Goal: Transaction & Acquisition: Purchase product/service

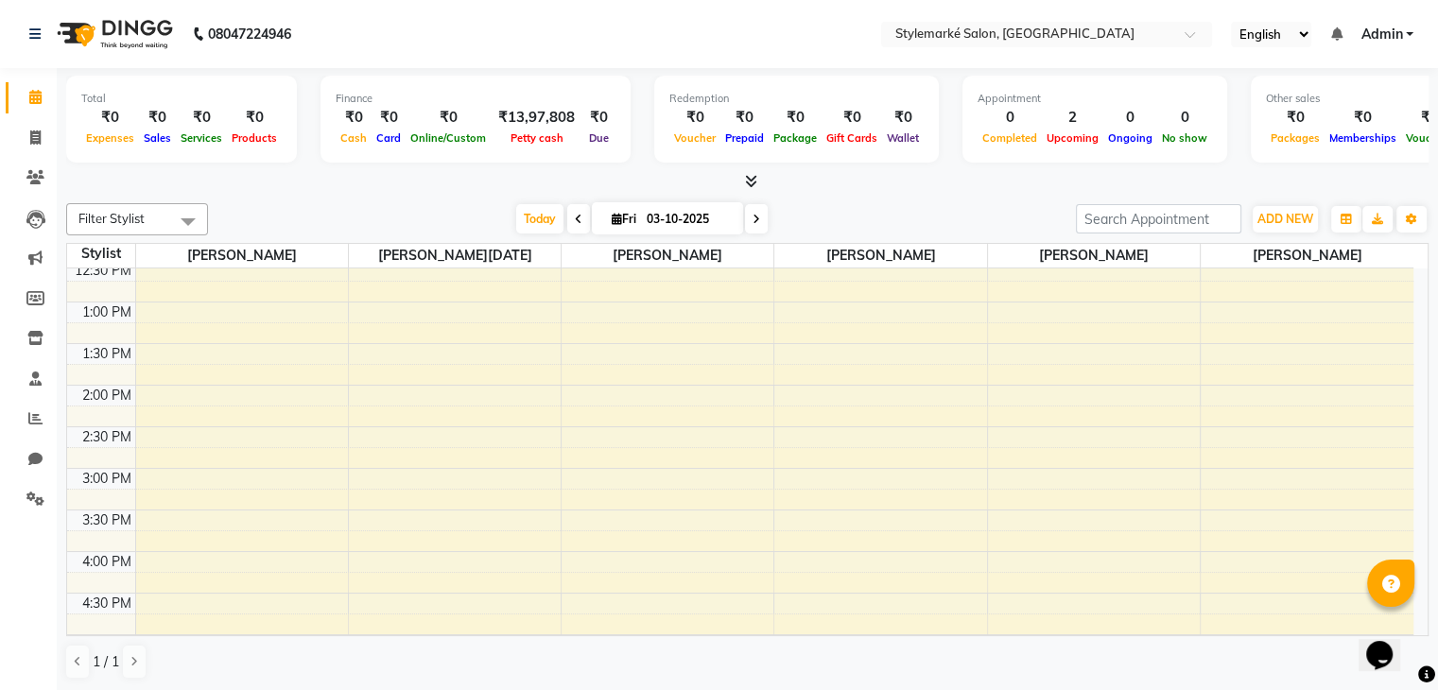
scroll to position [473, 0]
click at [910, 430] on div "9:00 AM 9:30 AM 10:00 AM 10:30 AM 11:00 AM 11:30 AM 12:00 PM 12:30 PM 1:00 PM 1…" at bounding box center [740, 294] width 1346 height 997
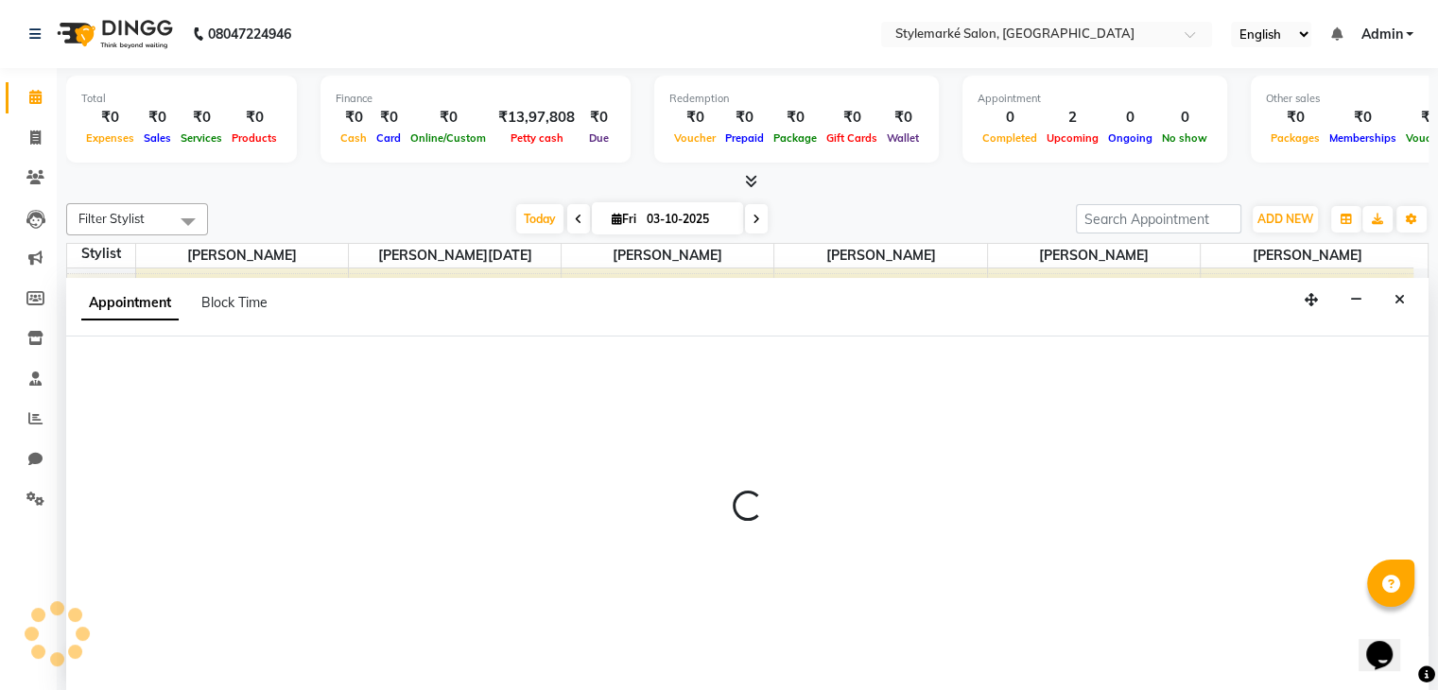
select select "71243"
select select "990"
select select "tentative"
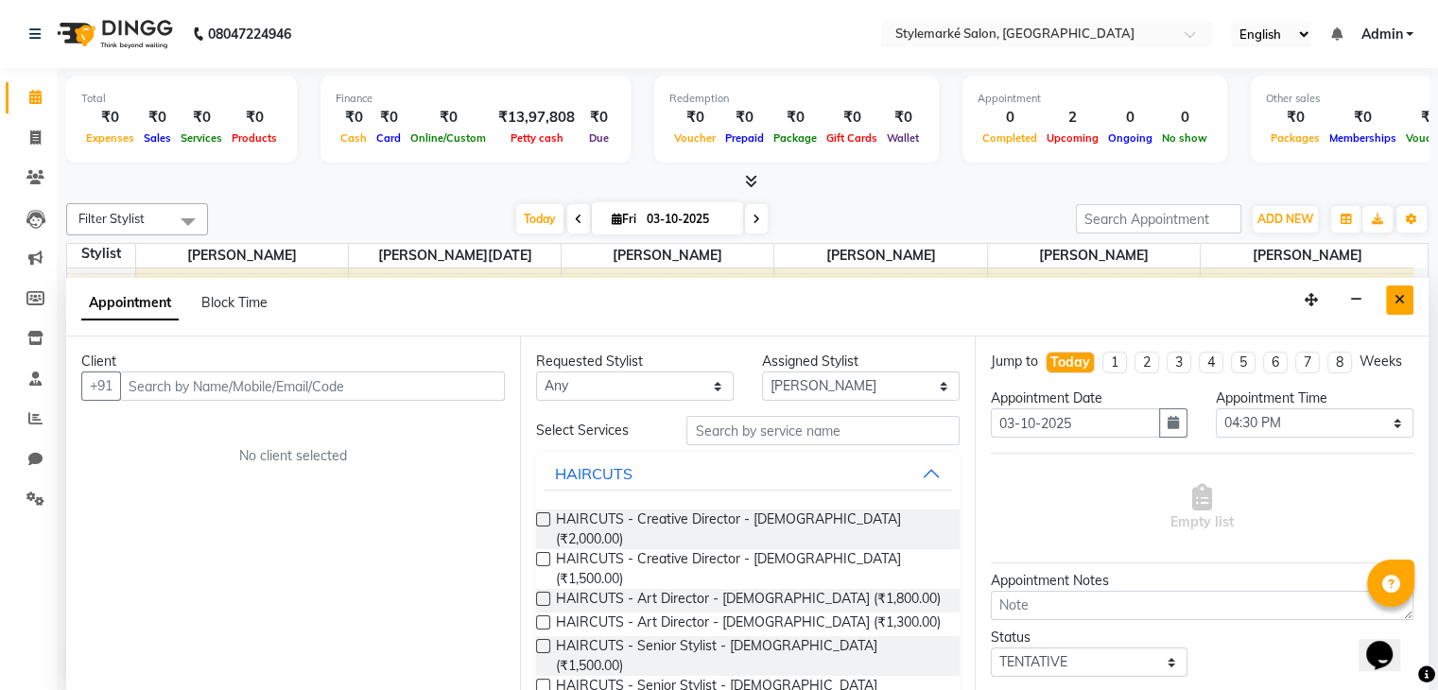
click at [1402, 304] on icon "Close" at bounding box center [1399, 299] width 10 height 13
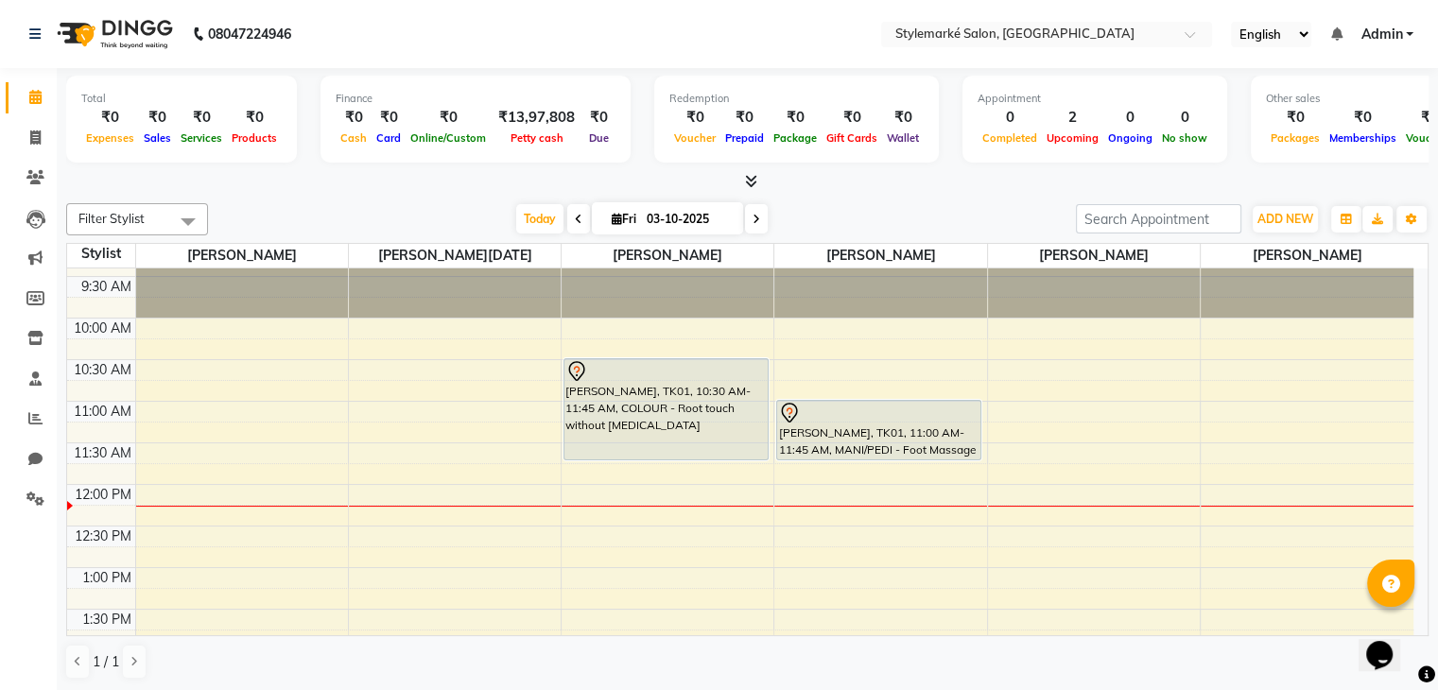
scroll to position [0, 0]
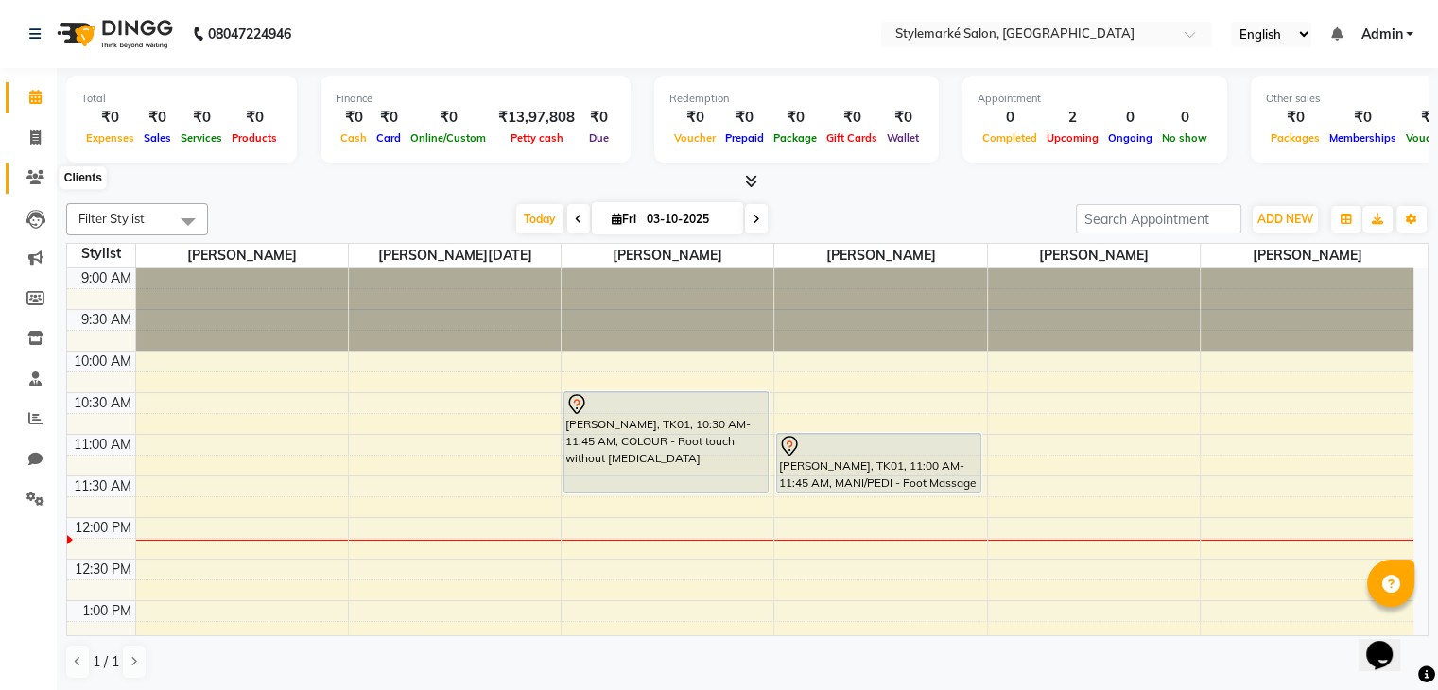
click at [35, 173] on icon at bounding box center [35, 177] width 18 height 14
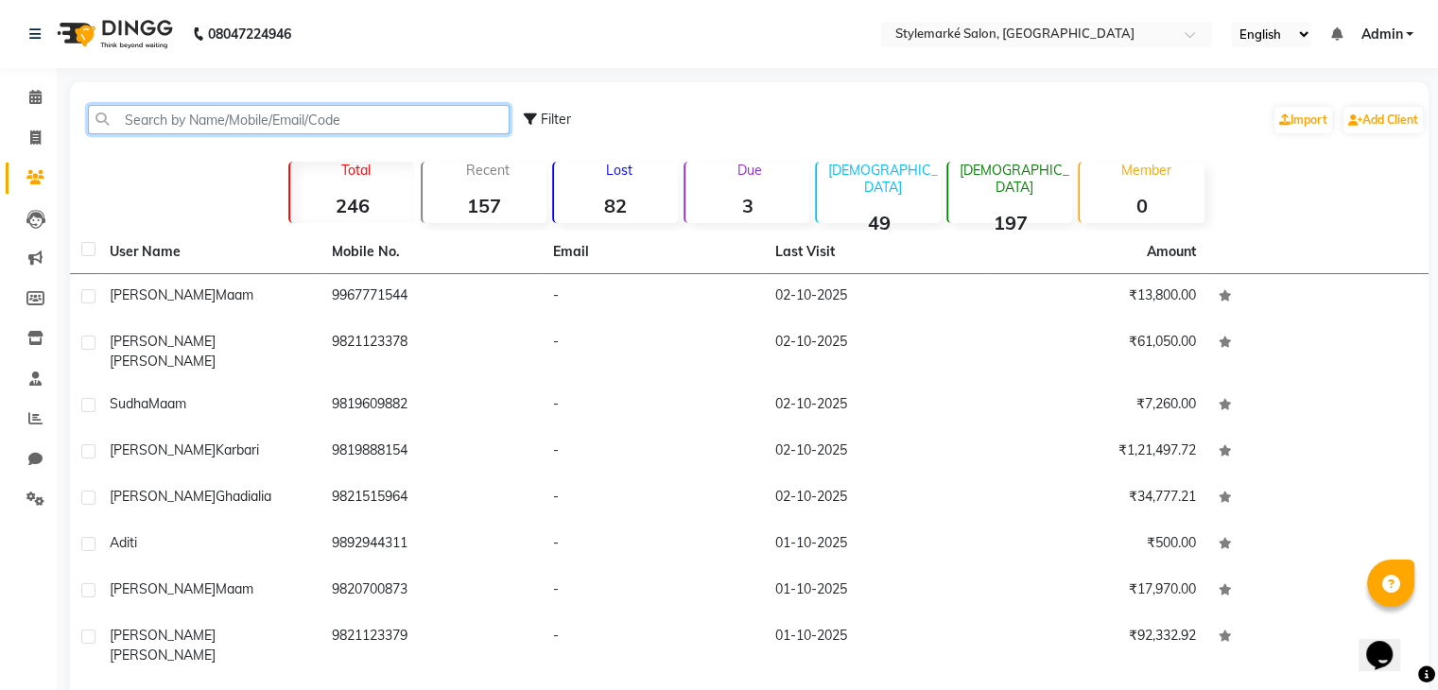
click at [262, 122] on input "text" at bounding box center [299, 119] width 422 height 29
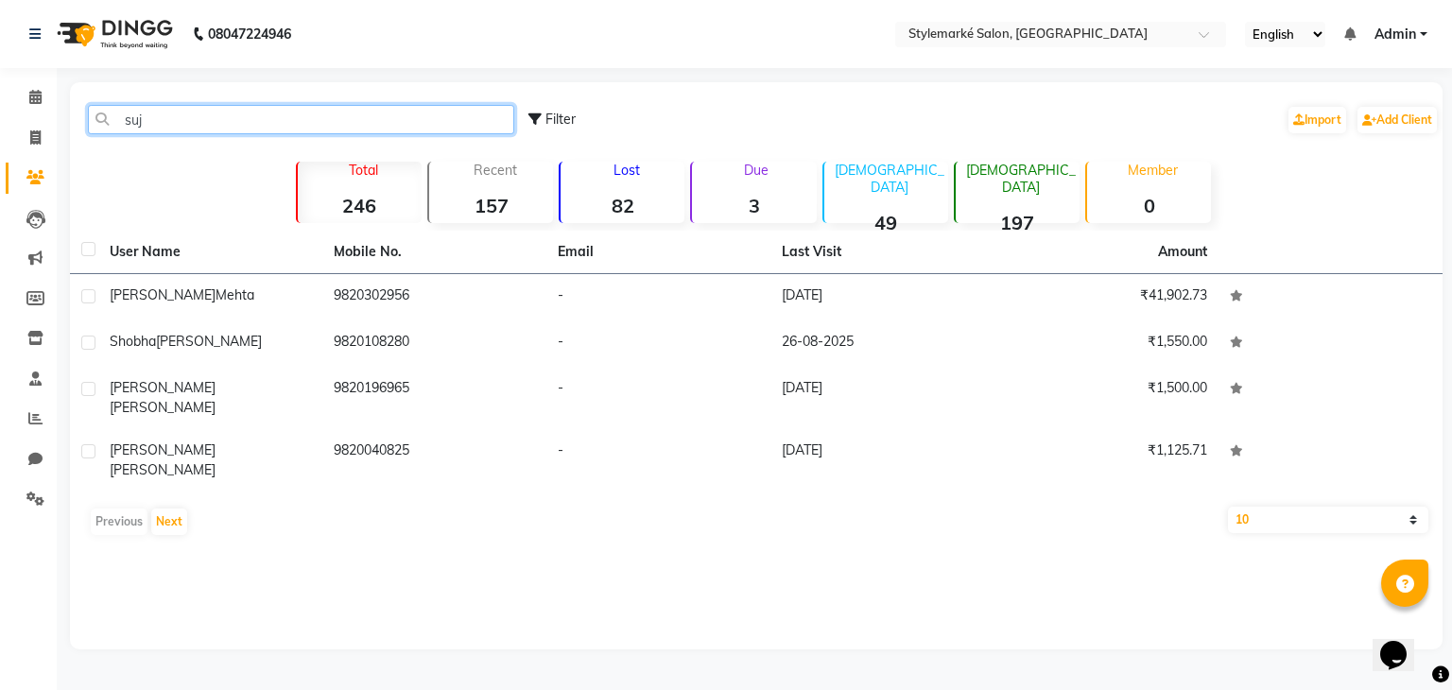
type input "suj"
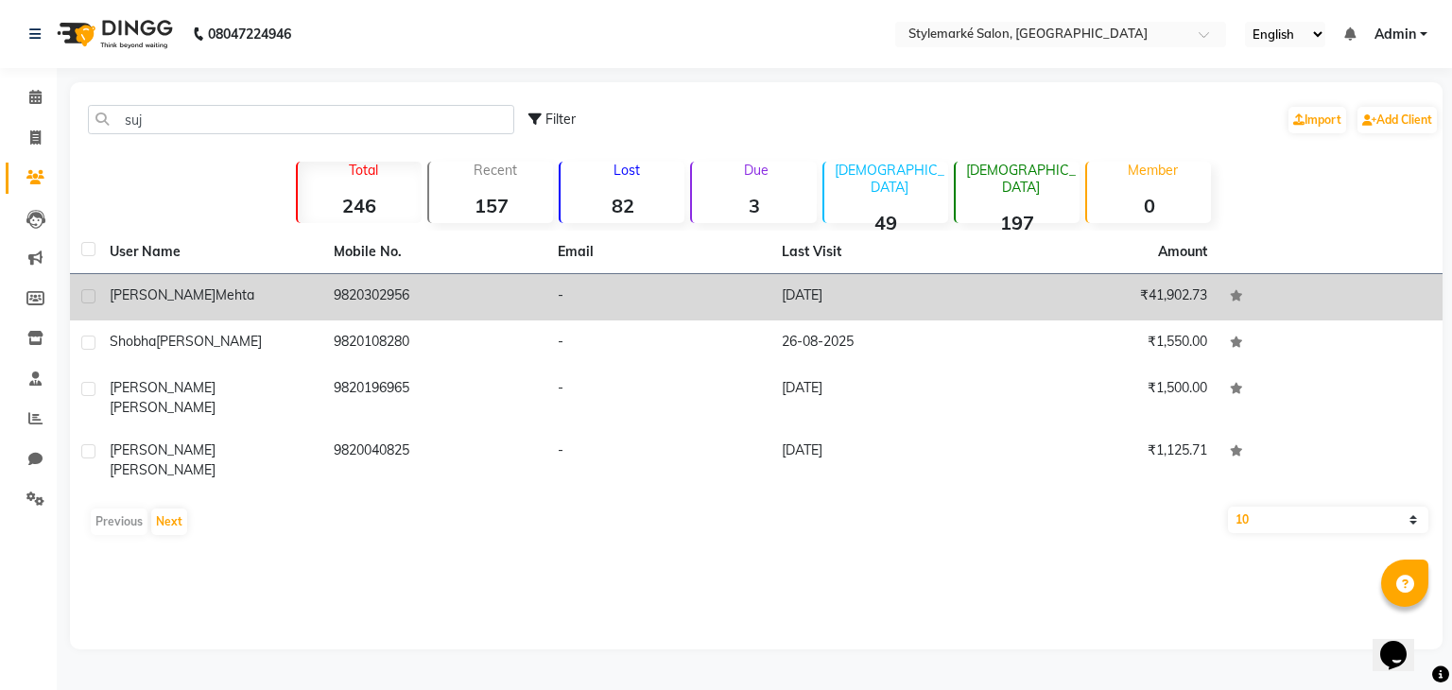
click at [305, 290] on div "[PERSON_NAME]" at bounding box center [210, 296] width 201 height 20
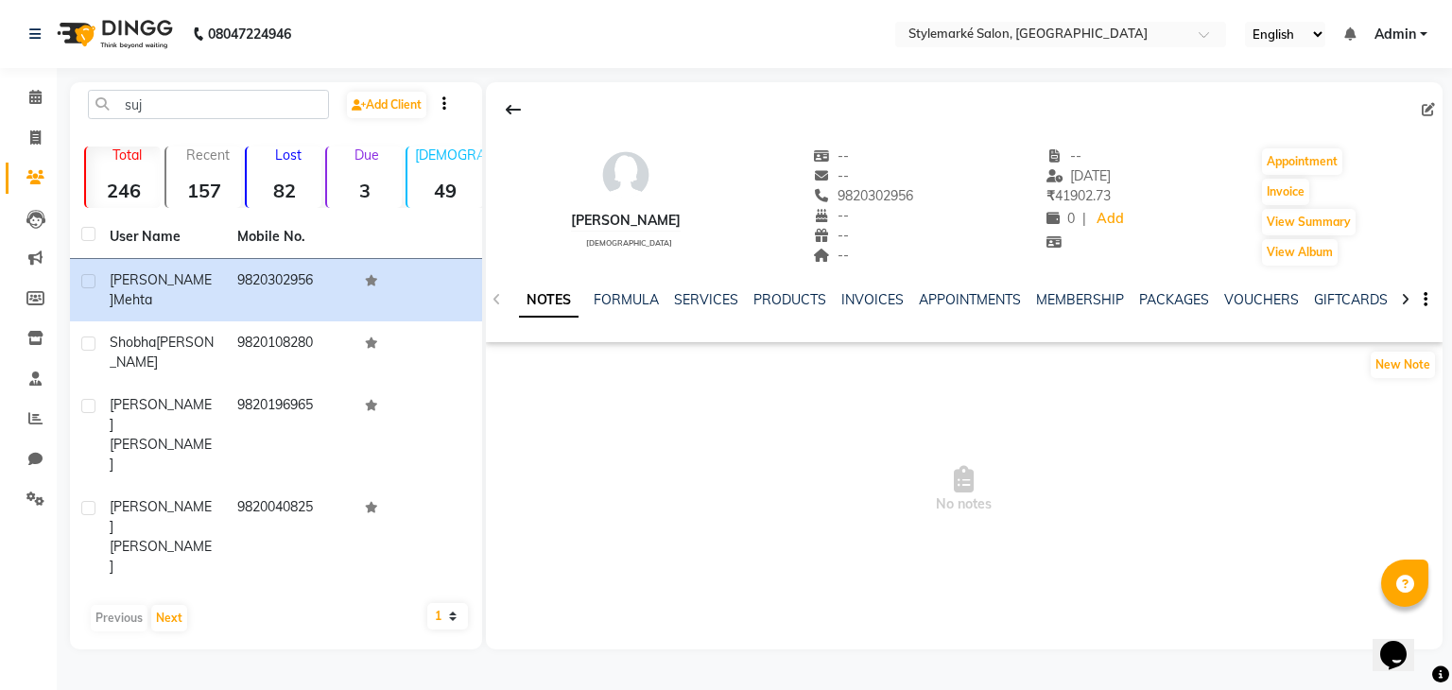
click at [1274, 308] on div "VOUCHERS" at bounding box center [1261, 300] width 75 height 20
click at [1268, 301] on link "VOUCHERS" at bounding box center [1261, 299] width 75 height 17
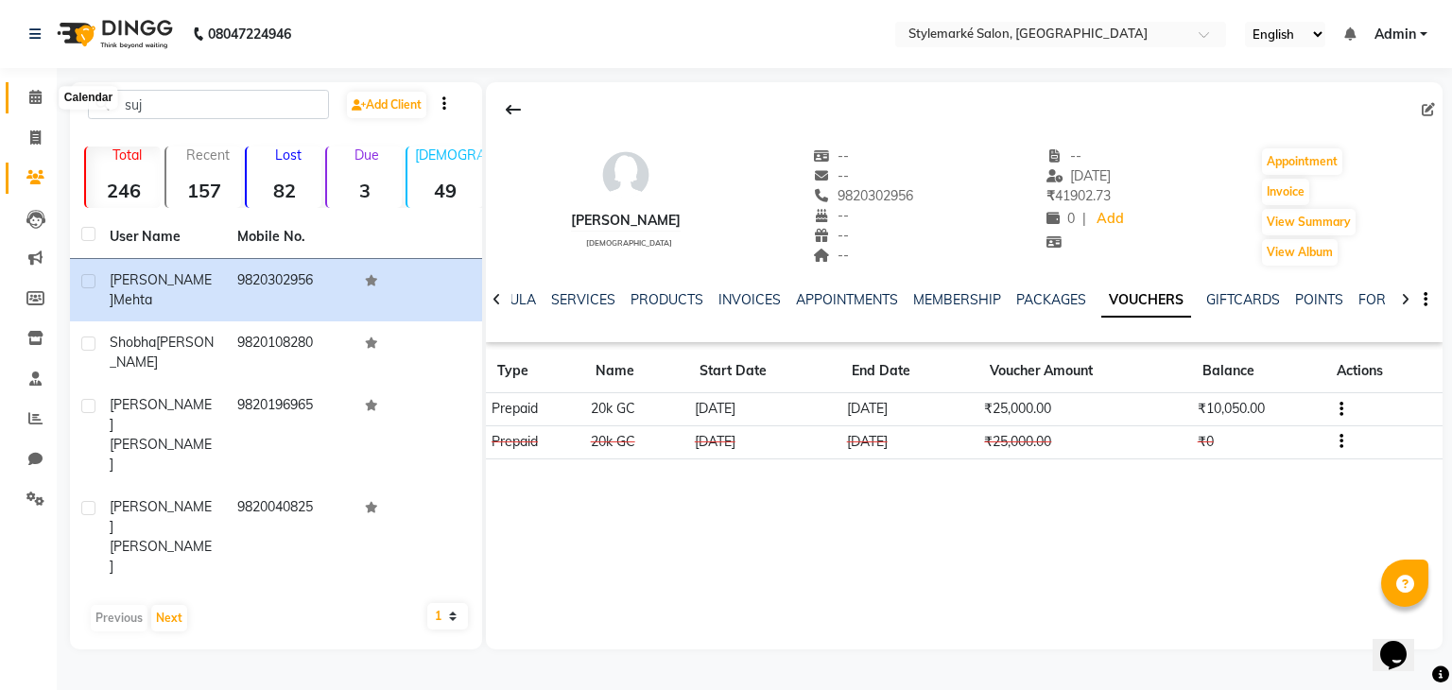
click at [31, 102] on icon at bounding box center [35, 97] width 12 height 14
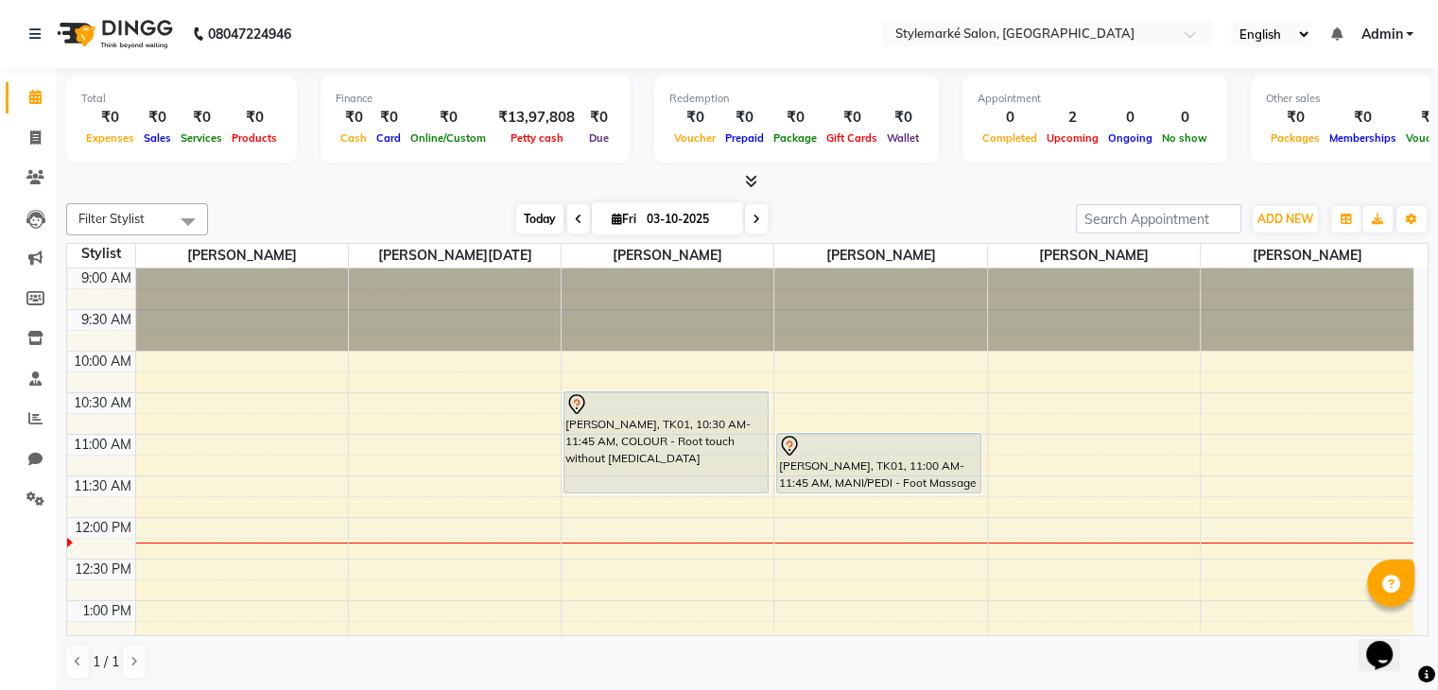
click at [531, 216] on span "Today" at bounding box center [539, 218] width 47 height 29
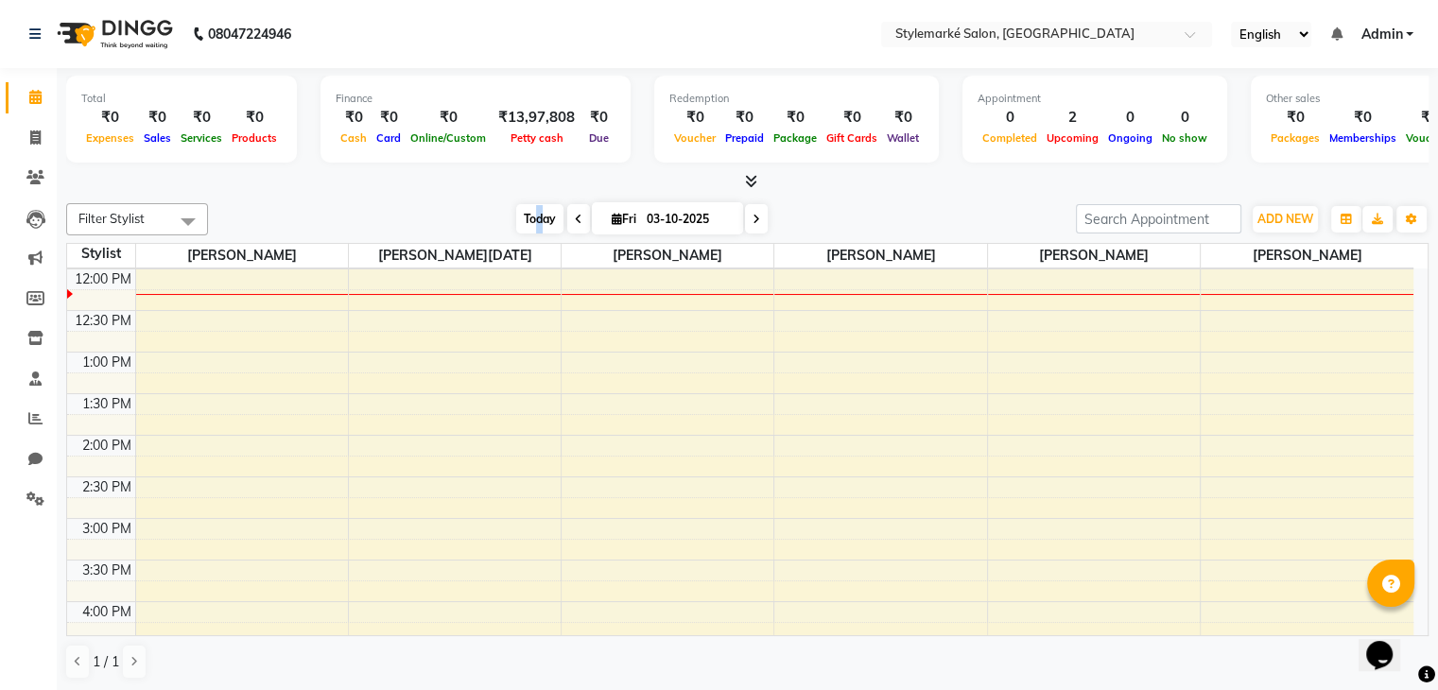
click at [536, 220] on span "Today" at bounding box center [539, 218] width 47 height 29
click at [612, 218] on icon at bounding box center [617, 219] width 10 height 12
select select "10"
select select "2025"
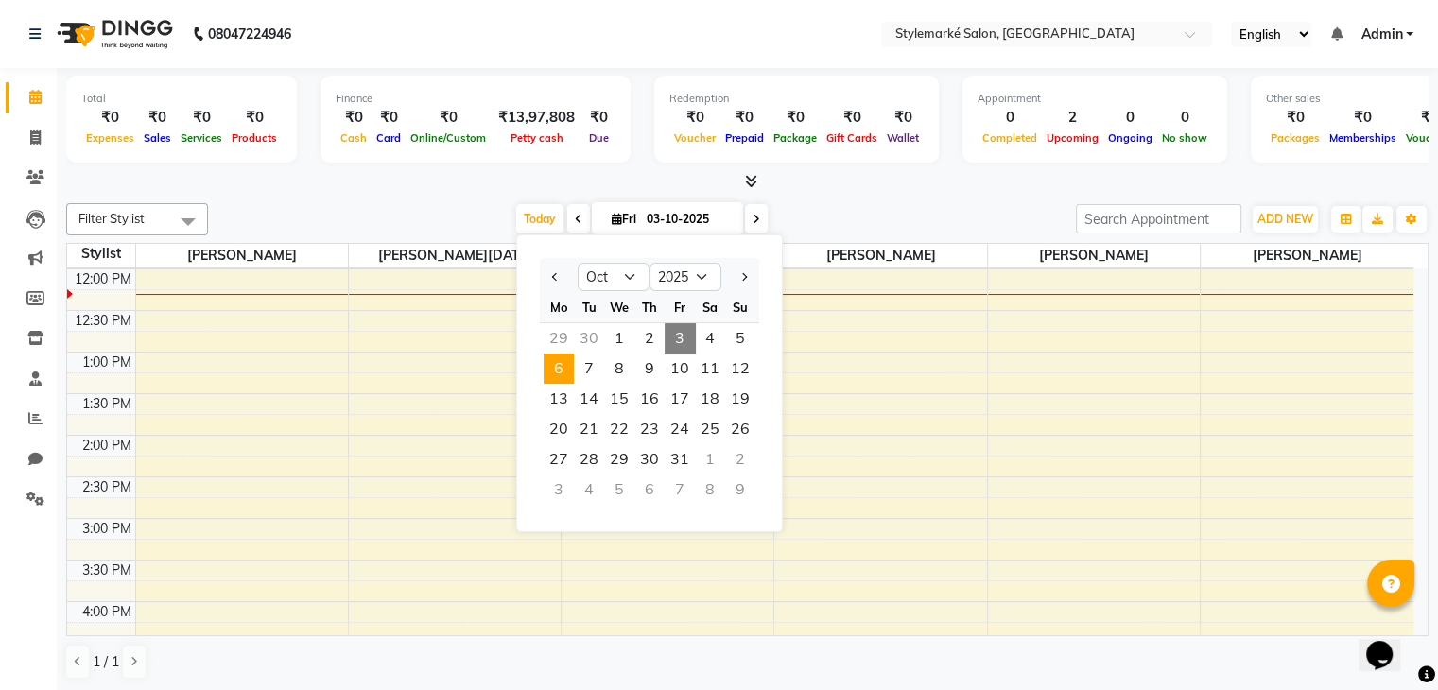
click at [548, 359] on span "6" at bounding box center [559, 369] width 30 height 30
type input "[DATE]"
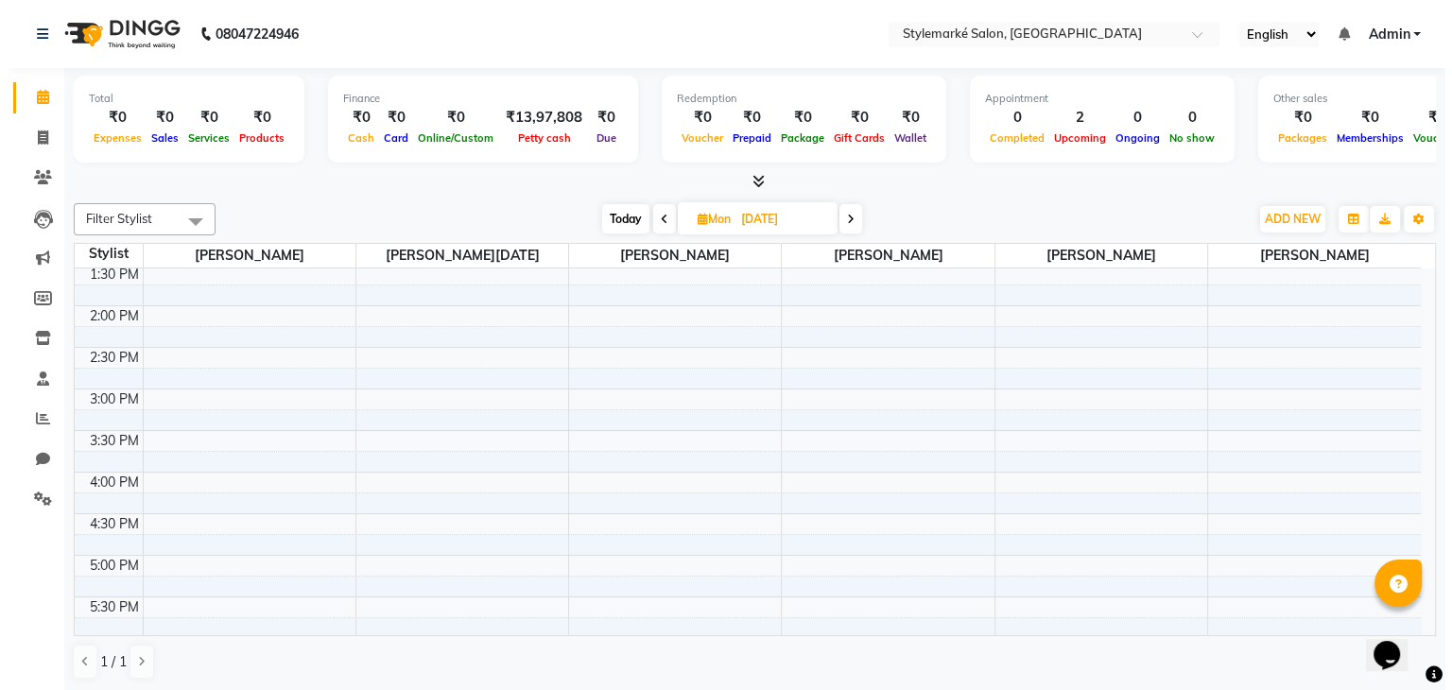
scroll to position [0, 0]
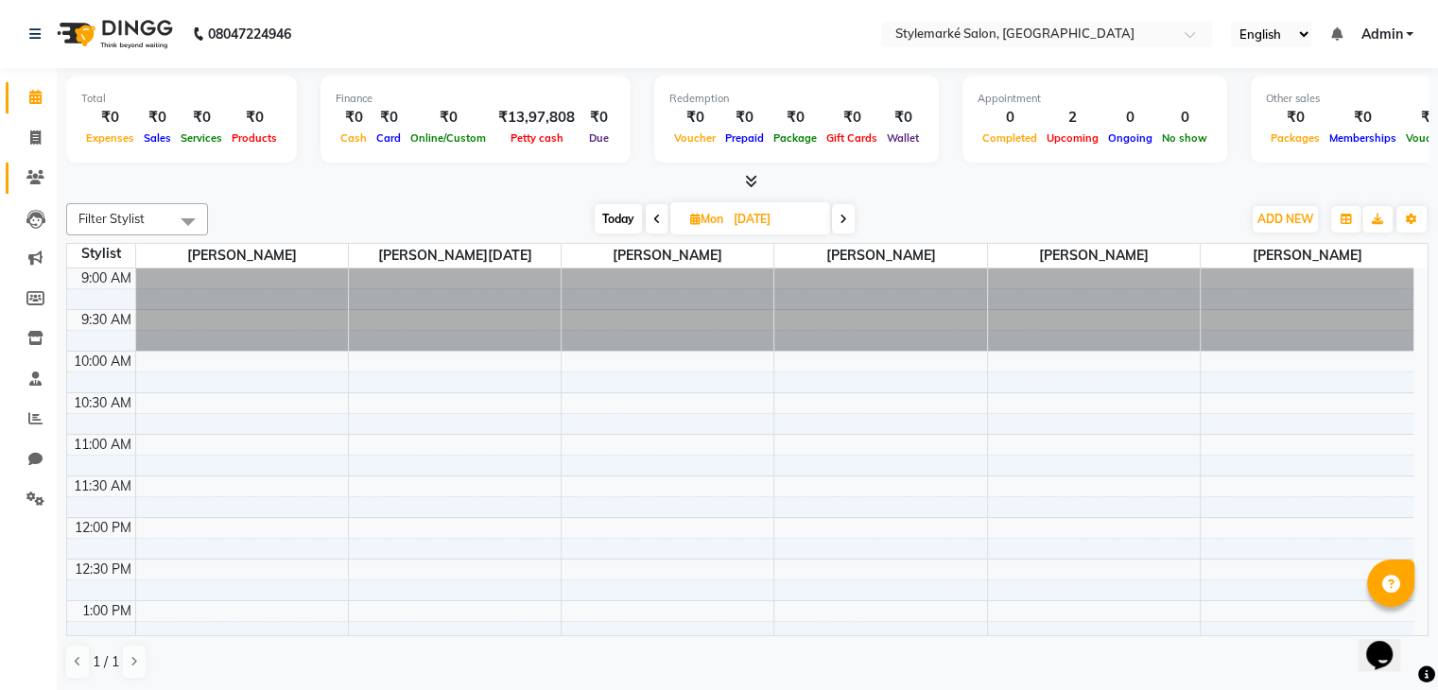
click at [30, 164] on link "Clients" at bounding box center [28, 178] width 45 height 31
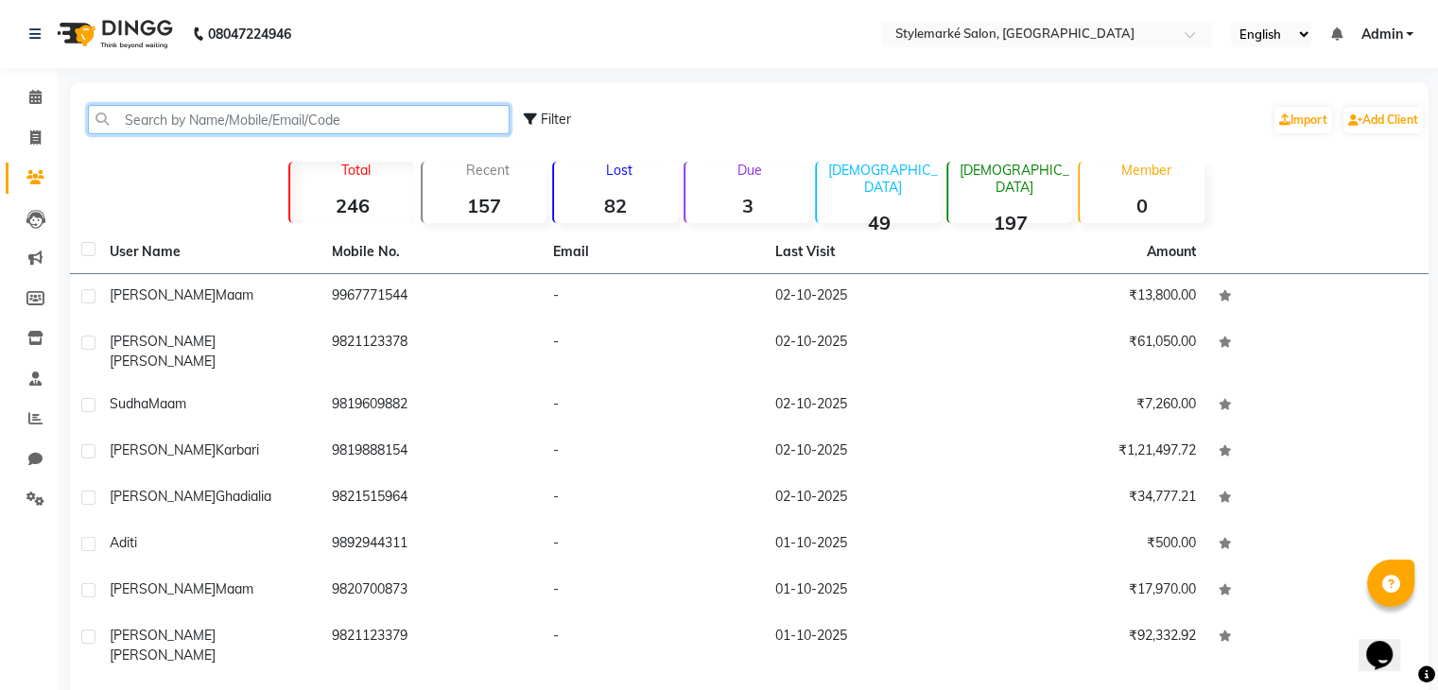
click at [233, 114] on input "text" at bounding box center [299, 119] width 422 height 29
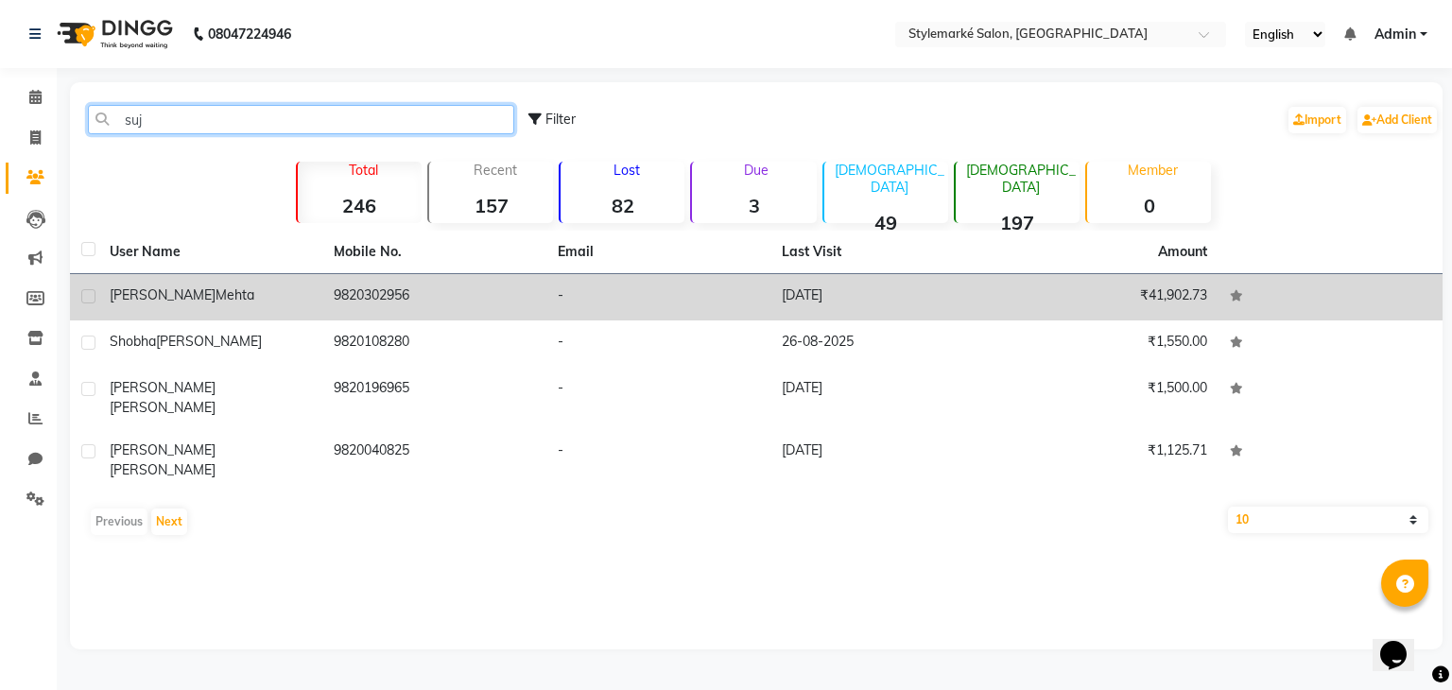
type input "suj"
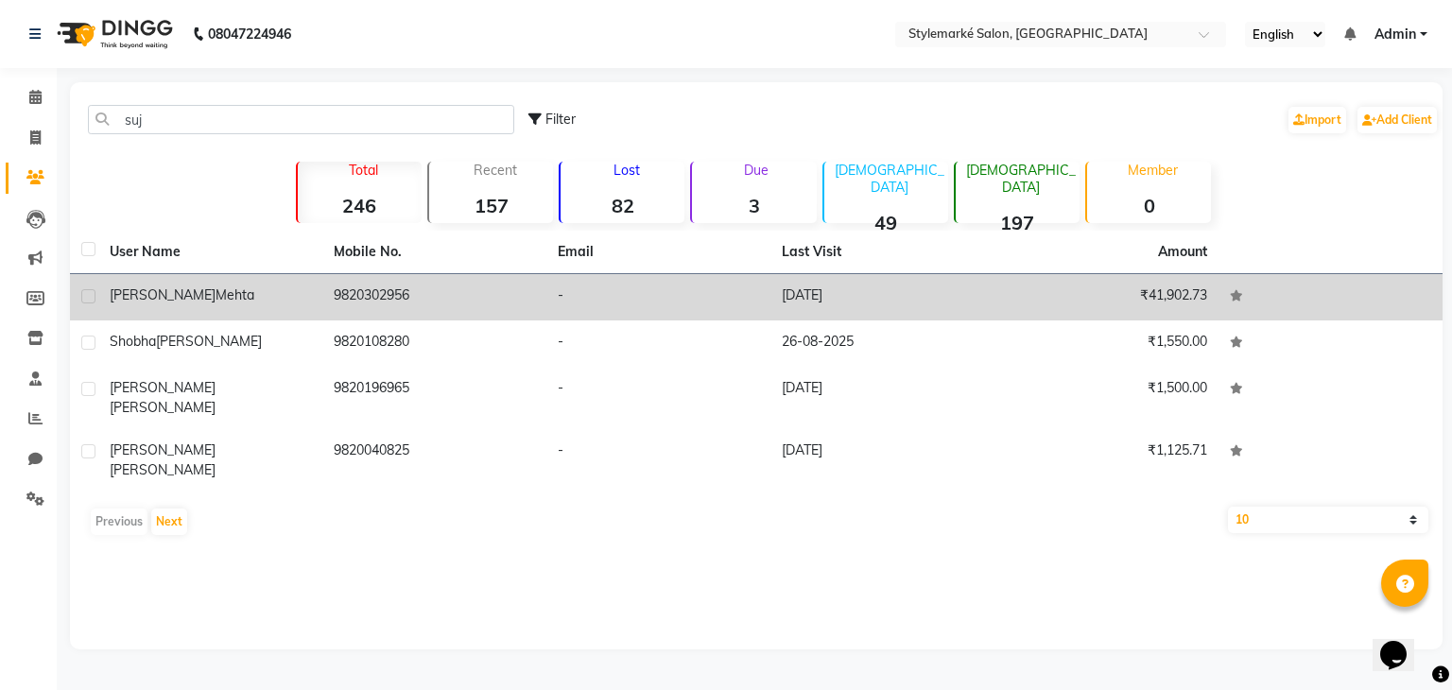
click at [217, 295] on div "[PERSON_NAME]" at bounding box center [210, 296] width 201 height 20
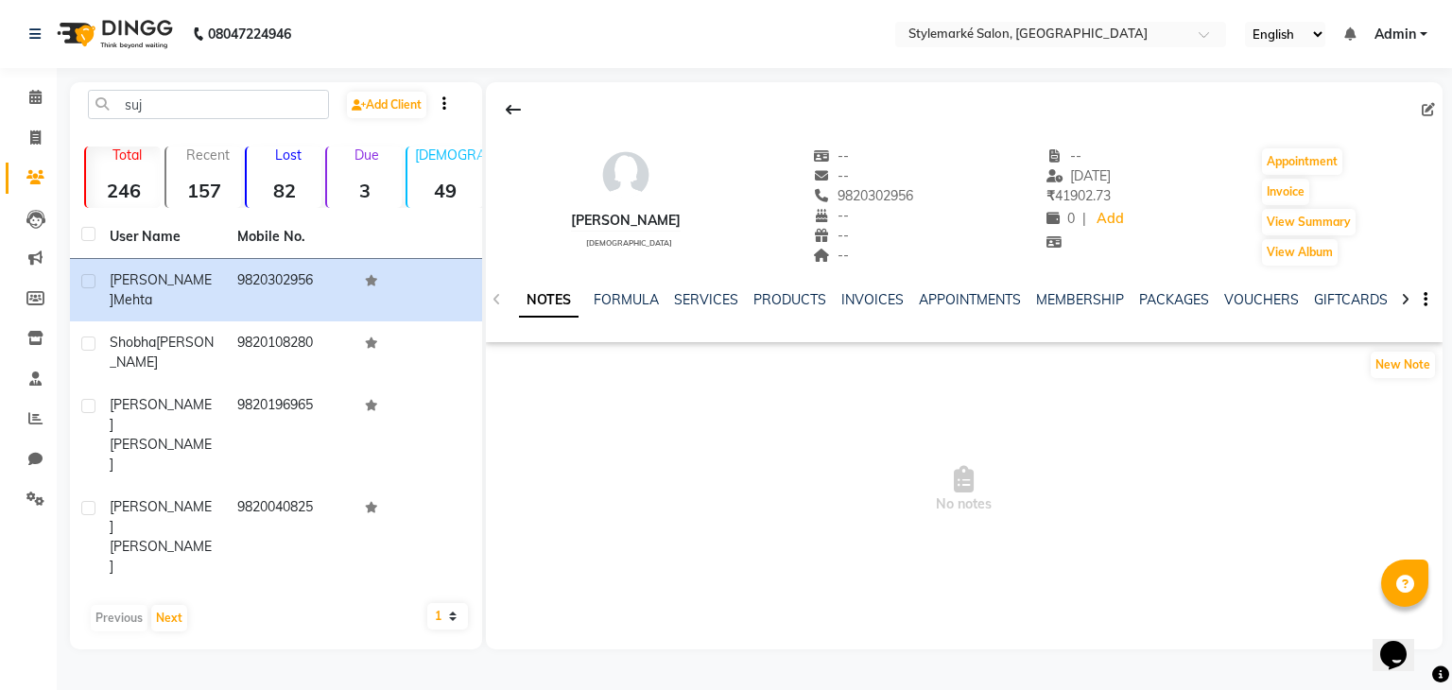
click at [700, 309] on div "SERVICES" at bounding box center [706, 300] width 64 height 20
click at [703, 300] on link "SERVICES" at bounding box center [706, 299] width 64 height 17
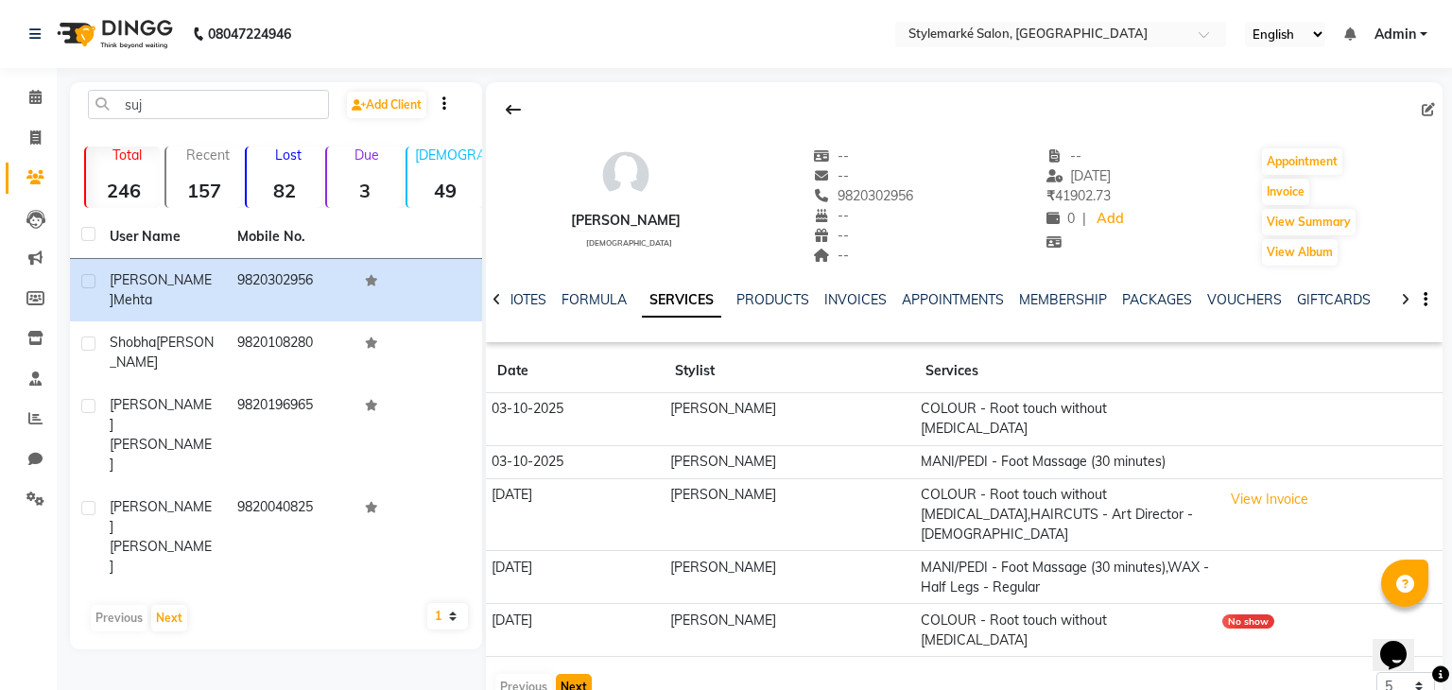
click at [567, 674] on button "Next" at bounding box center [574, 687] width 36 height 26
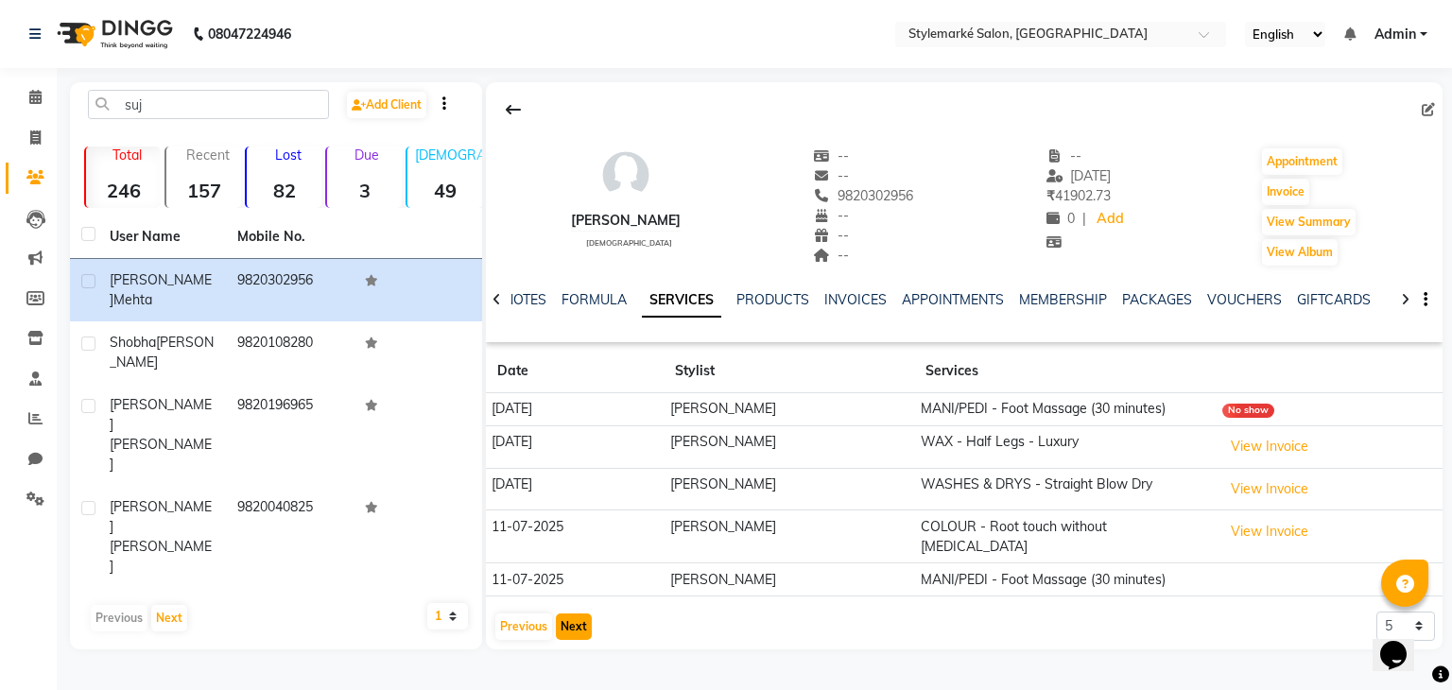
click at [567, 623] on button "Next" at bounding box center [574, 627] width 36 height 26
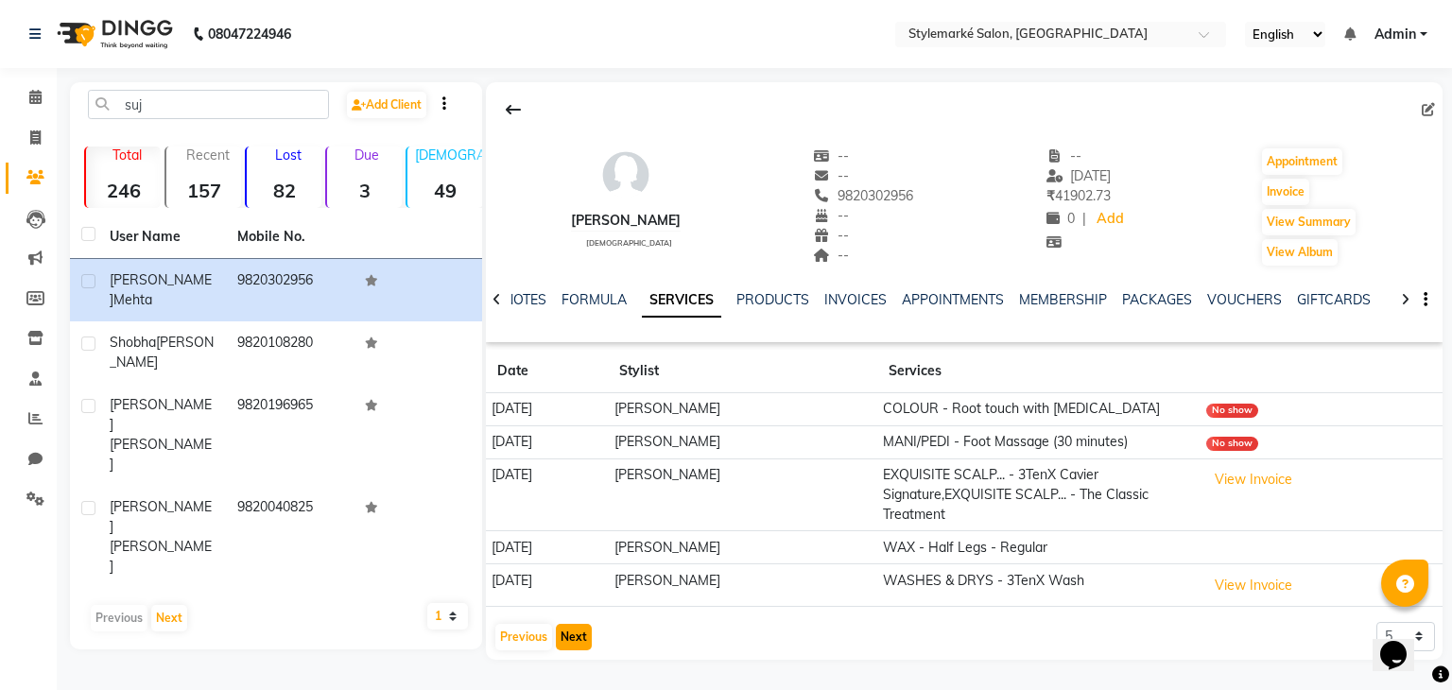
click at [567, 625] on button "Next" at bounding box center [574, 637] width 36 height 26
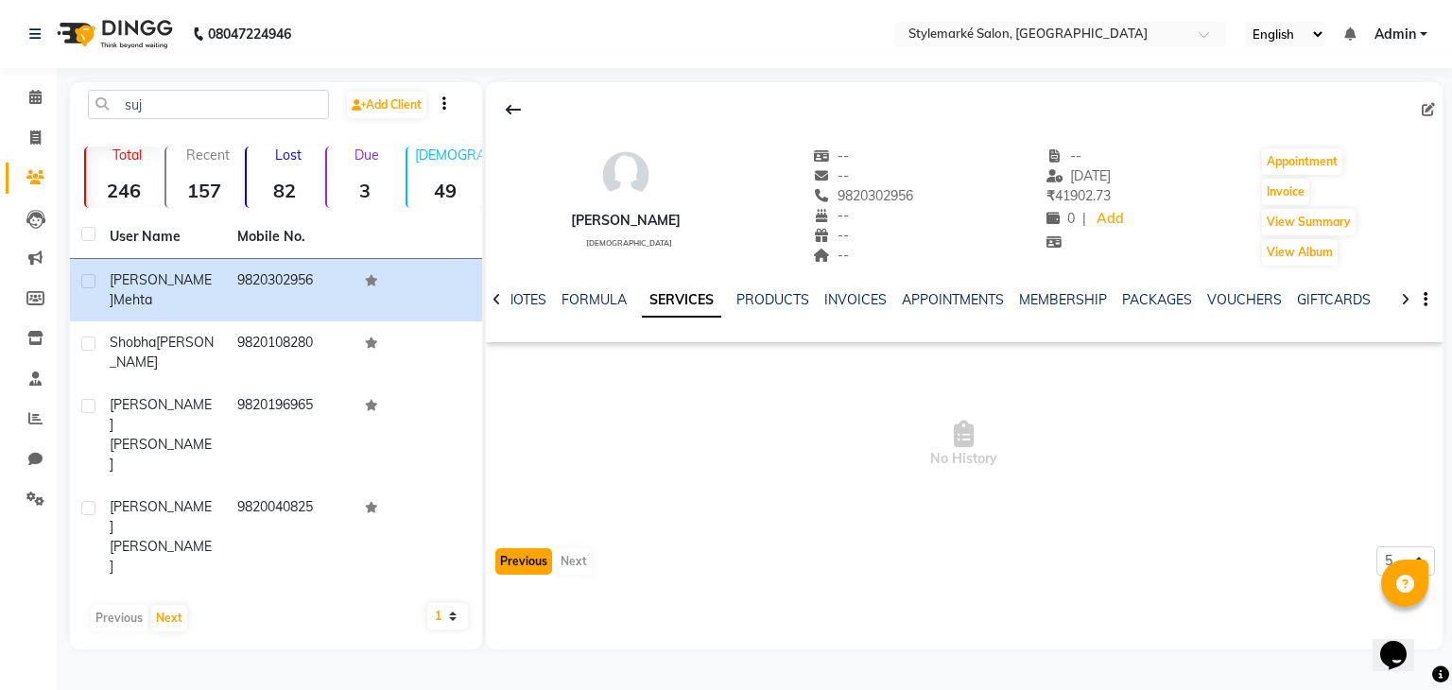
click at [538, 564] on button "Previous" at bounding box center [523, 561] width 57 height 26
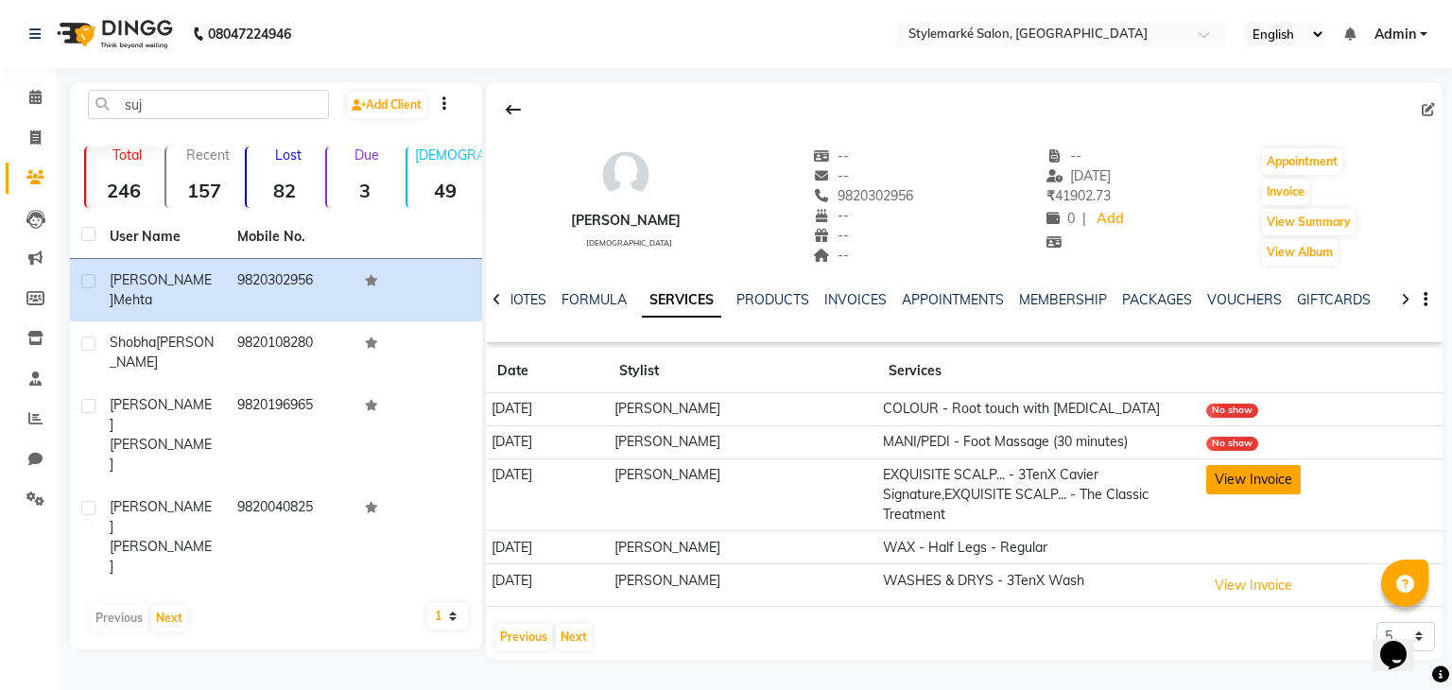
click at [1259, 478] on button "View Invoice" at bounding box center [1253, 479] width 95 height 29
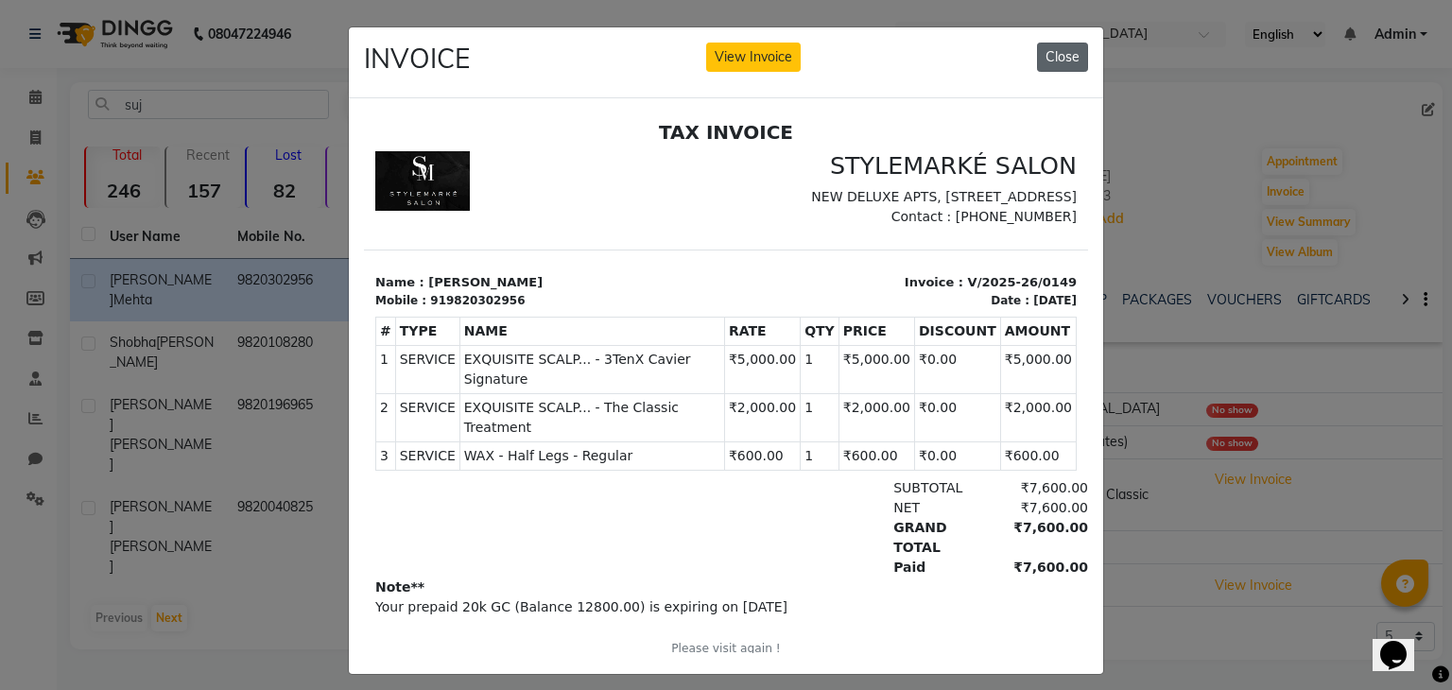
click at [1056, 59] on button "Close" at bounding box center [1062, 57] width 51 height 29
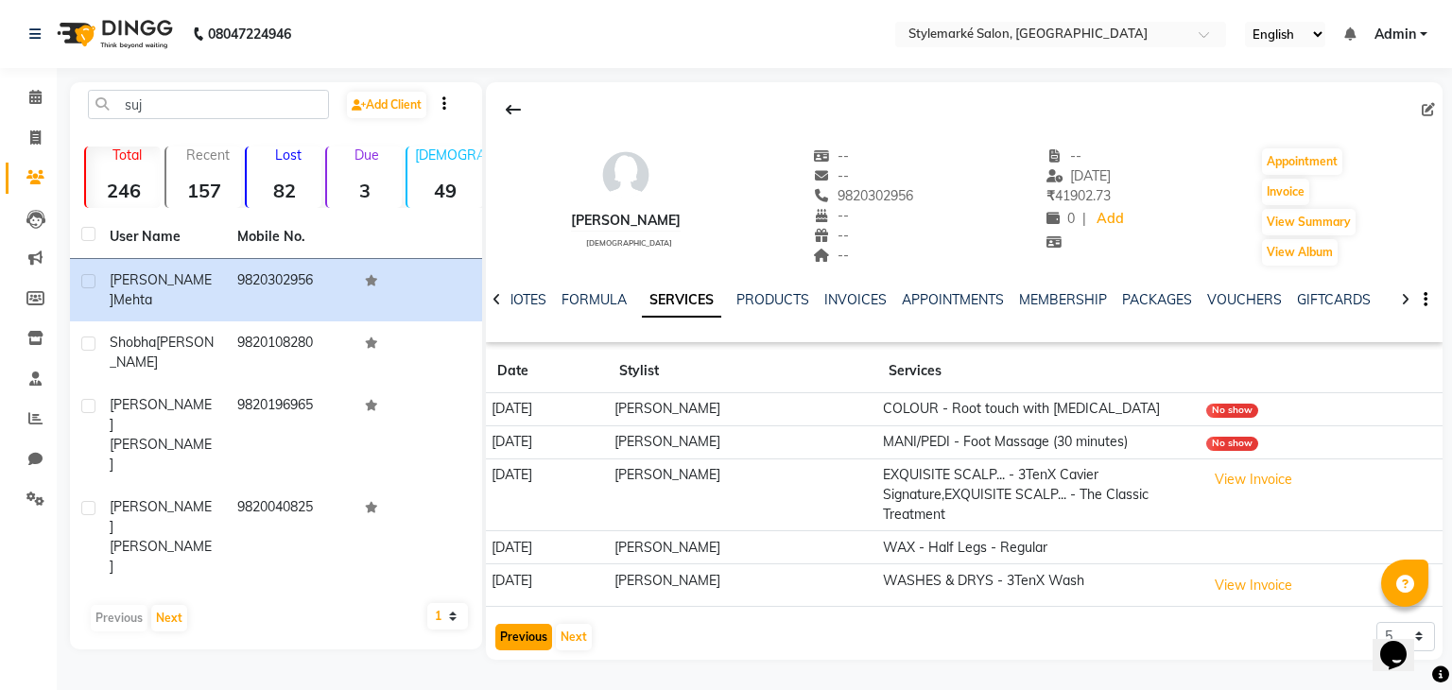
click at [522, 632] on button "Previous" at bounding box center [523, 637] width 57 height 26
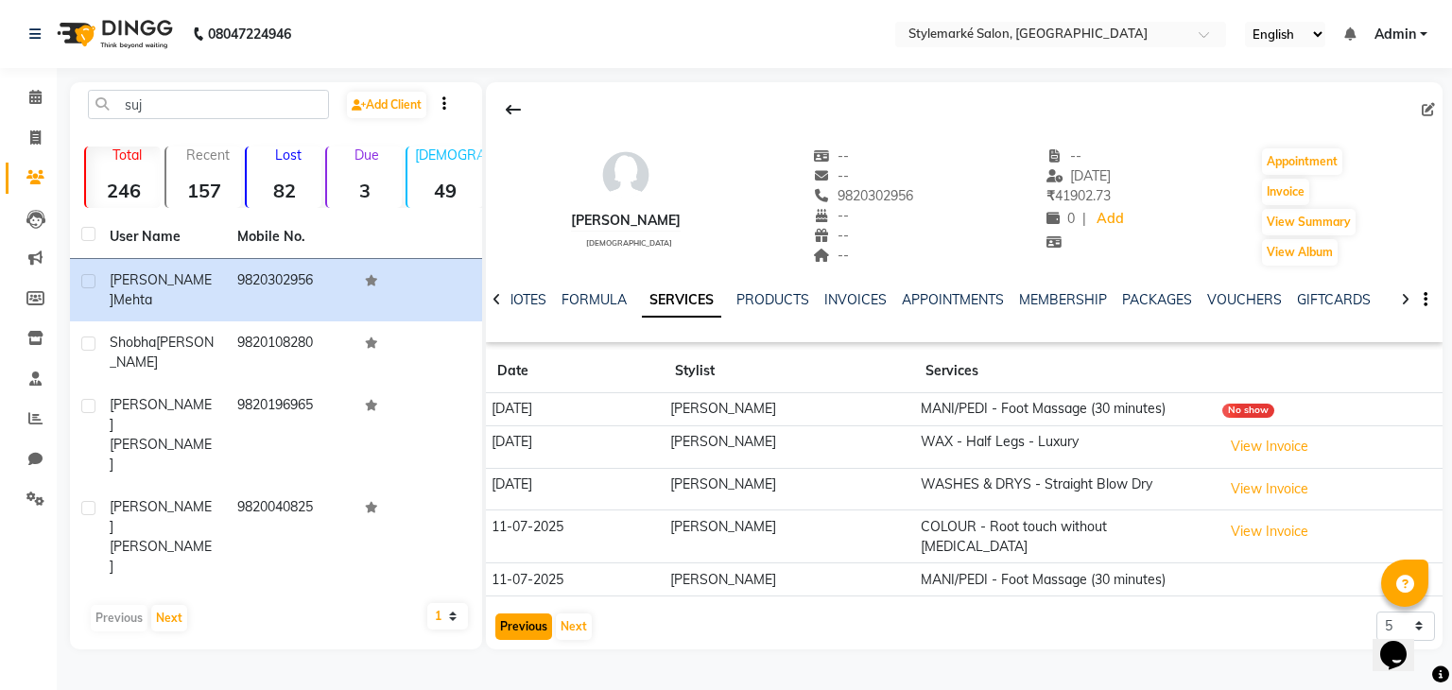
click at [523, 614] on button "Previous" at bounding box center [523, 627] width 57 height 26
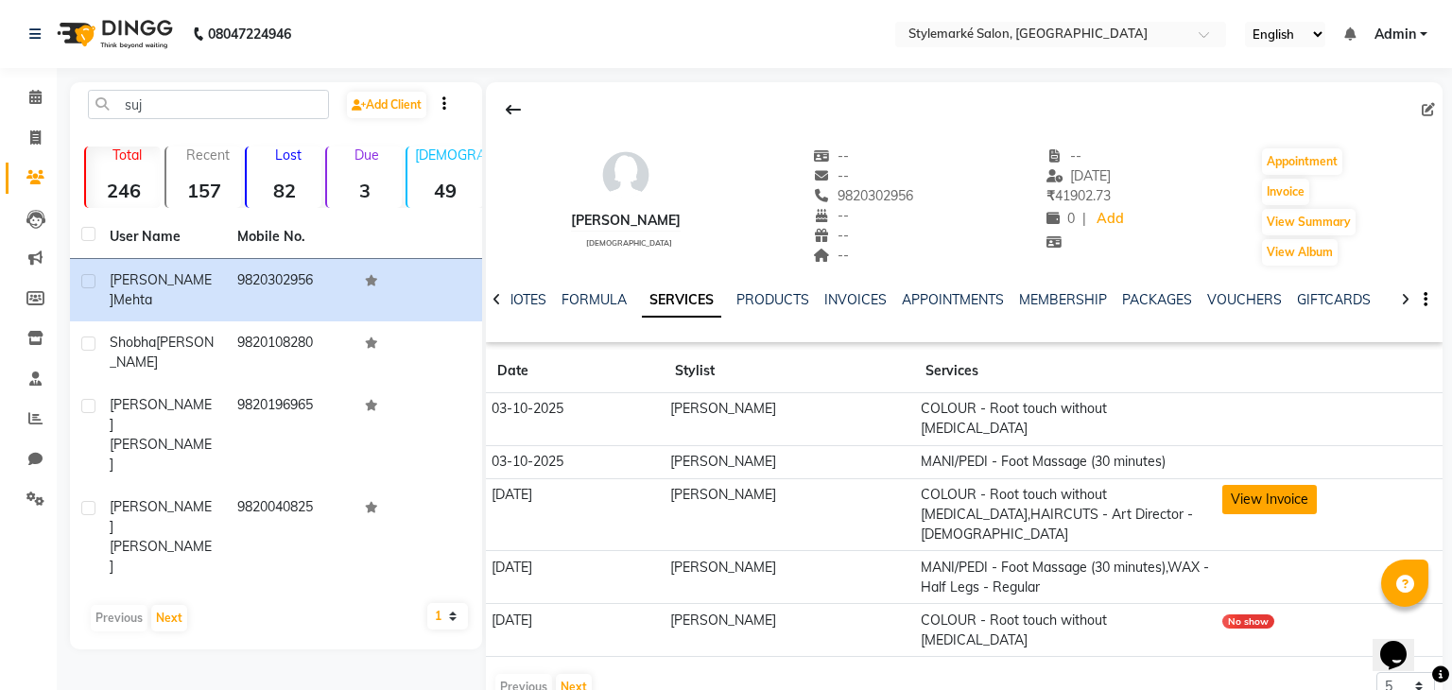
click at [1285, 485] on button "View Invoice" at bounding box center [1269, 499] width 95 height 29
click at [1284, 485] on button "View Invoice" at bounding box center [1269, 499] width 95 height 29
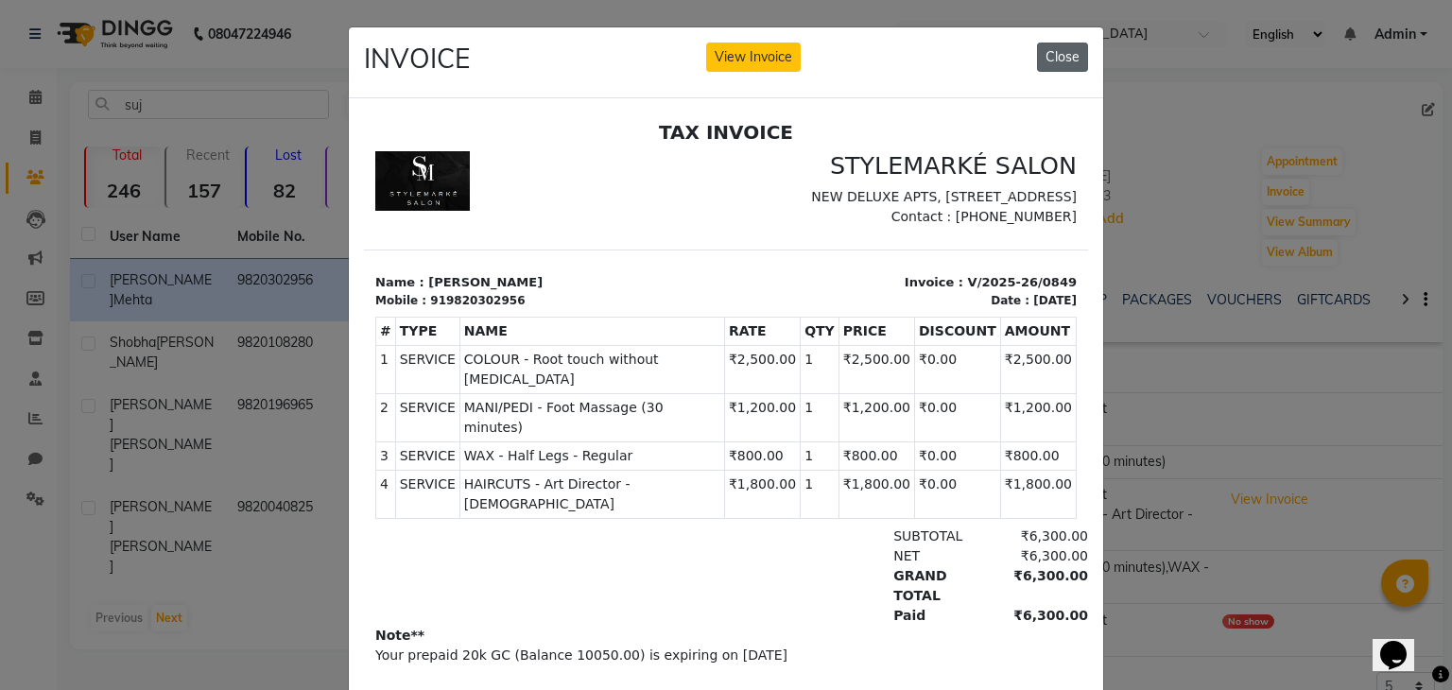
click at [1068, 55] on button "Close" at bounding box center [1062, 57] width 51 height 29
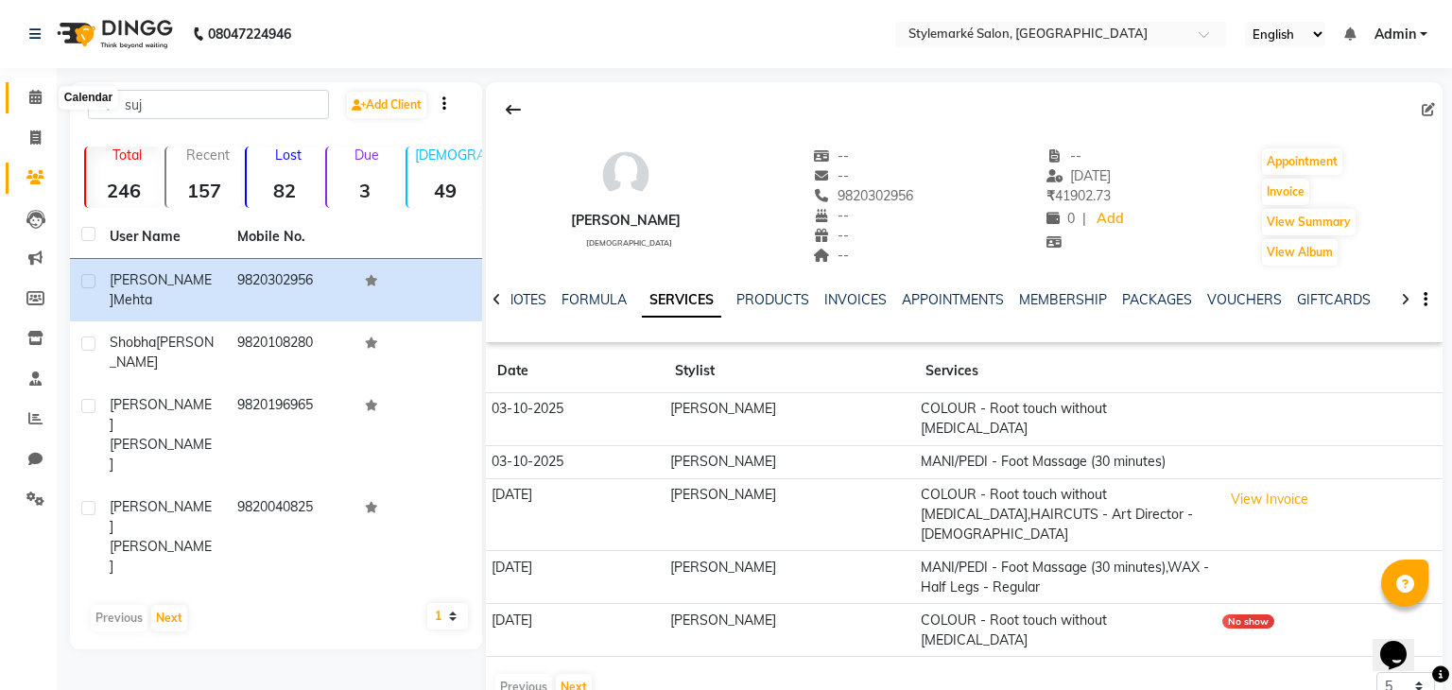
click at [33, 103] on icon at bounding box center [35, 97] width 12 height 14
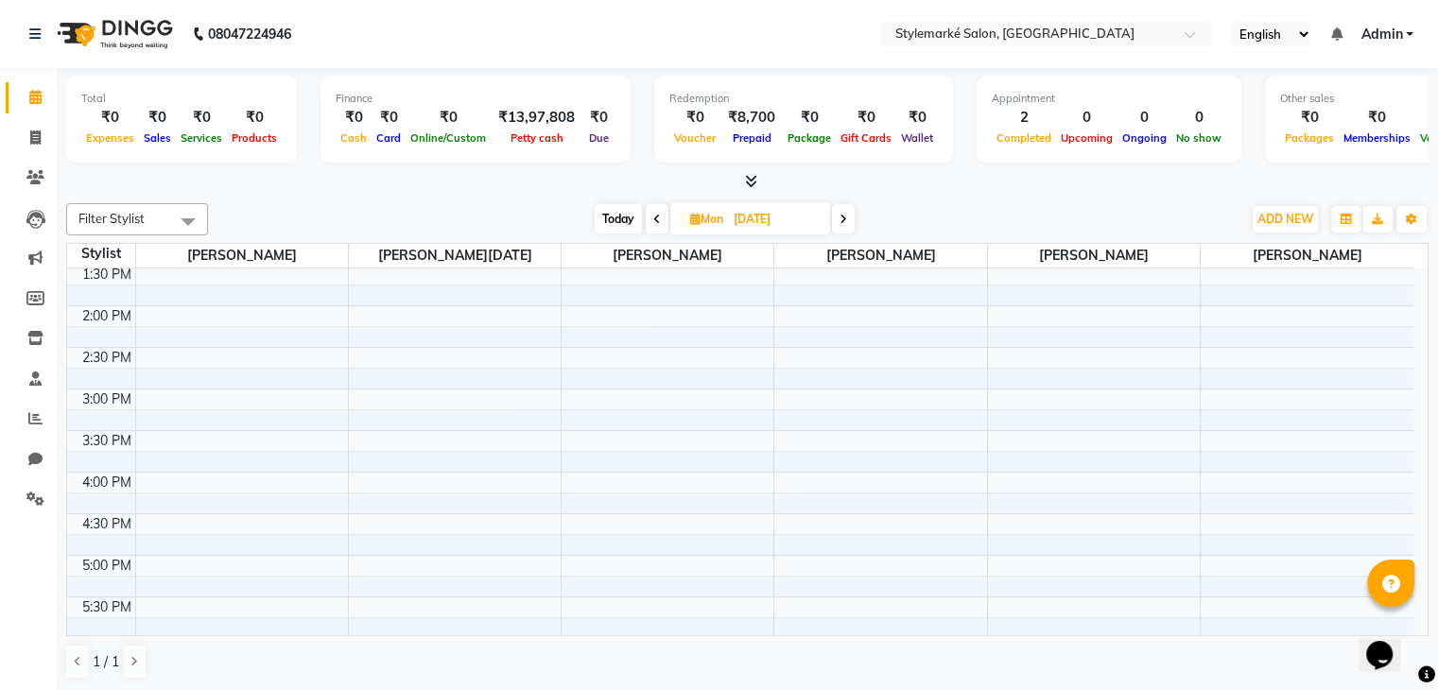
scroll to position [473, 0]
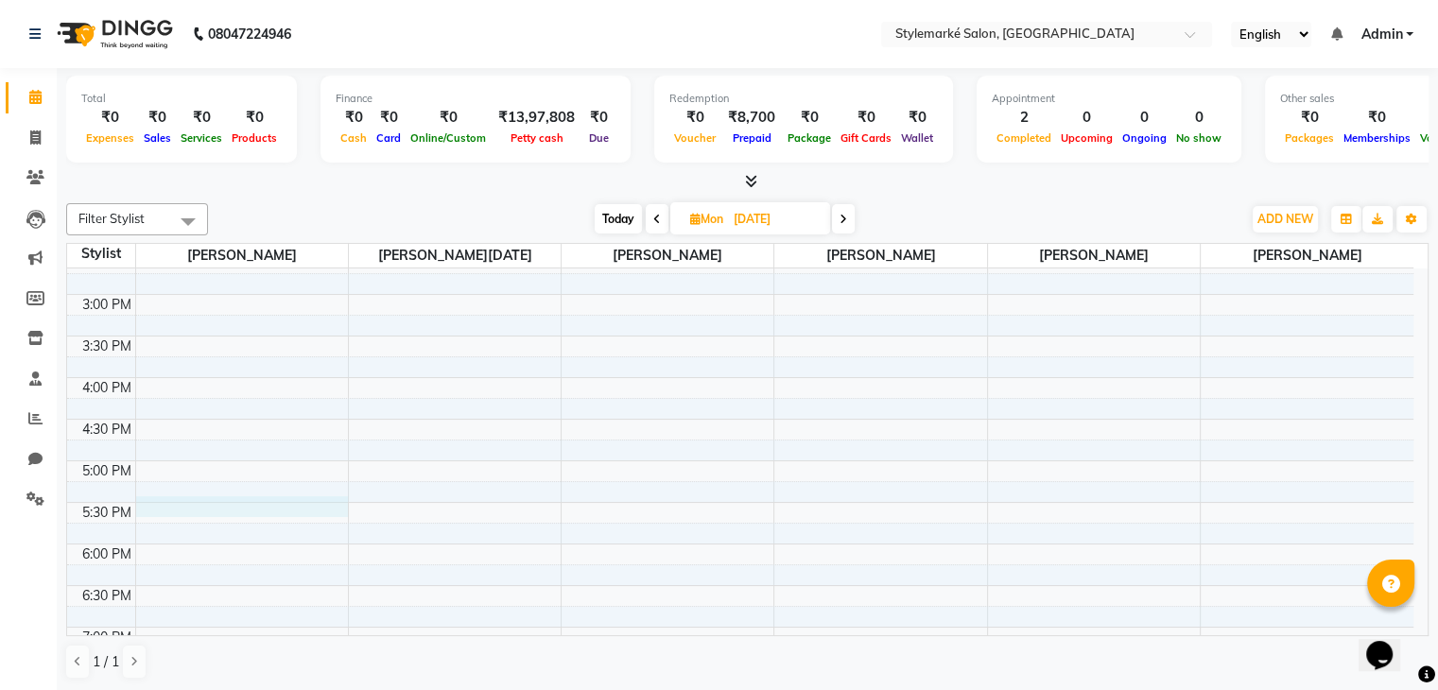
click at [180, 507] on div "9:00 AM 9:30 AM 10:00 AM 10:30 AM 11:00 AM 11:30 AM 12:00 PM 12:30 PM 1:00 PM 1…" at bounding box center [740, 294] width 1346 height 997
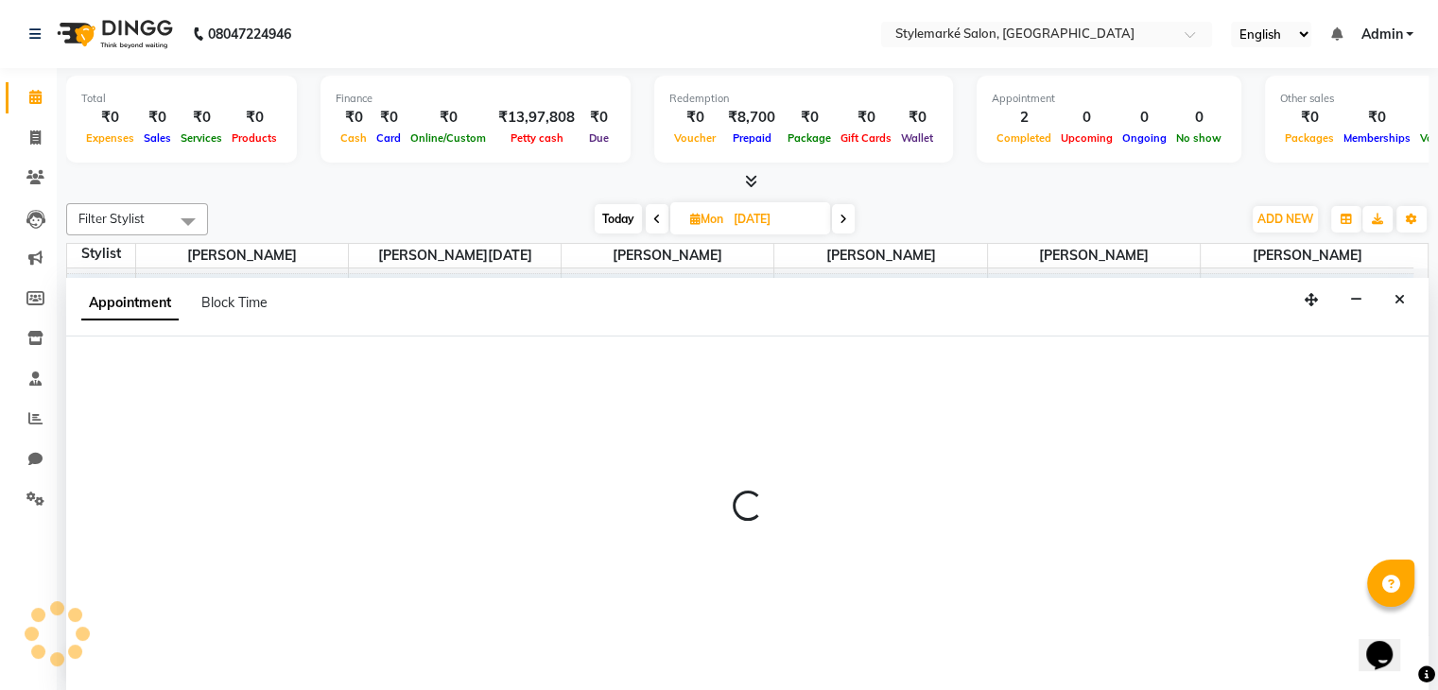
scroll to position [1, 0]
select select "71239"
select select "1050"
select select "tentative"
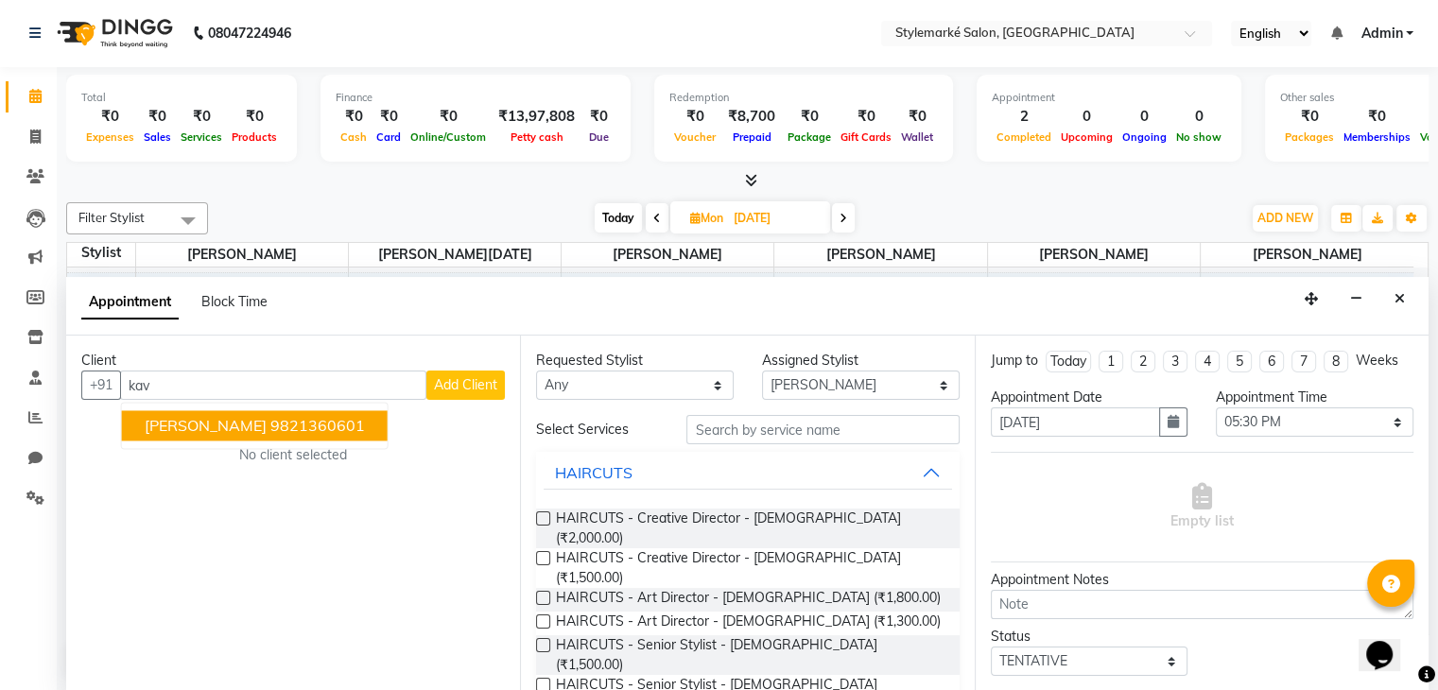
click at [213, 433] on button "[PERSON_NAME] 9821360601" at bounding box center [255, 426] width 266 height 30
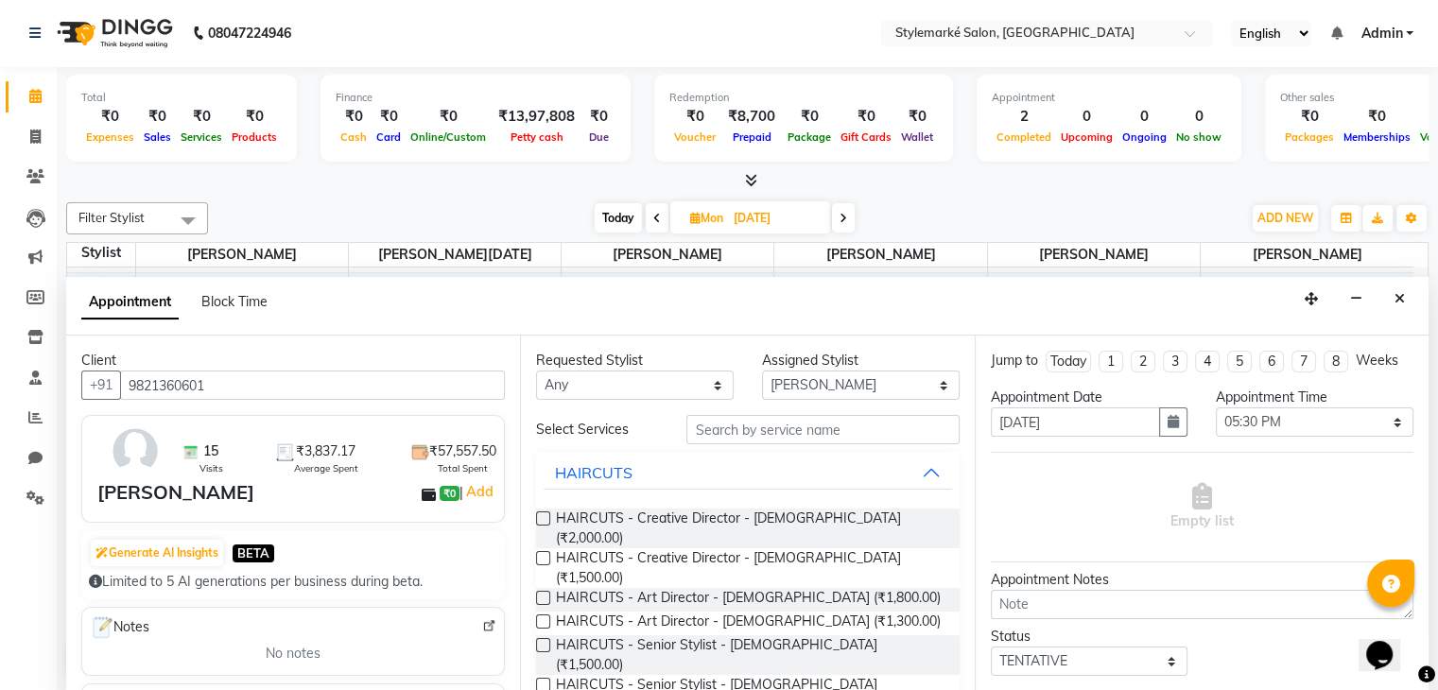
type input "9821360601"
click at [715, 385] on select "Any [PERSON_NAME] ⁠[PERSON_NAME][DATE] ⁠[PERSON_NAME] [PERSON_NAME] [PERSON_NAM…" at bounding box center [635, 385] width 198 height 29
select select "71239"
click at [536, 371] on select "Any [PERSON_NAME] ⁠[PERSON_NAME][DATE] ⁠[PERSON_NAME] [PERSON_NAME] [PERSON_NAM…" at bounding box center [635, 385] width 198 height 29
click at [752, 436] on input "text" at bounding box center [822, 429] width 272 height 29
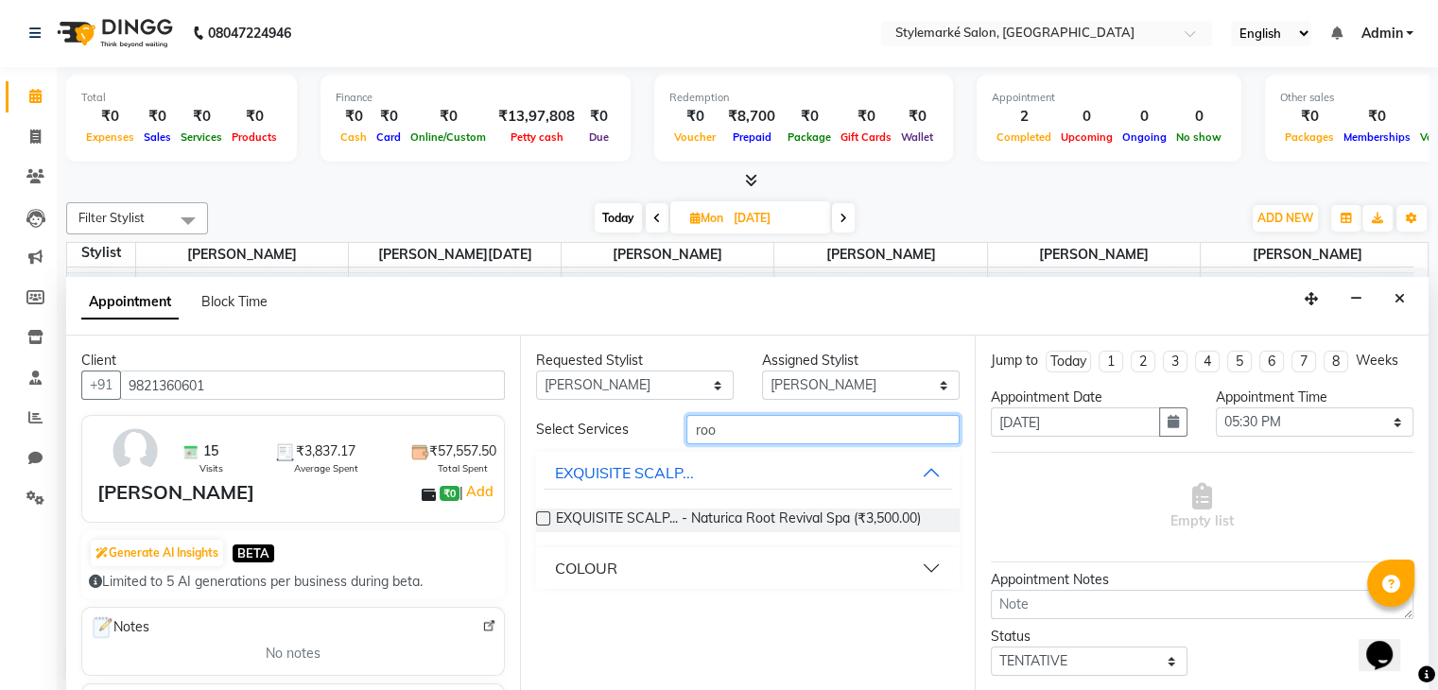
type input "roo"
click at [924, 572] on button "COLOUR" at bounding box center [747, 568] width 407 height 34
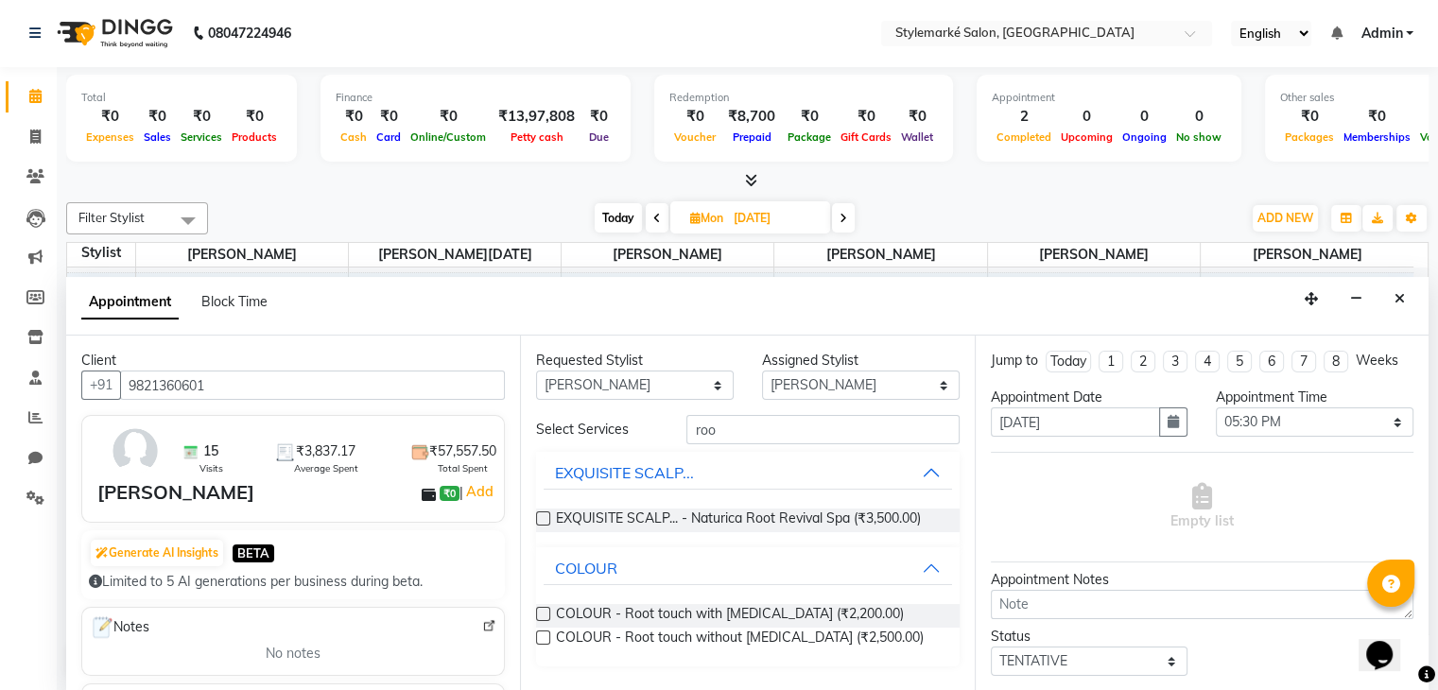
click at [545, 640] on label at bounding box center [543, 638] width 14 height 14
click at [545, 640] on input "checkbox" at bounding box center [542, 639] width 12 height 12
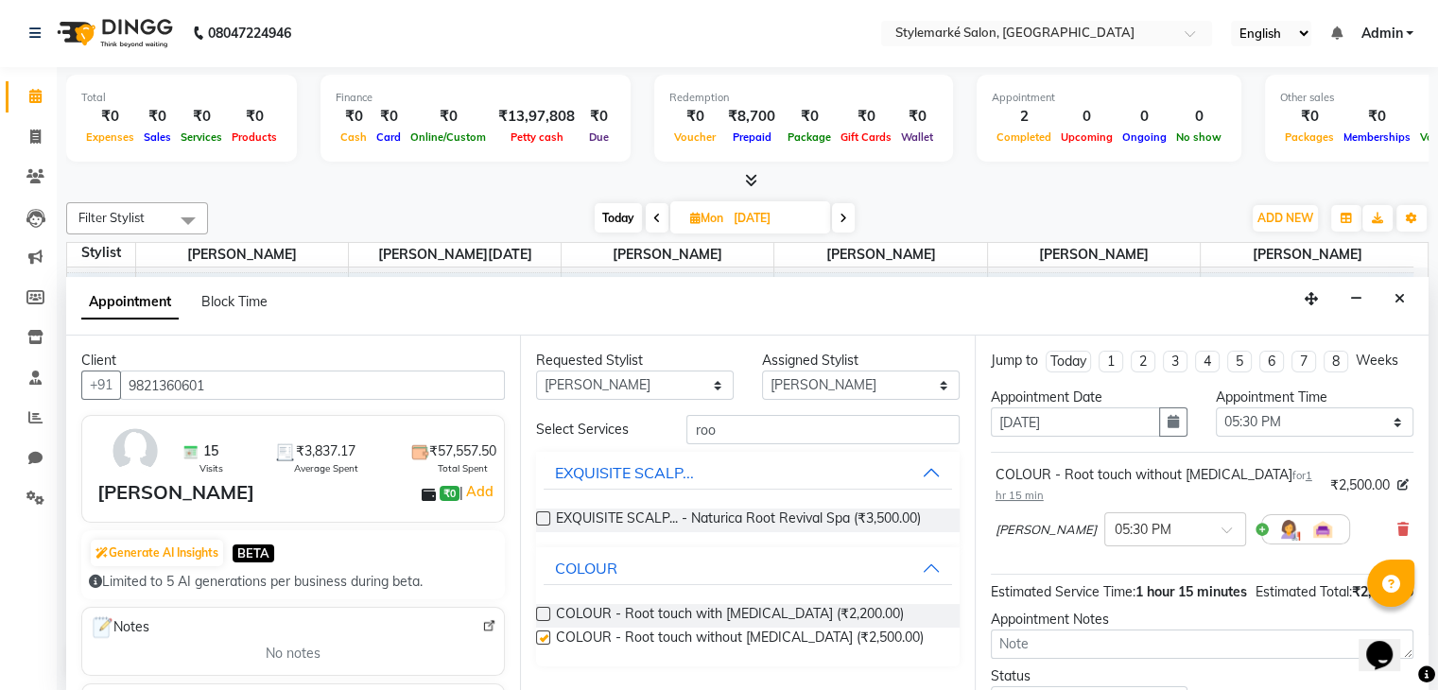
checkbox input "false"
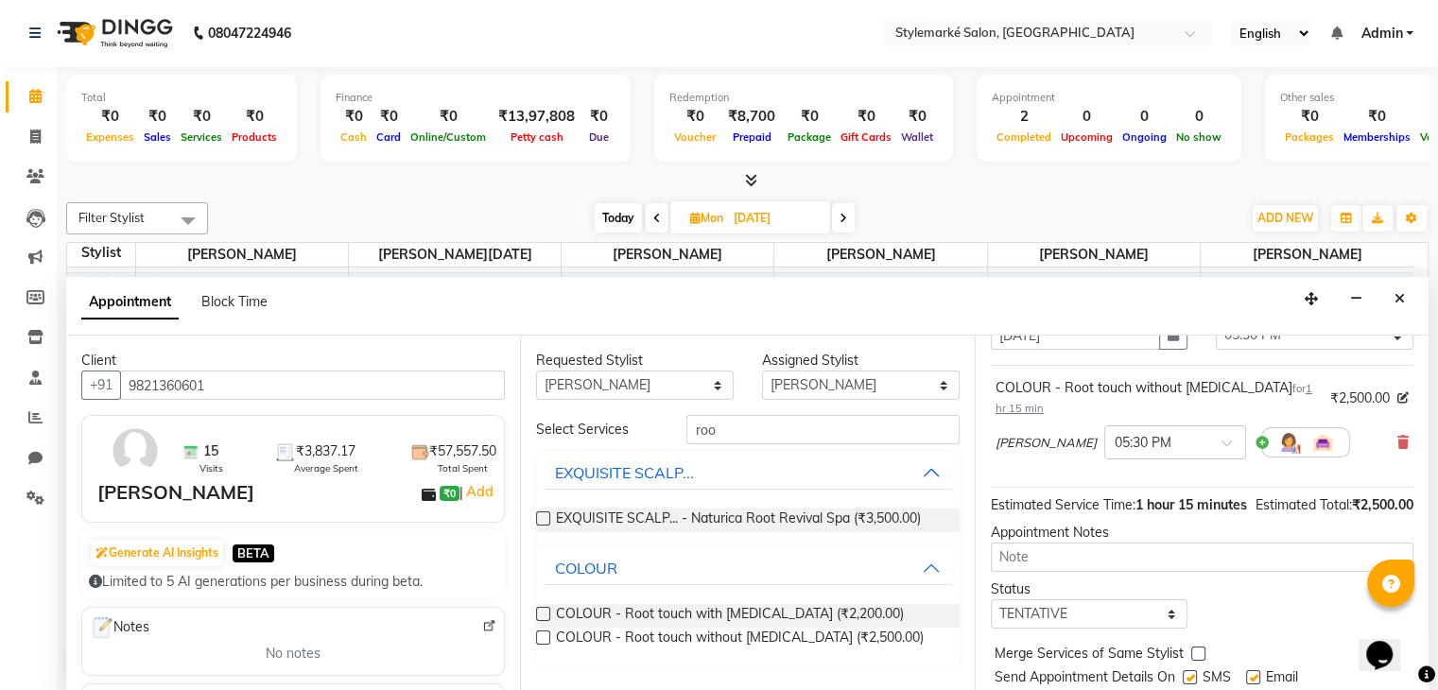
scroll to position [163, 0]
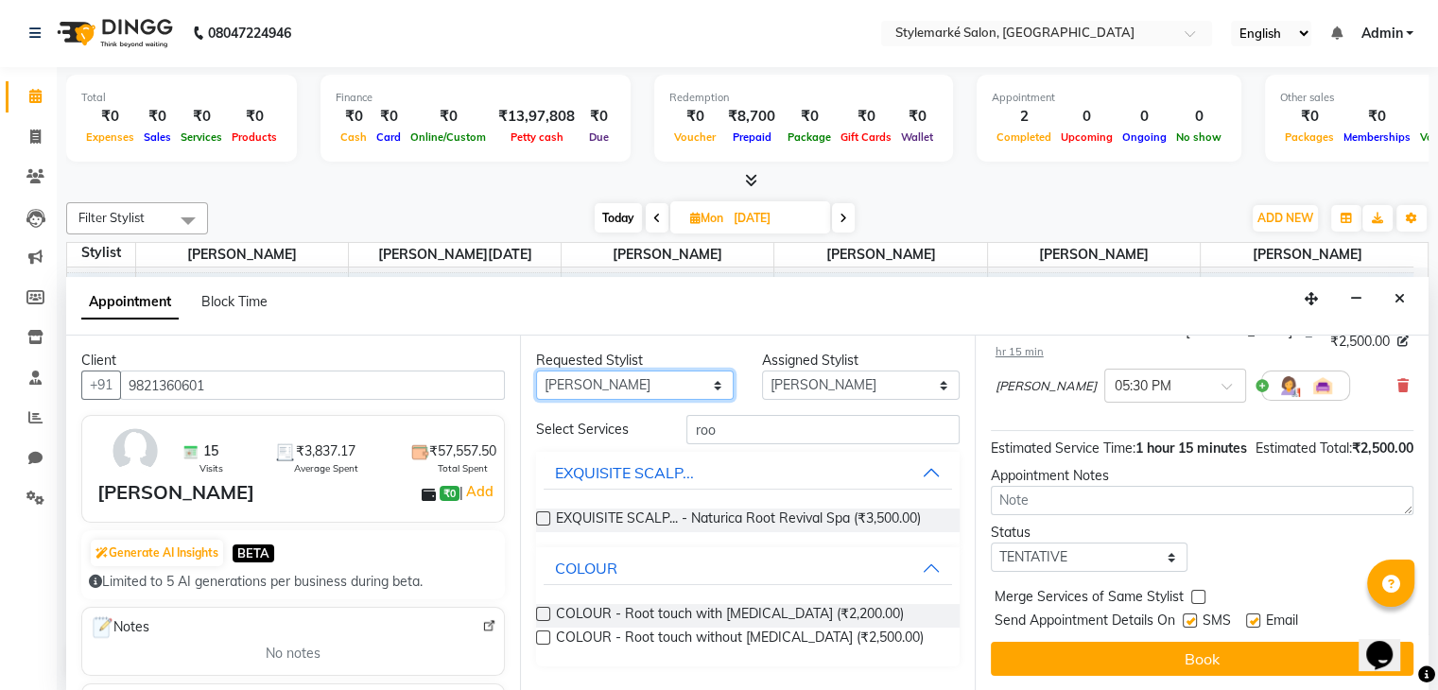
click at [638, 395] on select "Any [PERSON_NAME] ⁠[PERSON_NAME][DATE] ⁠[PERSON_NAME] [PERSON_NAME] [PERSON_NAM…" at bounding box center [635, 385] width 198 height 29
select select "71244"
click at [536, 371] on select "Any [PERSON_NAME] ⁠[PERSON_NAME][DATE] ⁠[PERSON_NAME] [PERSON_NAME] [PERSON_NAM…" at bounding box center [635, 385] width 198 height 29
select select "71244"
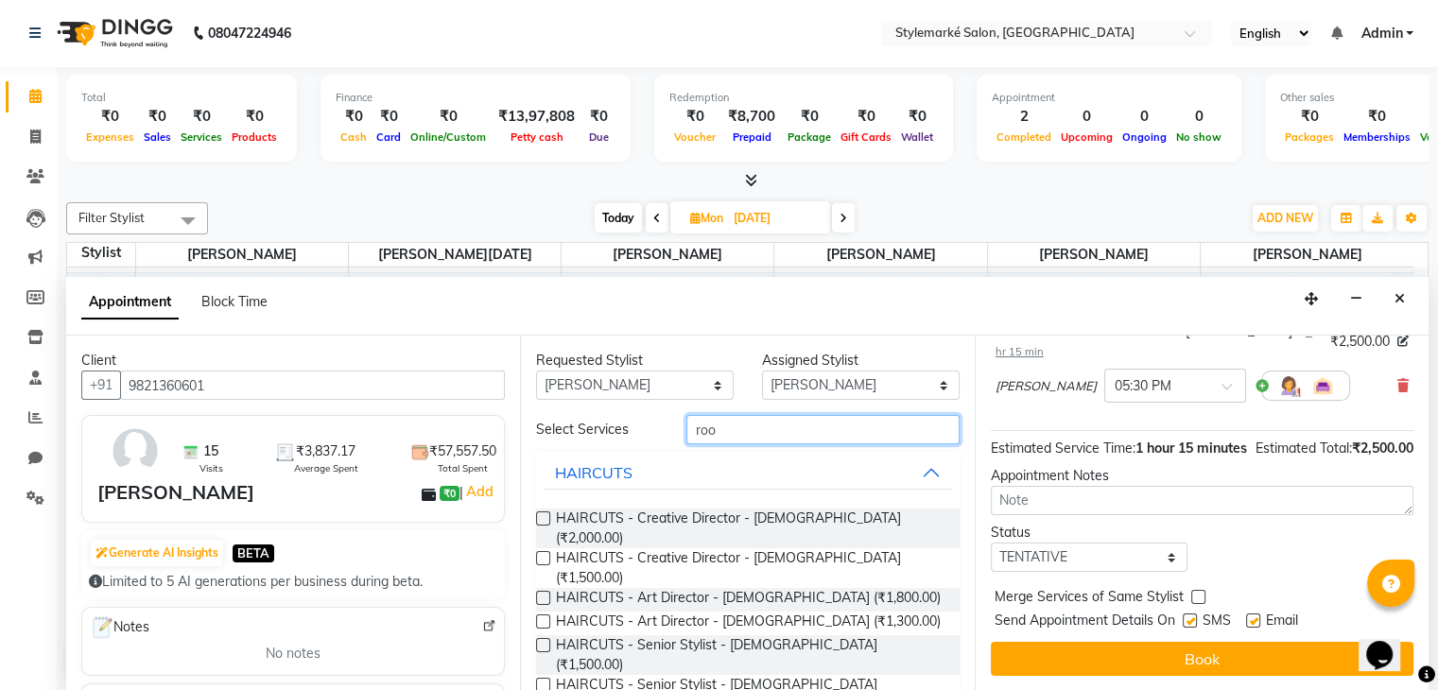
click at [736, 426] on input "roo" at bounding box center [822, 429] width 272 height 29
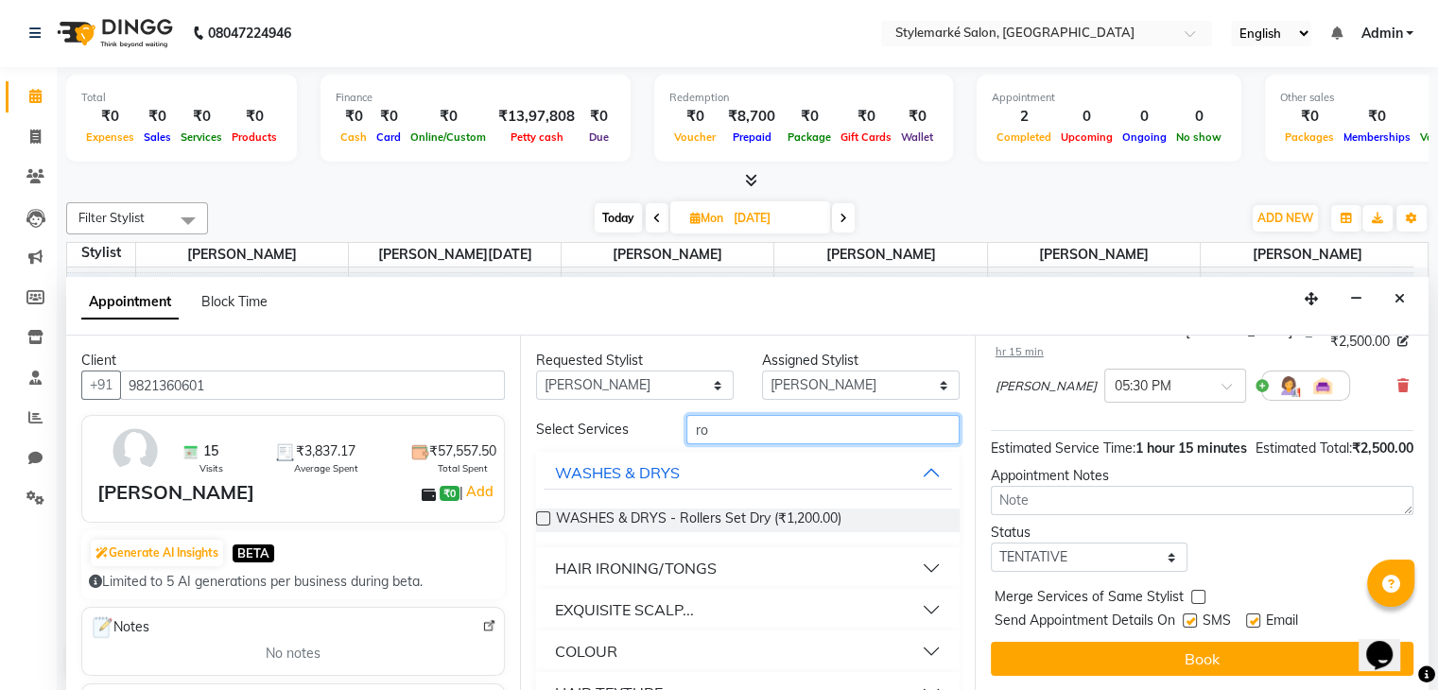
type input "r"
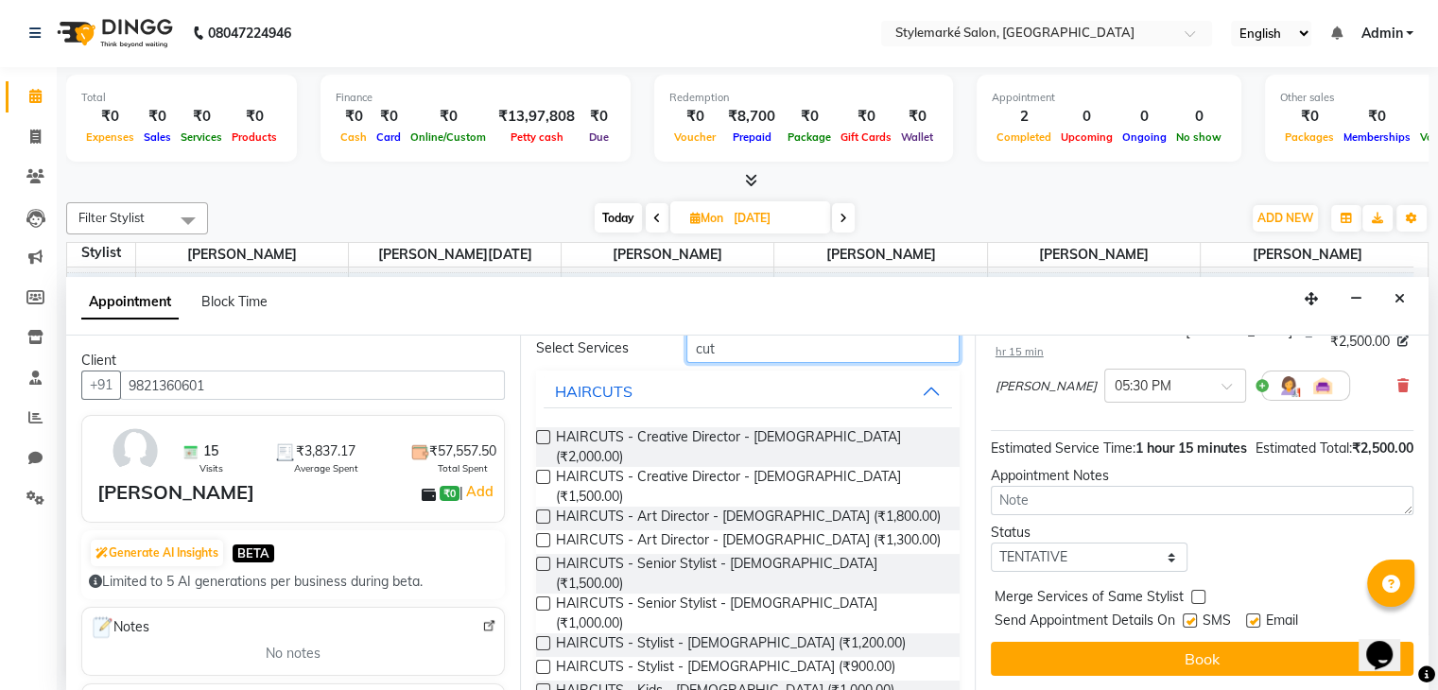
scroll to position [173, 0]
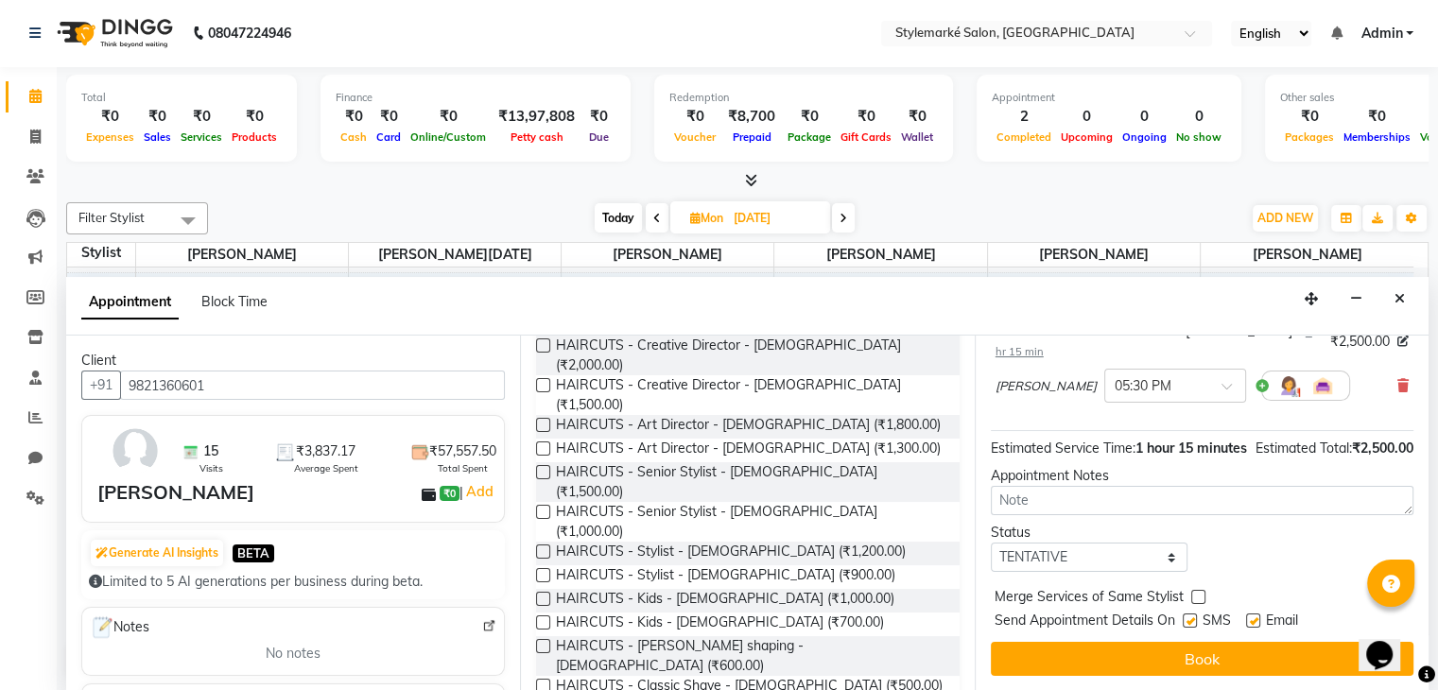
type input "cut"
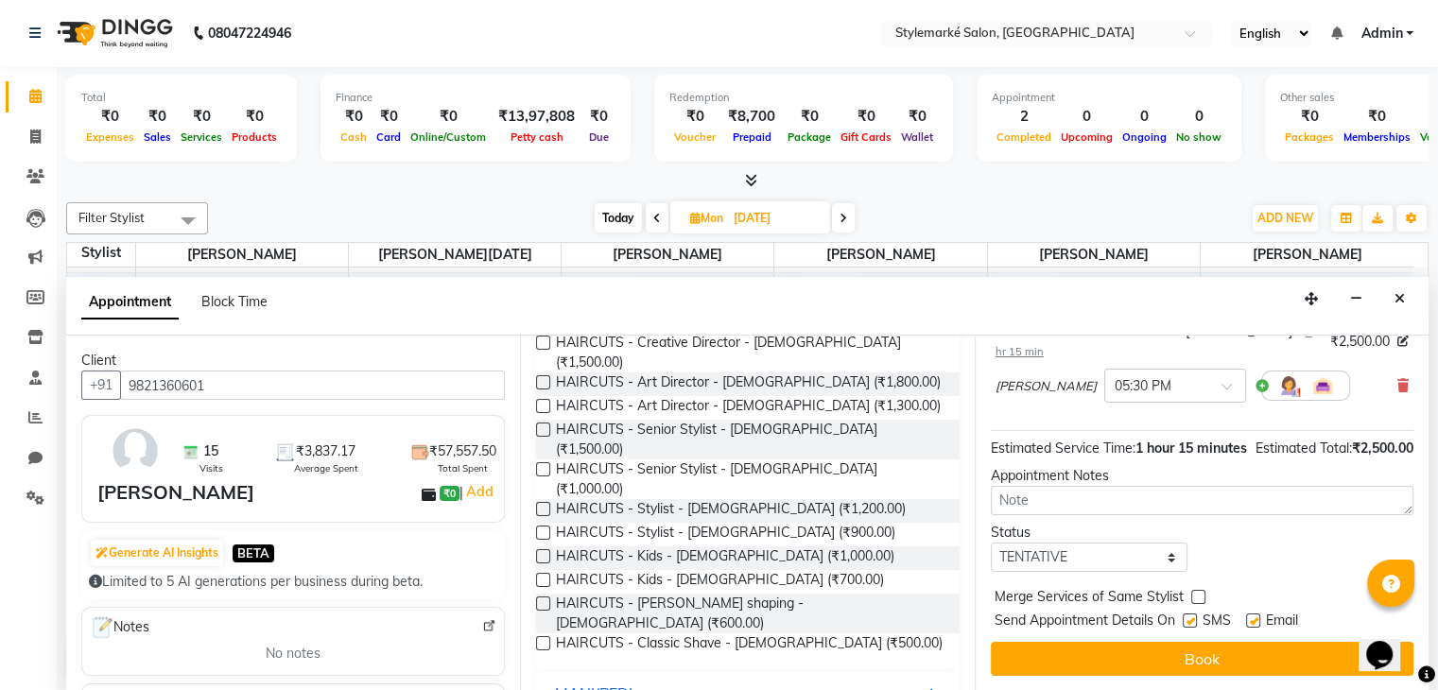
scroll to position [250, 0]
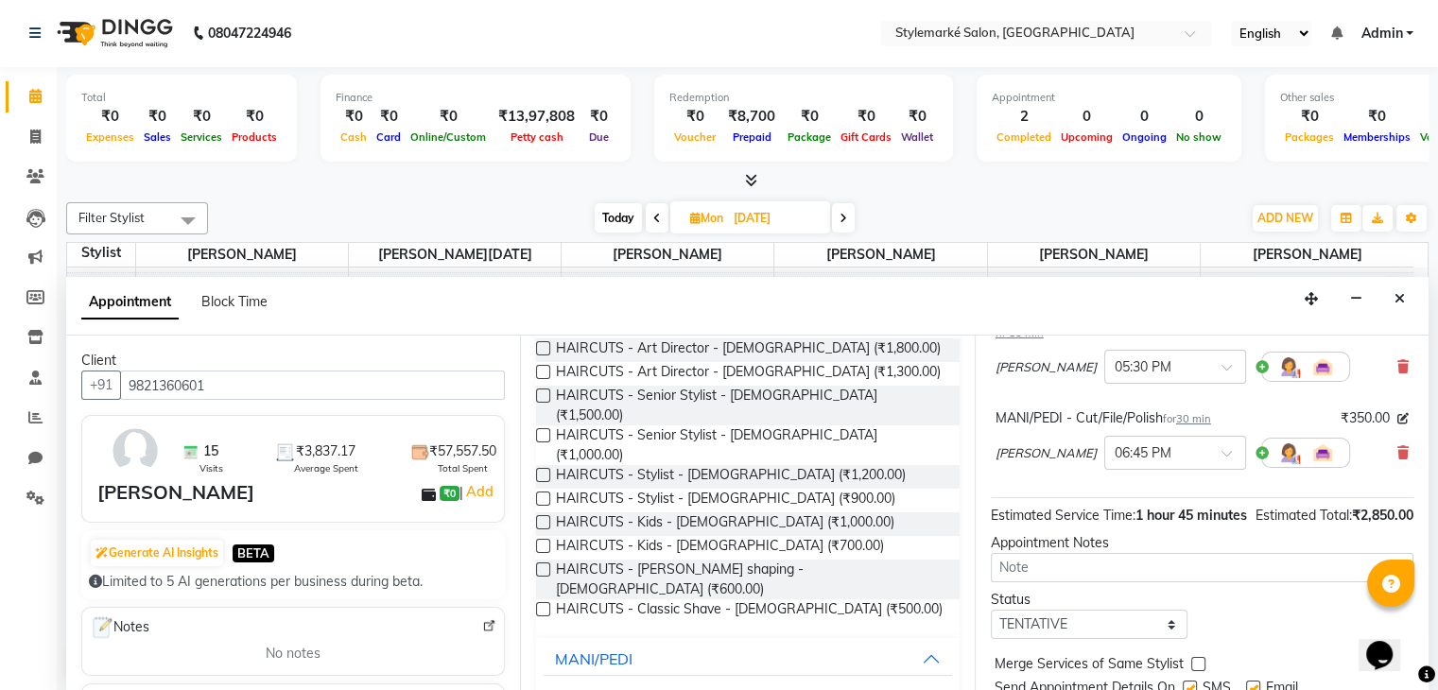
checkbox input "false"
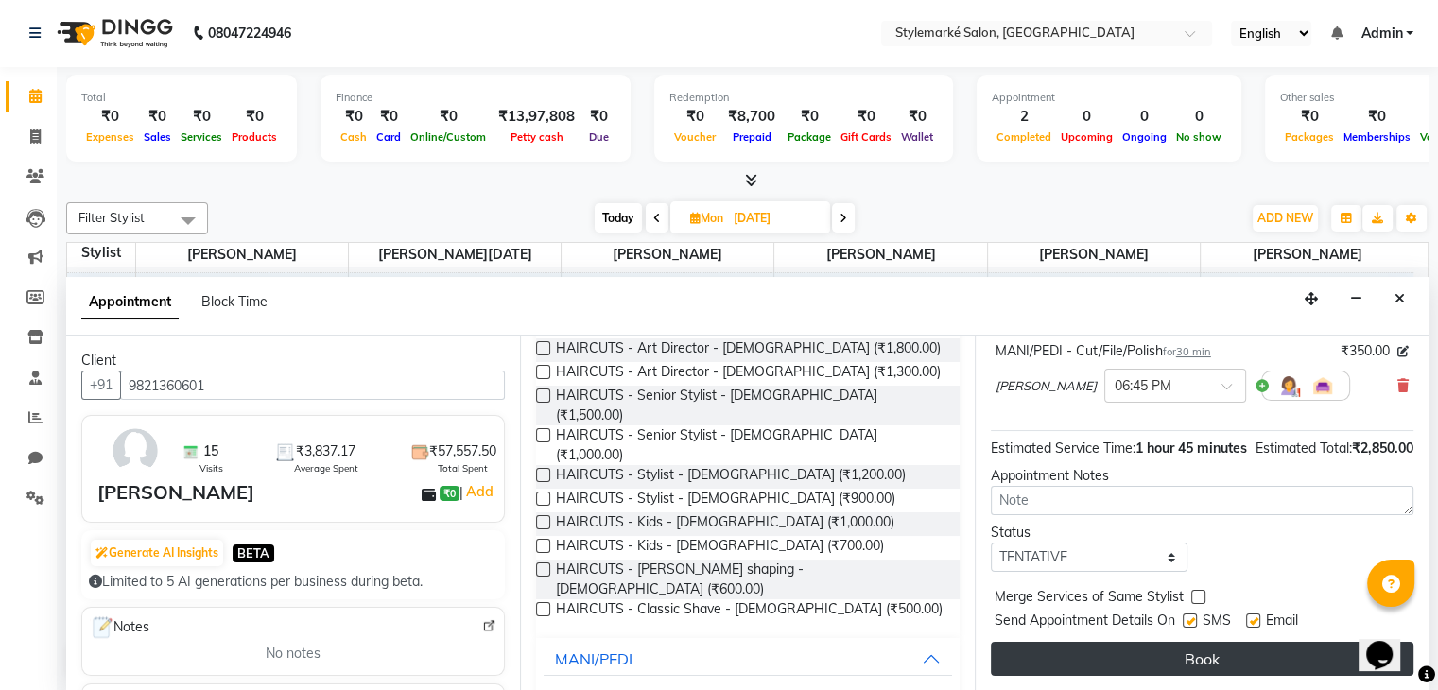
click at [1211, 664] on button "Book" at bounding box center [1202, 659] width 423 height 34
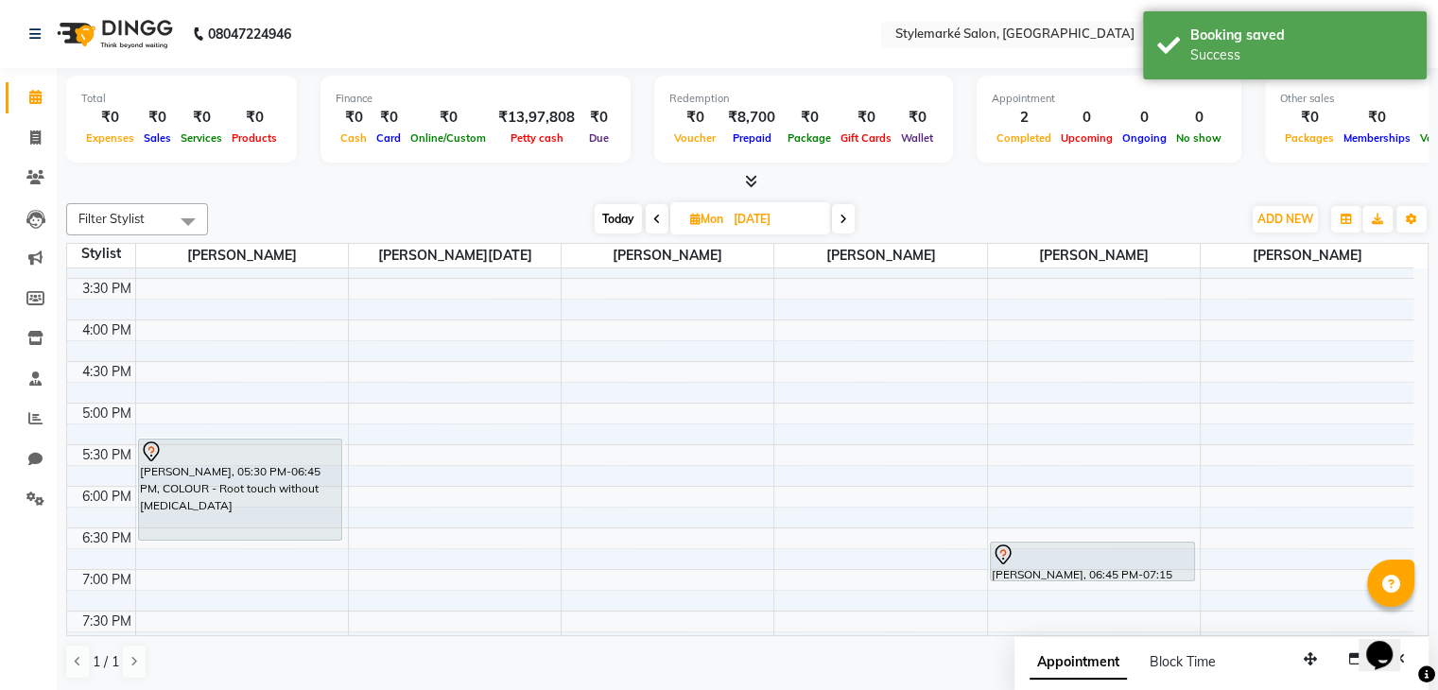
scroll to position [620, 0]
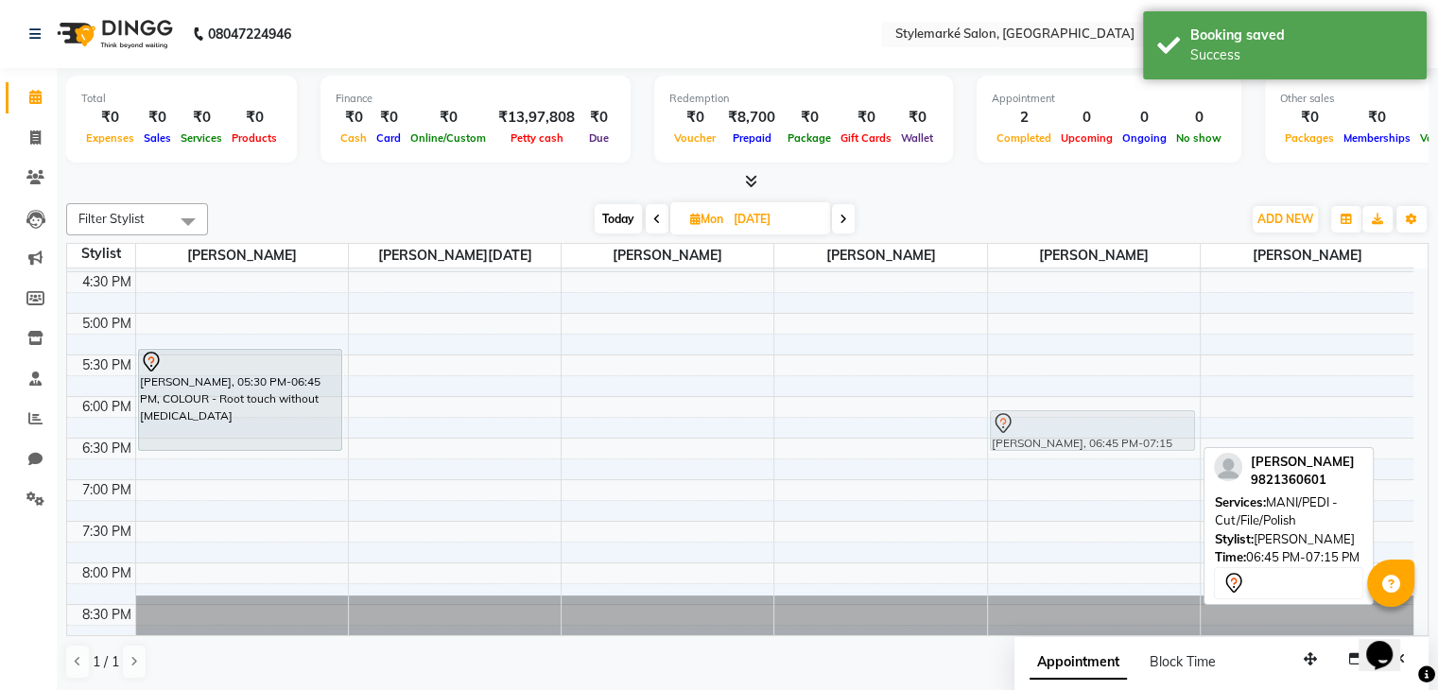
drag, startPoint x: 1066, startPoint y: 481, endPoint x: 1063, endPoint y: 442, distance: 38.9
click at [1063, 442] on div "[PERSON_NAME], 06:45 PM-07:15 PM, MANI/PEDI - Cut/File/Polish [PERSON_NAME], 06…" at bounding box center [1094, 146] width 212 height 997
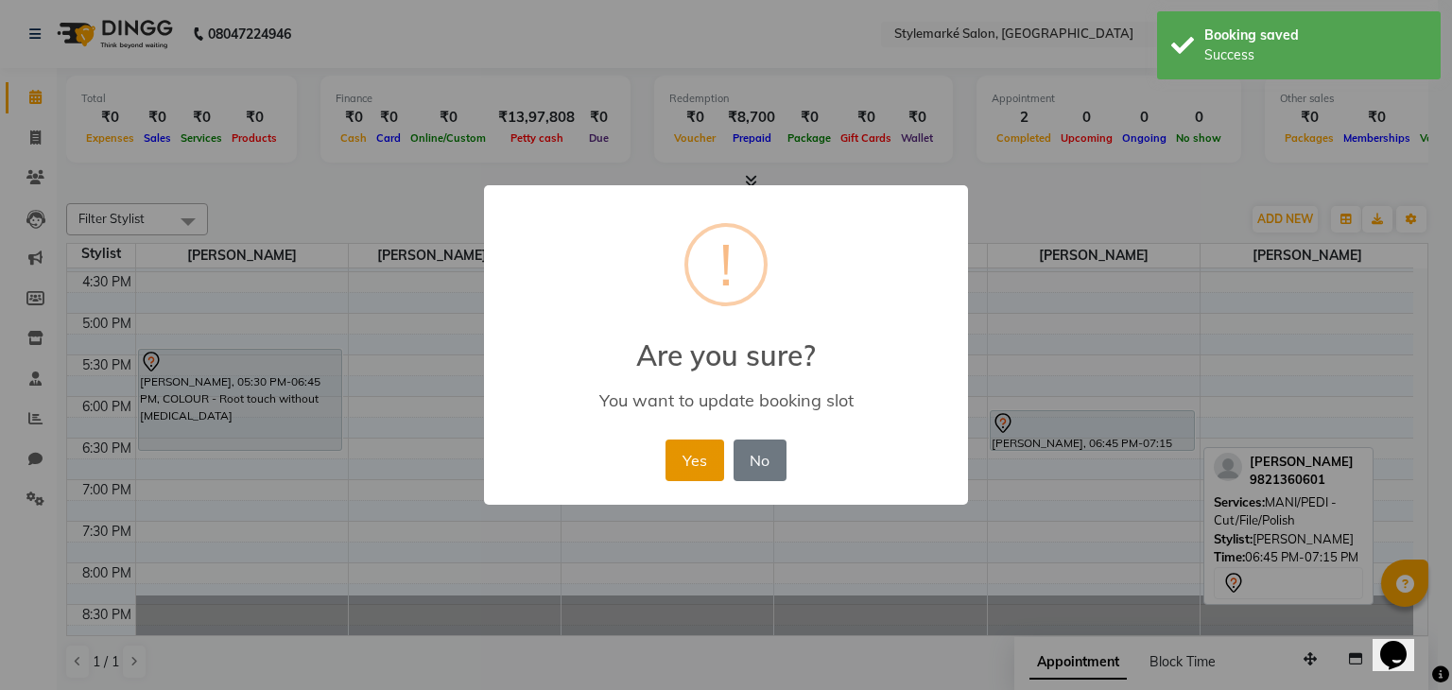
click at [696, 463] on button "Yes" at bounding box center [695, 461] width 58 height 42
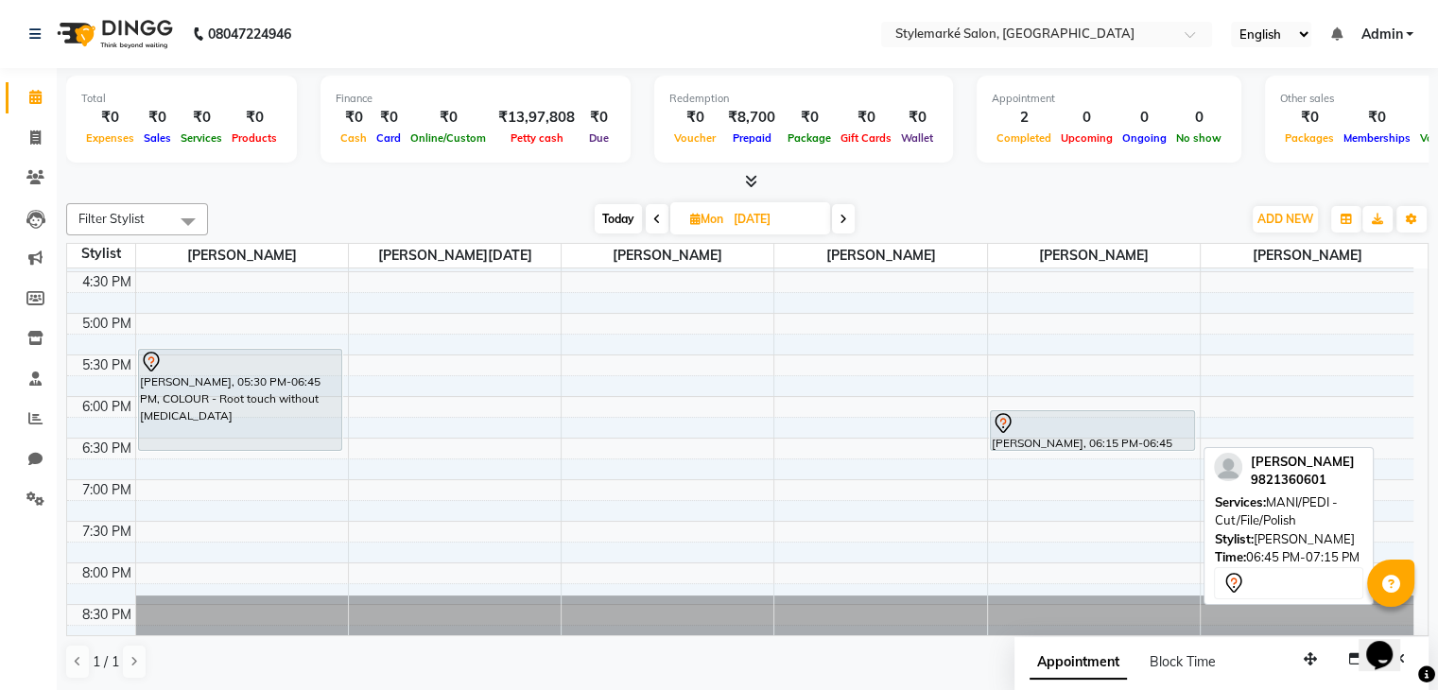
click at [696, 217] on icon at bounding box center [695, 219] width 10 height 12
select select "10"
select select "2025"
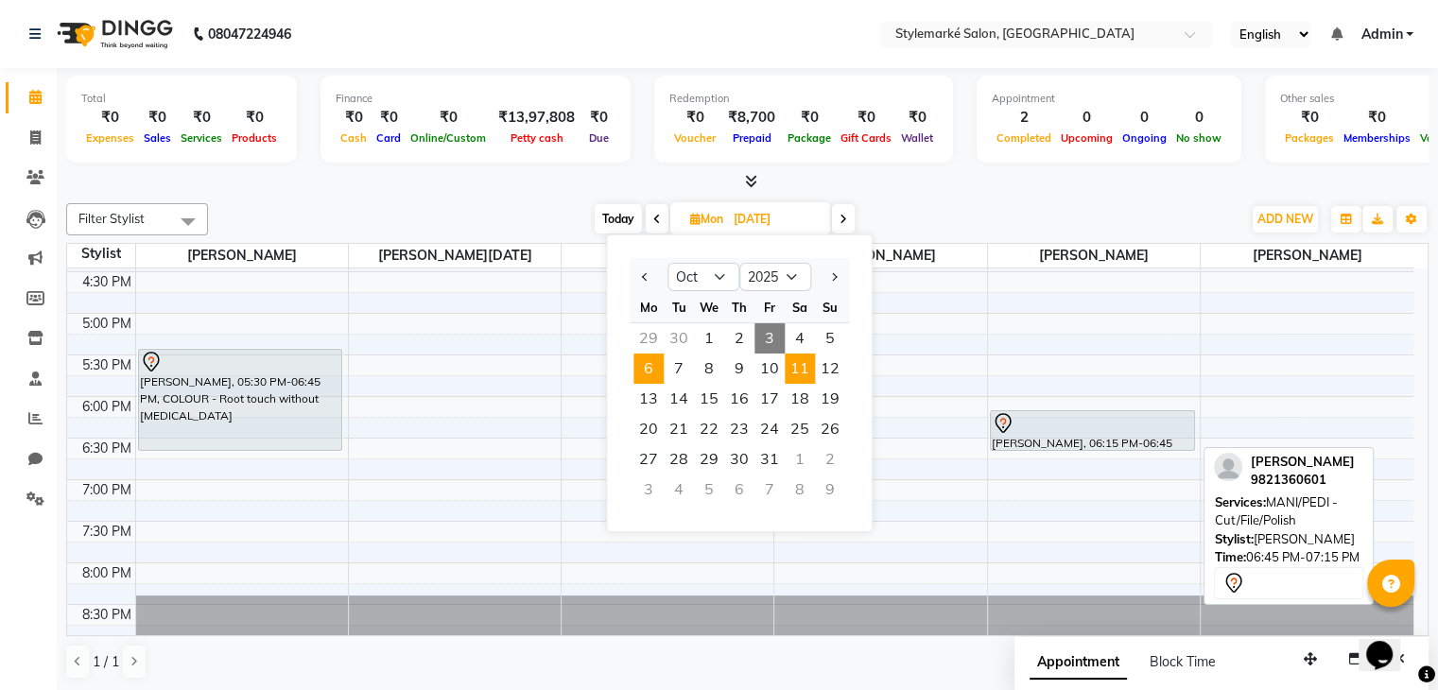
click at [796, 368] on span "11" at bounding box center [800, 369] width 30 height 30
type input "[DATE]"
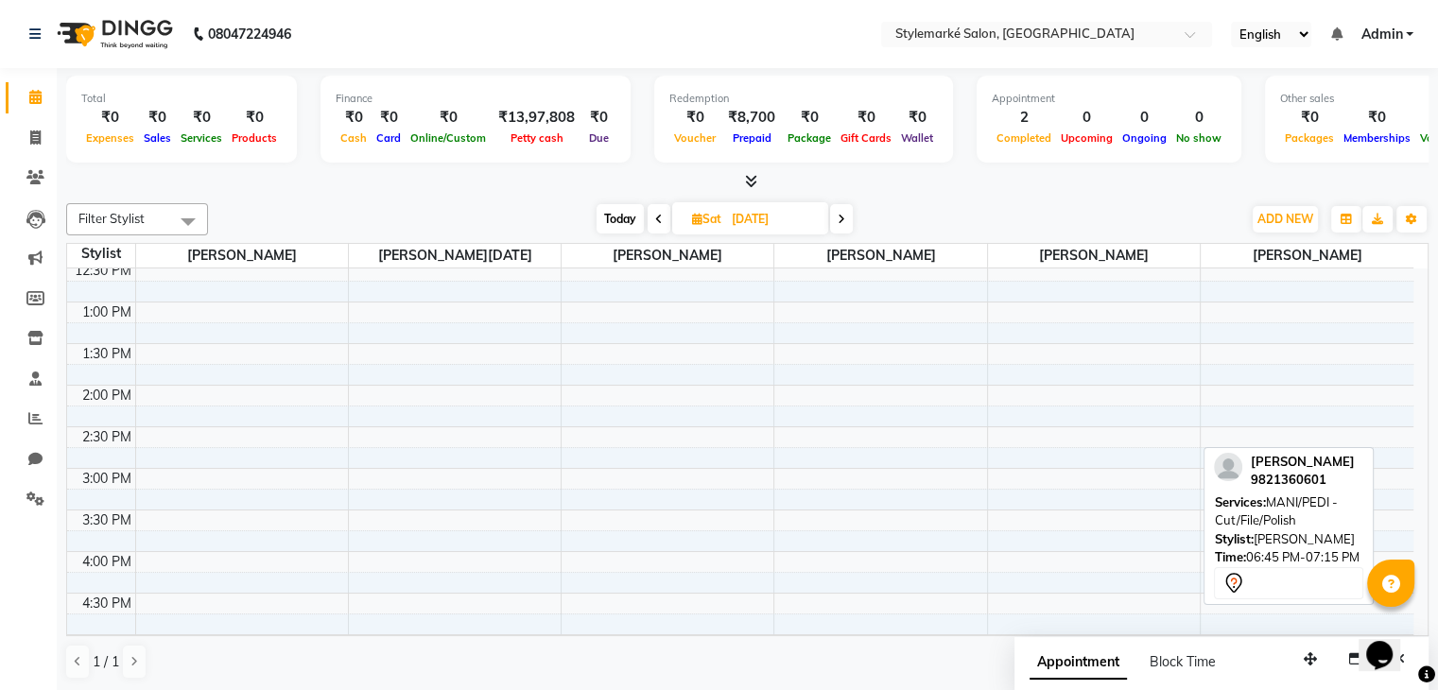
scroll to position [343, 0]
click at [601, 550] on div "9:00 AM 9:30 AM 10:00 AM 10:30 AM 11:00 AM 11:30 AM 12:00 PM 12:30 PM 1:00 PM 1…" at bounding box center [740, 423] width 1346 height 997
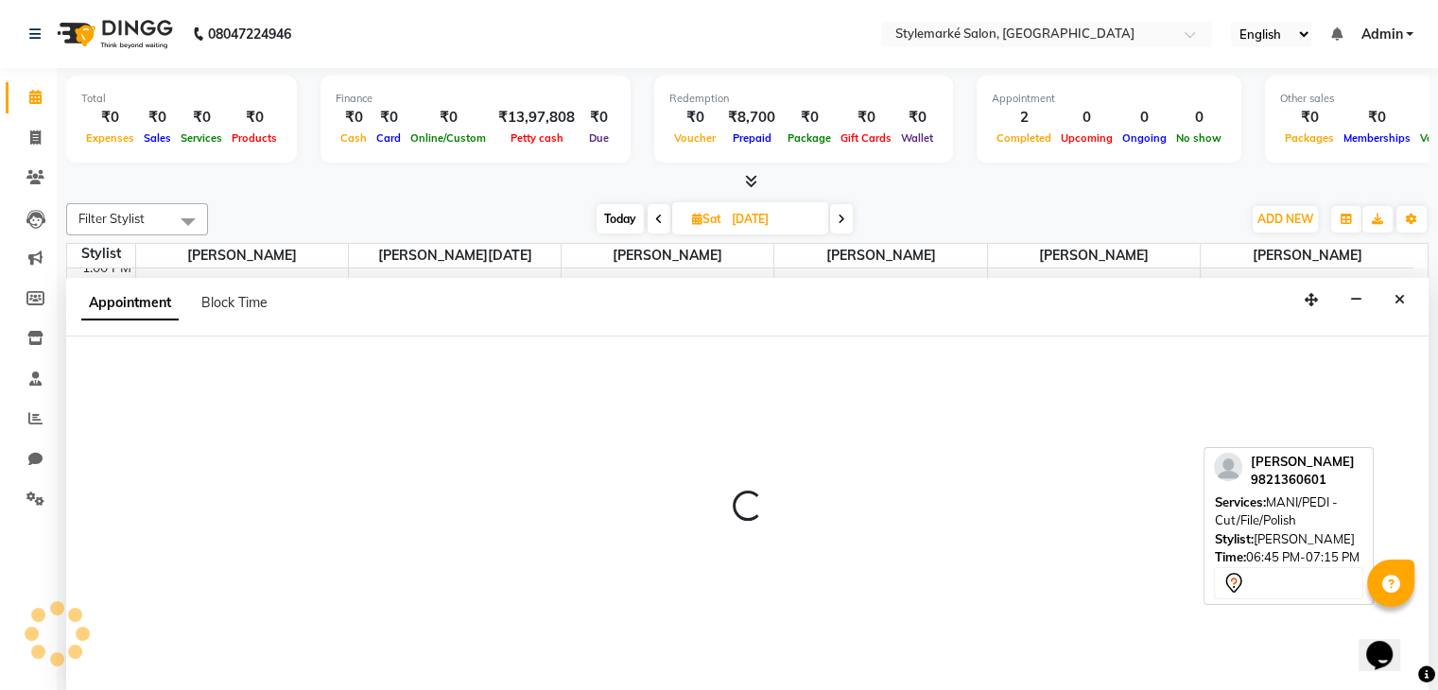
scroll to position [1, 0]
select select "71241"
select select "990"
select select "tentative"
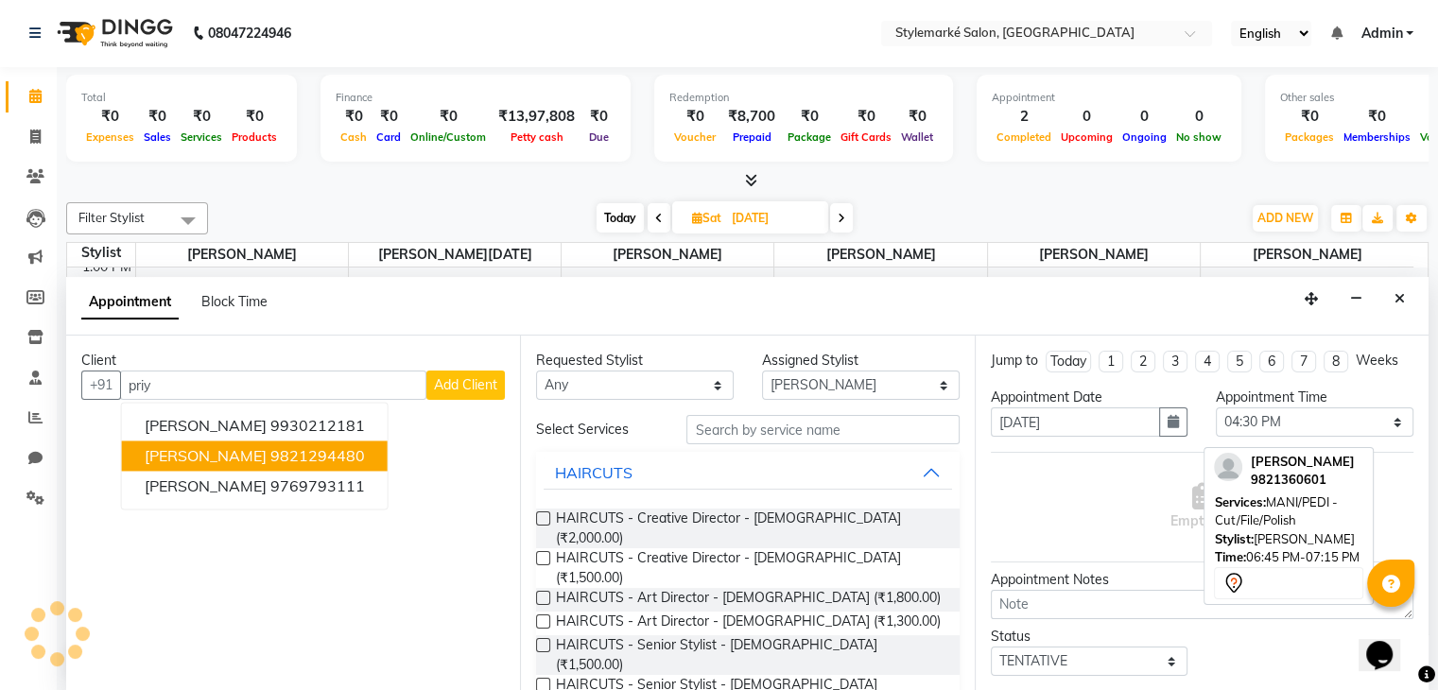
click at [325, 455] on ngb-highlight "9821294480" at bounding box center [317, 456] width 95 height 19
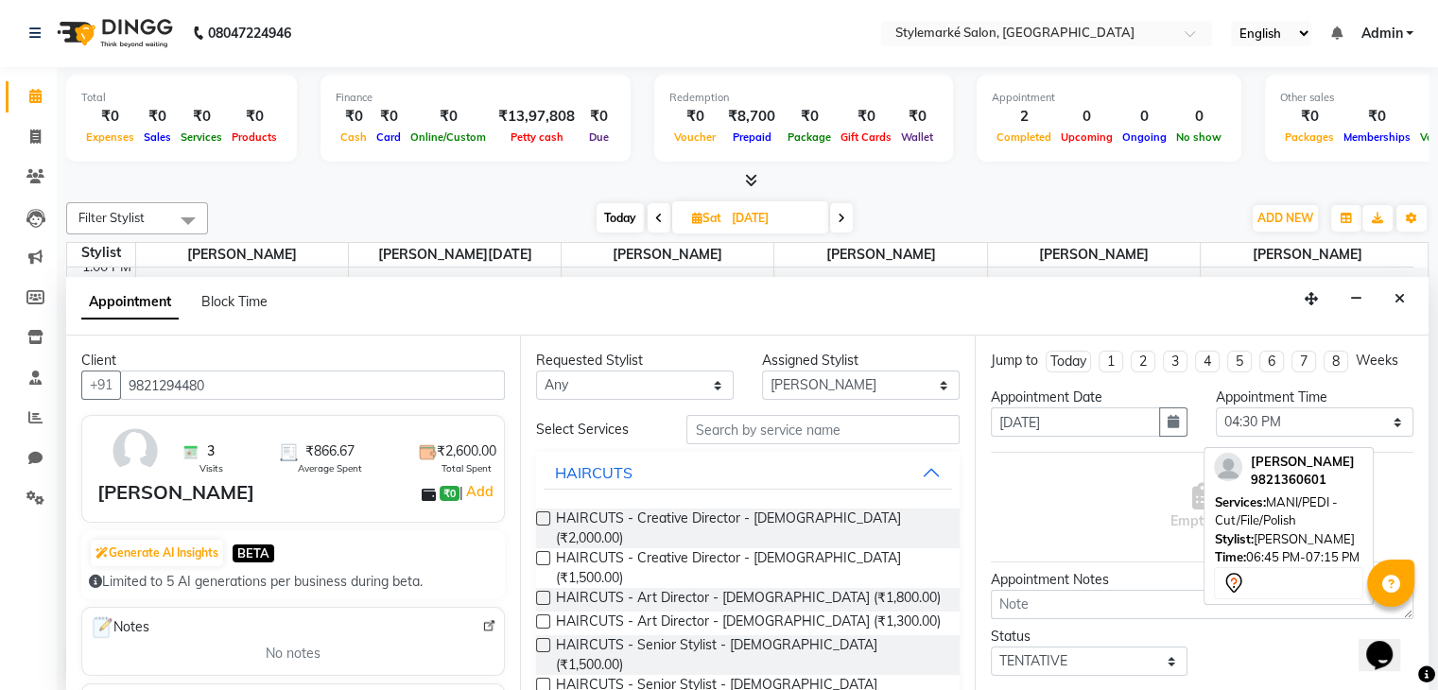
type input "9821294480"
click at [684, 379] on select "Any [PERSON_NAME] ⁠[PERSON_NAME][DATE] ⁠[PERSON_NAME] [PERSON_NAME] [PERSON_NAM…" at bounding box center [635, 385] width 198 height 29
select select "71241"
click at [536, 371] on select "Any [PERSON_NAME] ⁠[PERSON_NAME][DATE] ⁠[PERSON_NAME] [PERSON_NAME] [PERSON_NAM…" at bounding box center [635, 385] width 198 height 29
click at [745, 423] on input "text" at bounding box center [822, 429] width 272 height 29
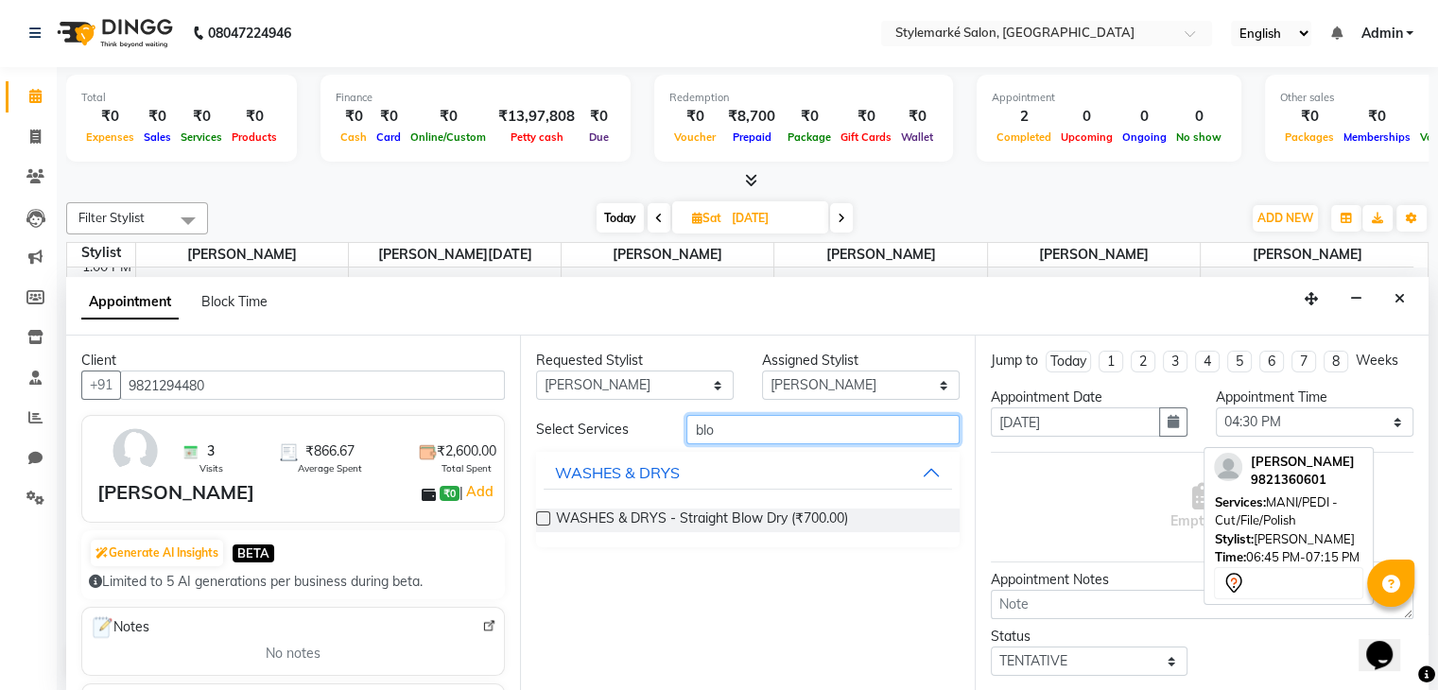
type input "blo"
click at [541, 514] on label at bounding box center [543, 518] width 14 height 14
click at [541, 514] on input "checkbox" at bounding box center [542, 520] width 12 height 12
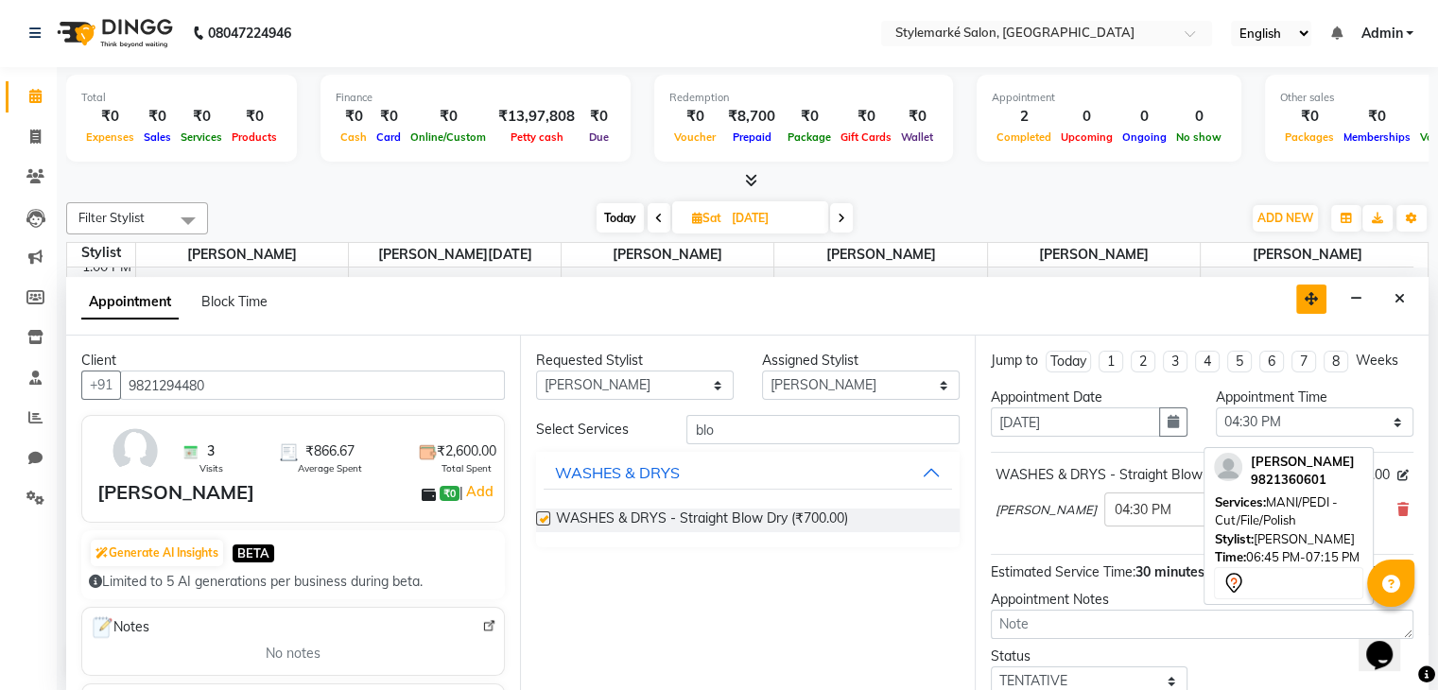
checkbox input "false"
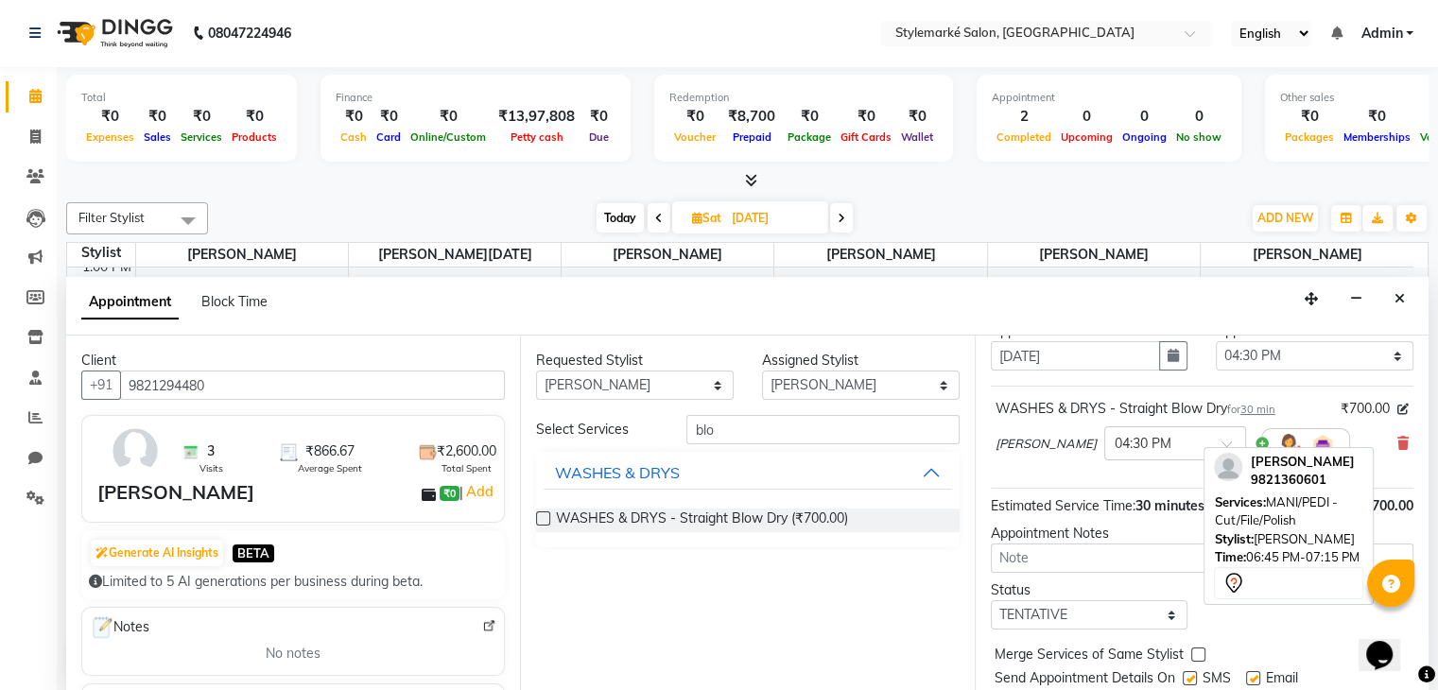
scroll to position [123, 0]
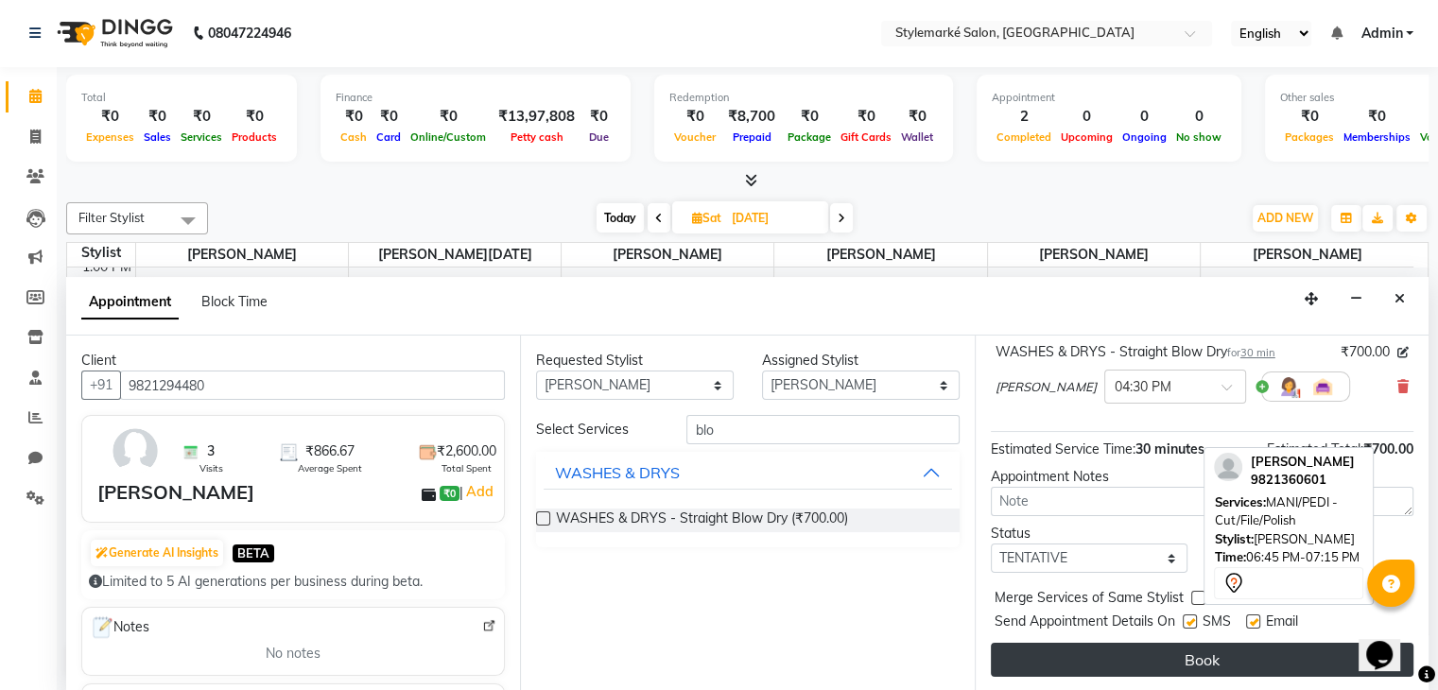
click at [1112, 650] on button "Book" at bounding box center [1202, 660] width 423 height 34
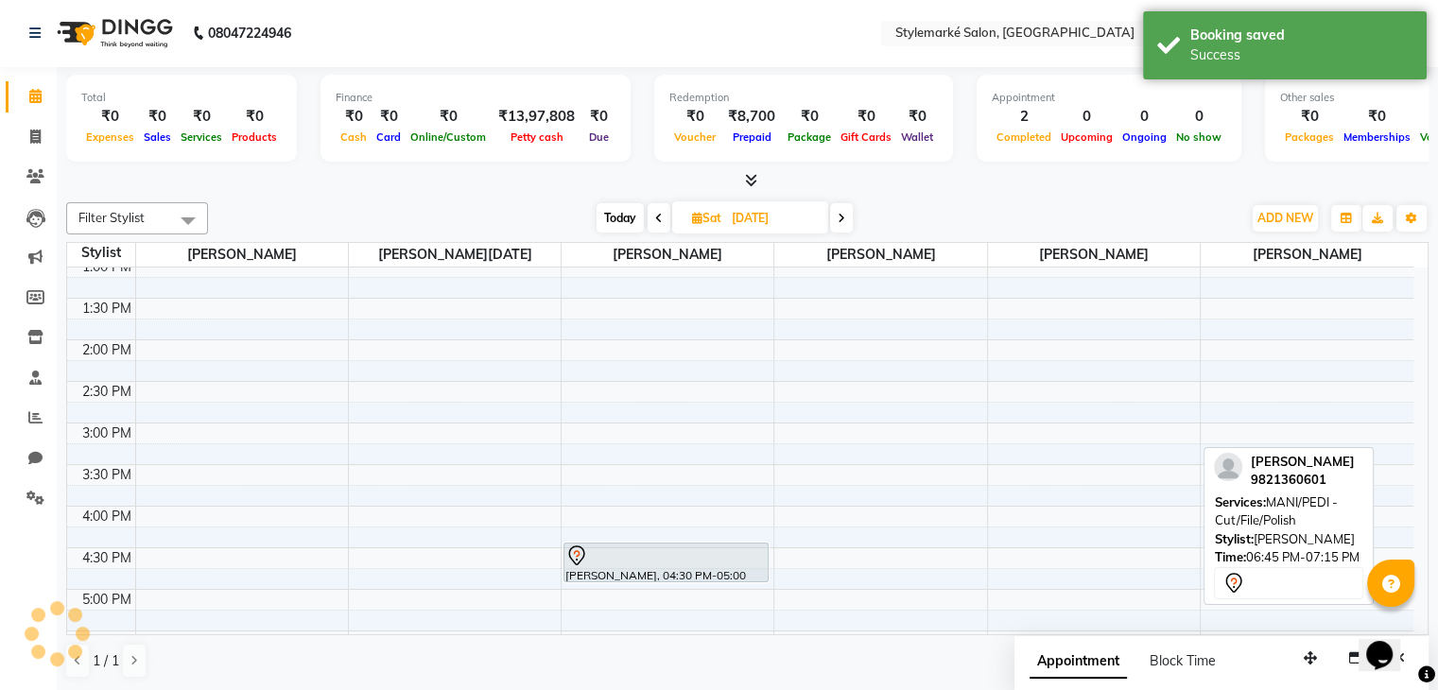
scroll to position [0, 0]
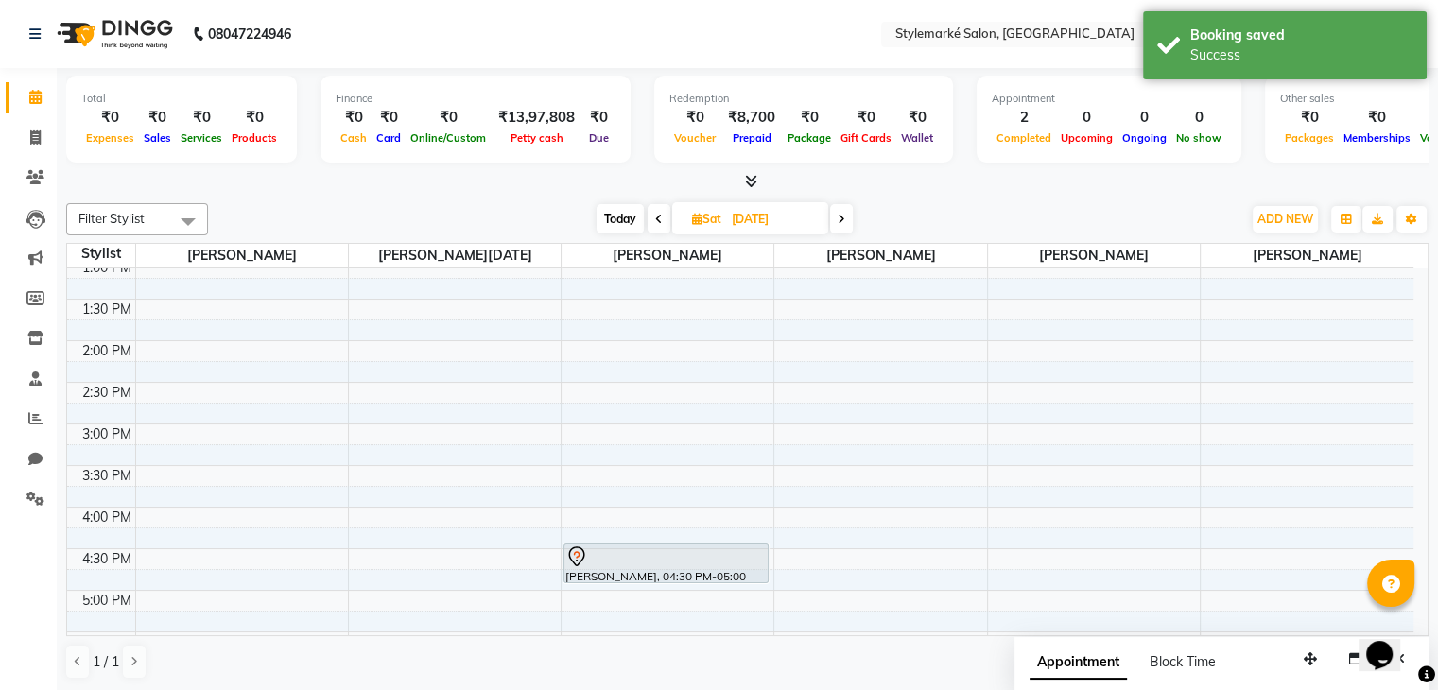
click at [694, 213] on icon at bounding box center [697, 219] width 10 height 12
select select "10"
select select "2025"
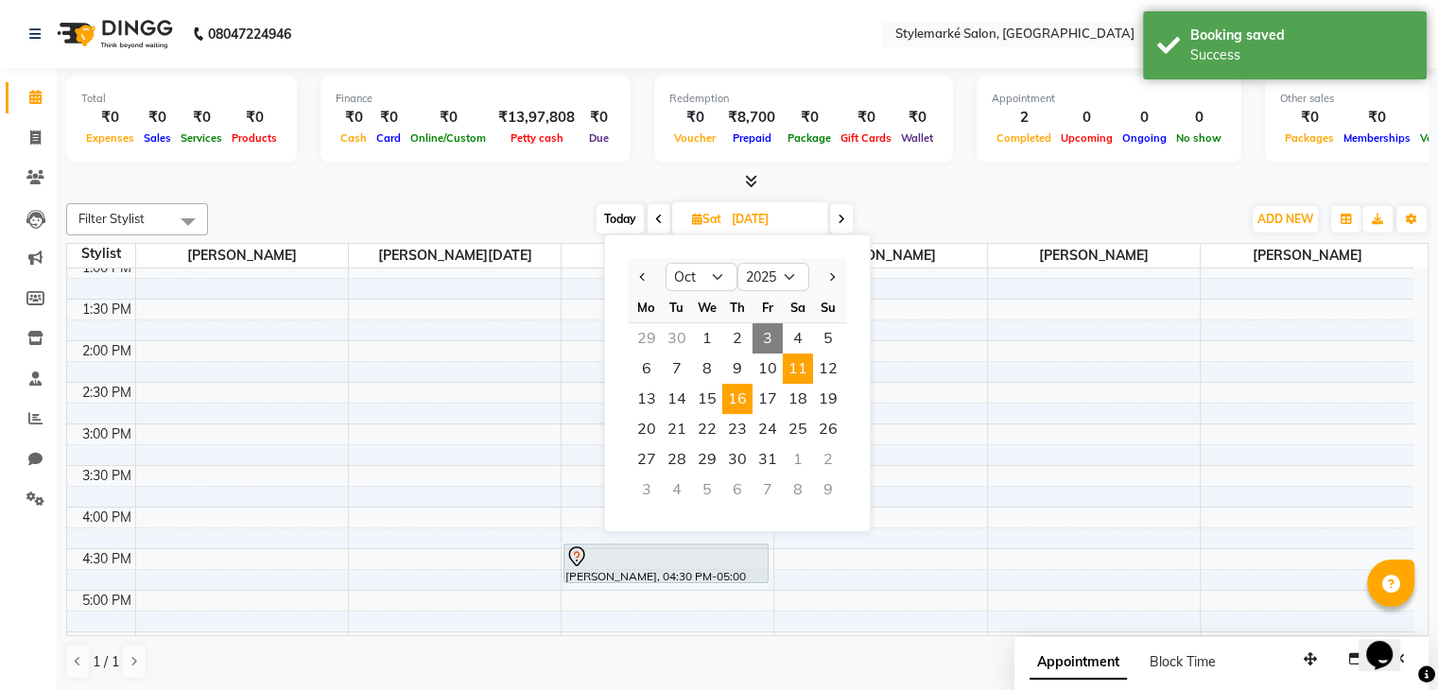
click at [743, 398] on span "16" at bounding box center [737, 399] width 30 height 30
type input "[DATE]"
select select "71241"
select select "tentative"
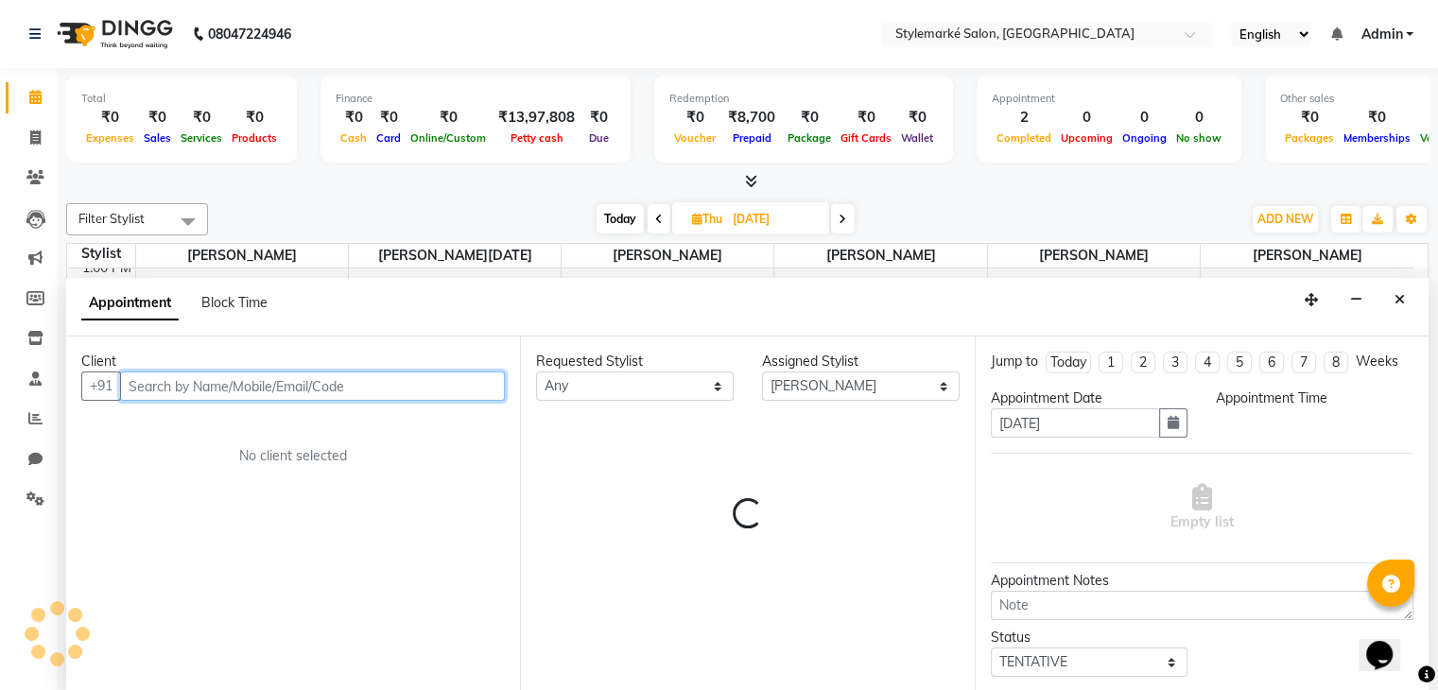
select select "630"
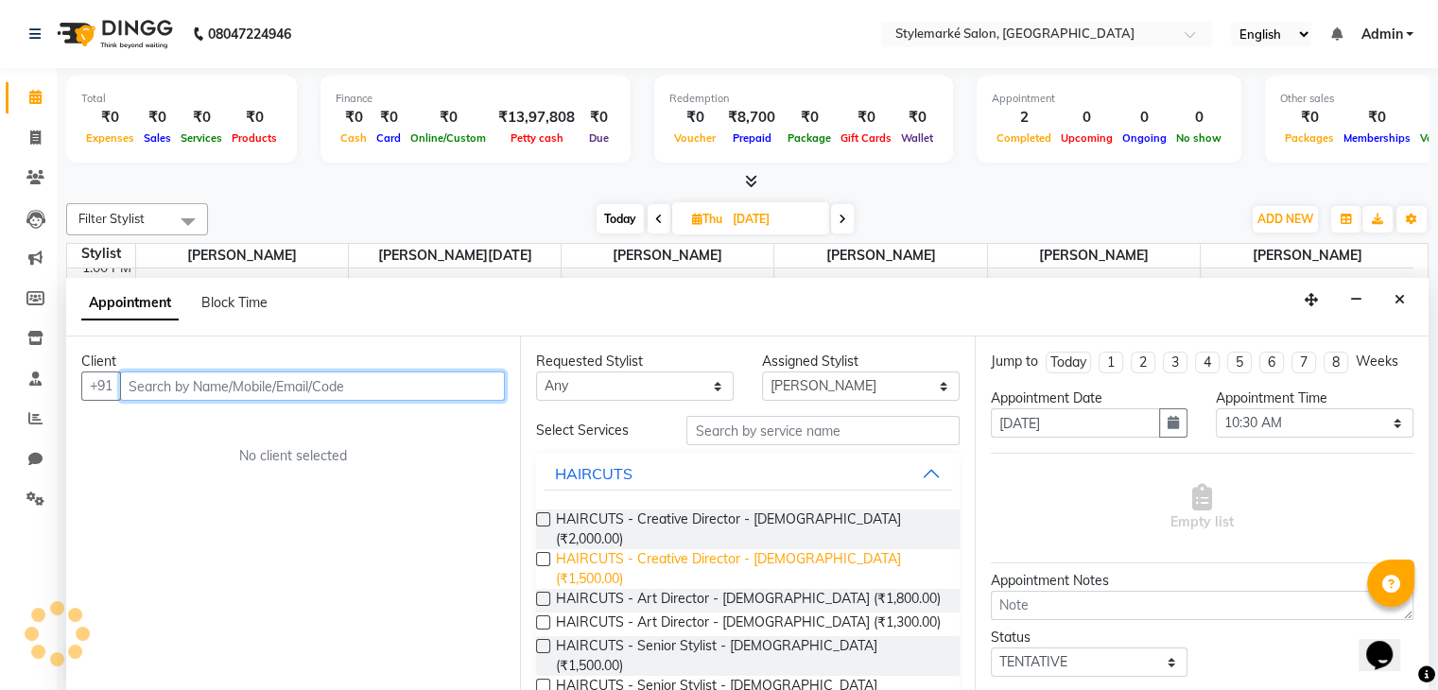
scroll to position [249, 0]
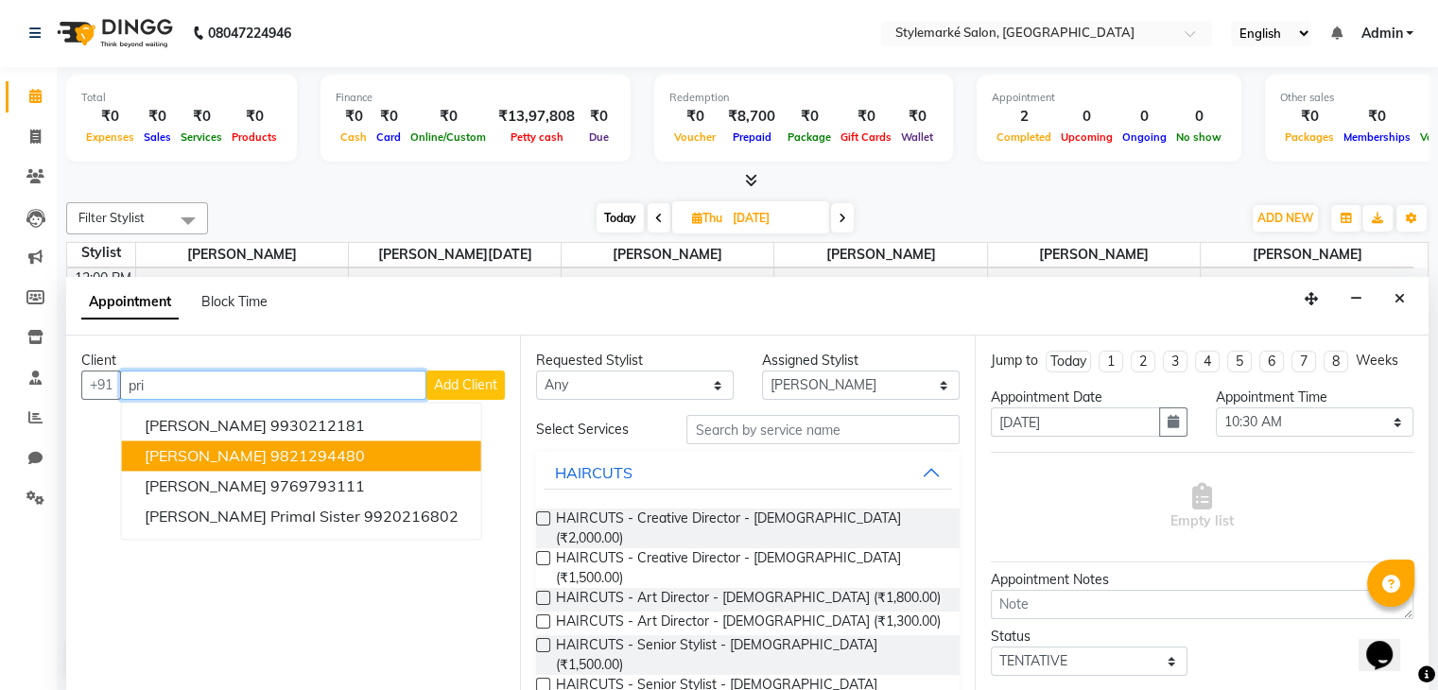
click at [241, 451] on span "[PERSON_NAME]" at bounding box center [206, 456] width 122 height 19
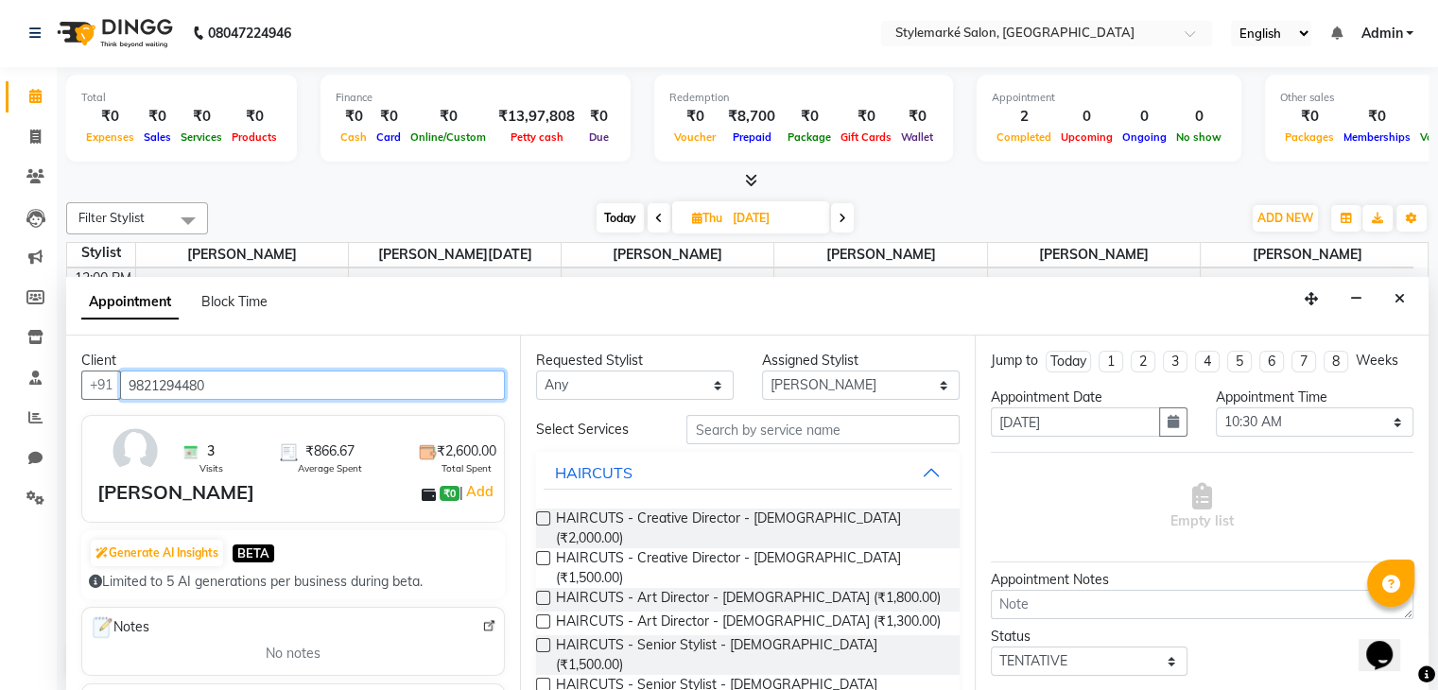
type input "9821294480"
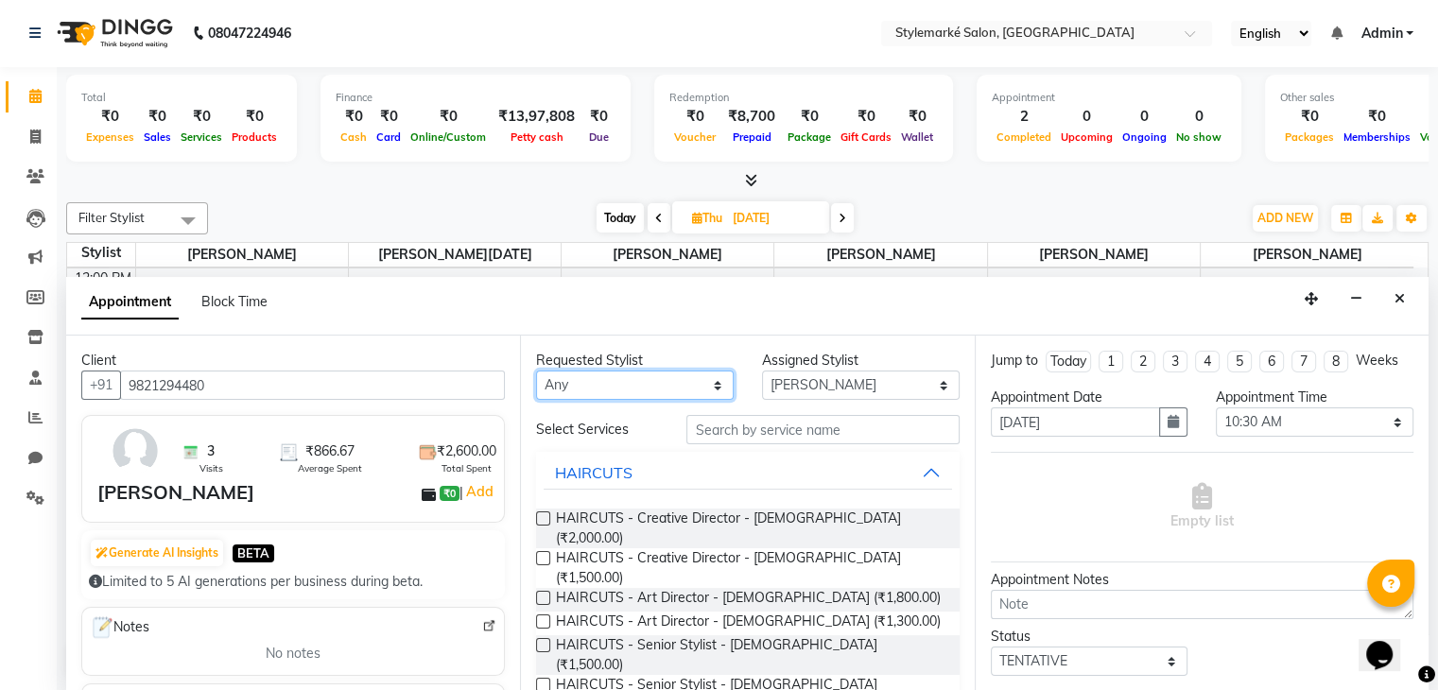
click at [593, 390] on select "Any [PERSON_NAME] ⁠[PERSON_NAME][DATE] ⁠[PERSON_NAME] [PERSON_NAME] [PERSON_NAM…" at bounding box center [635, 385] width 198 height 29
select select "71241"
click at [536, 371] on select "Any [PERSON_NAME] ⁠[PERSON_NAME][DATE] ⁠[PERSON_NAME] [PERSON_NAME] [PERSON_NAM…" at bounding box center [635, 385] width 198 height 29
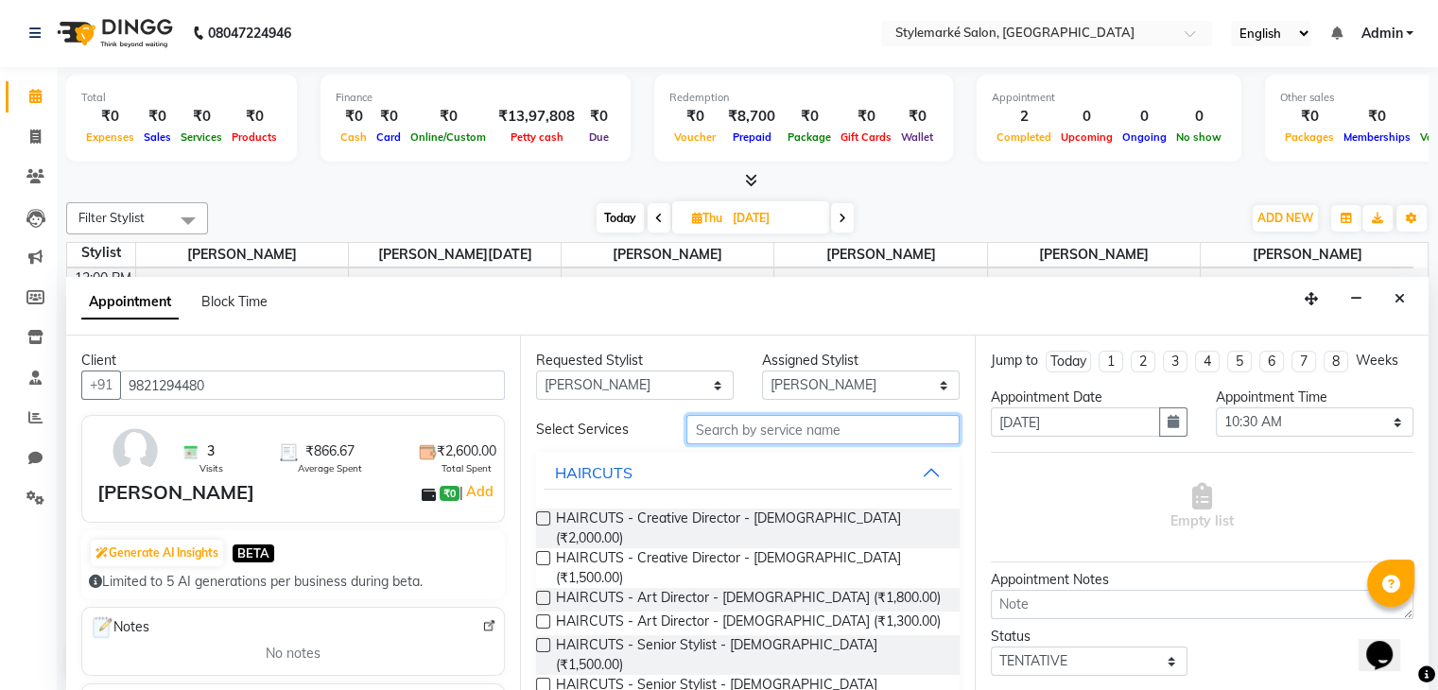
click at [700, 424] on input "text" at bounding box center [822, 429] width 272 height 29
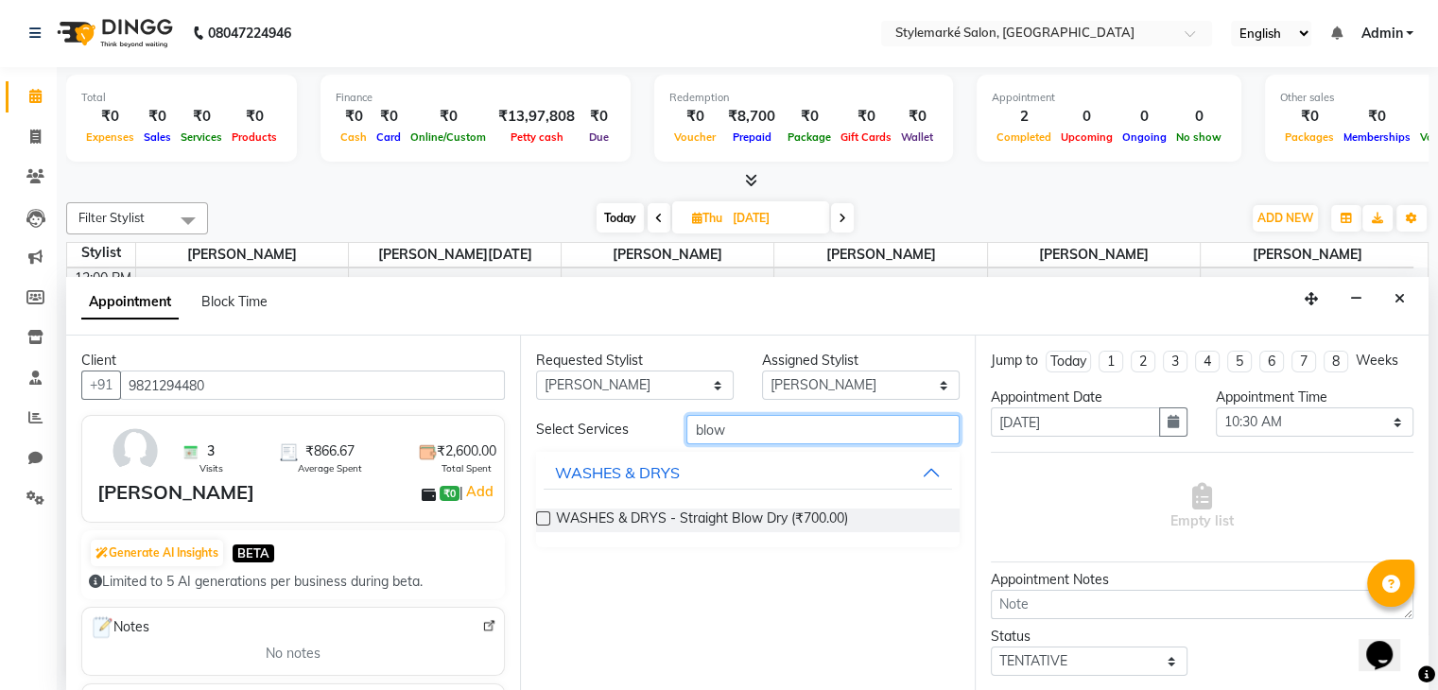
type input "blow"
click at [546, 505] on div "WASHES & DRYS - Straight Blow Dry (₹700.00)" at bounding box center [747, 521] width 423 height 54
click at [544, 519] on label at bounding box center [543, 518] width 14 height 14
click at [544, 519] on input "checkbox" at bounding box center [542, 520] width 12 height 12
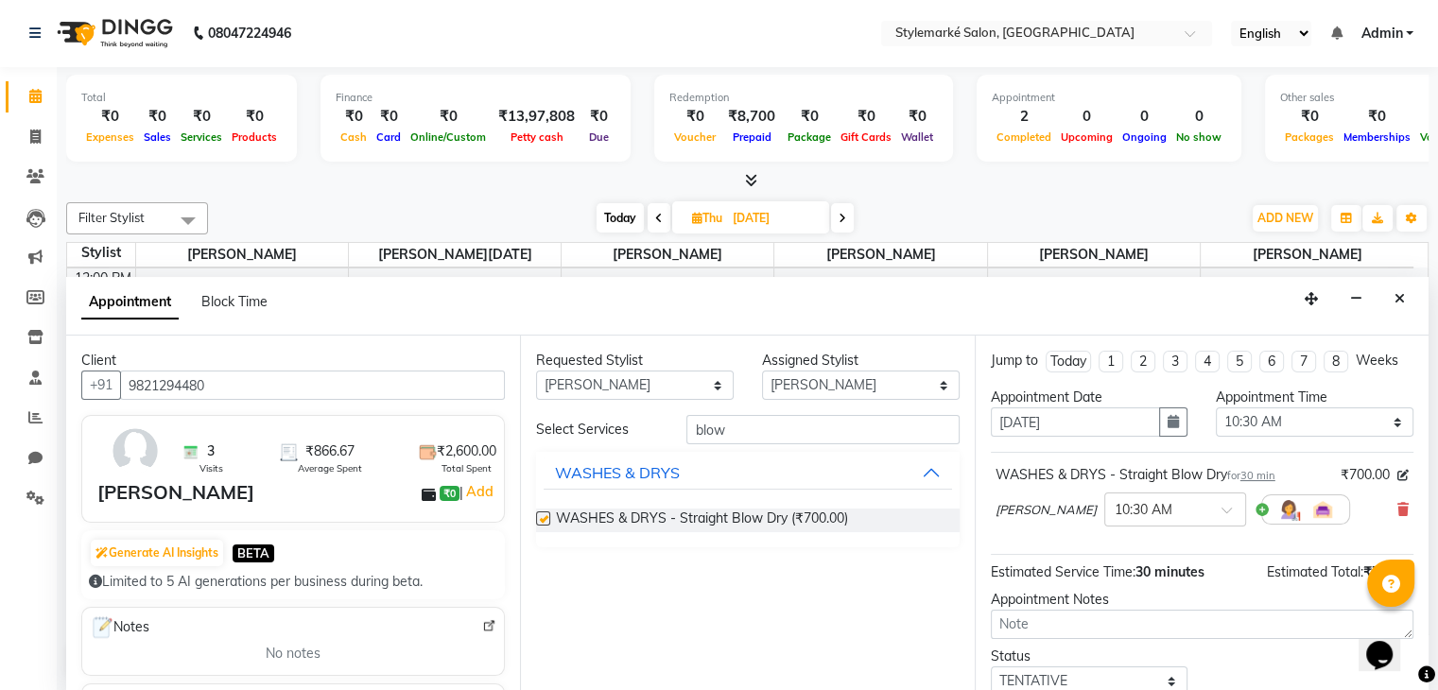
checkbox input "false"
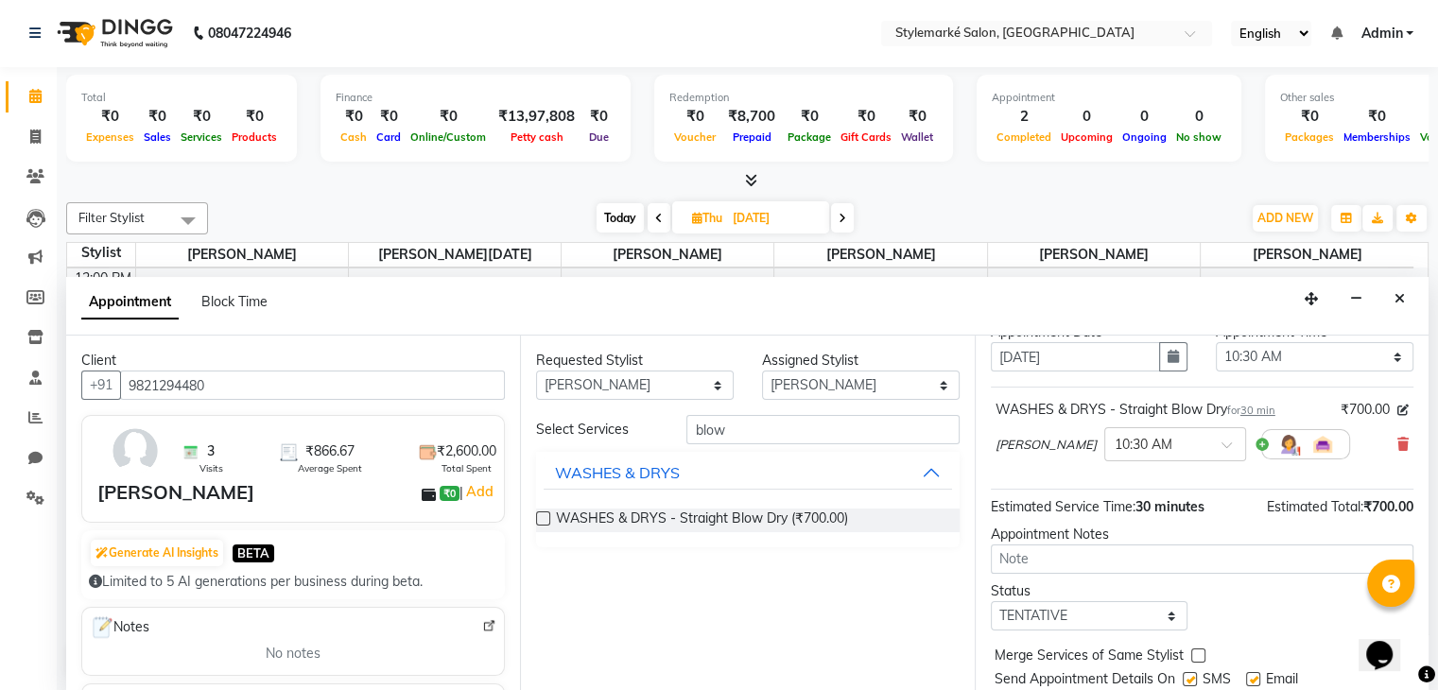
scroll to position [123, 0]
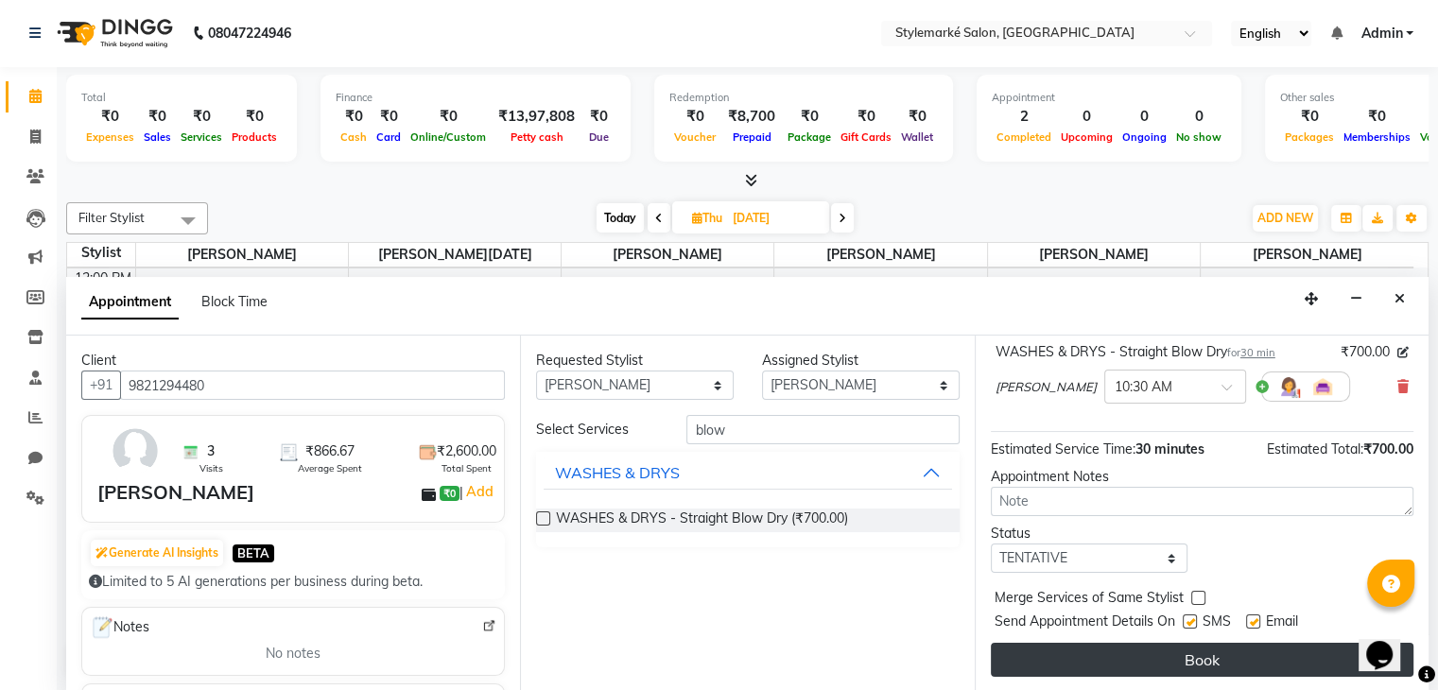
click at [1146, 661] on button "Book" at bounding box center [1202, 660] width 423 height 34
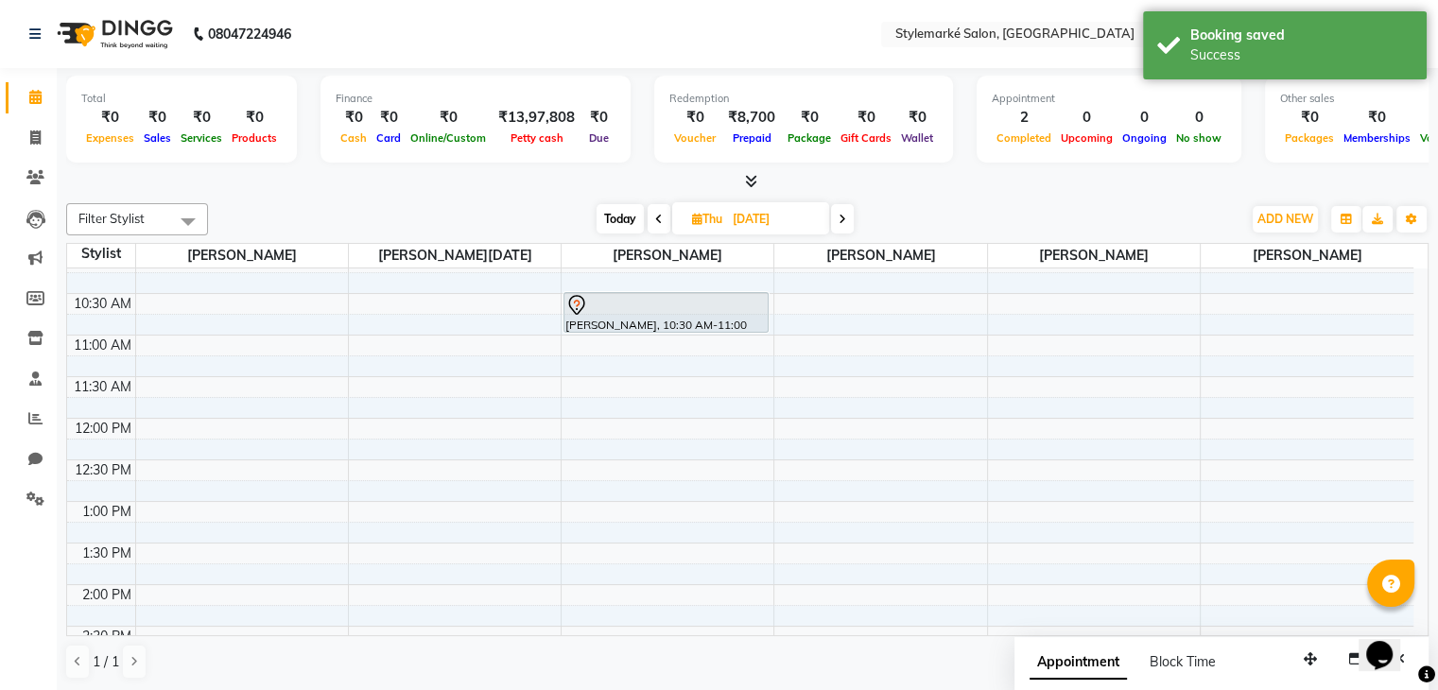
scroll to position [60, 0]
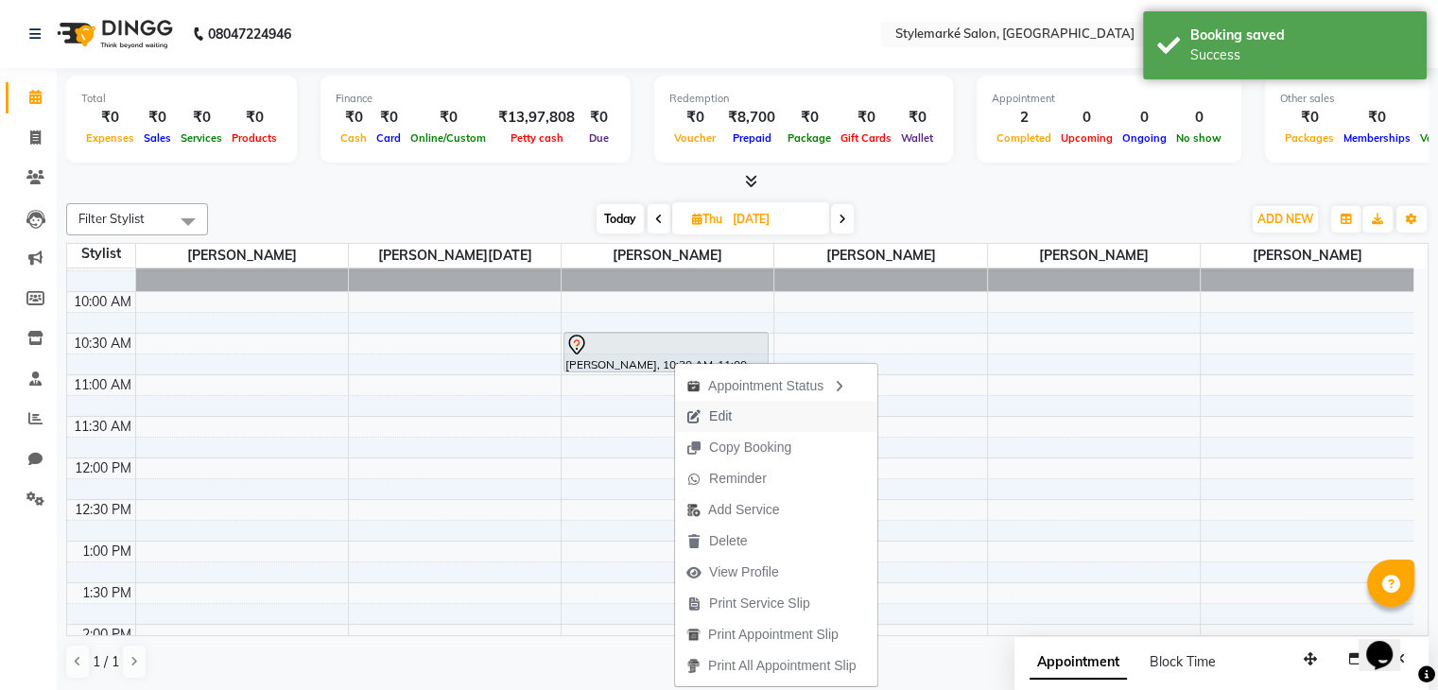
click at [710, 421] on span "Edit" at bounding box center [720, 417] width 23 height 20
select select "tentative"
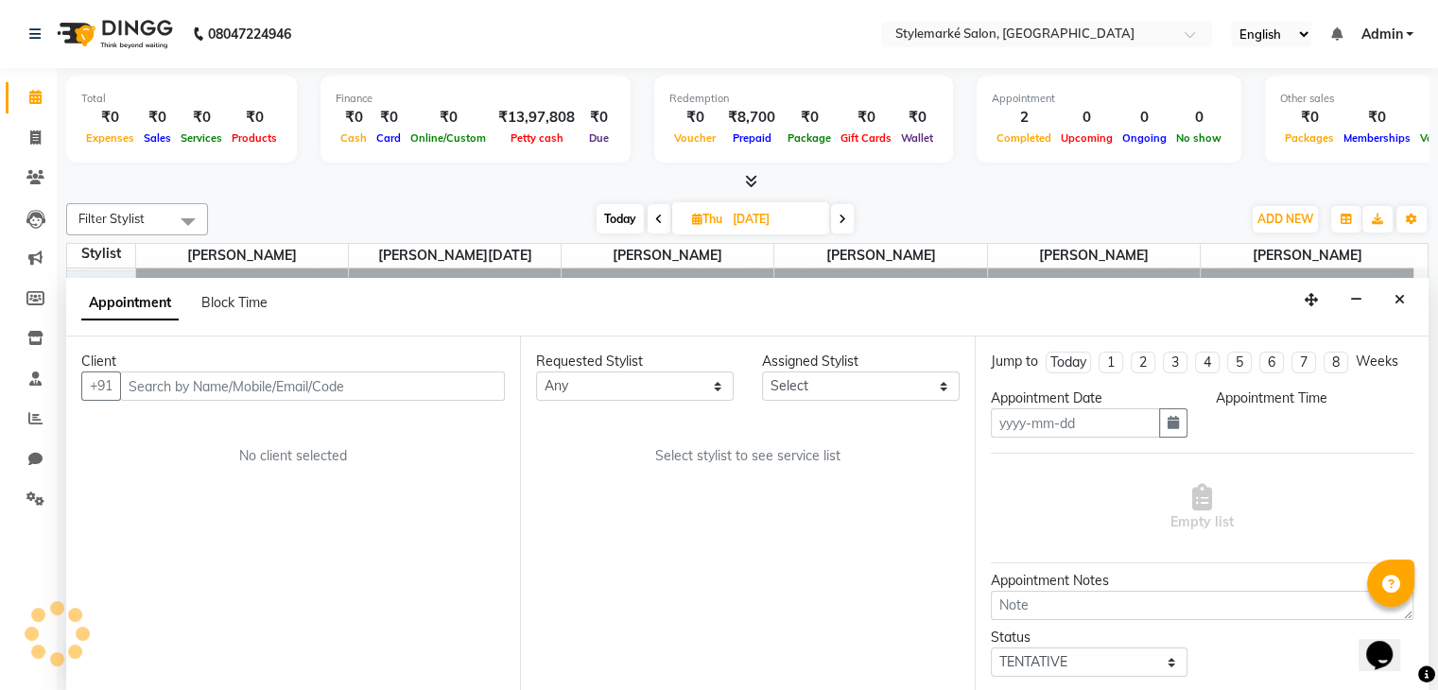
type input "[DATE]"
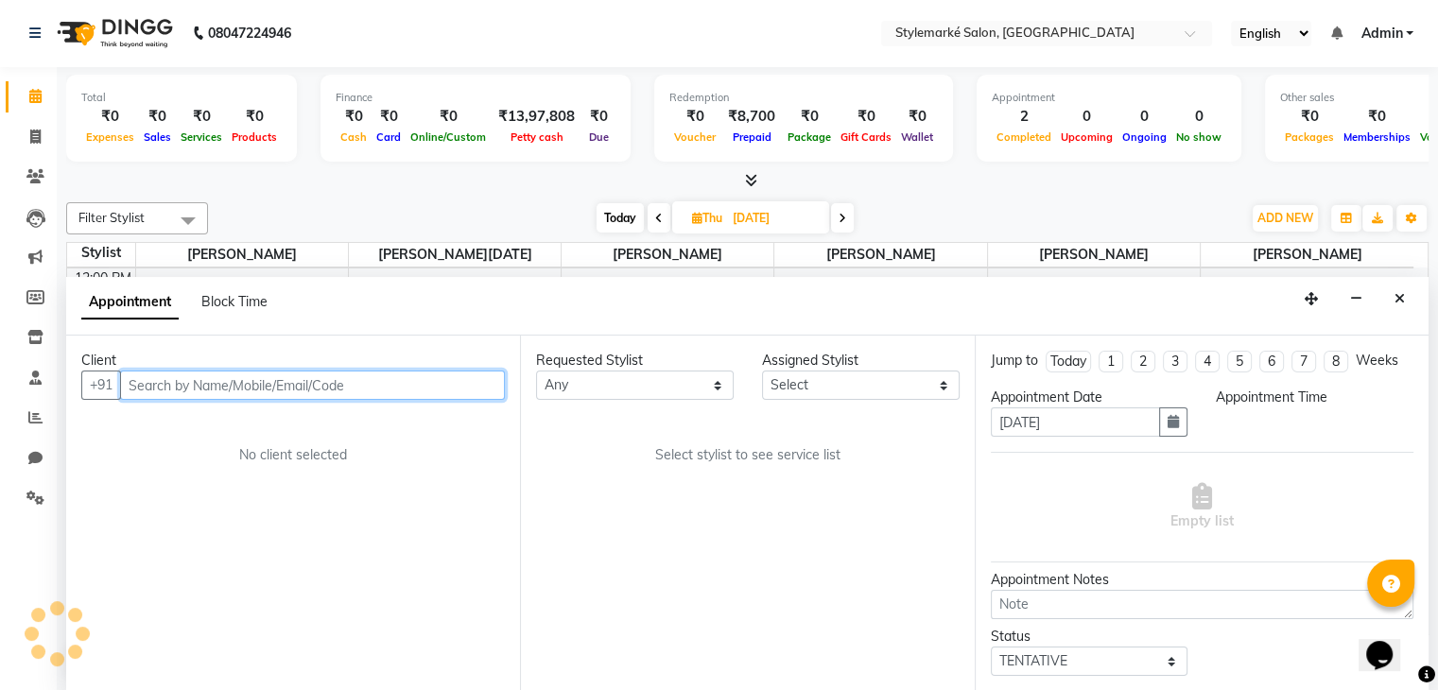
select select "630"
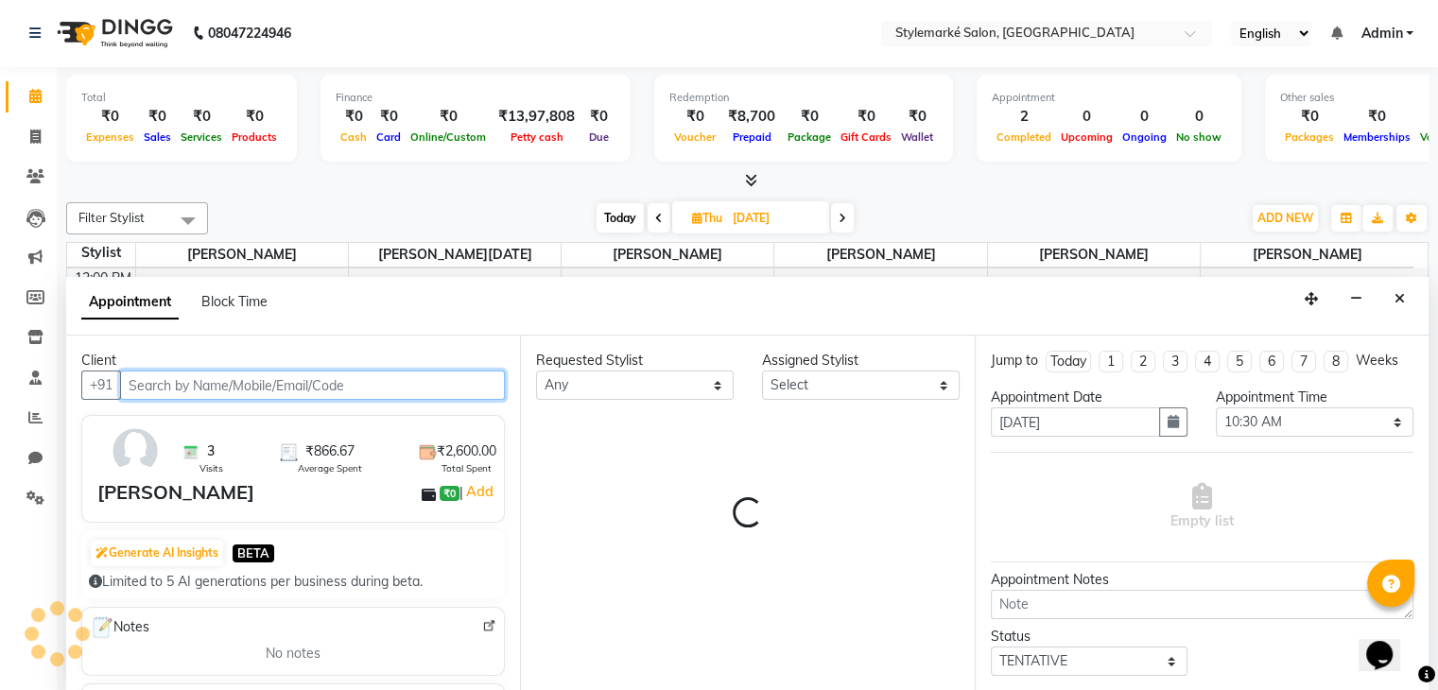
select select "71241"
select select "3987"
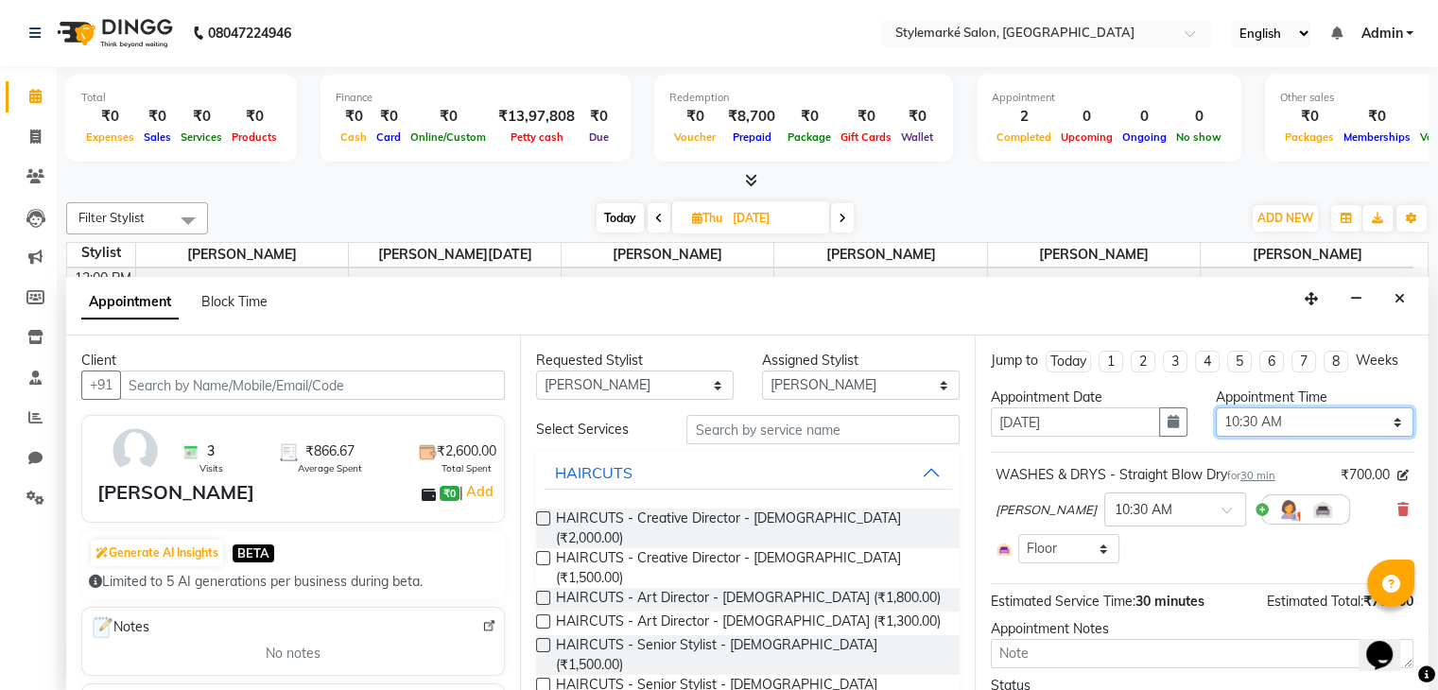
click at [1384, 415] on select "Select 10:00 AM 10:15 AM 10:30 AM 10:45 AM 11:00 AM 11:15 AM 11:30 AM 11:45 AM …" at bounding box center [1315, 421] width 198 height 29
select select "1080"
click at [1216, 407] on select "Select 10:00 AM 10:15 AM 10:30 AM 10:45 AM 11:00 AM 11:15 AM 11:30 AM 11:45 AM …" at bounding box center [1315, 421] width 198 height 29
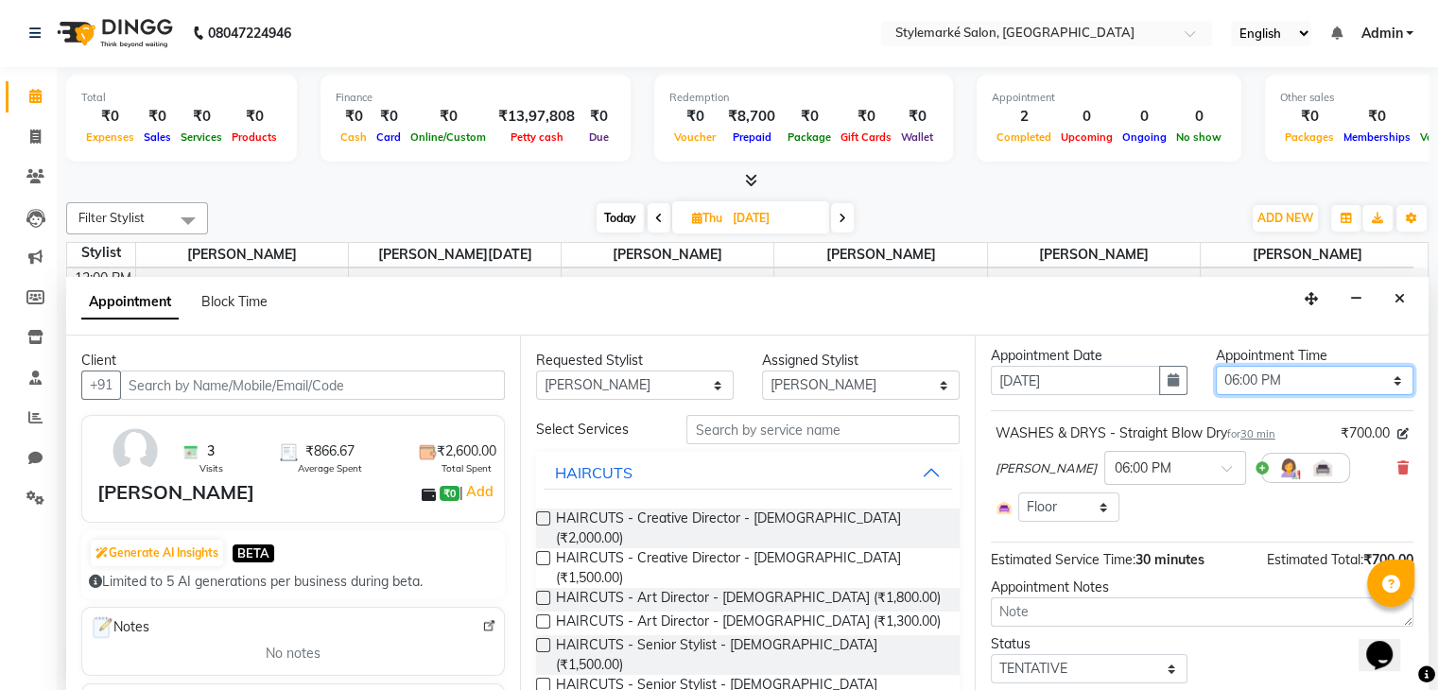
scroll to position [97, 0]
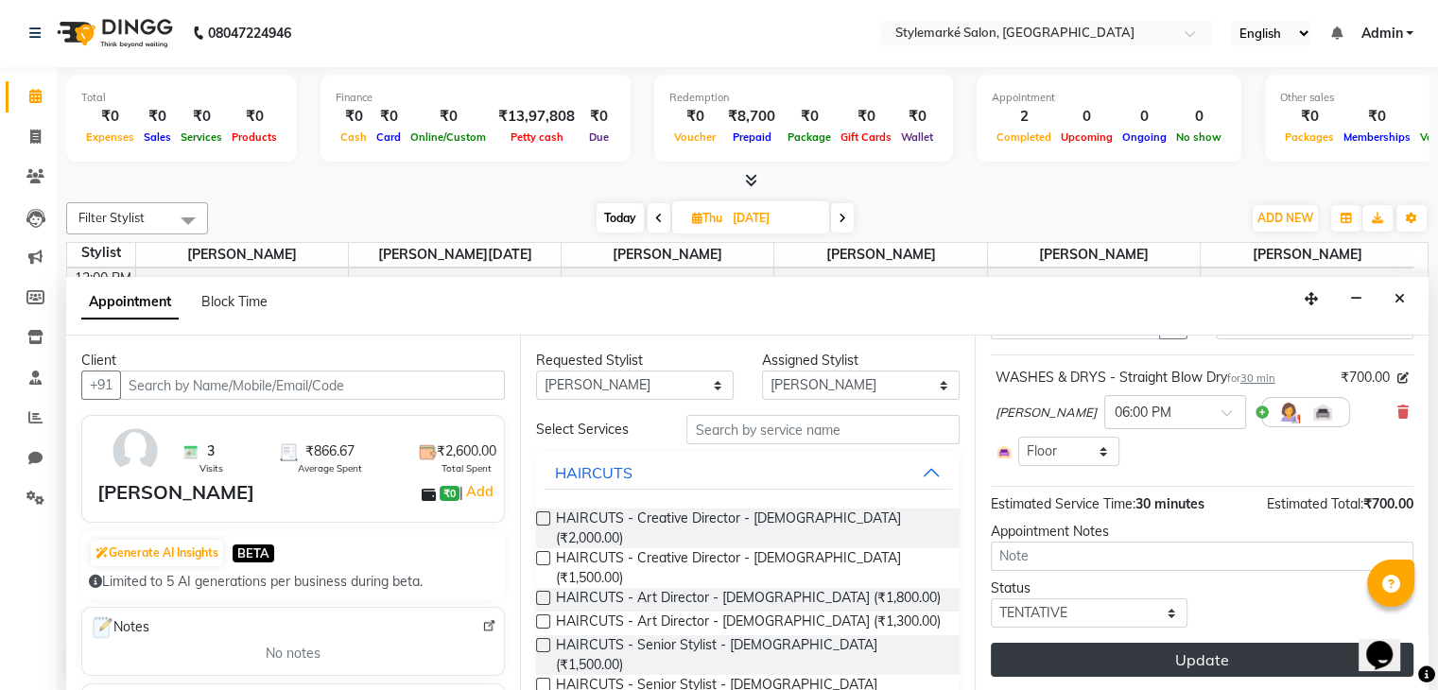
click at [1176, 651] on button "Update" at bounding box center [1202, 660] width 423 height 34
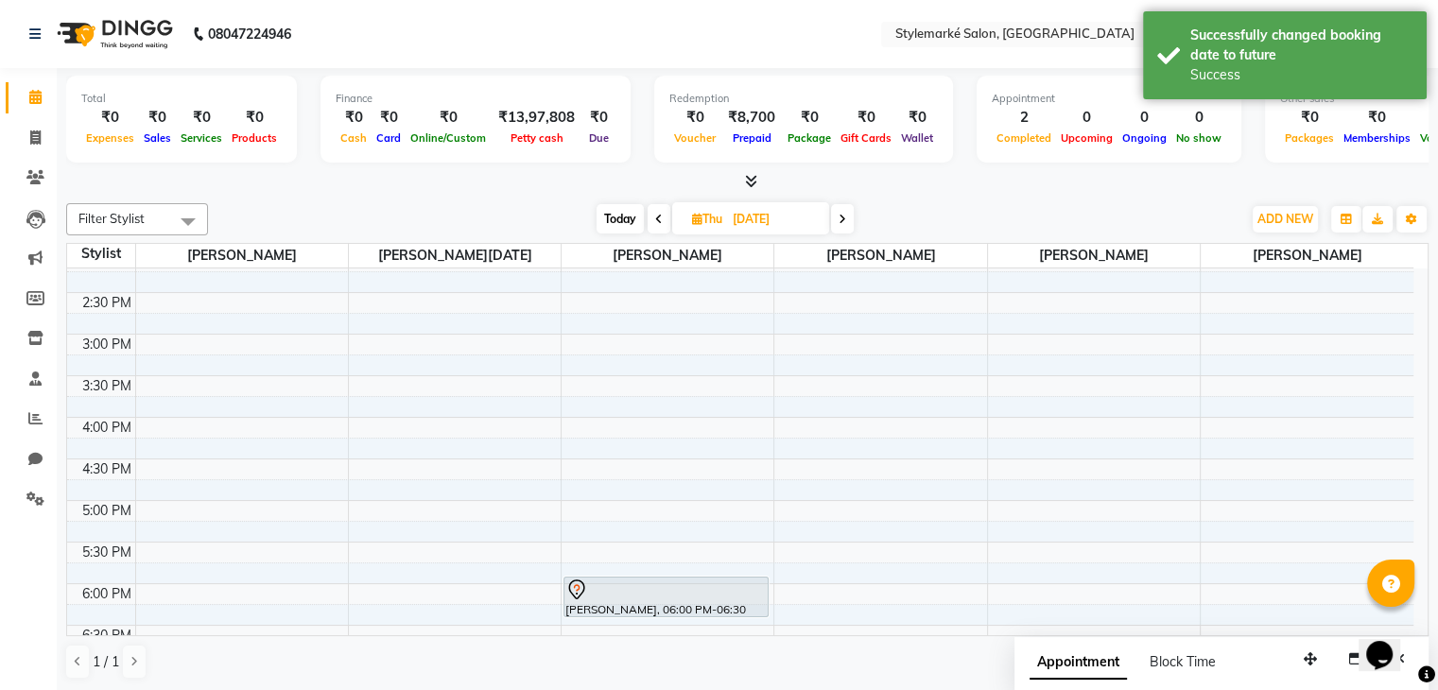
scroll to position [431, 0]
click at [696, 217] on icon at bounding box center [697, 219] width 10 height 12
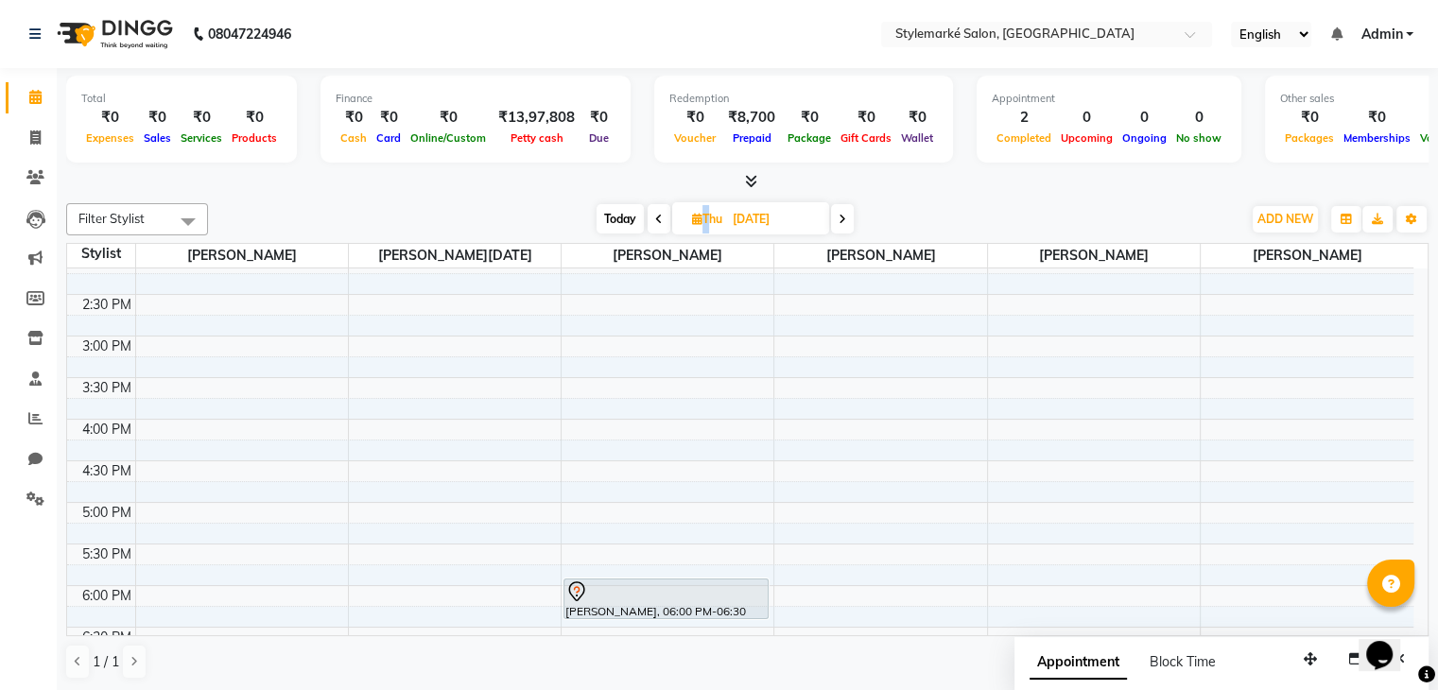
click at [688, 217] on span "Thu" at bounding box center [707, 219] width 40 height 14
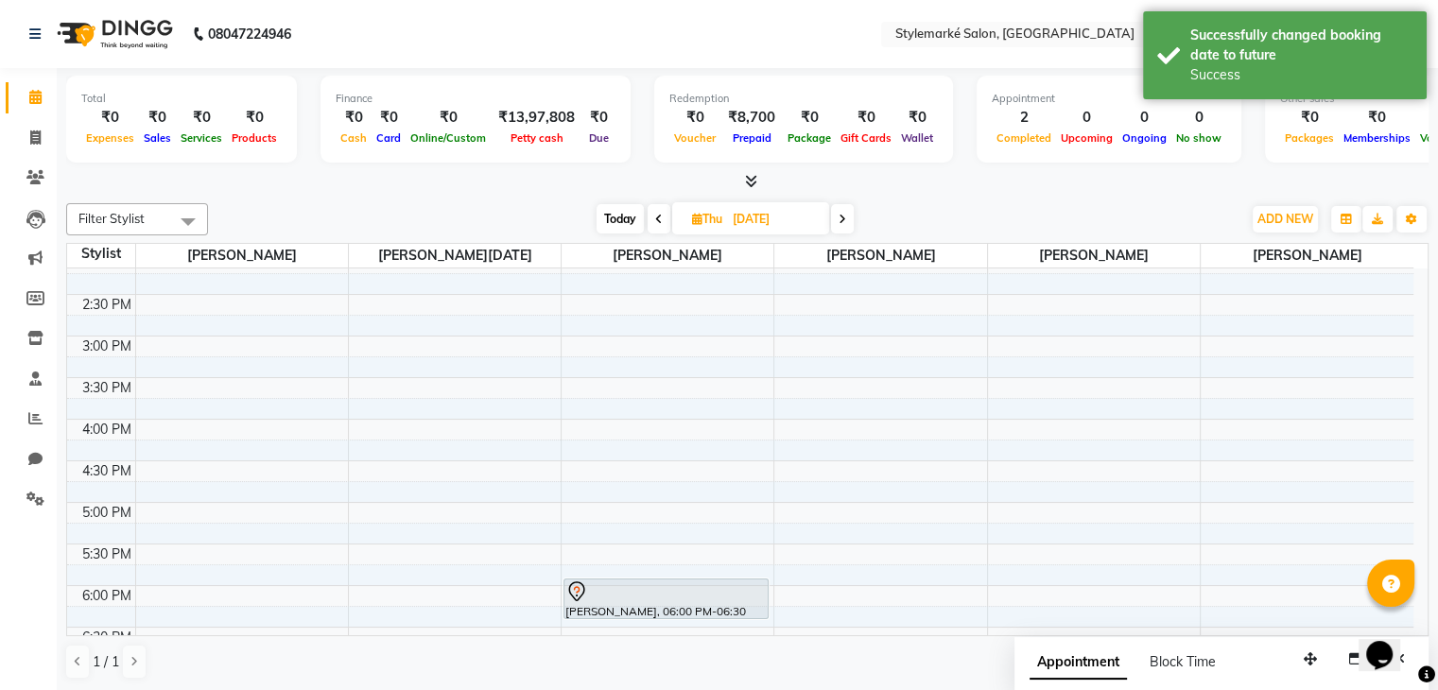
select select "10"
select select "2025"
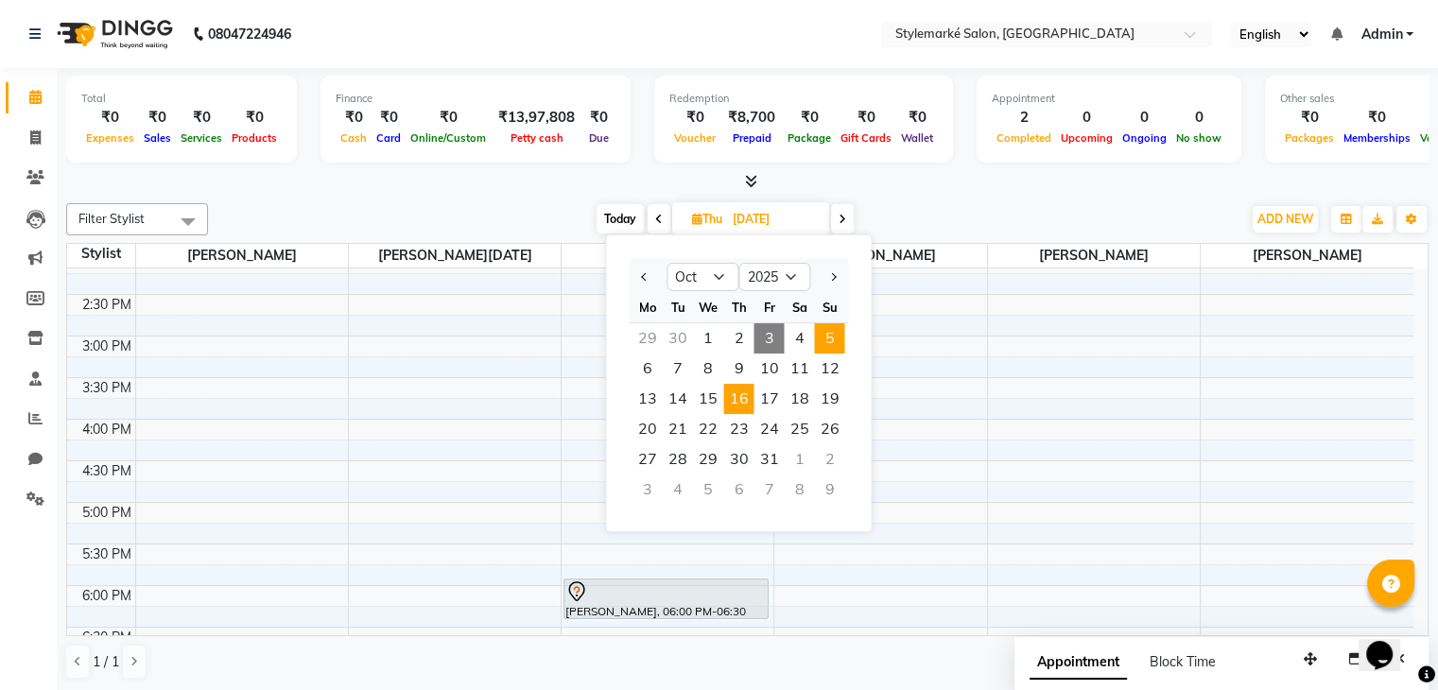
click at [829, 336] on span "5" at bounding box center [829, 338] width 30 height 30
type input "05-10-2025"
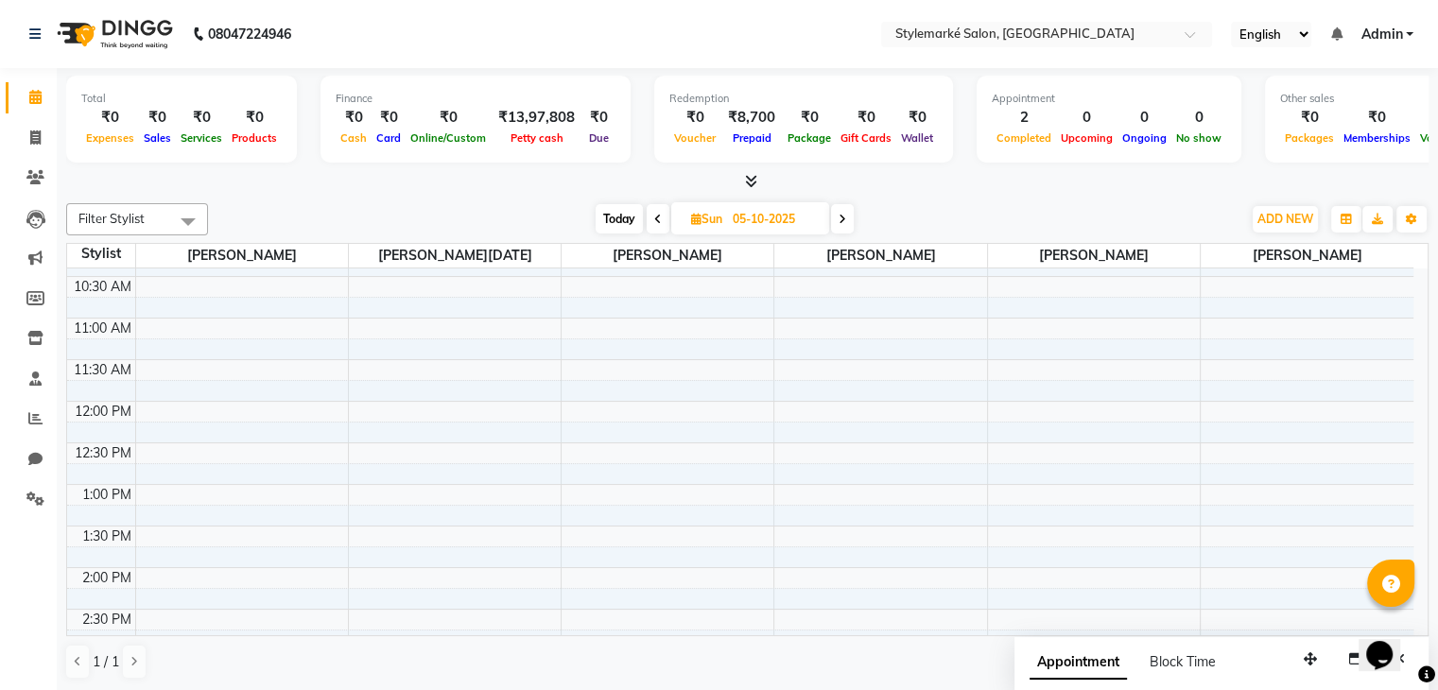
scroll to position [60, 0]
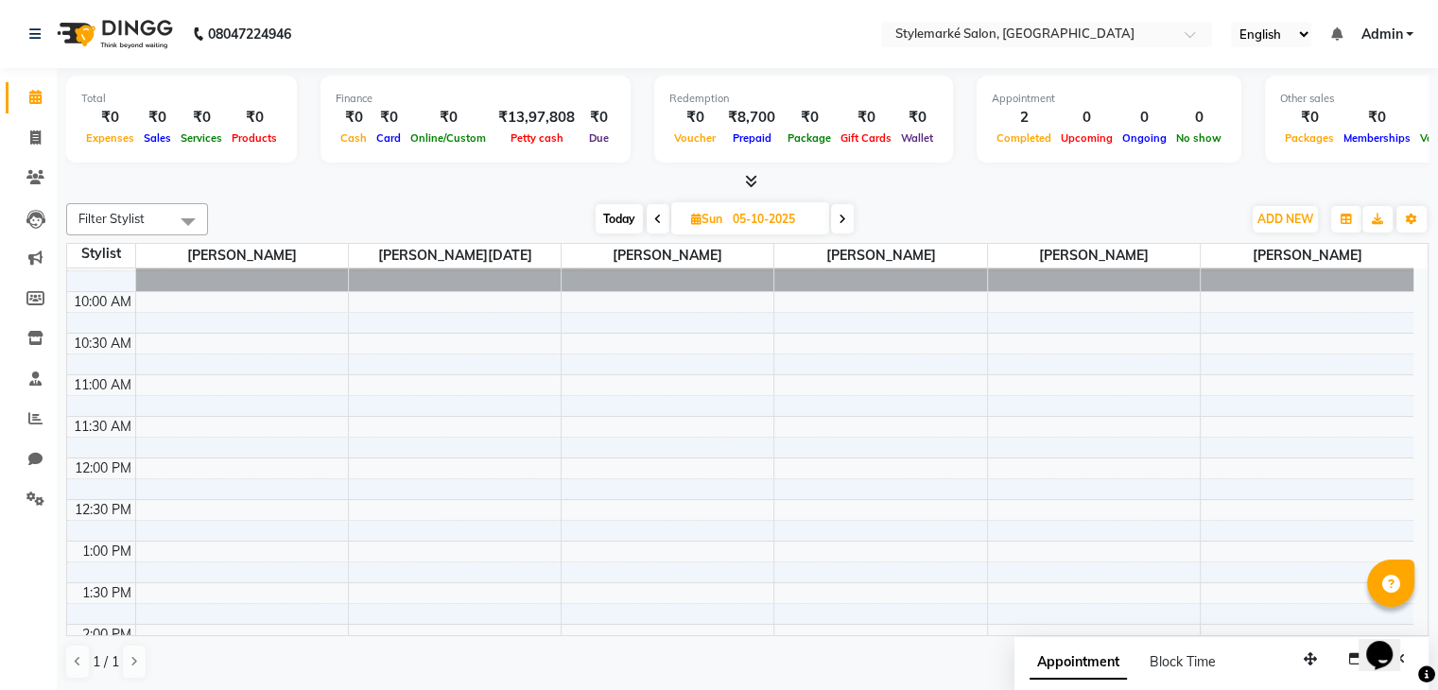
select select "71241"
select select "765"
select select "tentative"
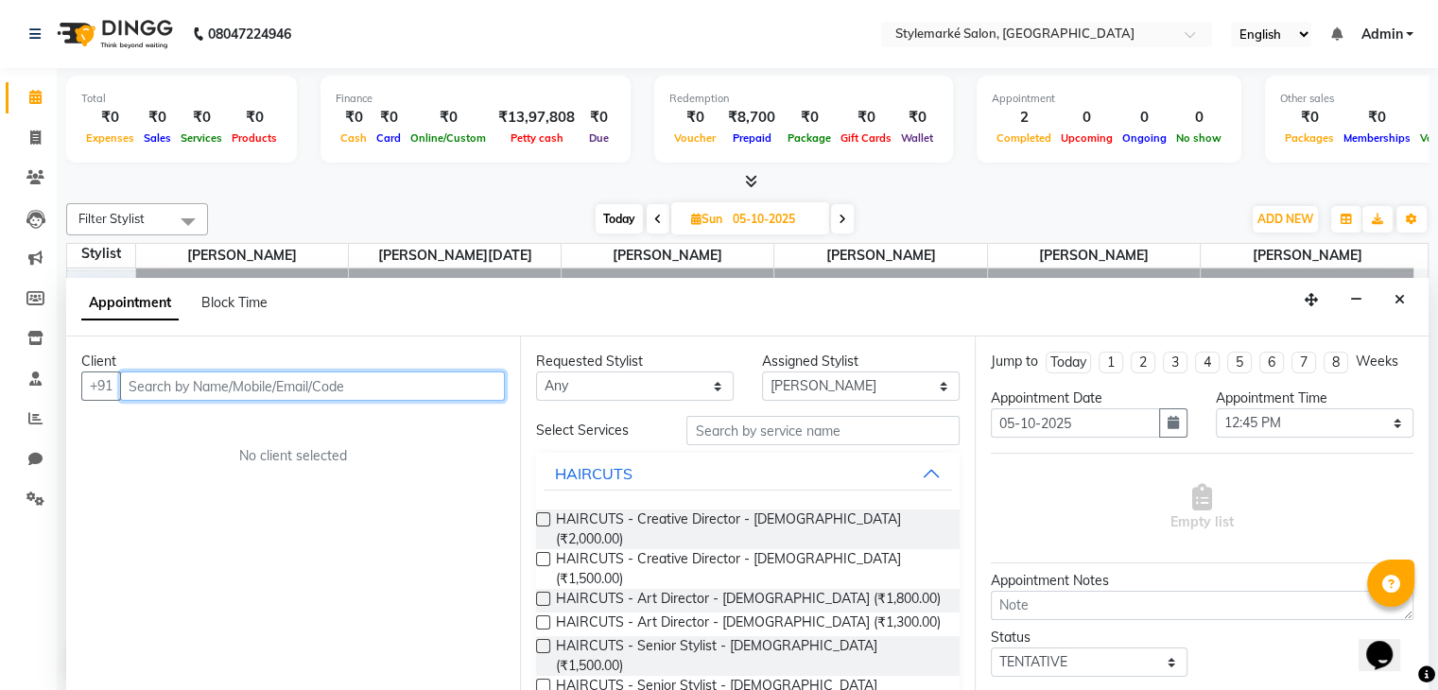
scroll to position [1, 0]
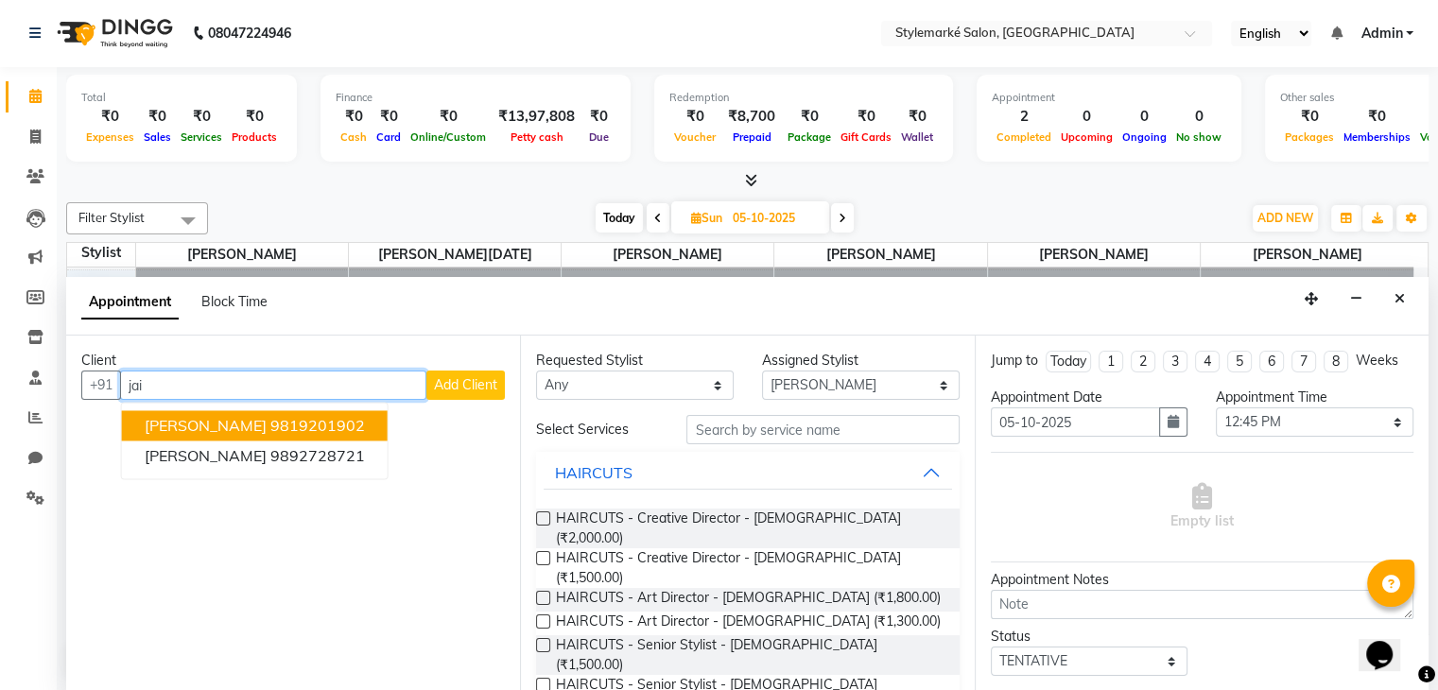
click at [338, 418] on ngb-highlight "9819201902" at bounding box center [317, 426] width 95 height 19
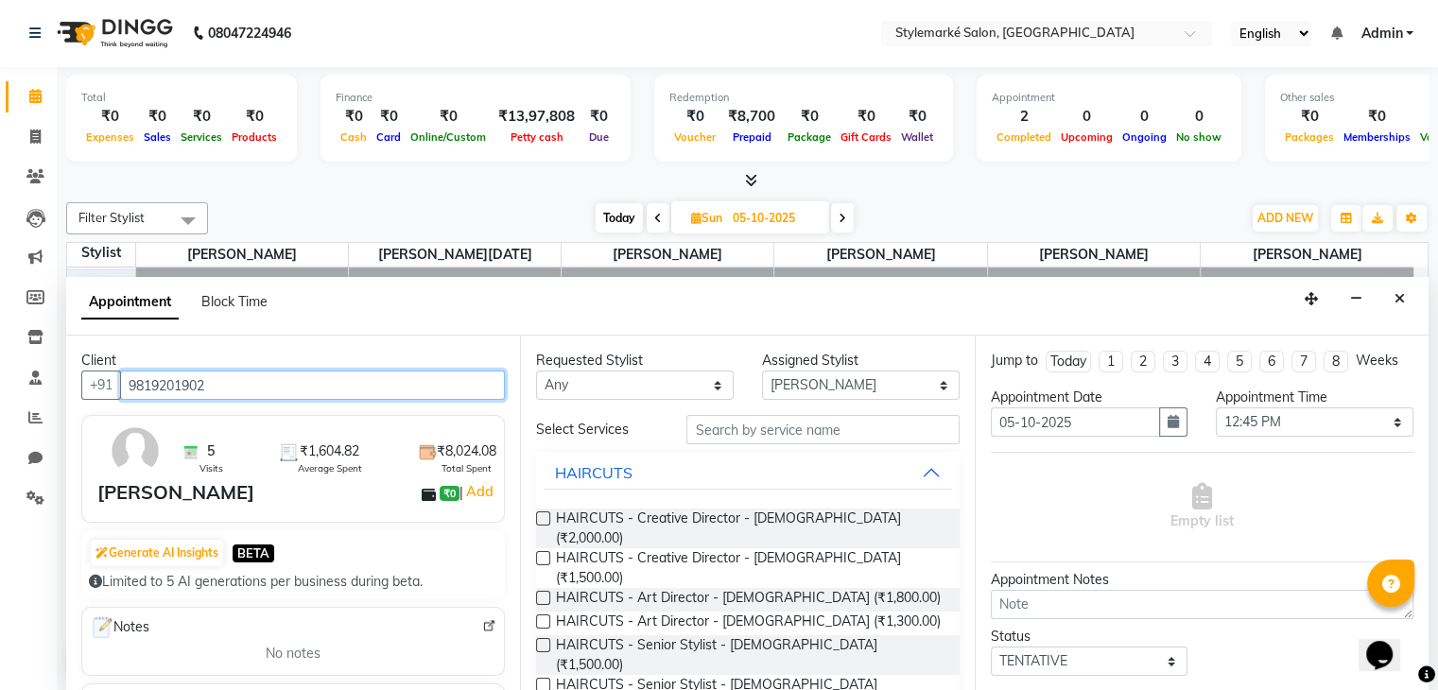
type input "9819201902"
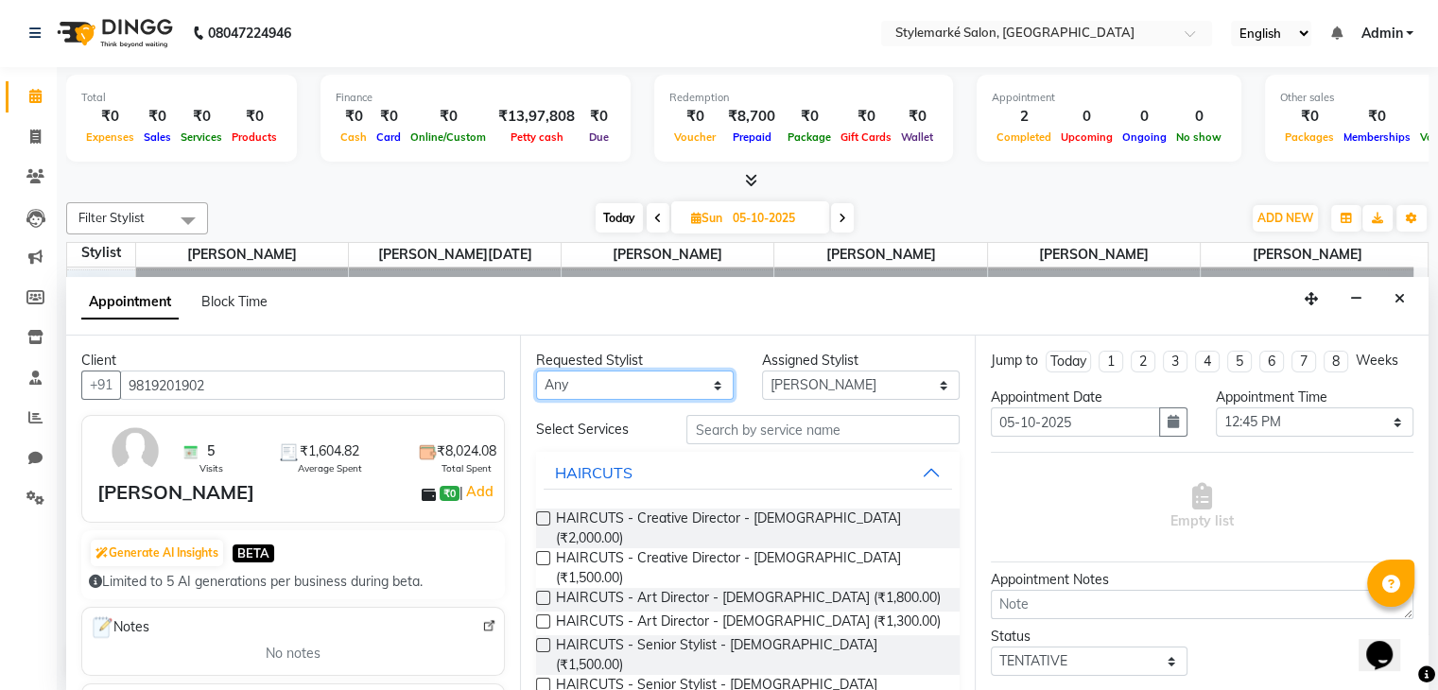
click at [654, 390] on select "Any [PERSON_NAME] ⁠[PERSON_NAME][DATE] ⁠[PERSON_NAME] [PERSON_NAME] [PERSON_NAM…" at bounding box center [635, 385] width 198 height 29
select select "71241"
click at [536, 371] on select "Any [PERSON_NAME] ⁠[PERSON_NAME][DATE] ⁠[PERSON_NAME] [PERSON_NAME] [PERSON_NAM…" at bounding box center [635, 385] width 198 height 29
click at [546, 678] on label at bounding box center [543, 685] width 14 height 14
click at [546, 681] on input "checkbox" at bounding box center [542, 687] width 12 height 12
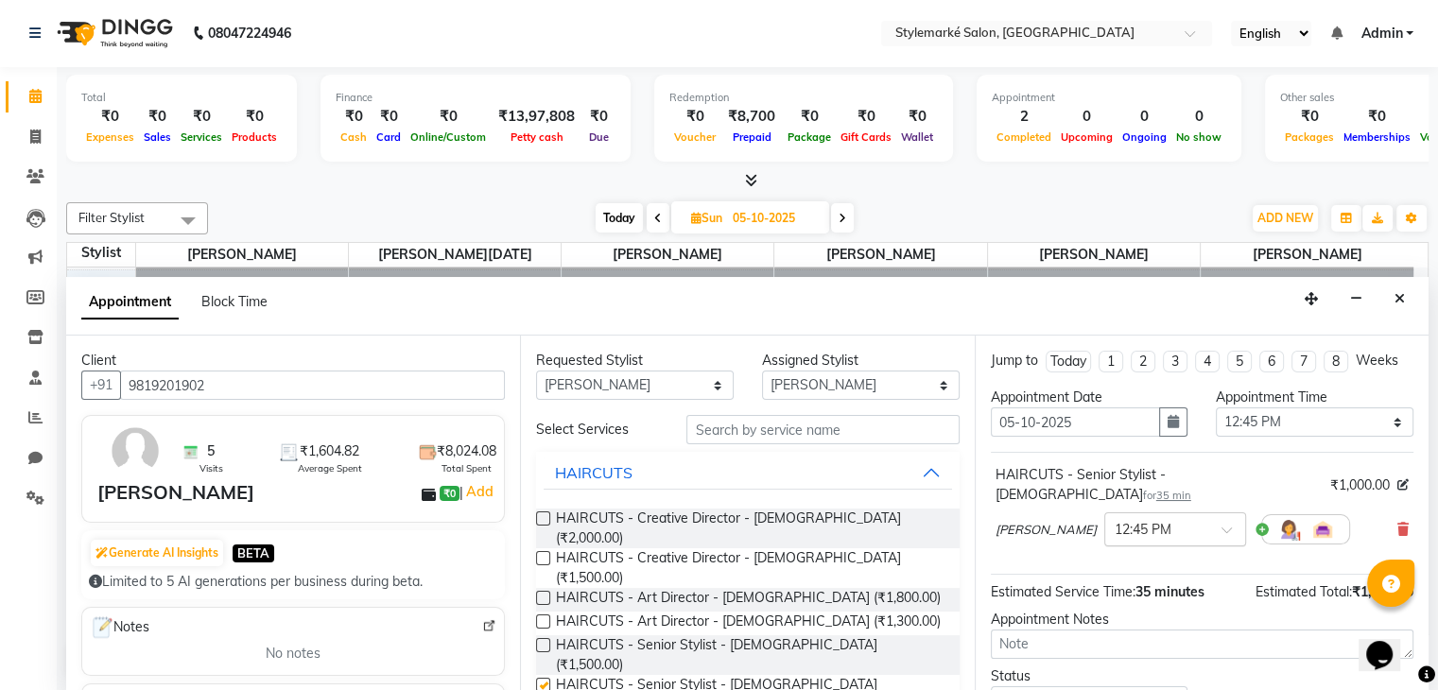
checkbox input "false"
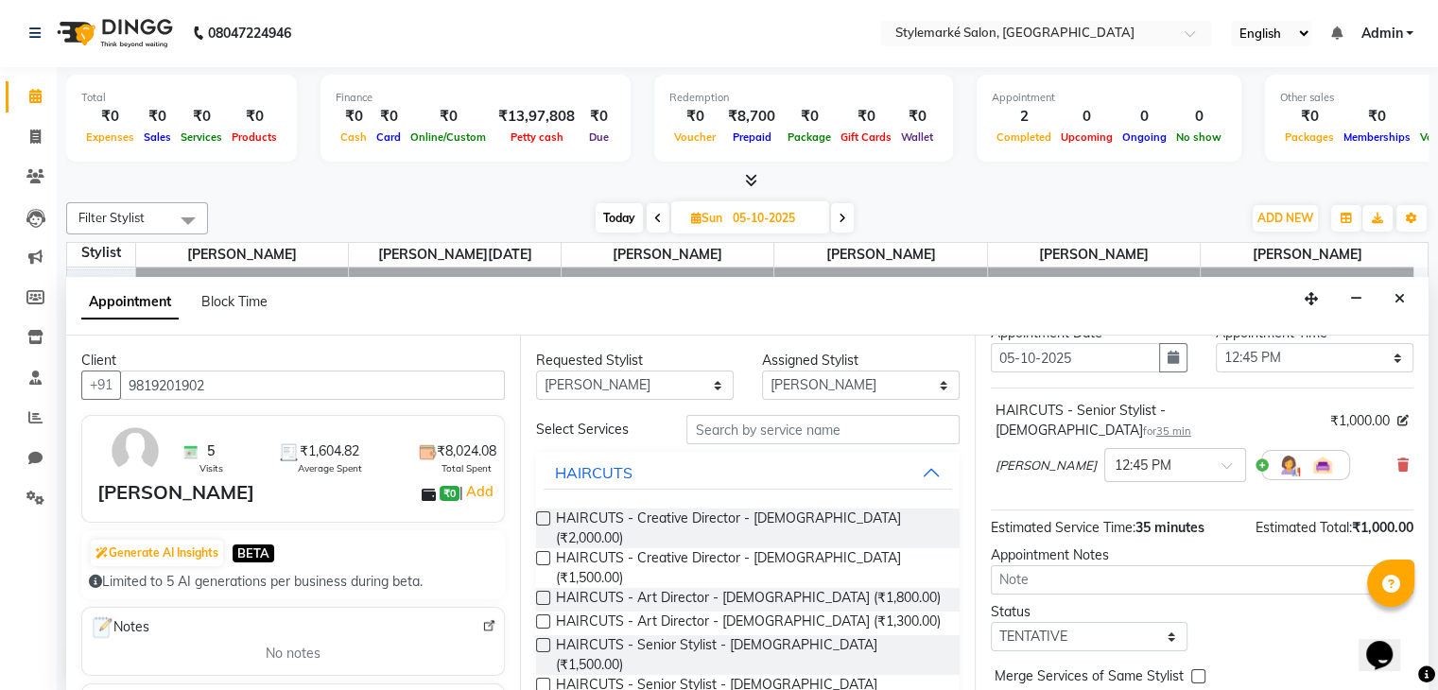
scroll to position [123, 0]
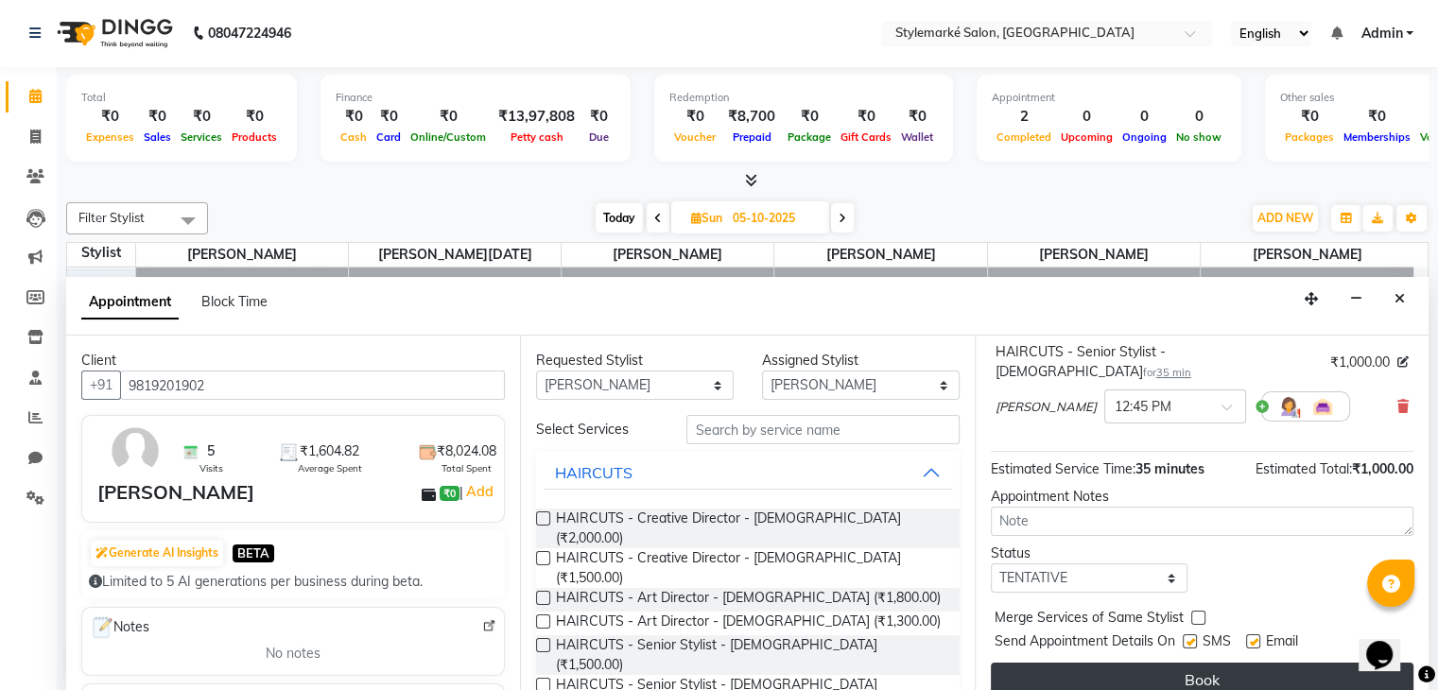
click at [1087, 663] on button "Book" at bounding box center [1202, 680] width 423 height 34
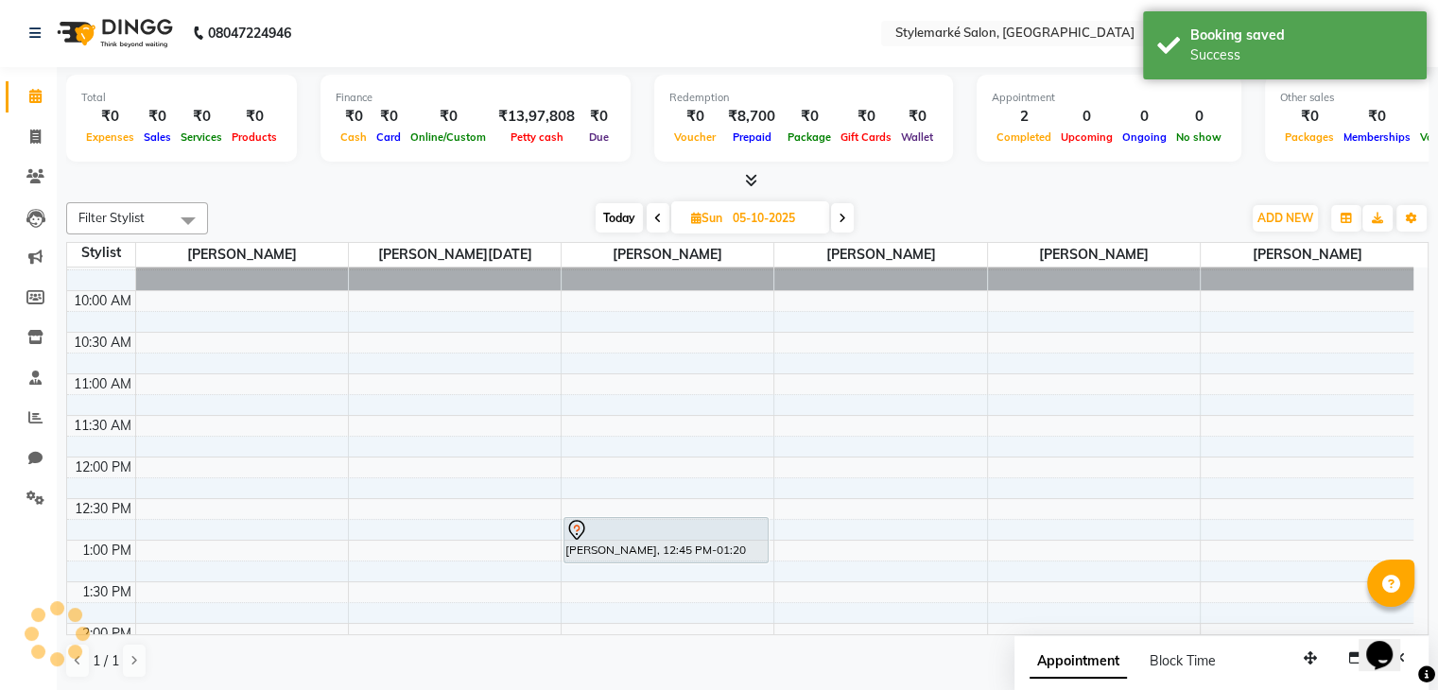
scroll to position [0, 0]
click at [618, 224] on span "Today" at bounding box center [619, 218] width 47 height 29
type input "03-10-2025"
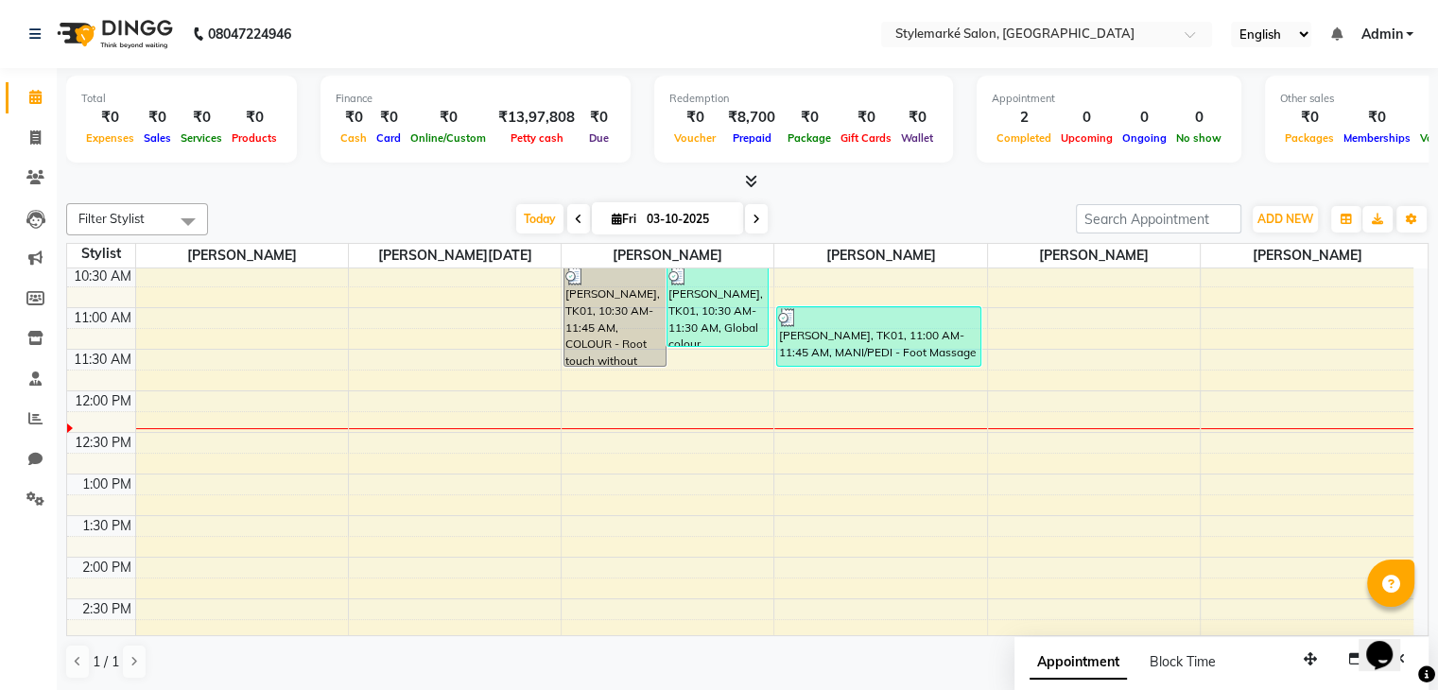
scroll to position [95, 0]
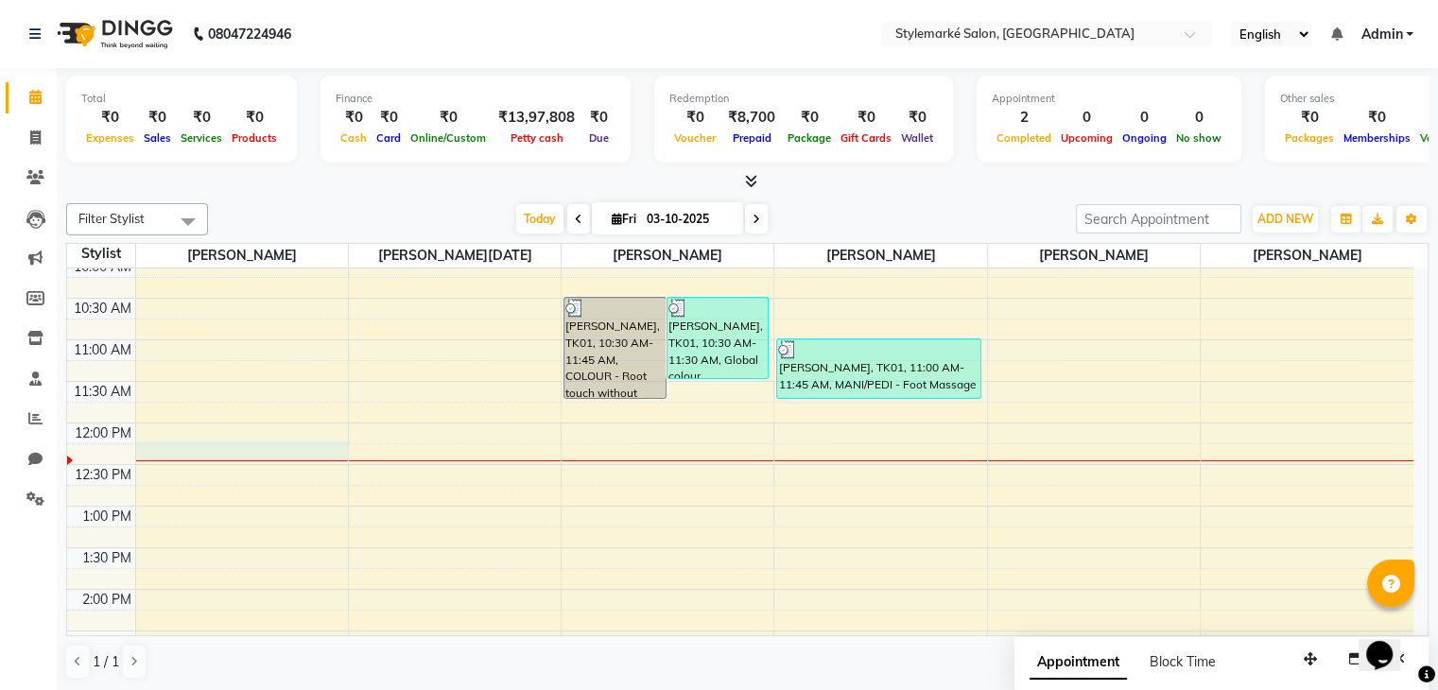
click at [167, 446] on div "9:00 AM 9:30 AM 10:00 AM 10:30 AM 11:00 AM 11:30 AM 12:00 PM 12:30 PM 1:00 PM 1…" at bounding box center [740, 672] width 1346 height 997
select select "71239"
select select "tentative"
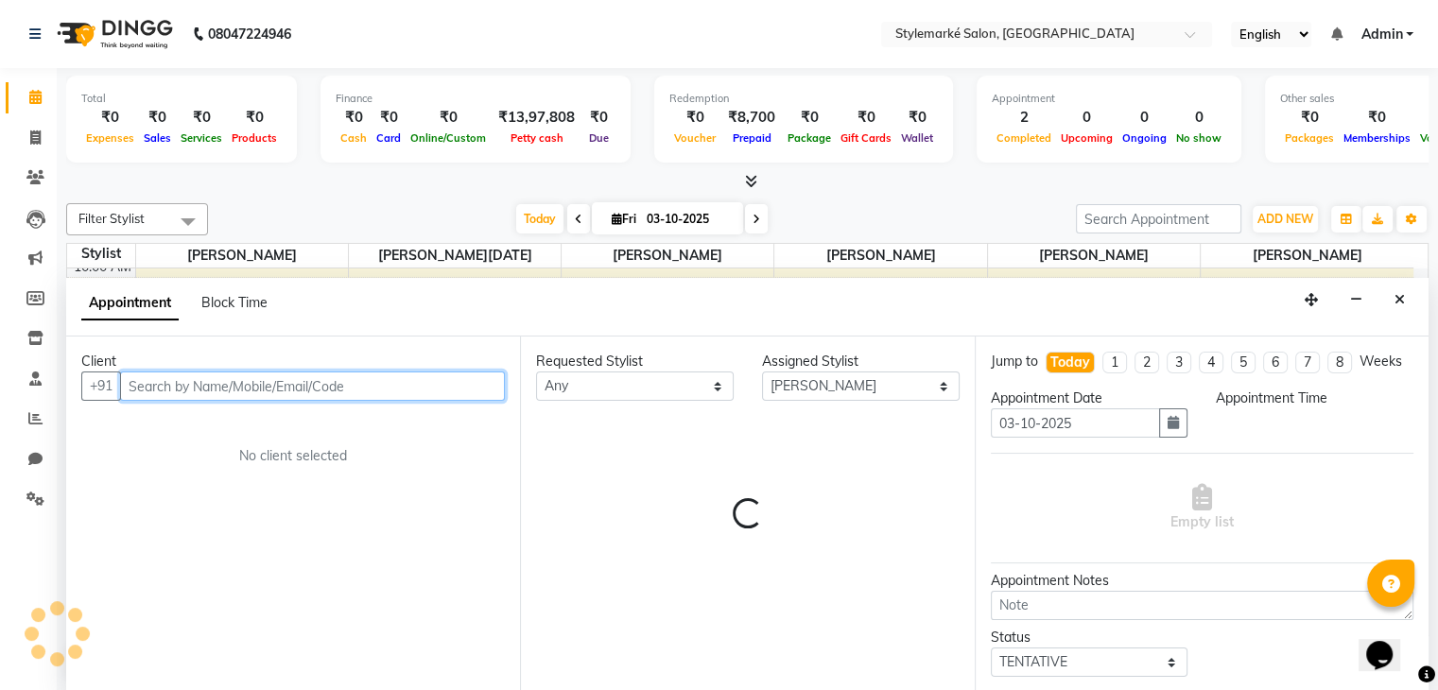
select select "735"
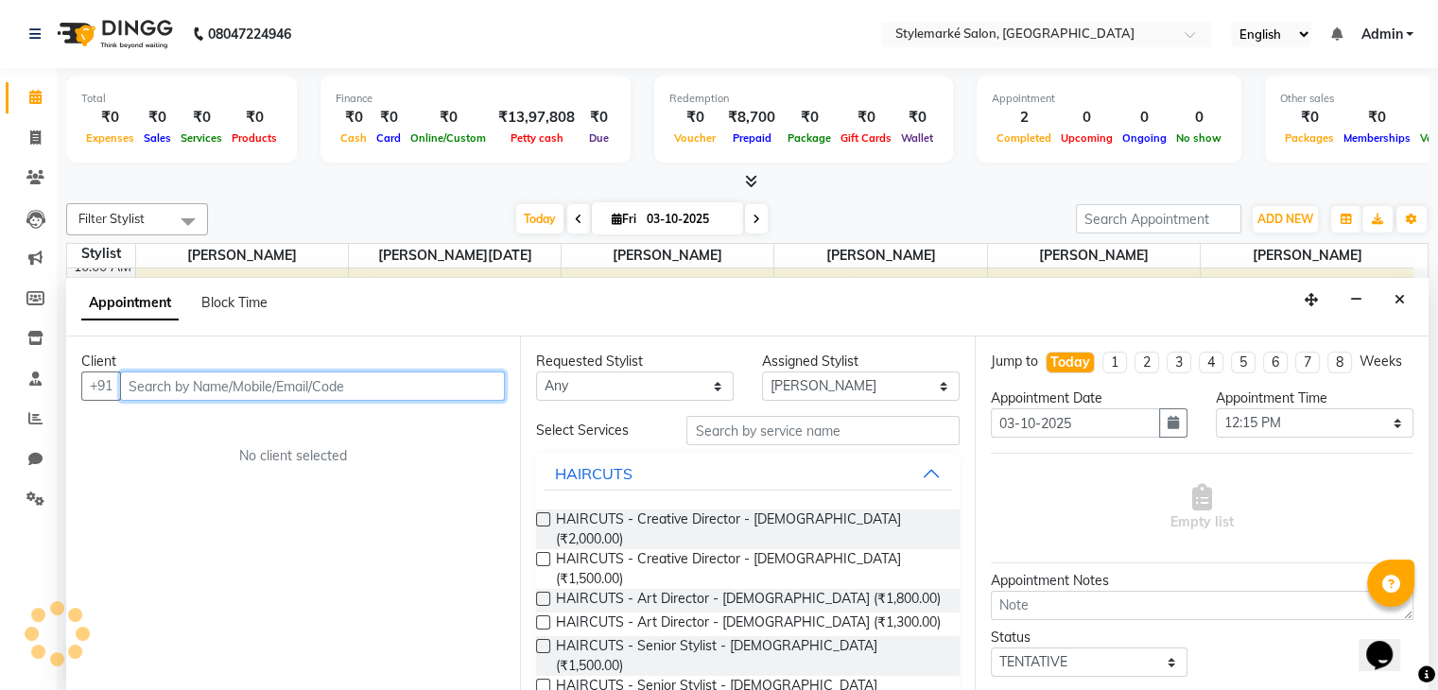
scroll to position [1, 0]
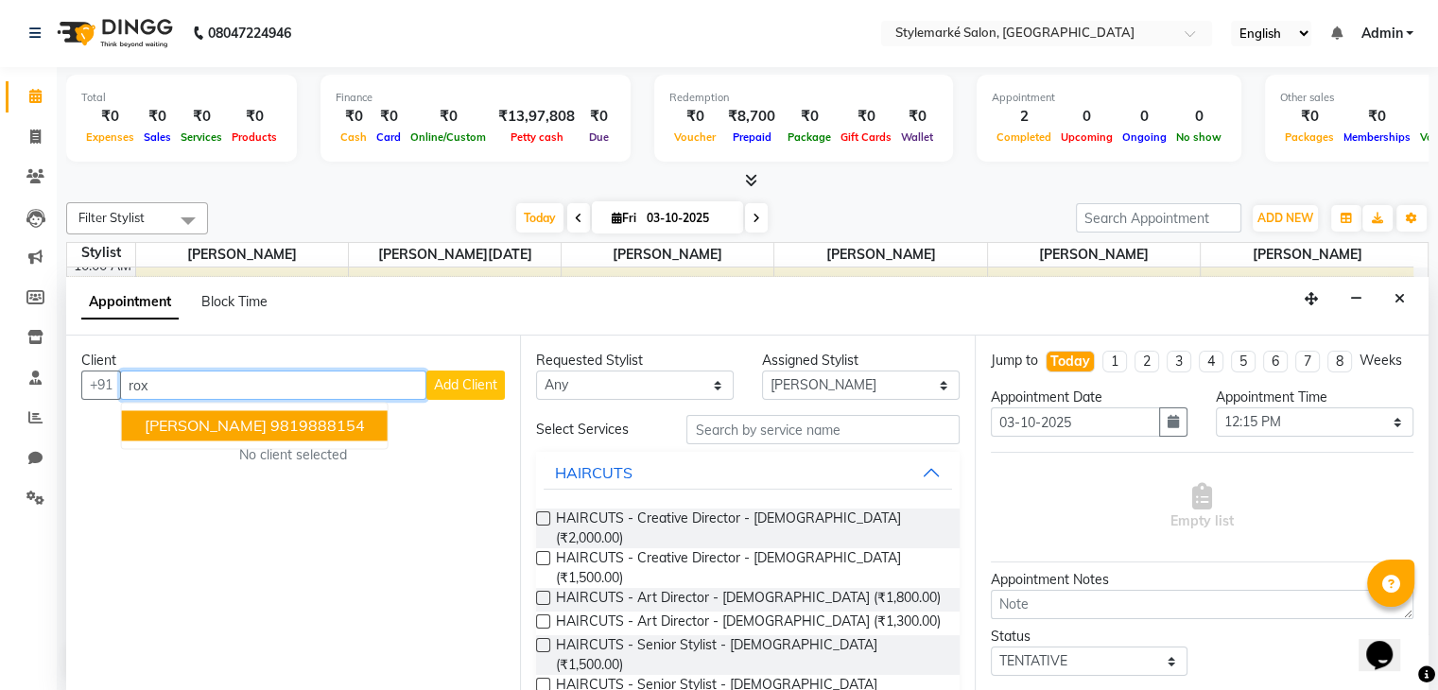
click at [175, 413] on button "[PERSON_NAME] 9819888154" at bounding box center [255, 426] width 266 height 30
type input "9819888154"
click at [175, 413] on div "Client [PHONE_NUMBER] [PERSON_NAME] 9819888154 Add Client No client selected" at bounding box center [293, 513] width 454 height 355
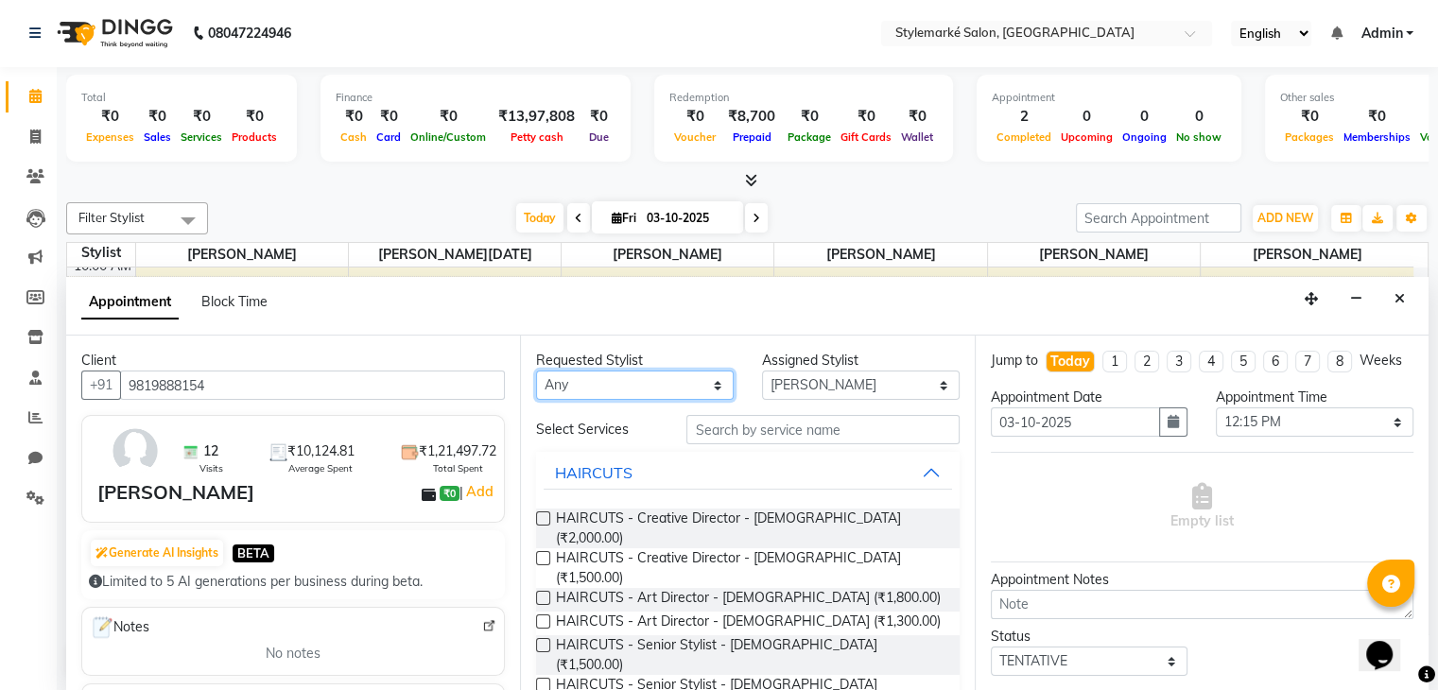
click at [702, 381] on select "Any [PERSON_NAME] ⁠[PERSON_NAME][DATE] ⁠[PERSON_NAME] [PERSON_NAME] [PERSON_NAM…" at bounding box center [635, 385] width 198 height 29
select select "71239"
click at [536, 371] on select "Any [PERSON_NAME] ⁠[PERSON_NAME][DATE] ⁠[PERSON_NAME] [PERSON_NAME] [PERSON_NAM…" at bounding box center [635, 385] width 198 height 29
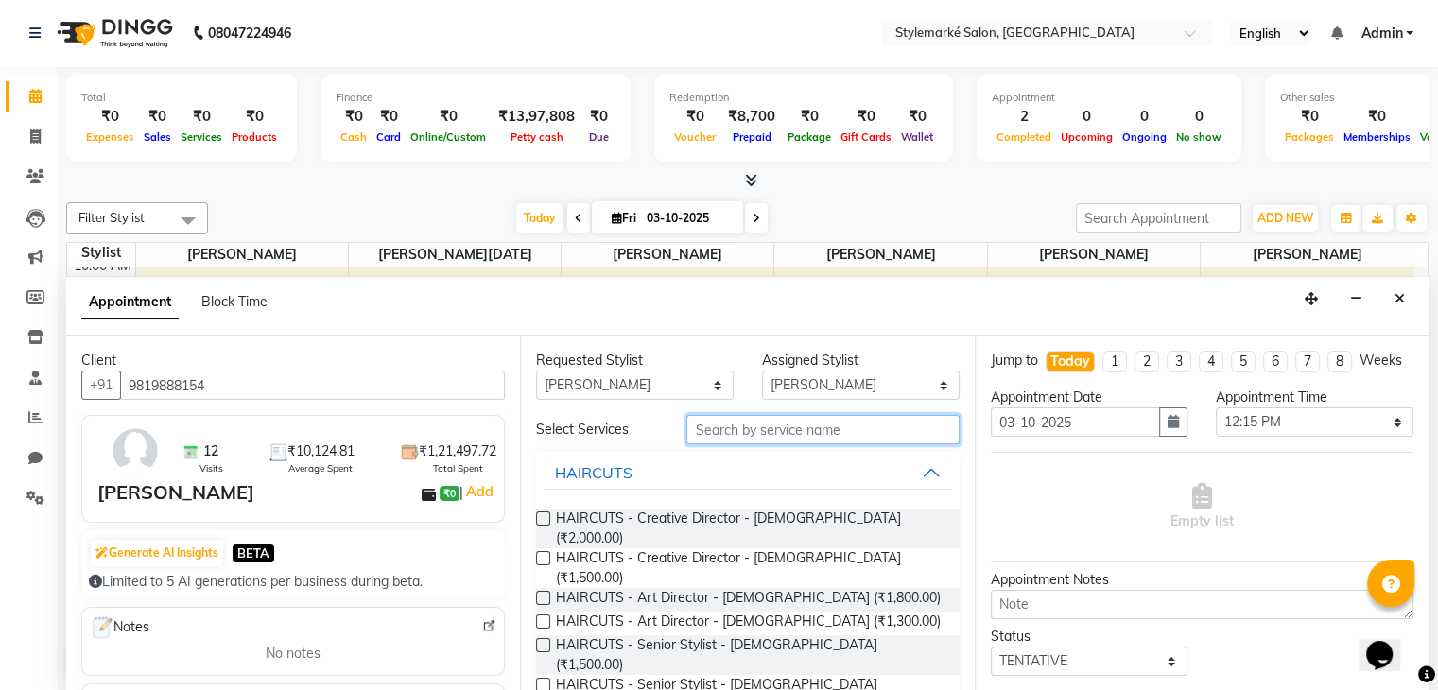
click at [707, 435] on input "text" at bounding box center [822, 429] width 272 height 29
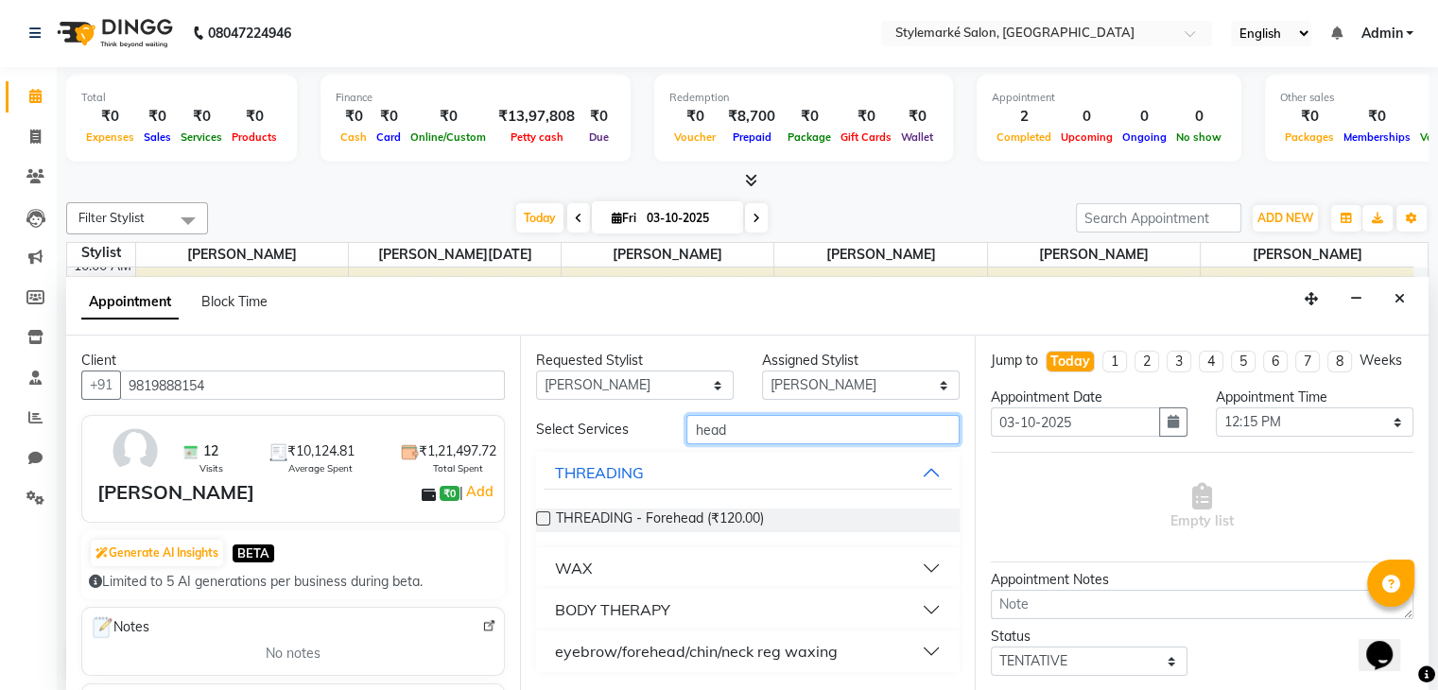
type input "head"
click at [929, 606] on button "BODY THERAPY" at bounding box center [747, 610] width 407 height 34
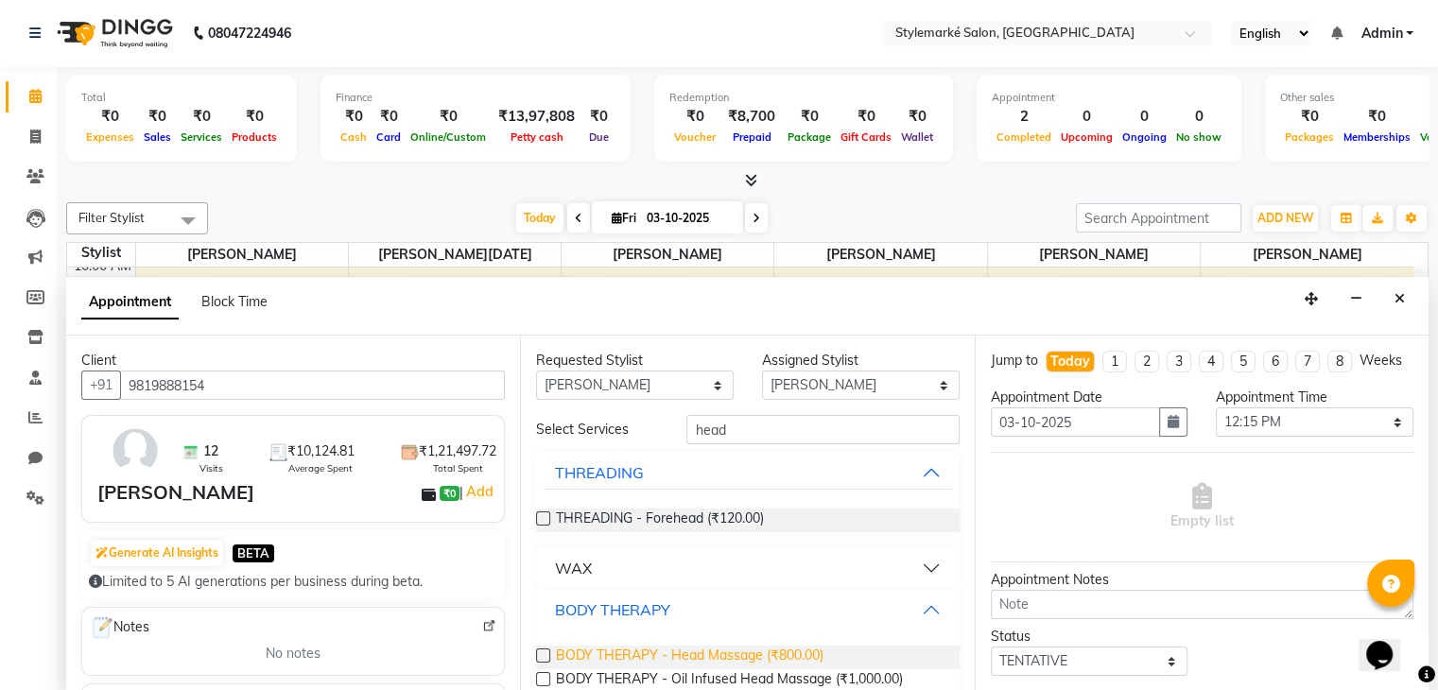
scroll to position [73, 0]
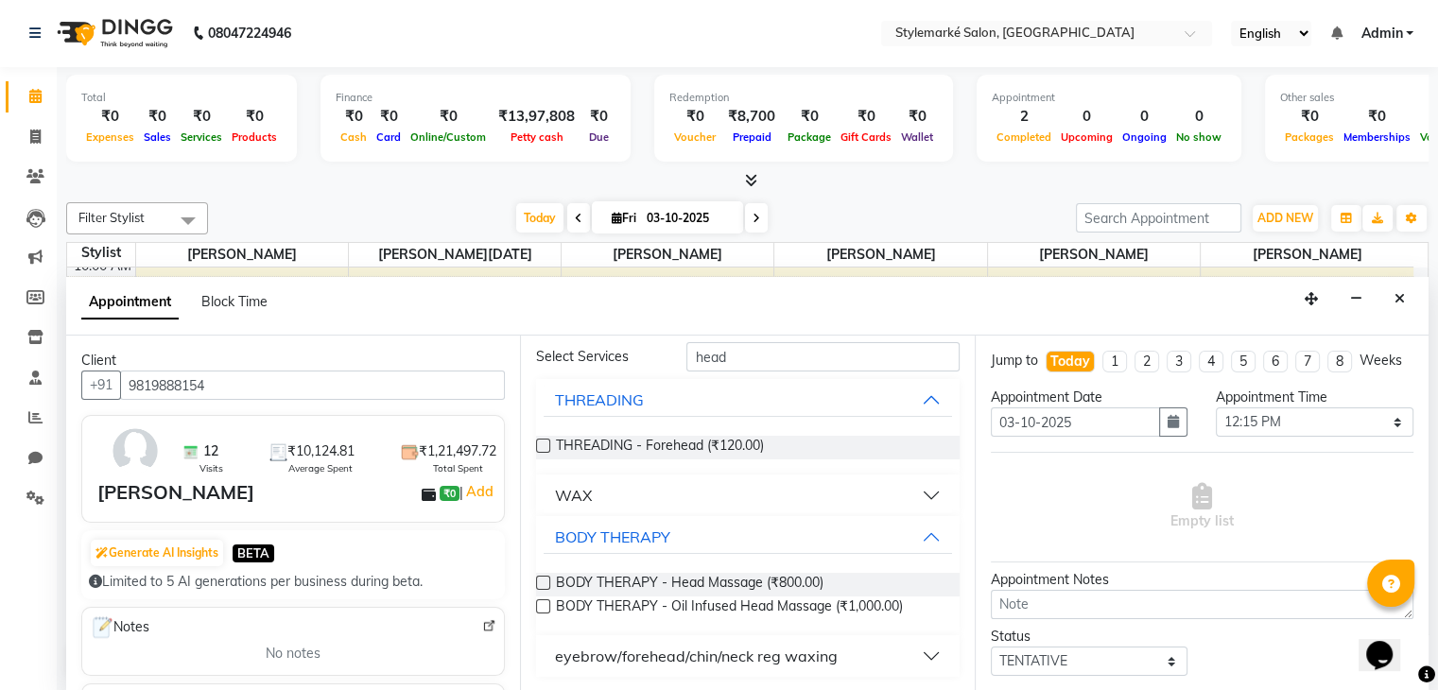
click at [541, 600] on label at bounding box center [543, 606] width 14 height 14
click at [541, 602] on input "checkbox" at bounding box center [542, 608] width 12 height 12
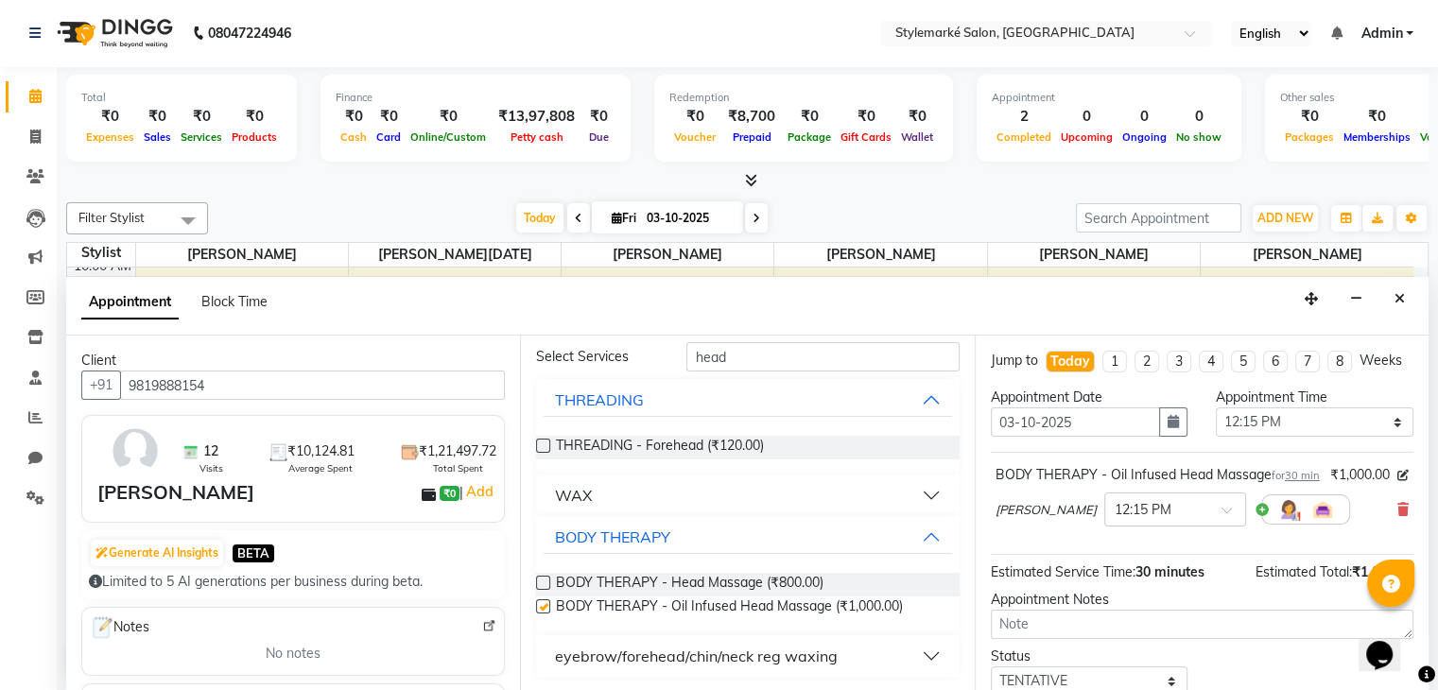
checkbox input "false"
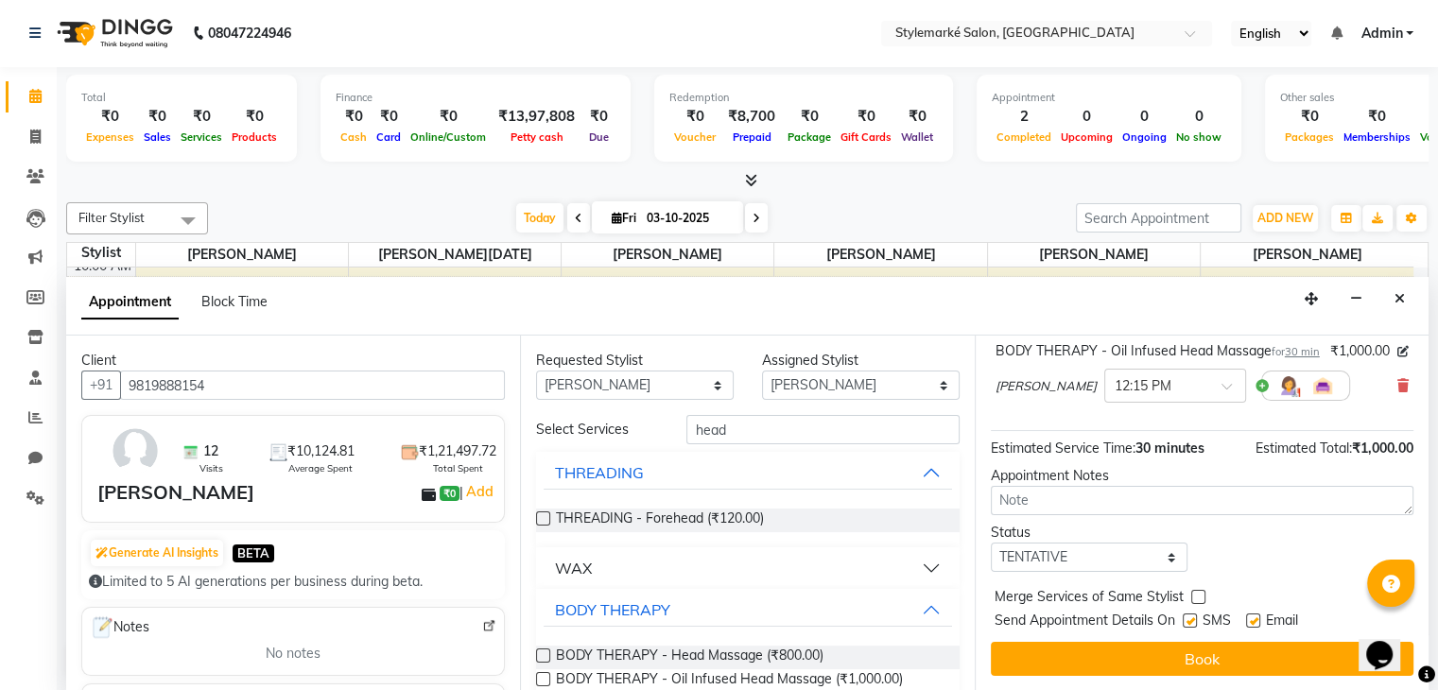
scroll to position [0, 0]
click at [680, 390] on select "Any [PERSON_NAME] ⁠[PERSON_NAME][DATE] ⁠[PERSON_NAME] [PERSON_NAME] [PERSON_NAM…" at bounding box center [635, 386] width 198 height 29
click at [536, 372] on select "Any [PERSON_NAME] ⁠[PERSON_NAME][DATE] ⁠[PERSON_NAME] [PERSON_NAME] [PERSON_NAM…" at bounding box center [635, 386] width 198 height 29
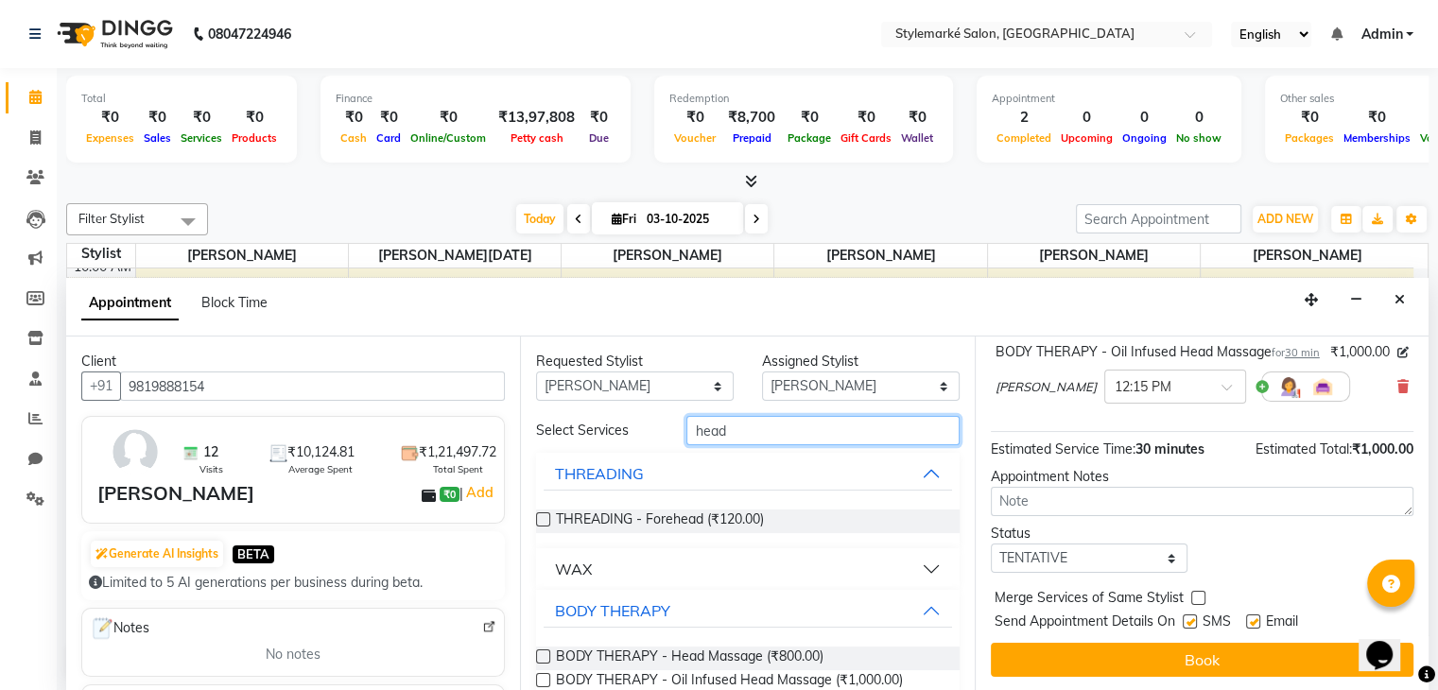
click at [768, 432] on input "head" at bounding box center [822, 430] width 272 height 29
type input "h"
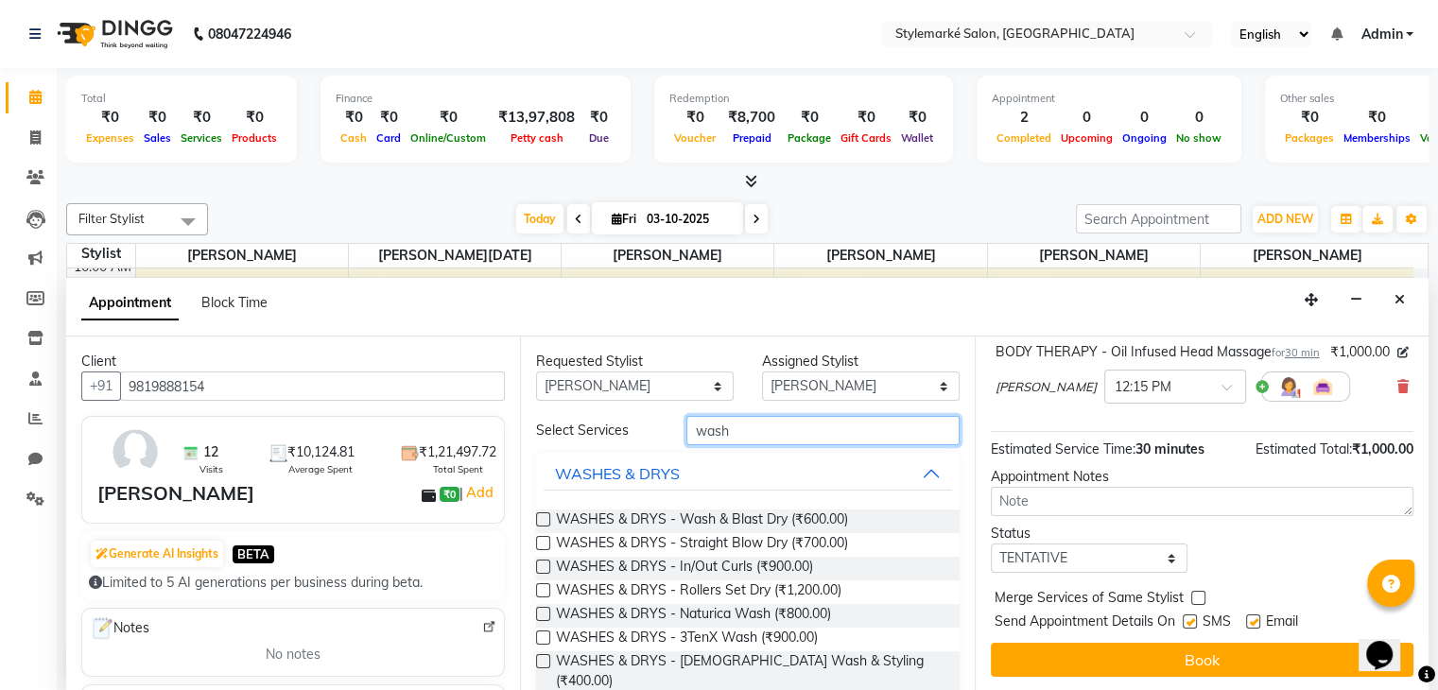
type input "wash"
click at [546, 512] on label at bounding box center [543, 519] width 14 height 14
click at [546, 515] on input "checkbox" at bounding box center [542, 521] width 12 height 12
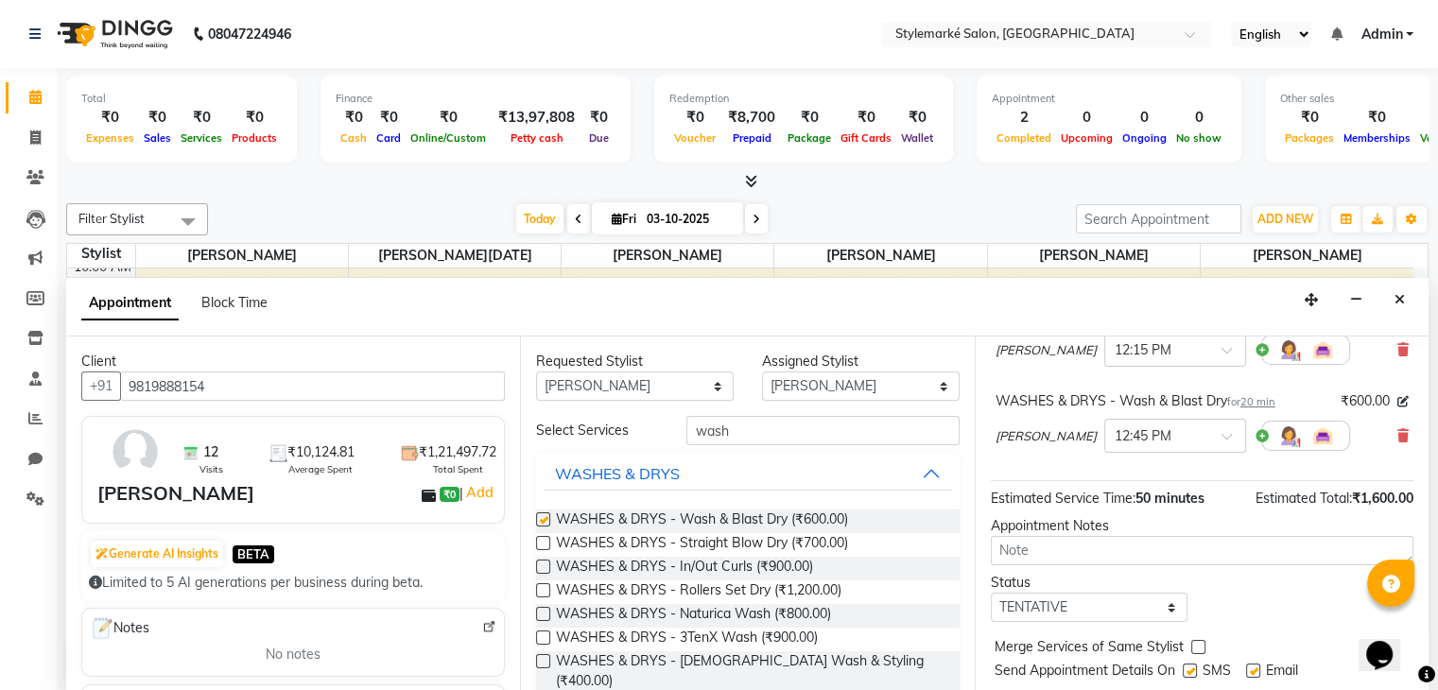
checkbox input "false"
click at [709, 382] on select "Any [PERSON_NAME] ⁠[PERSON_NAME][DATE] ⁠[PERSON_NAME] [PERSON_NAME] [PERSON_NAM…" at bounding box center [635, 386] width 198 height 29
select select "71244"
click at [536, 372] on select "Any [PERSON_NAME] ⁠[PERSON_NAME][DATE] ⁠[PERSON_NAME] [PERSON_NAME] [PERSON_NAM…" at bounding box center [635, 386] width 198 height 29
select select "71244"
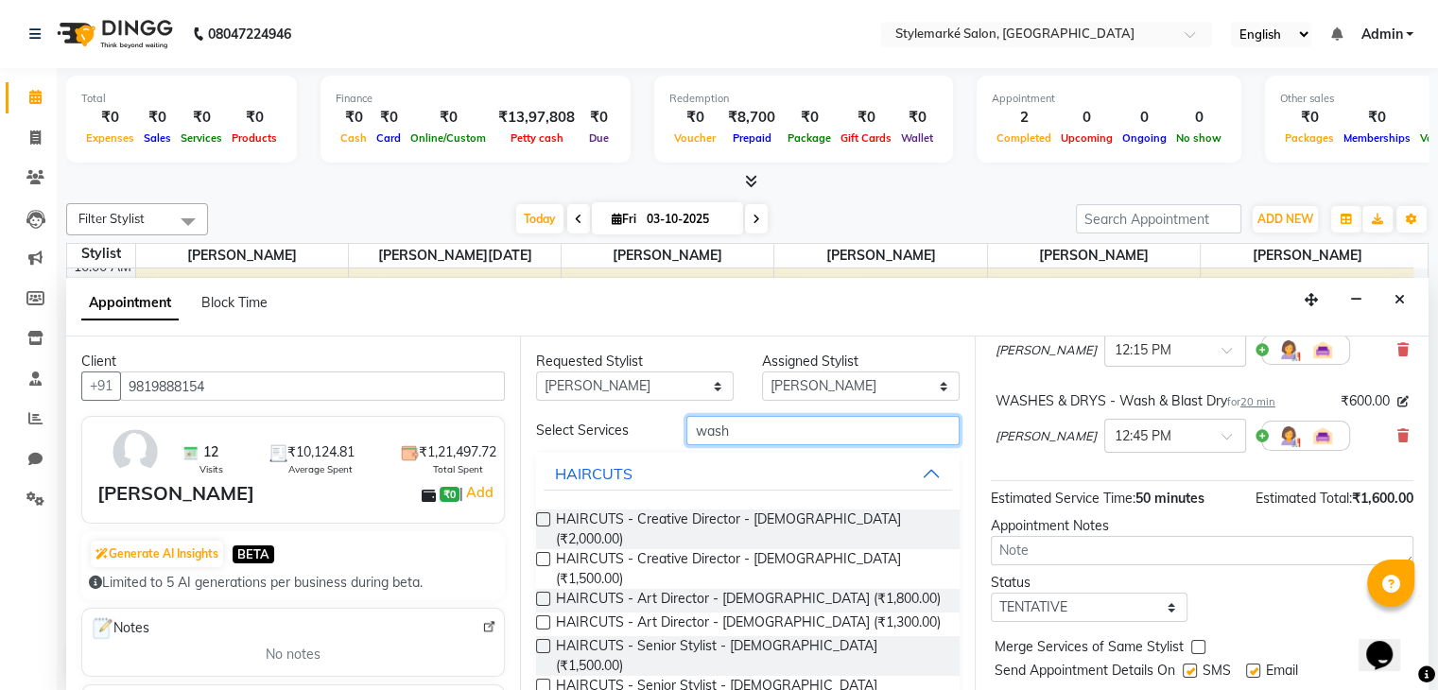
click at [749, 432] on input "wash" at bounding box center [822, 430] width 272 height 29
type input "w"
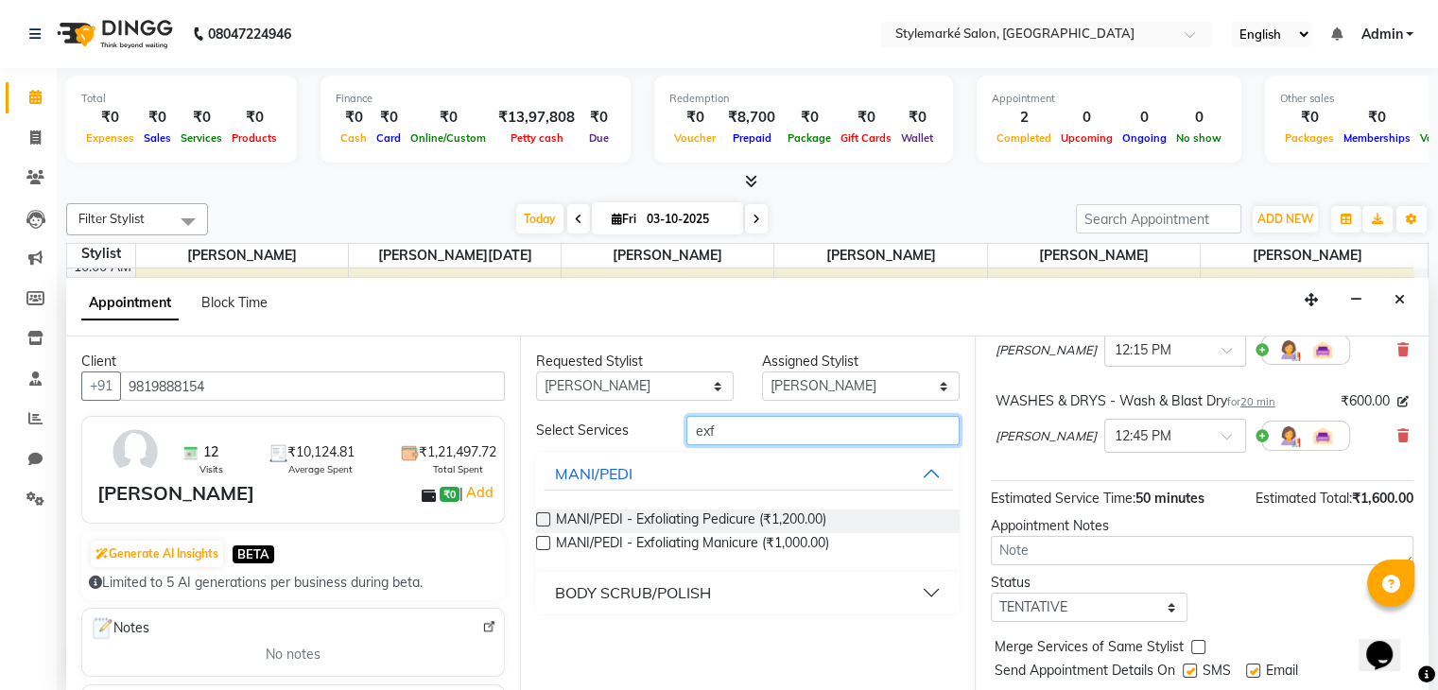
type input "exf"
click at [537, 523] on label at bounding box center [543, 519] width 14 height 14
click at [537, 523] on input "checkbox" at bounding box center [542, 521] width 12 height 12
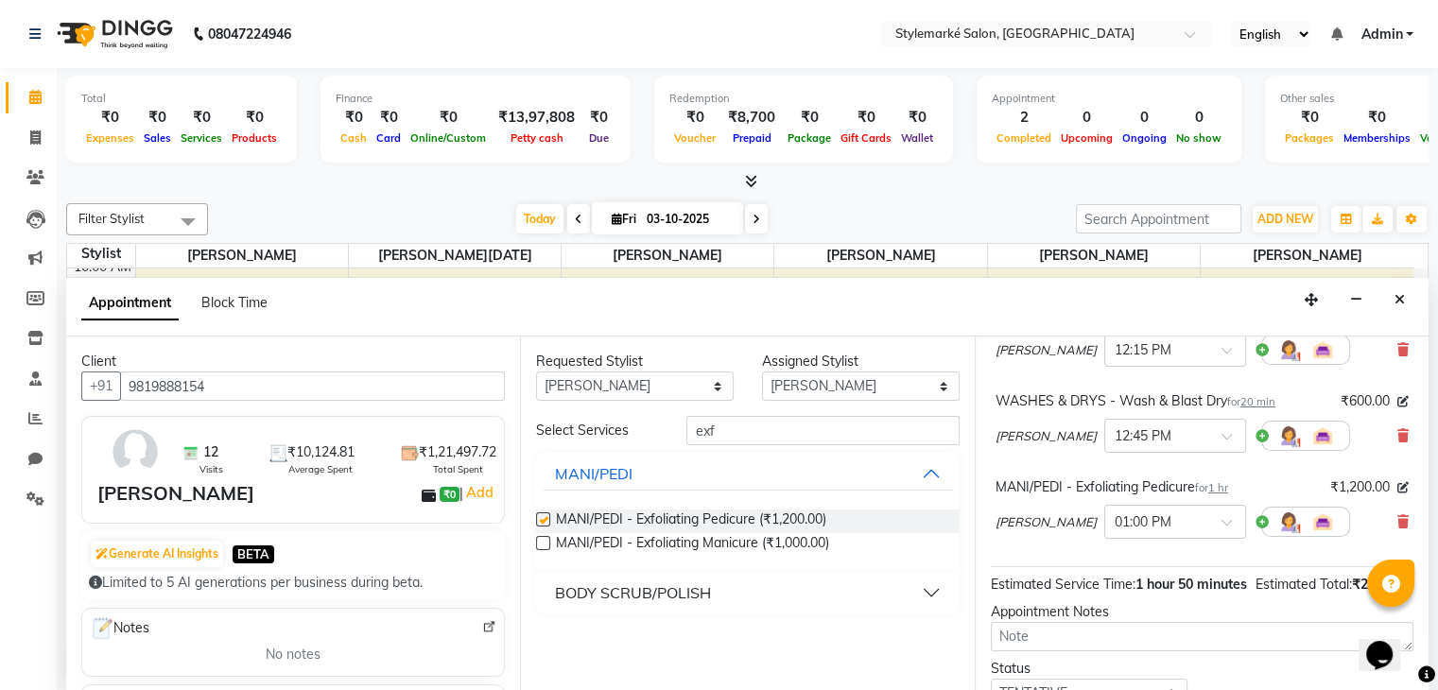
checkbox input "false"
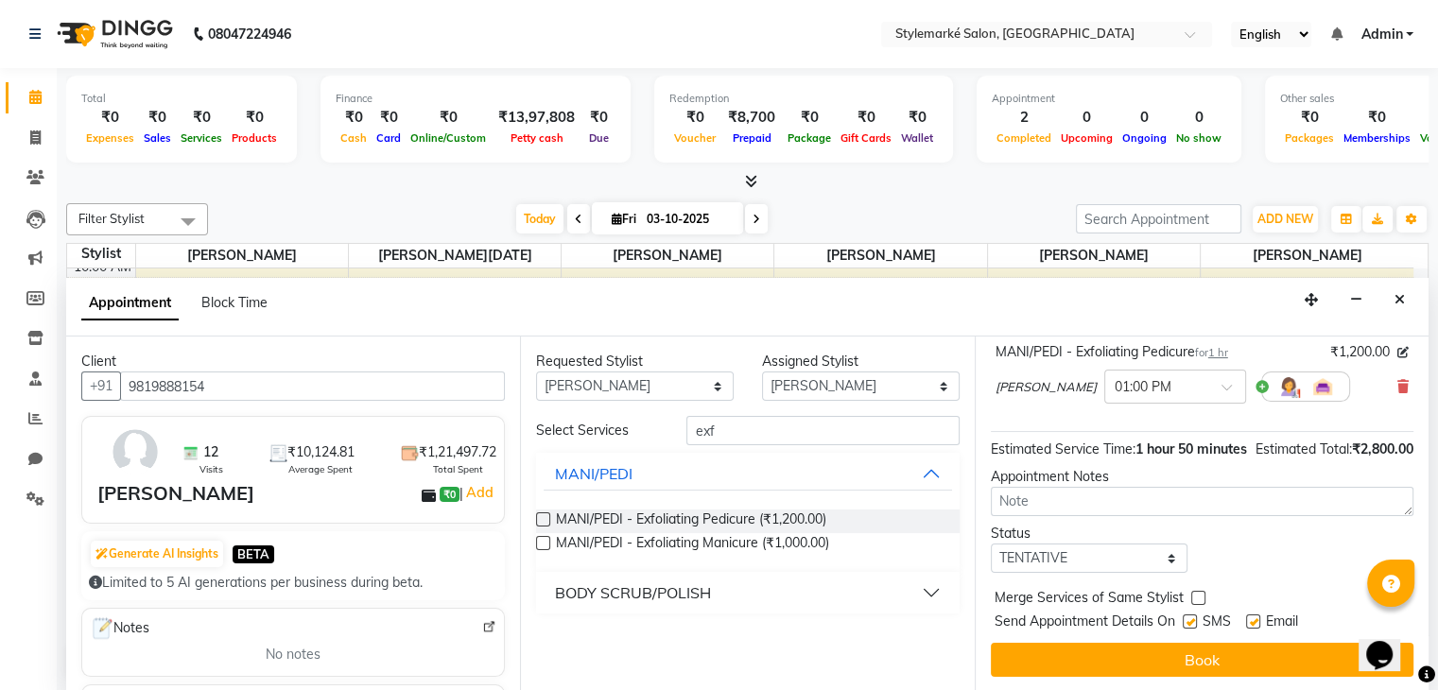
scroll to position [1, 0]
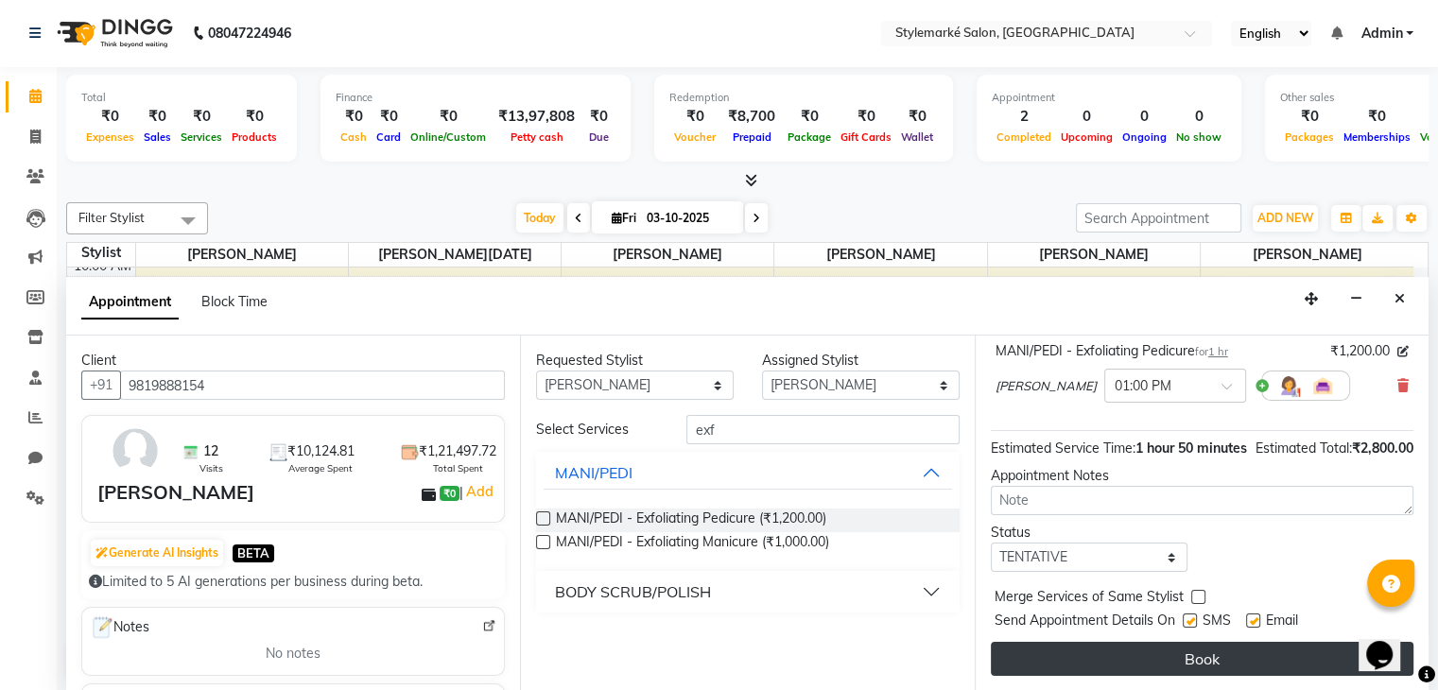
click at [1185, 649] on button "Book" at bounding box center [1202, 659] width 423 height 34
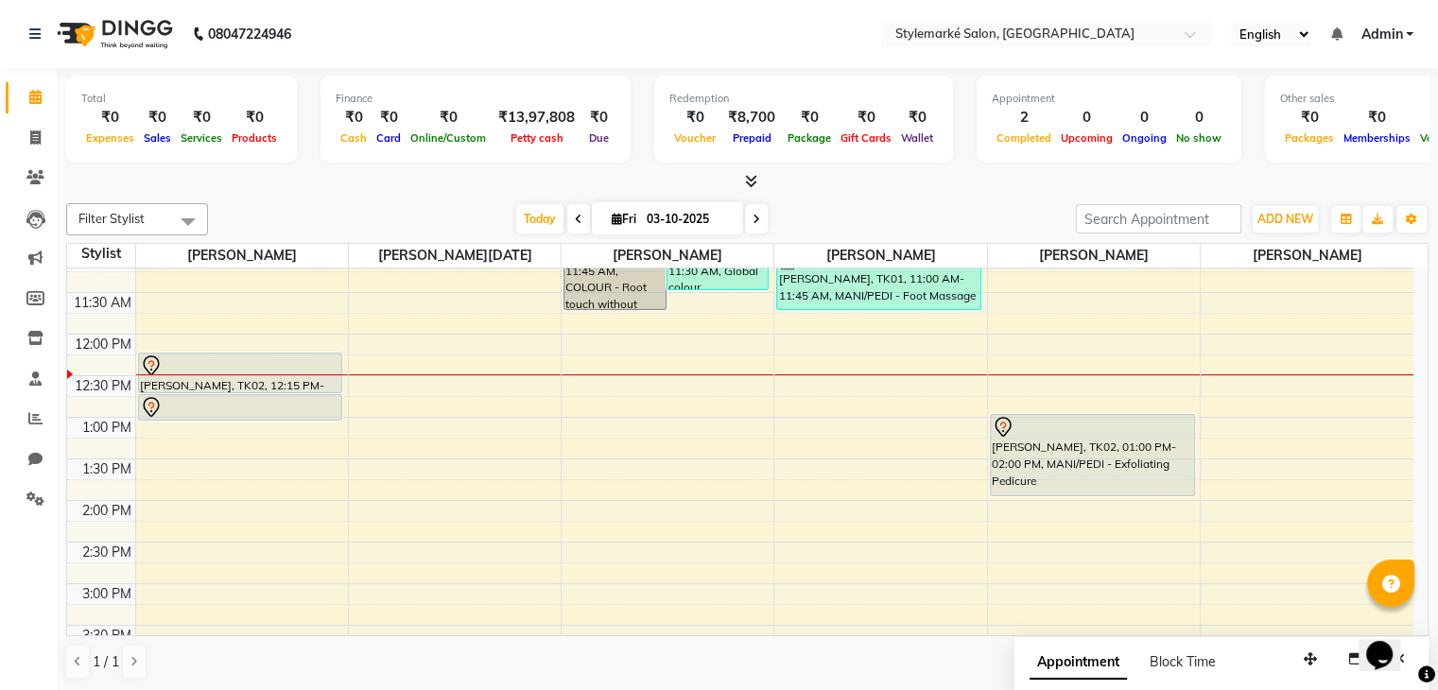
scroll to position [189, 0]
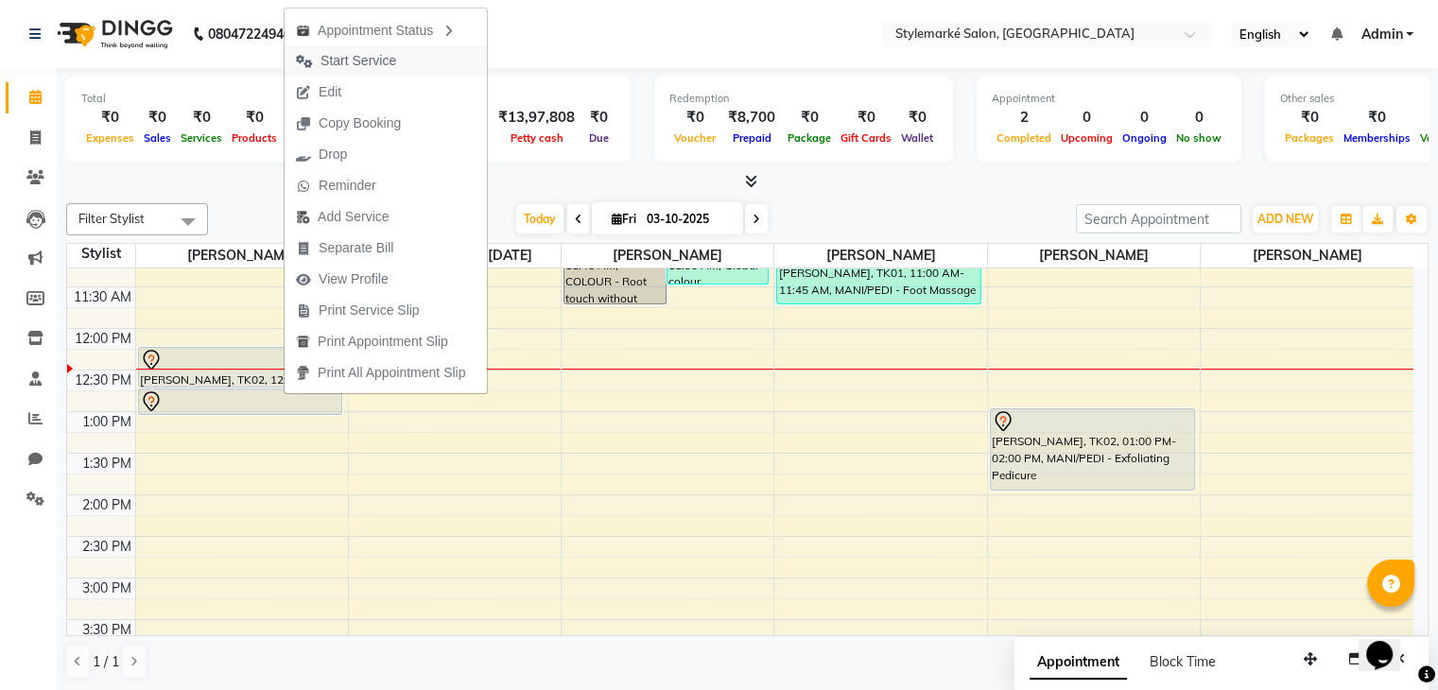
click at [402, 59] on span "Start Service" at bounding box center [346, 60] width 123 height 31
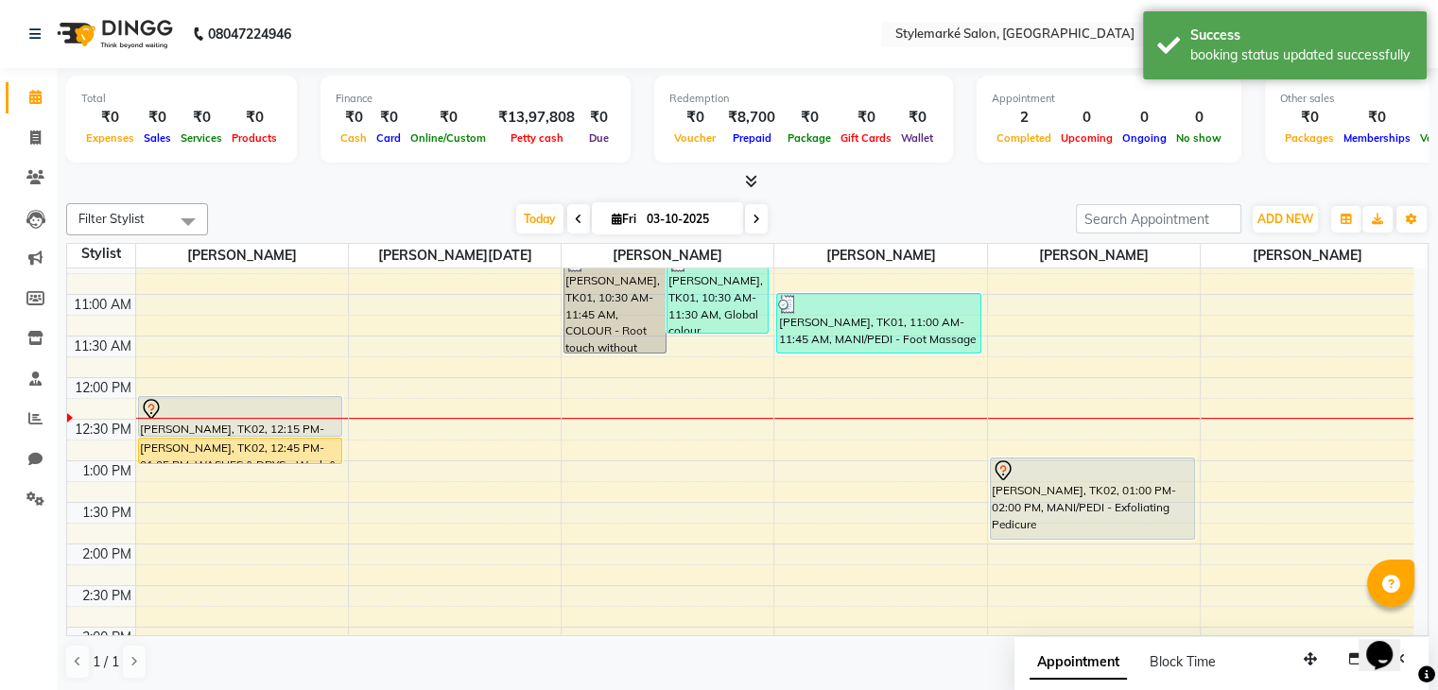
scroll to position [95, 0]
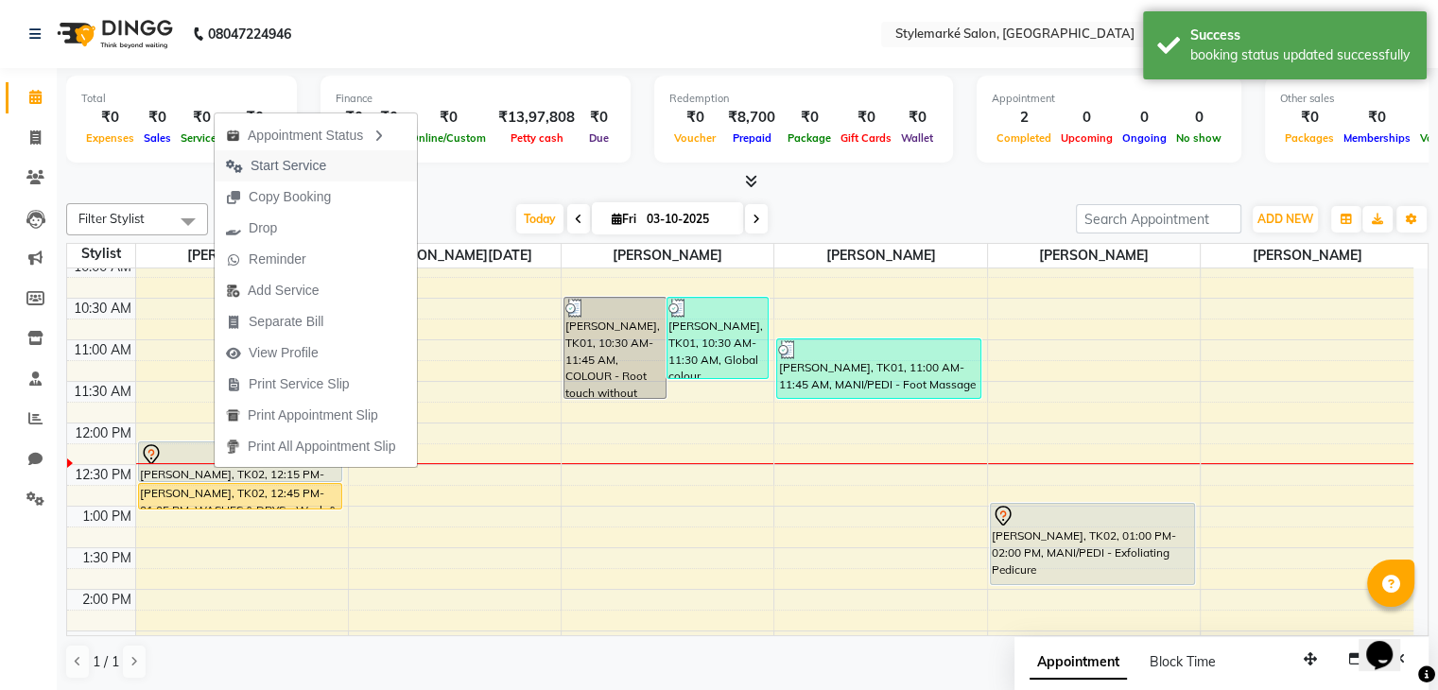
click at [291, 156] on span "Start Service" at bounding box center [289, 166] width 76 height 20
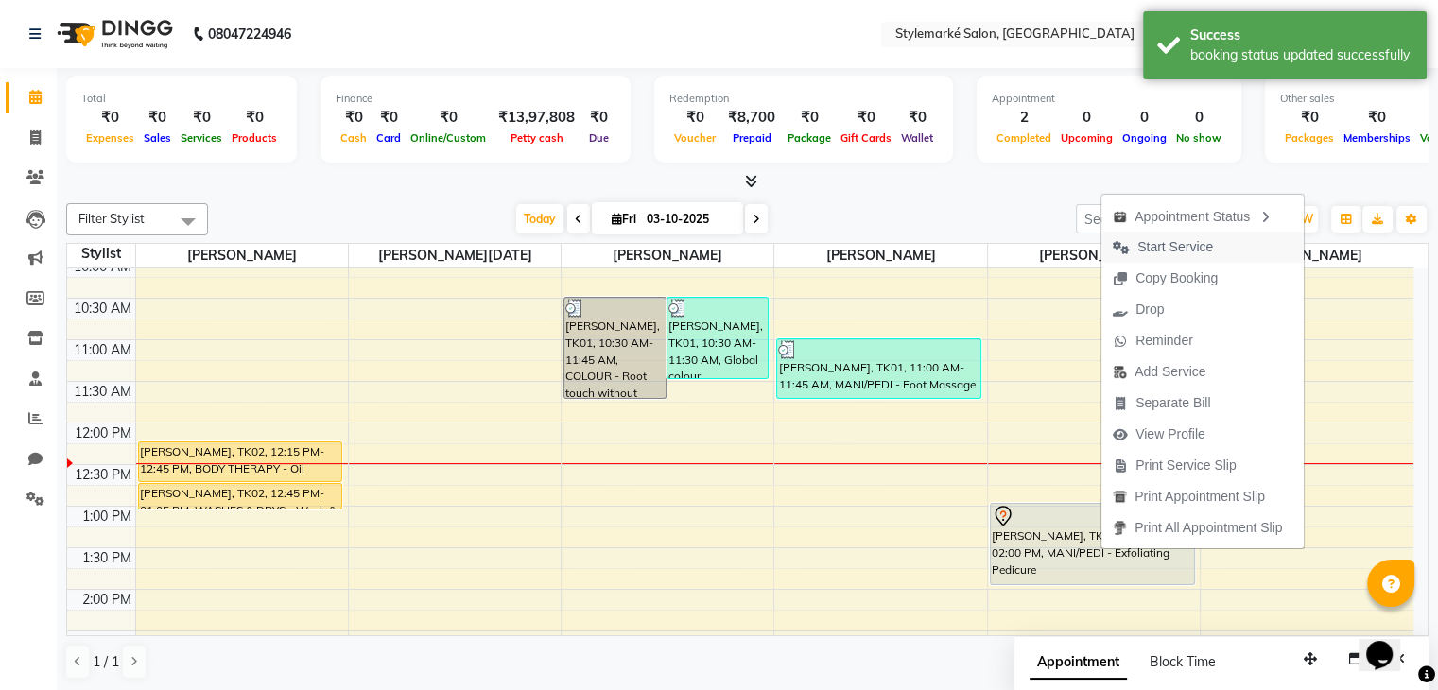
click at [1185, 258] on span "Start Service" at bounding box center [1162, 247] width 123 height 31
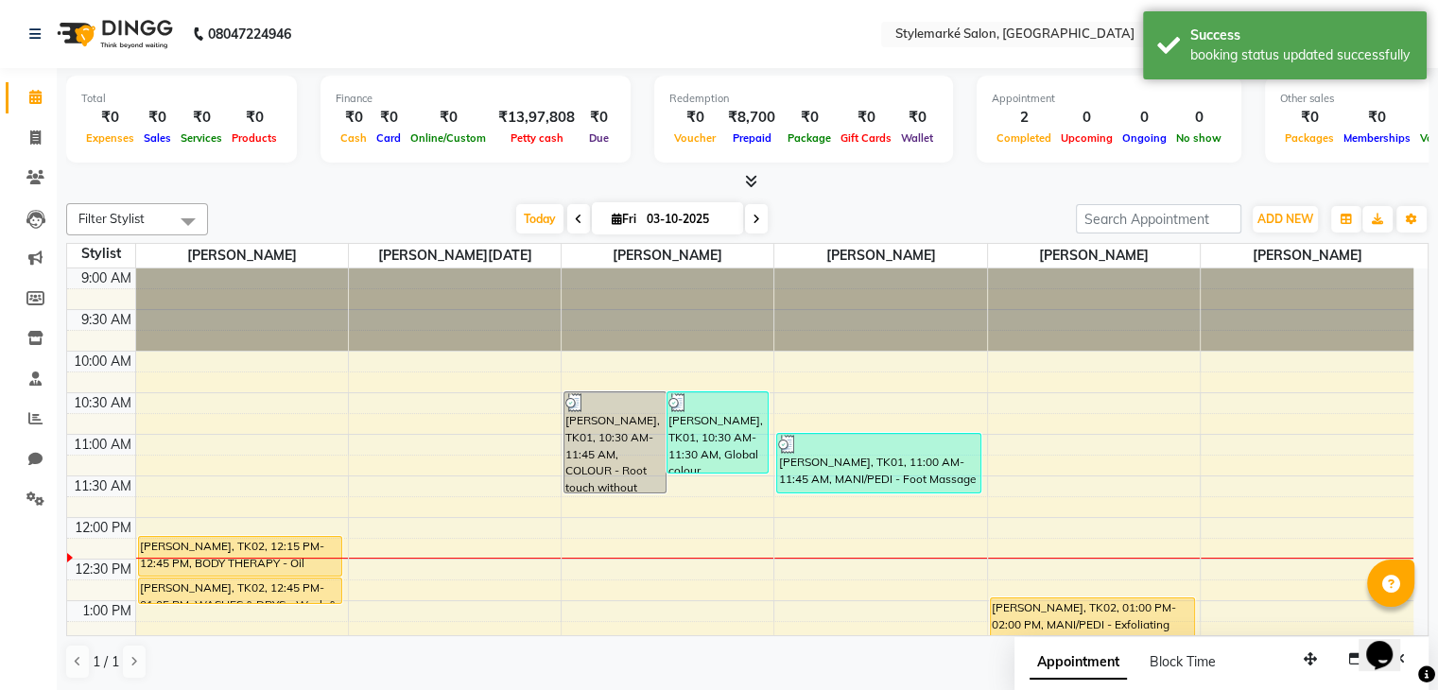
scroll to position [1, 0]
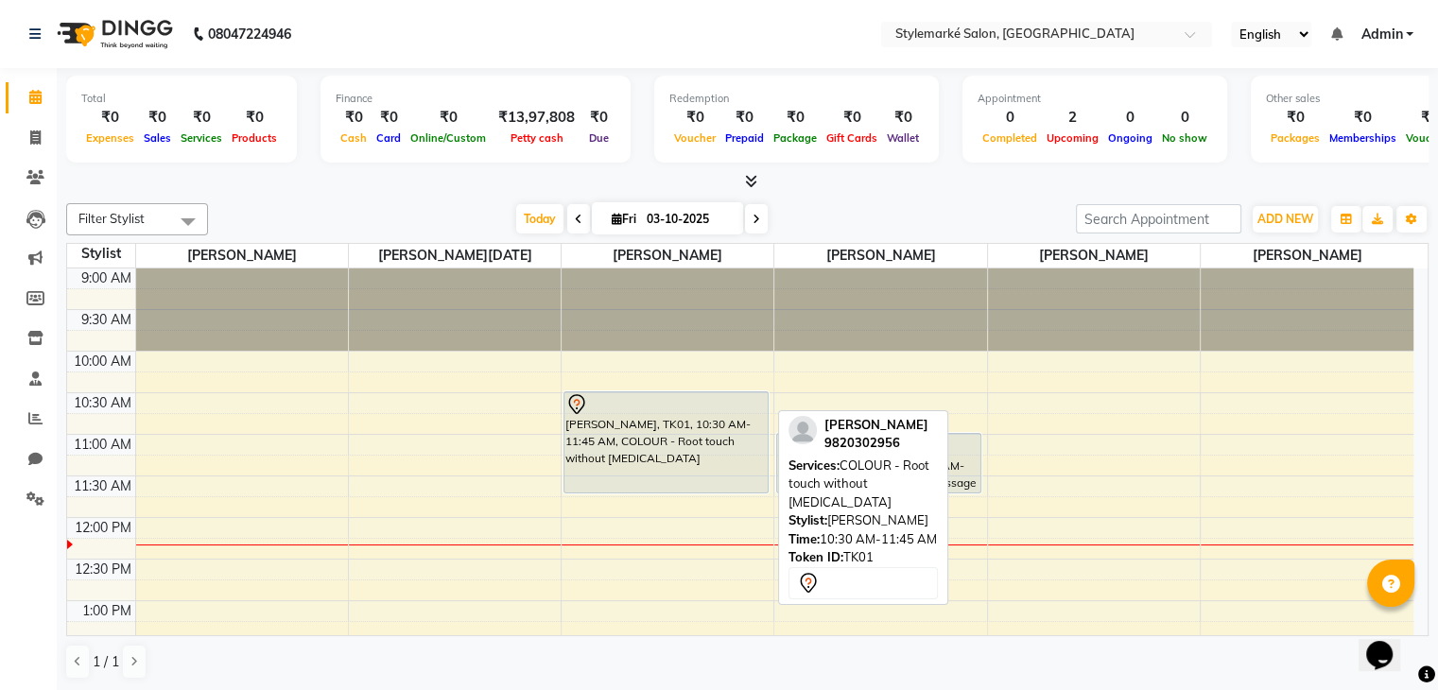
click at [697, 470] on div "[PERSON_NAME], TK01, 10:30 AM-11:45 AM, COLOUR - Root touch without [MEDICAL_DA…" at bounding box center [665, 442] width 203 height 100
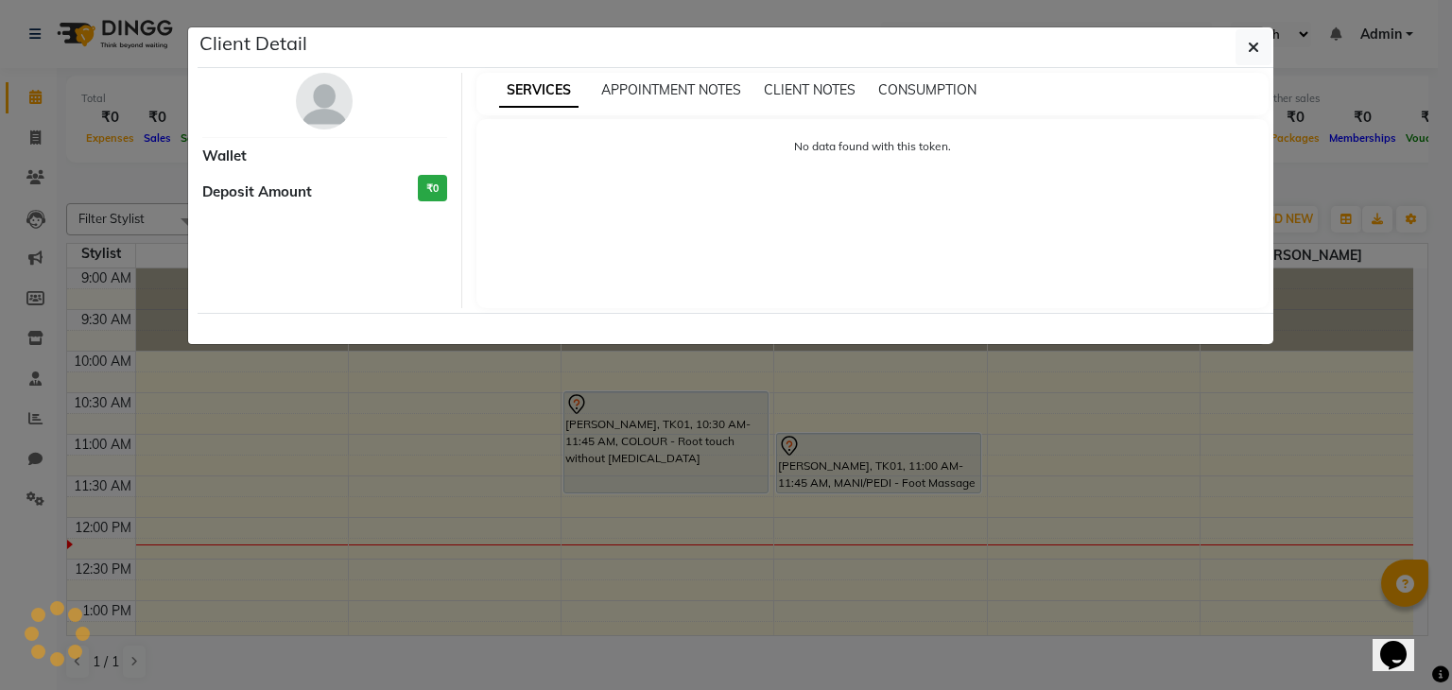
select select "7"
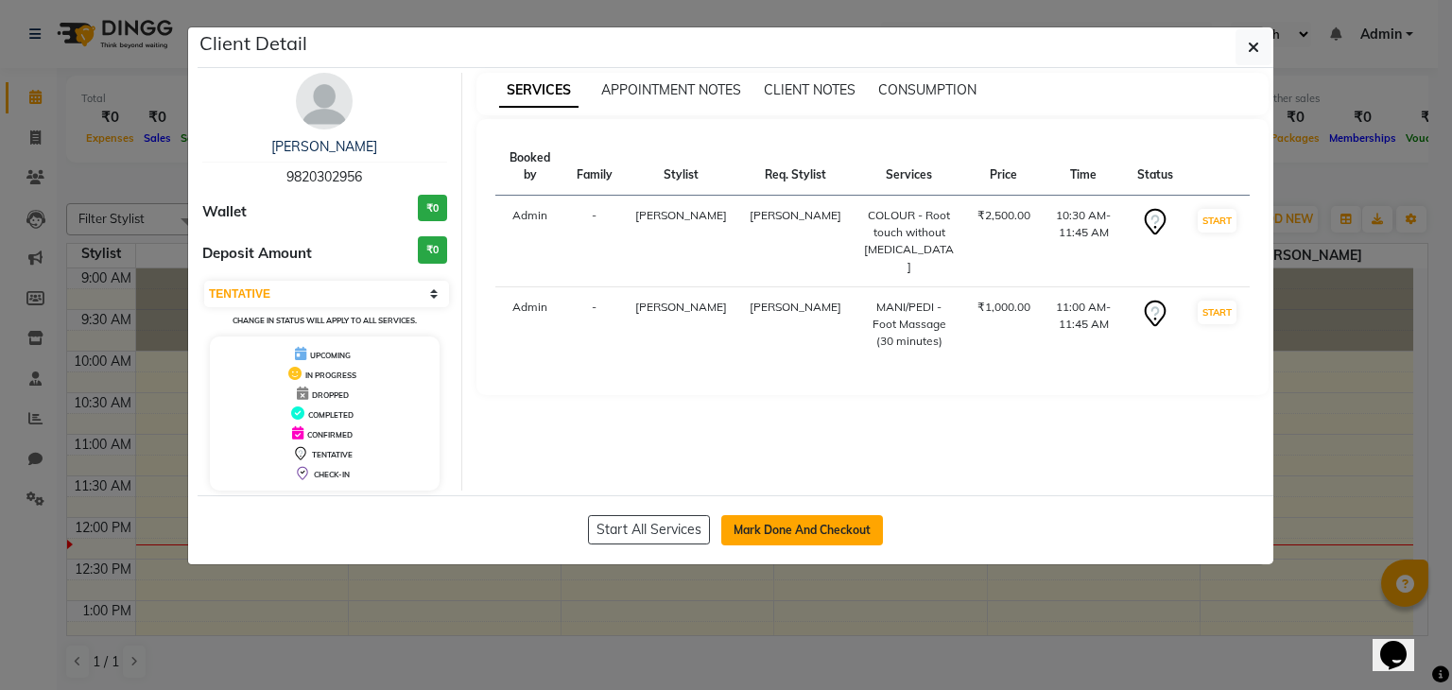
click at [745, 527] on button "Mark Done And Checkout" at bounding box center [802, 530] width 162 height 30
select select "7909"
select select "service"
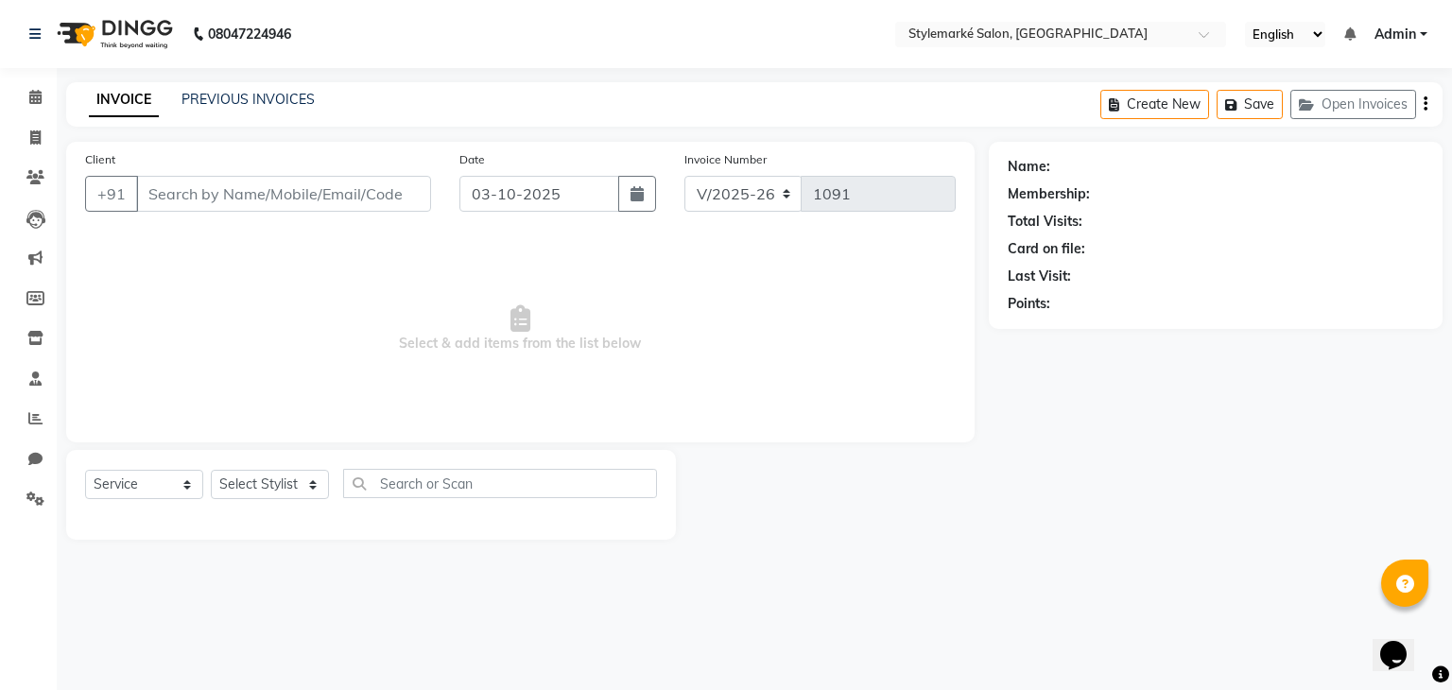
type input "9820302956"
select select "71243"
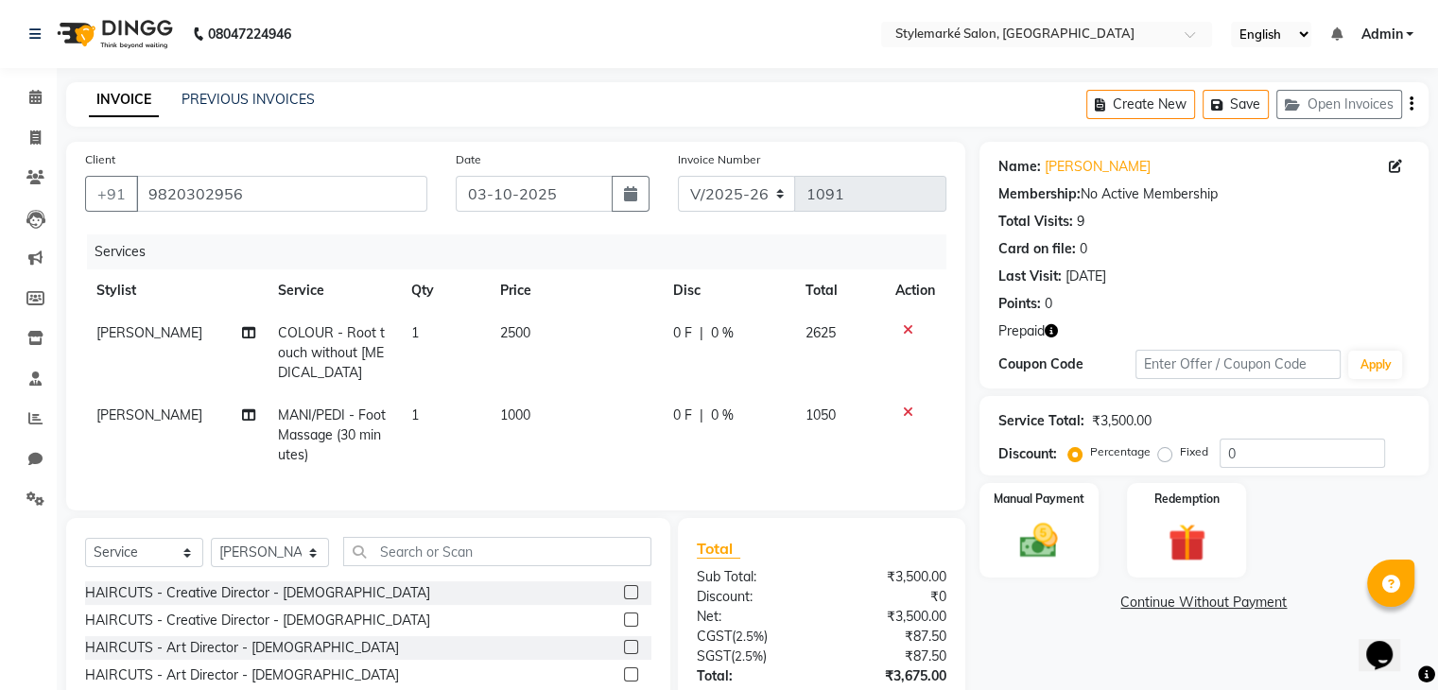
click at [539, 338] on td "2500" at bounding box center [575, 353] width 173 height 82
select select "71241"
click at [411, 325] on span "1" at bounding box center [415, 332] width 8 height 17
select select "71241"
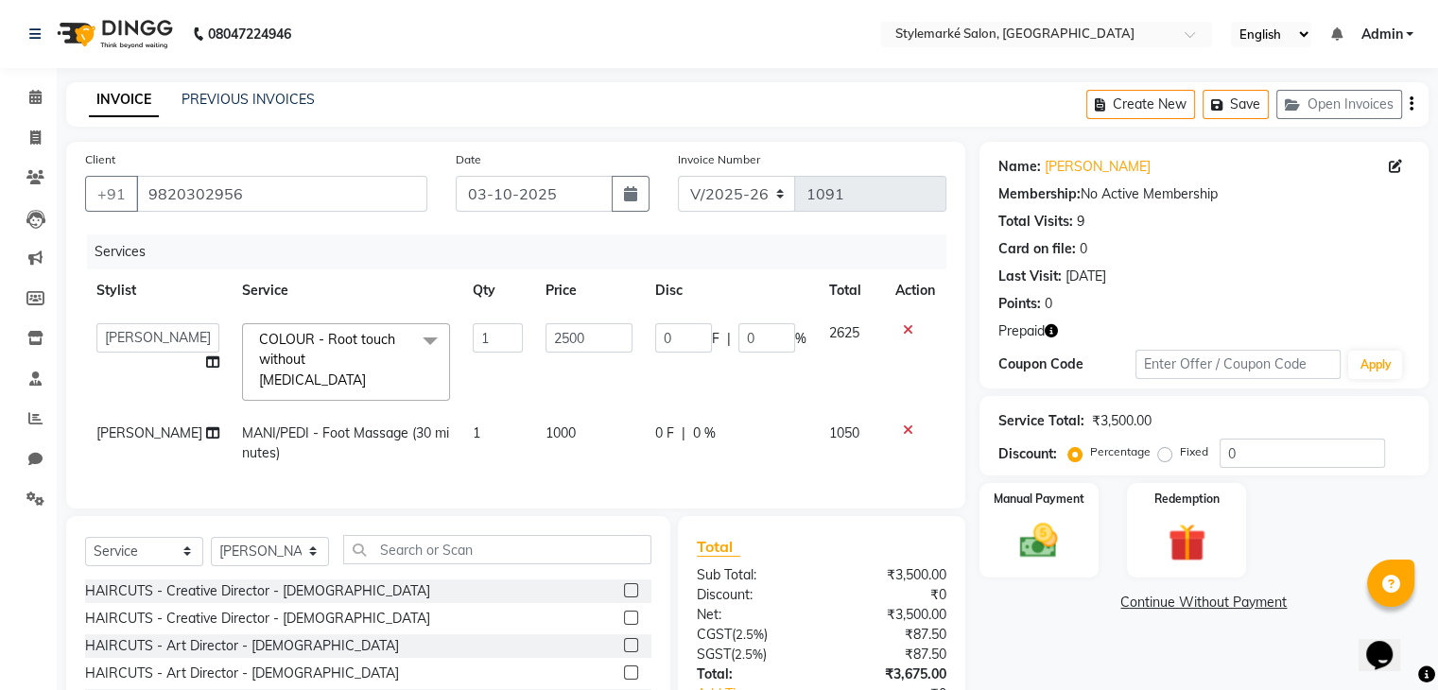
click at [342, 355] on span "COLOUR - Root touch without [MEDICAL_DATA]" at bounding box center [327, 360] width 136 height 58
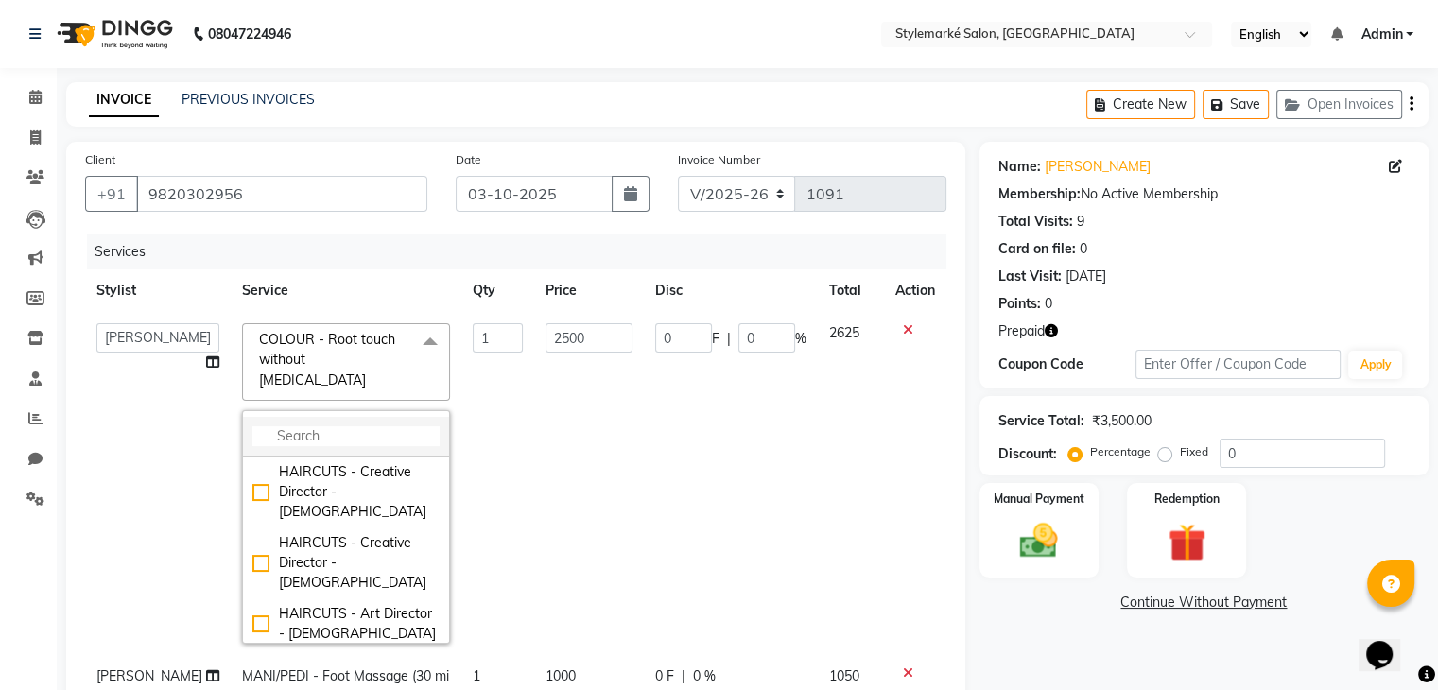
click at [310, 426] on input "multiselect-search" at bounding box center [345, 436] width 187 height 20
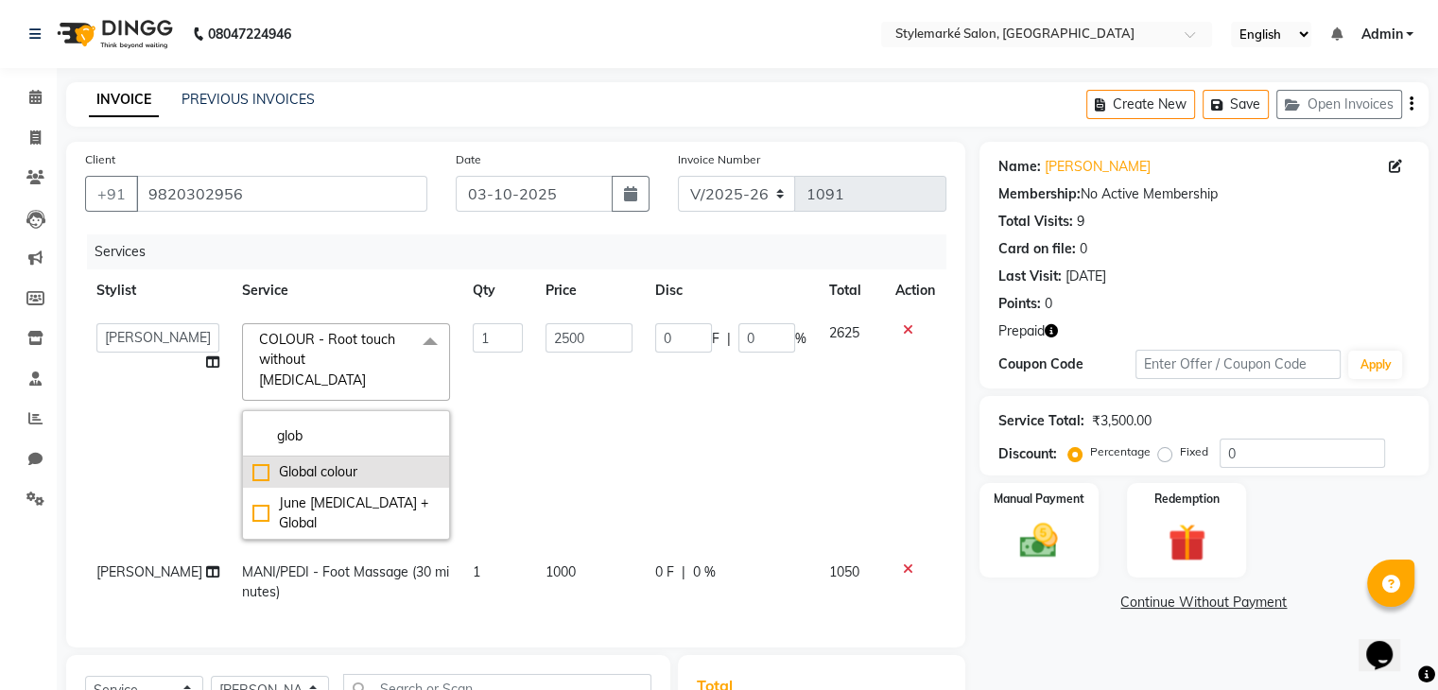
type input "glob"
click at [252, 462] on div "Global colour" at bounding box center [345, 472] width 187 height 20
checkbox input "true"
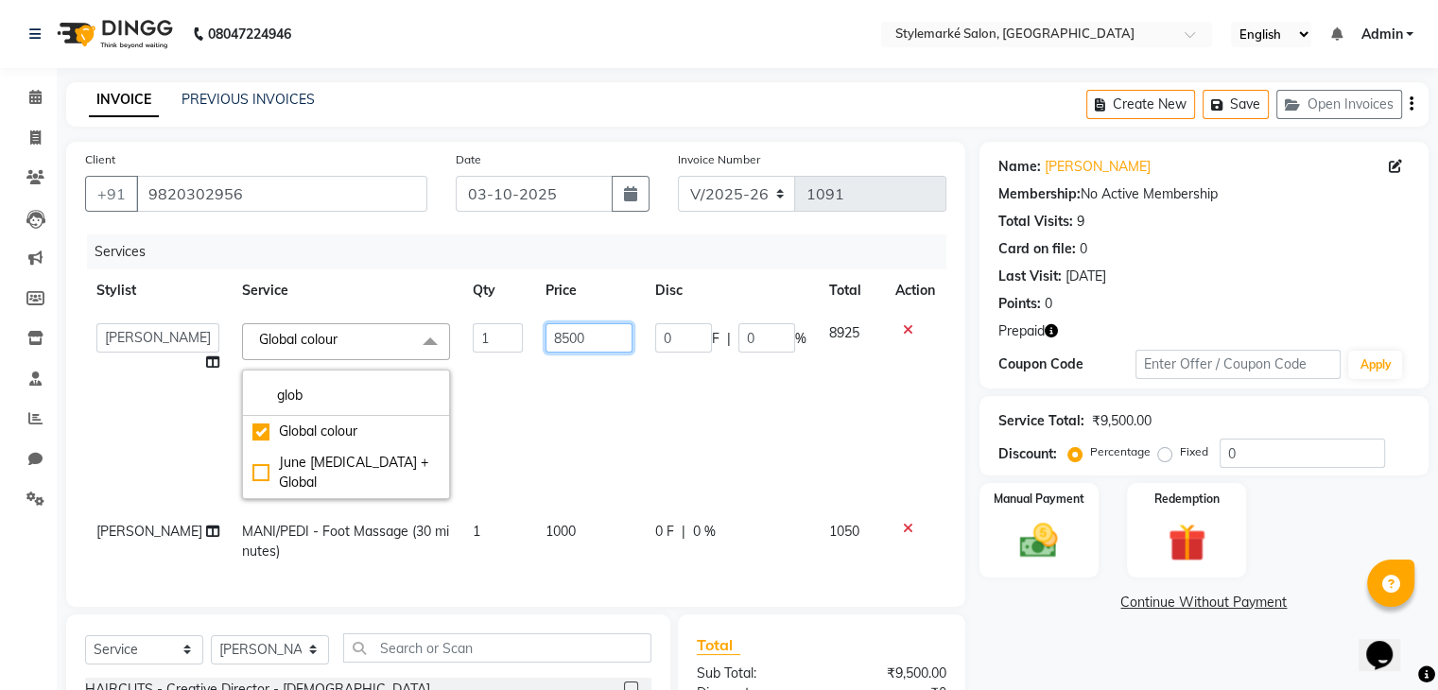
click at [598, 345] on input "8500" at bounding box center [589, 337] width 87 height 29
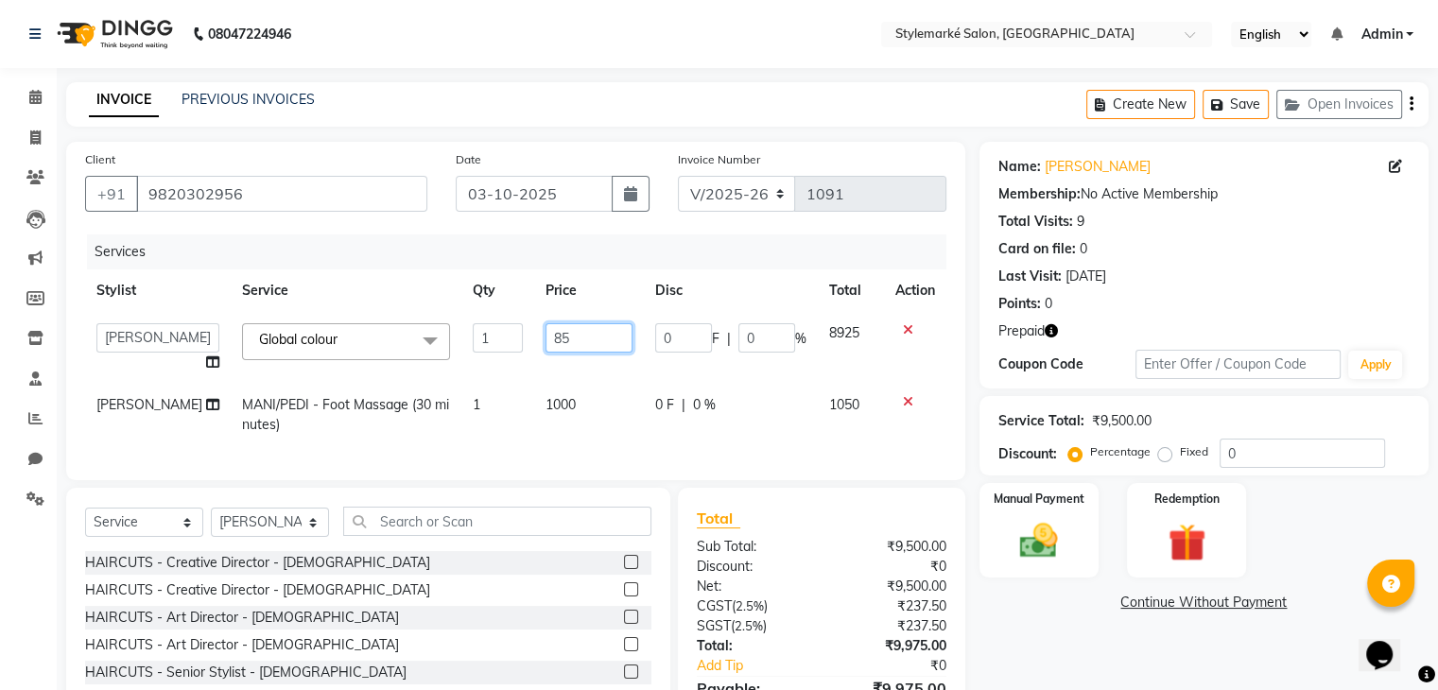
type input "8"
type input "7500"
click at [836, 364] on tbody "Ganesh Mariya ⁠Mansi Dhanu ⁠Nisha Patel Salman Salmani Shafique Salmani Zaman S…" at bounding box center [515, 379] width 861 height 134
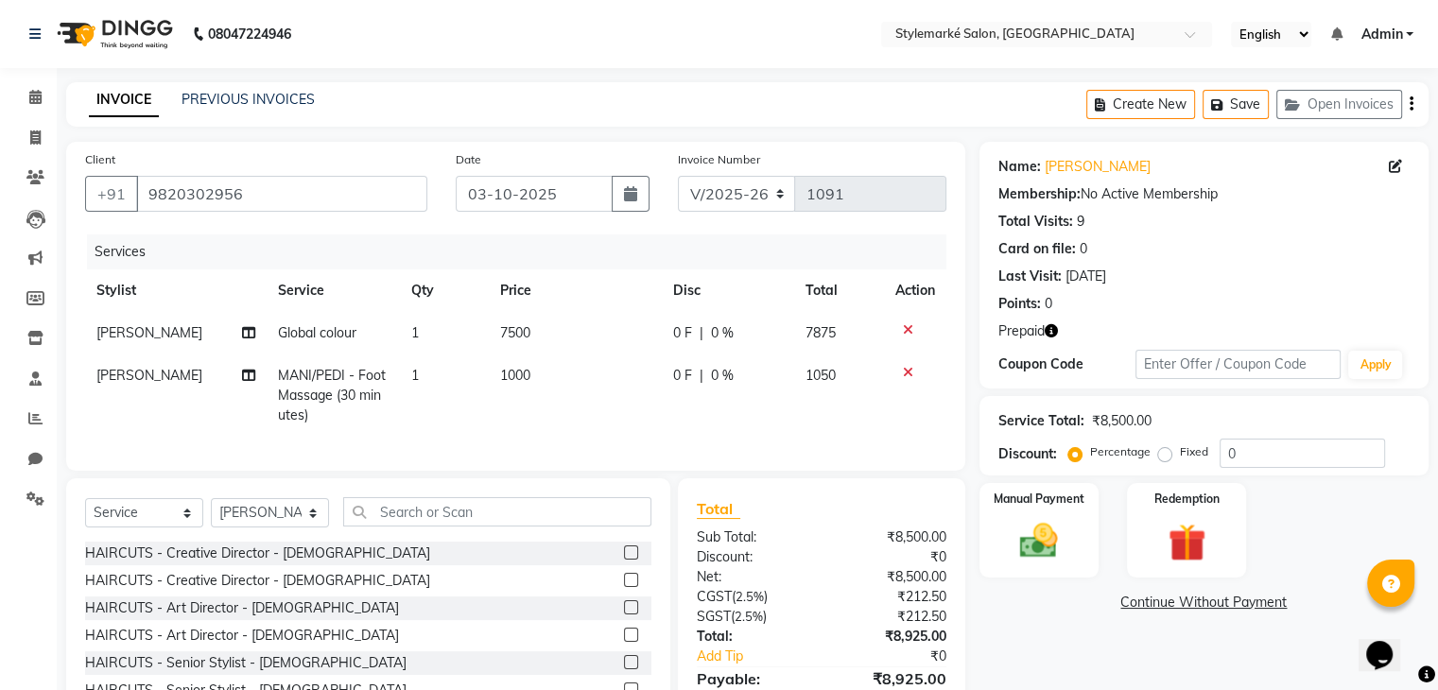
click at [511, 369] on span "1000" at bounding box center [515, 375] width 30 height 17
select select "71243"
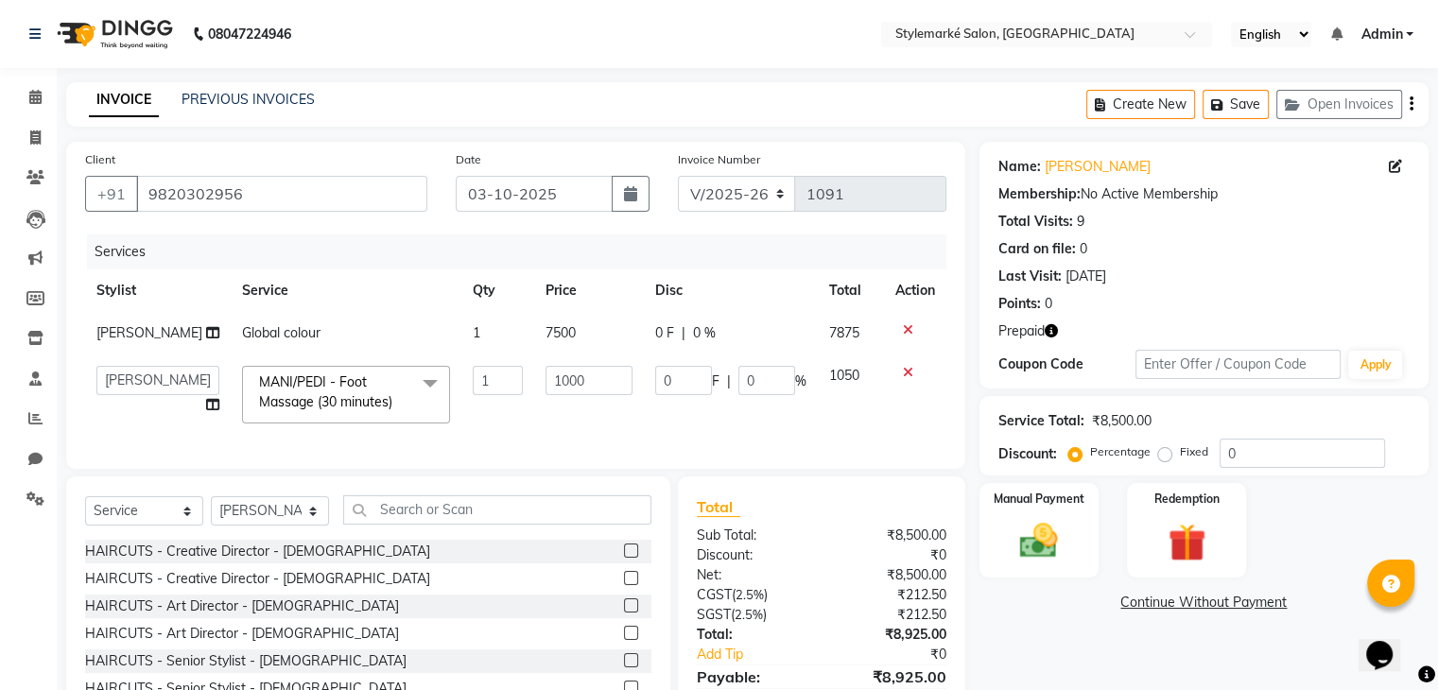
click at [563, 375] on td "1000" at bounding box center [589, 395] width 110 height 80
click at [580, 395] on input "1000" at bounding box center [589, 380] width 87 height 29
type input "1200"
click at [855, 407] on td "1050" at bounding box center [851, 395] width 66 height 80
select select "71243"
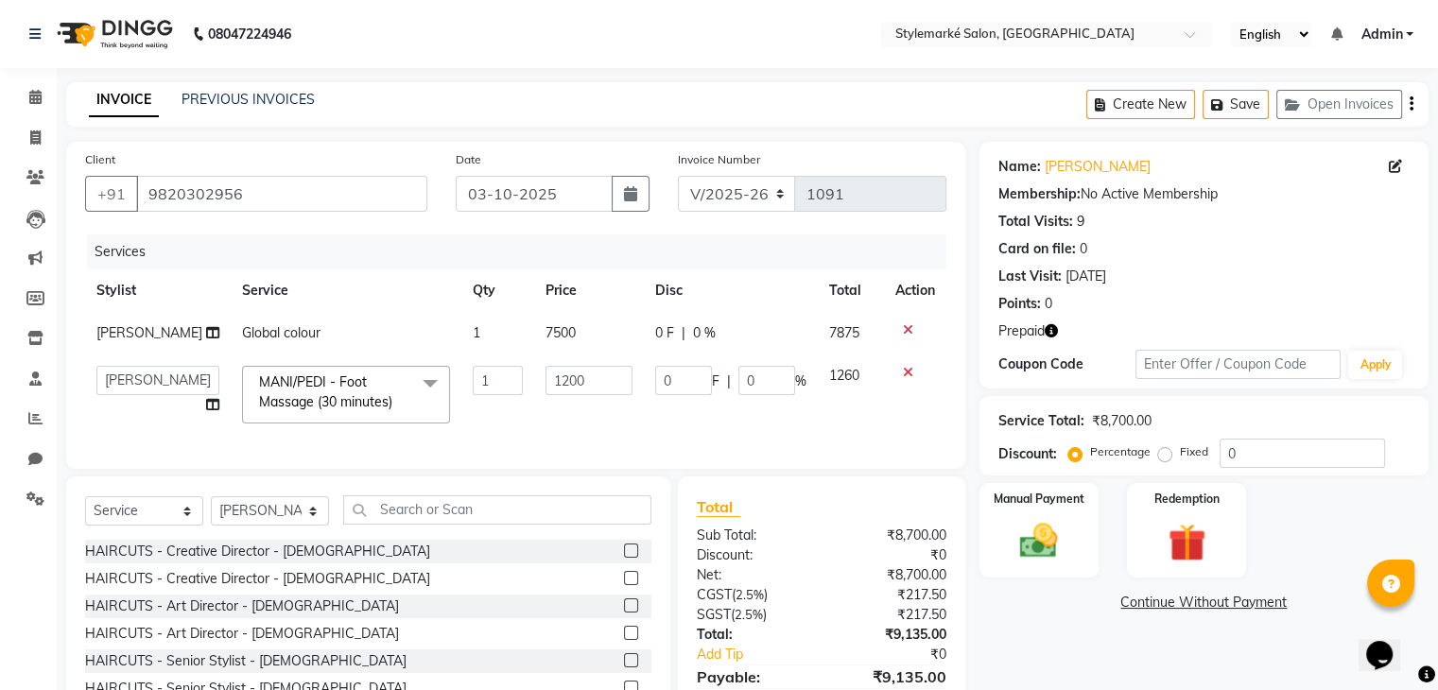
click at [1407, 105] on div "Create New Save Open Invoices" at bounding box center [1257, 104] width 342 height 44
click at [1411, 105] on icon "button" at bounding box center [1412, 104] width 4 height 1
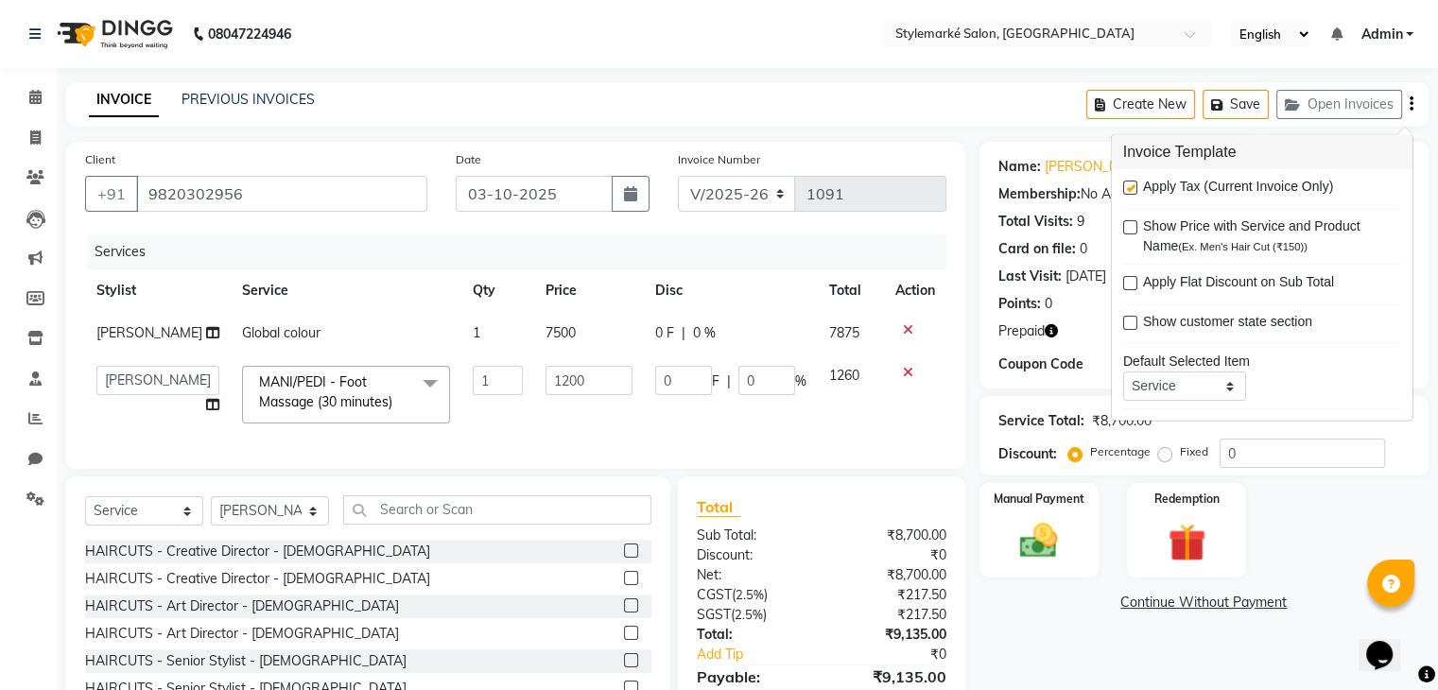
click at [1131, 184] on label at bounding box center [1130, 188] width 14 height 14
click at [1131, 184] on input "checkbox" at bounding box center [1129, 188] width 12 height 12
checkbox input "false"
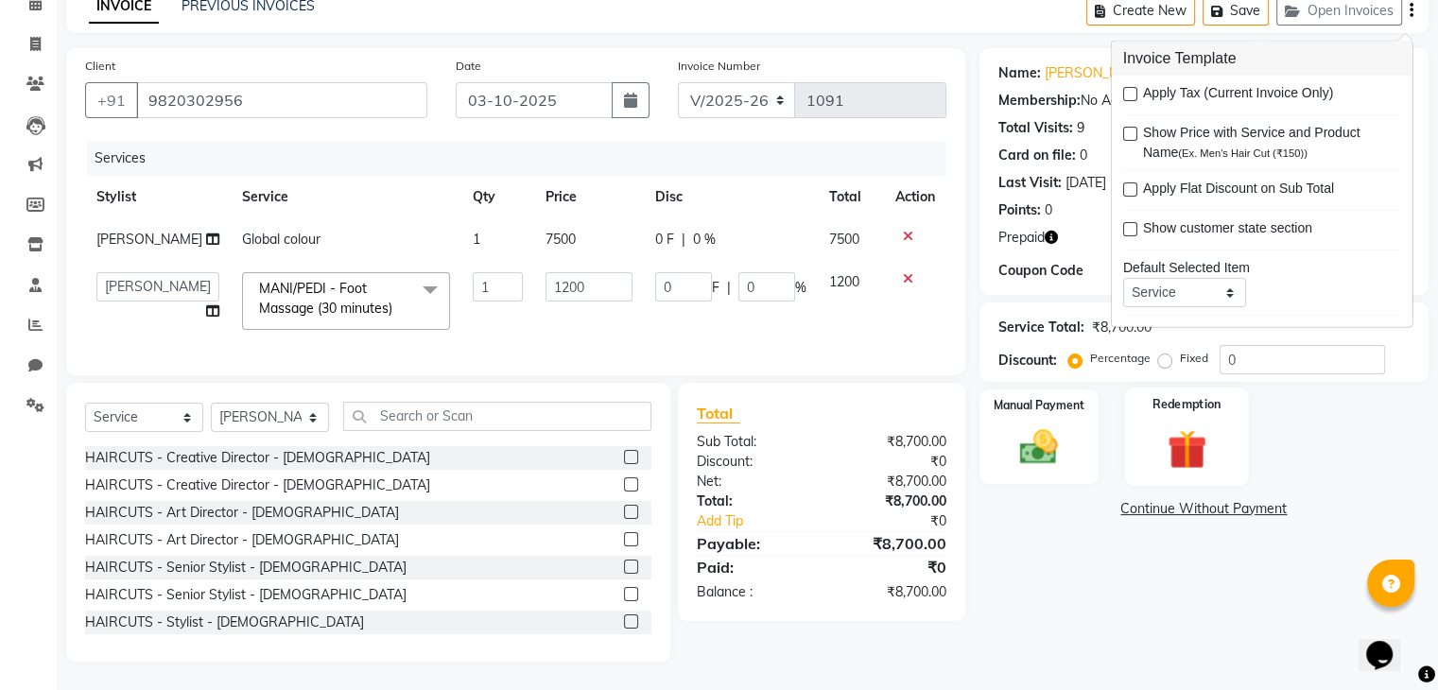
scroll to position [129, 0]
click at [1206, 425] on img at bounding box center [1185, 449] width 63 height 48
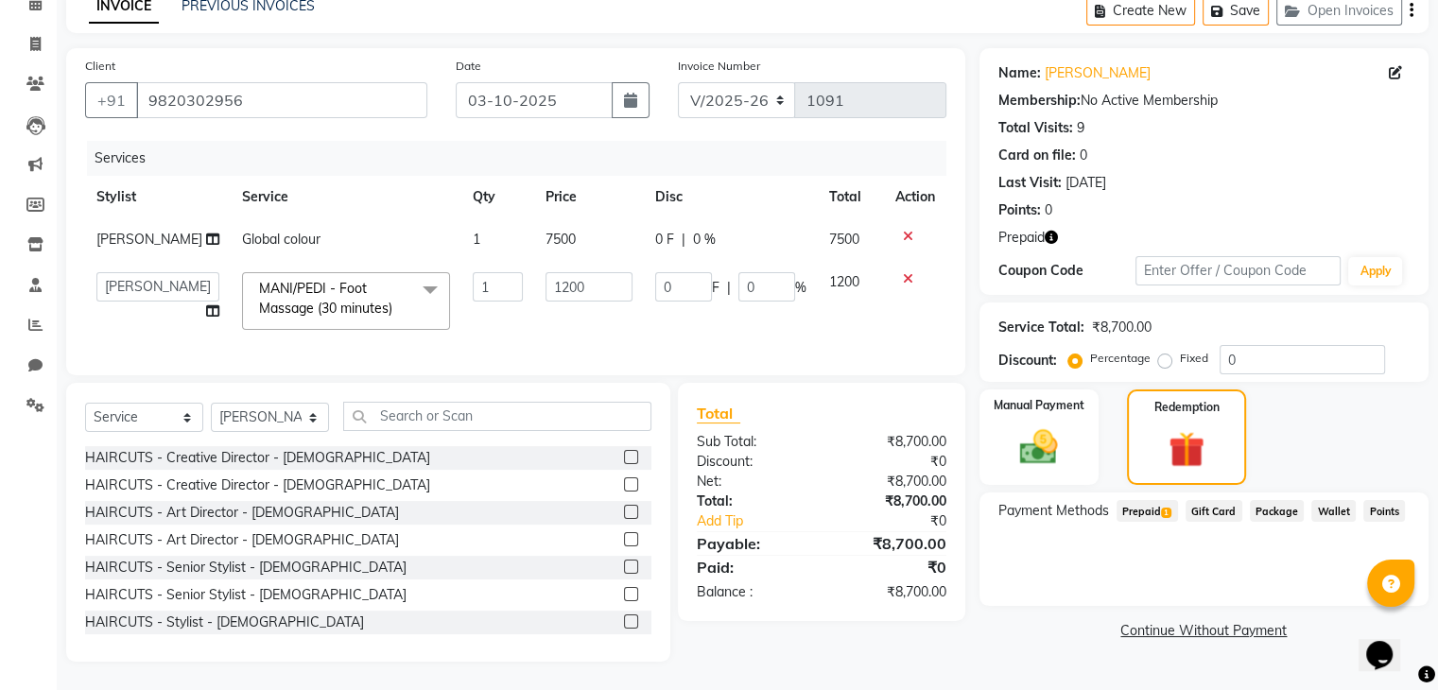
click at [1136, 500] on span "Prepaid 1" at bounding box center [1147, 511] width 61 height 22
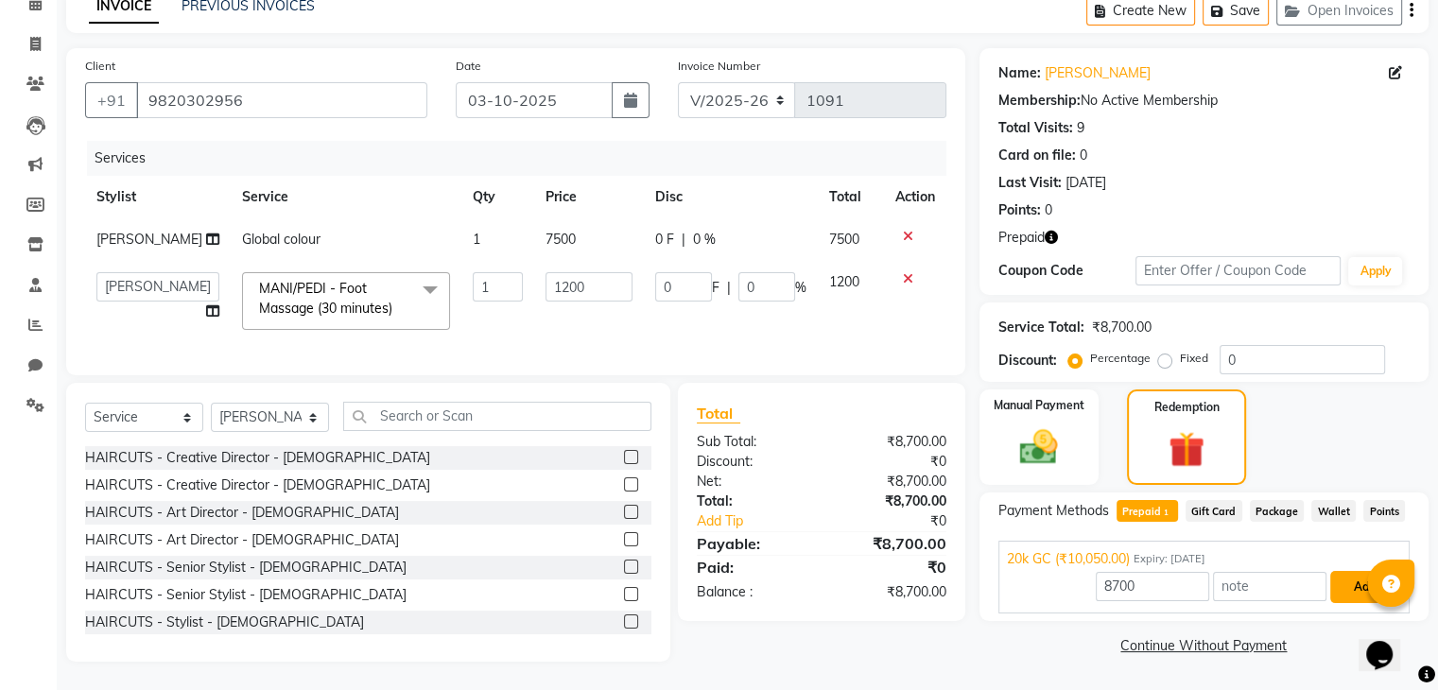
click at [1352, 571] on button "Add" at bounding box center [1364, 587] width 69 height 32
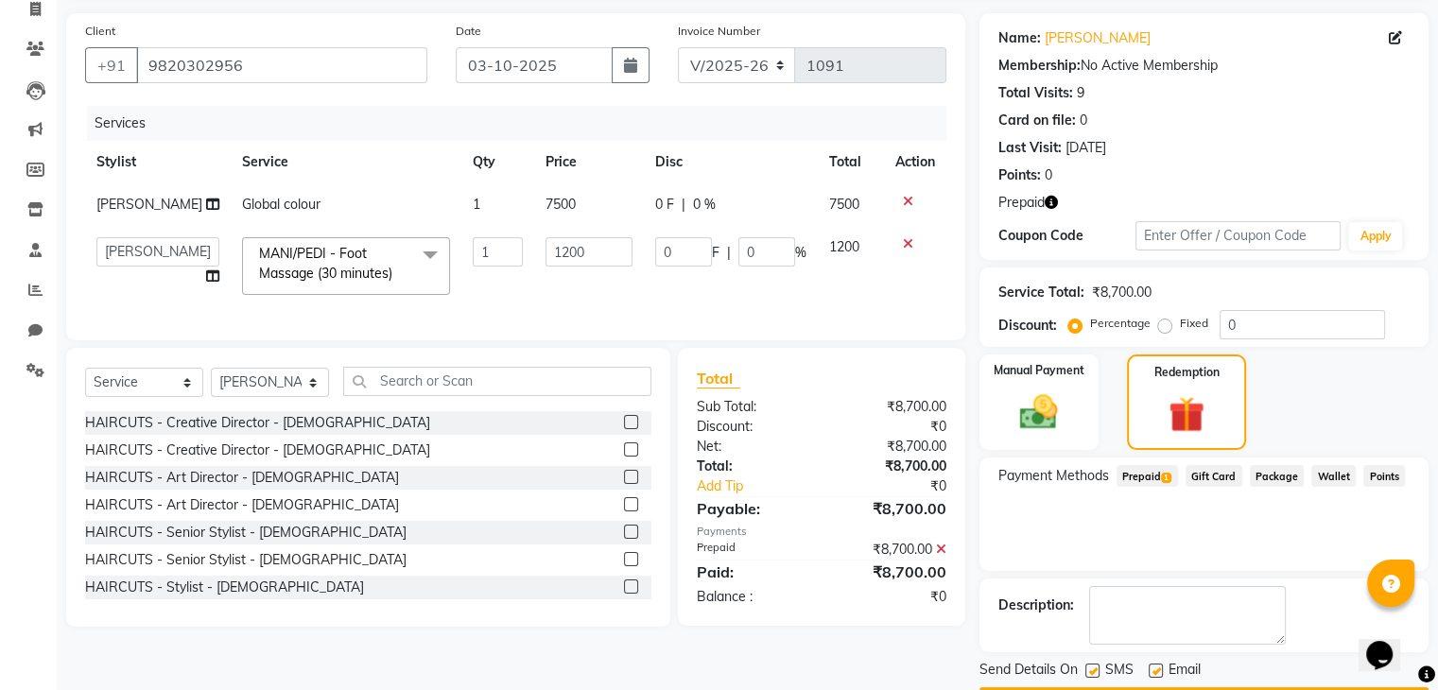
scroll to position [182, 0]
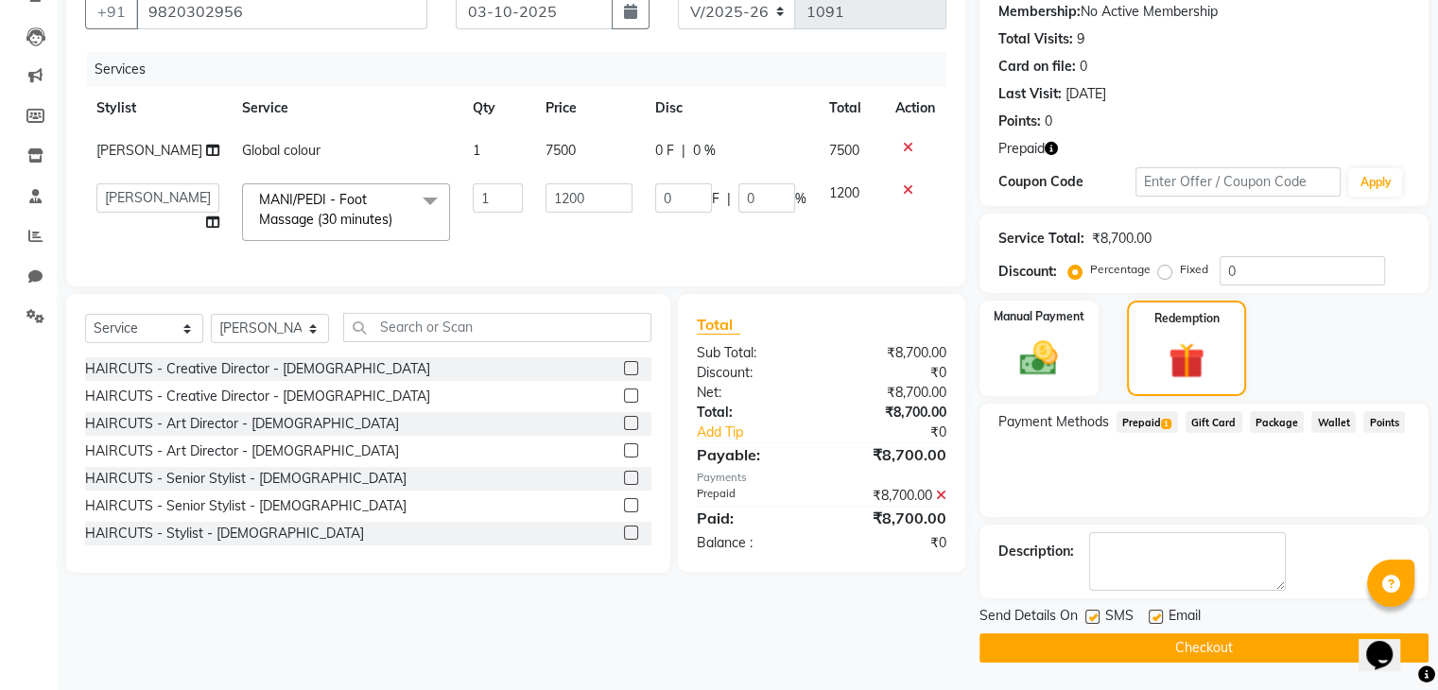
click at [1131, 641] on button "Checkout" at bounding box center [1203, 647] width 449 height 29
